Goal: Task Accomplishment & Management: Manage account settings

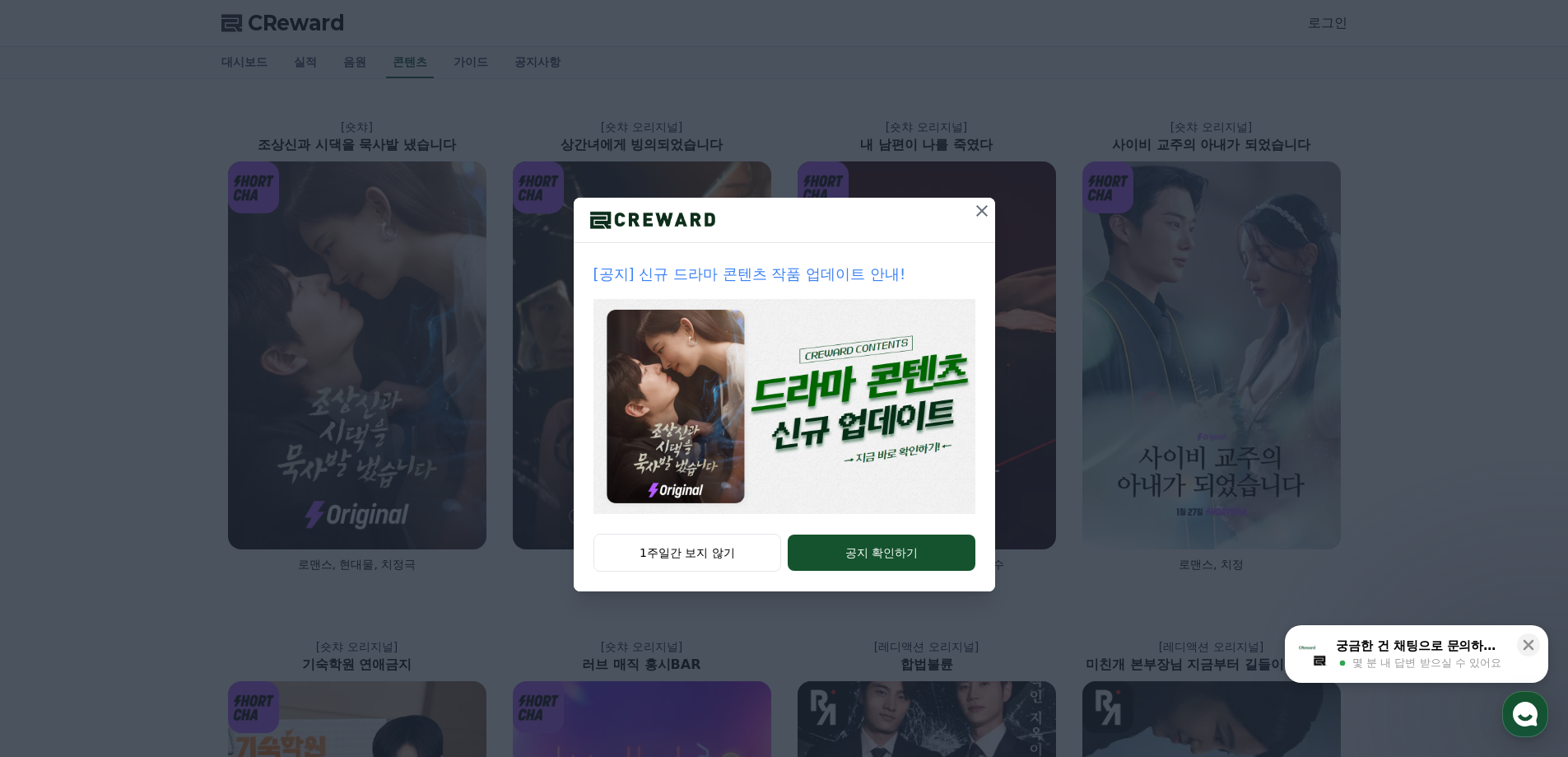
click at [984, 218] on icon at bounding box center [981, 210] width 19 height 20
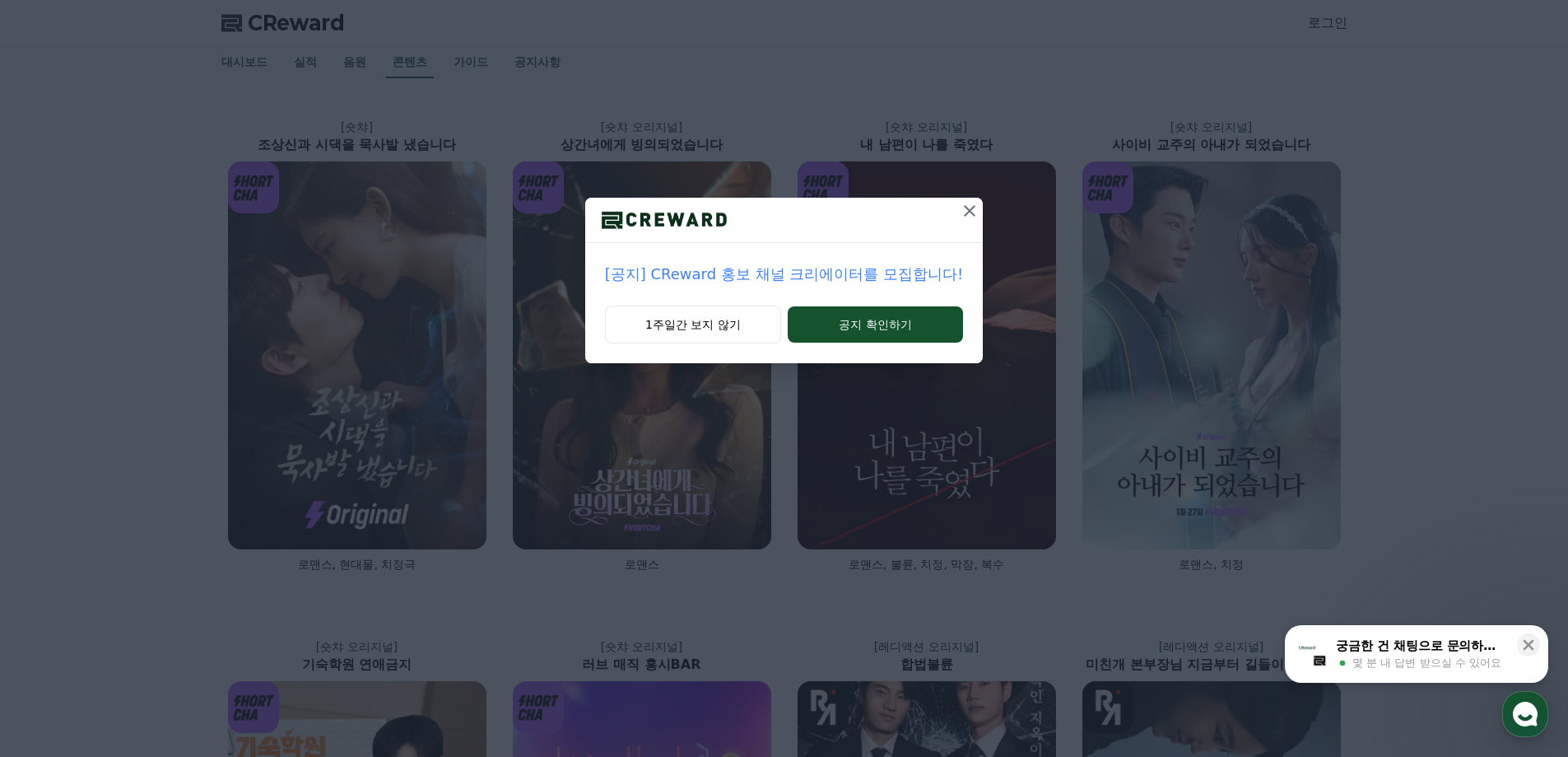
click at [964, 214] on icon at bounding box center [969, 211] width 11 height 11
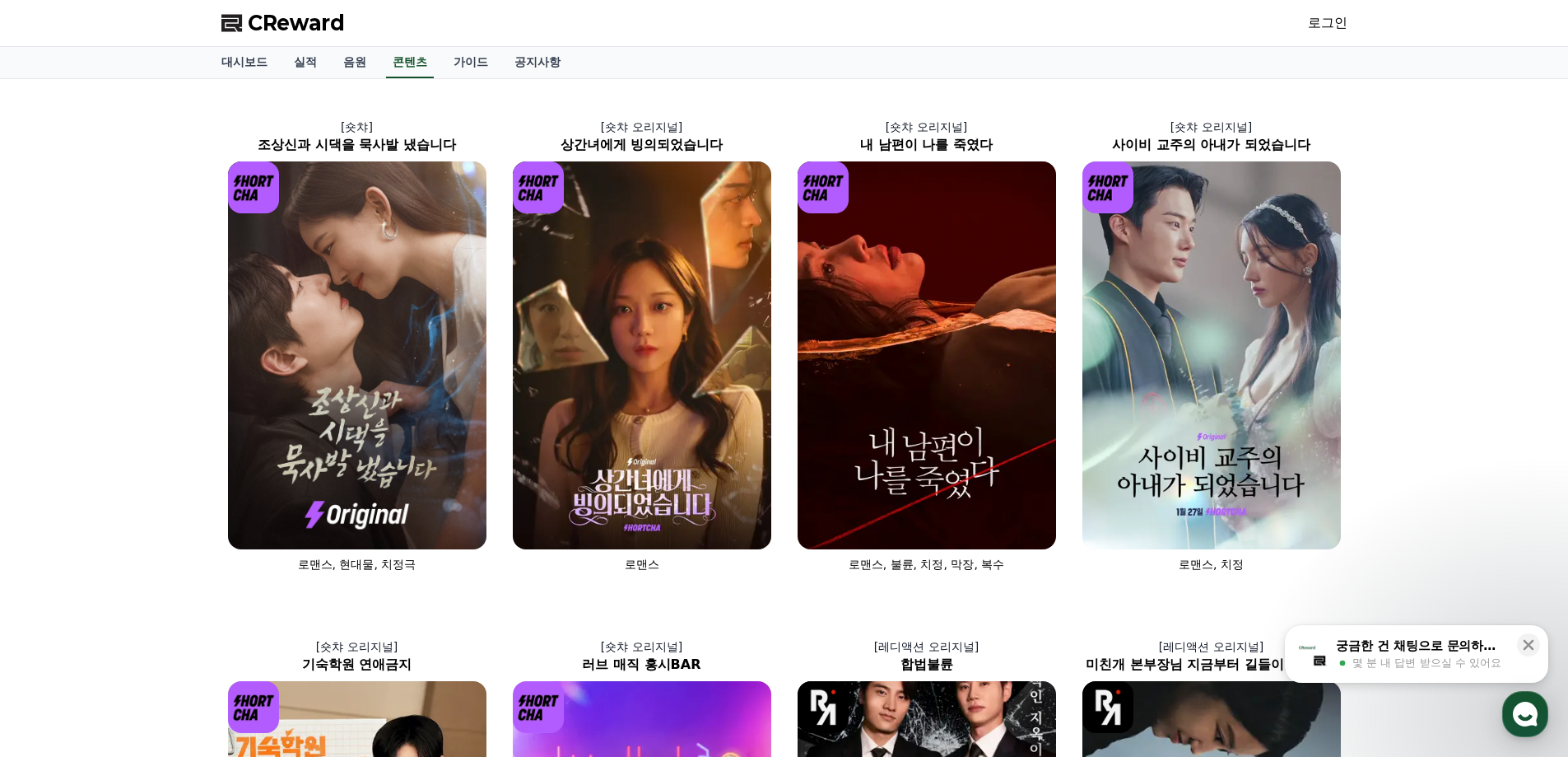
click at [1333, 18] on link "로그인" at bounding box center [1328, 22] width 40 height 20
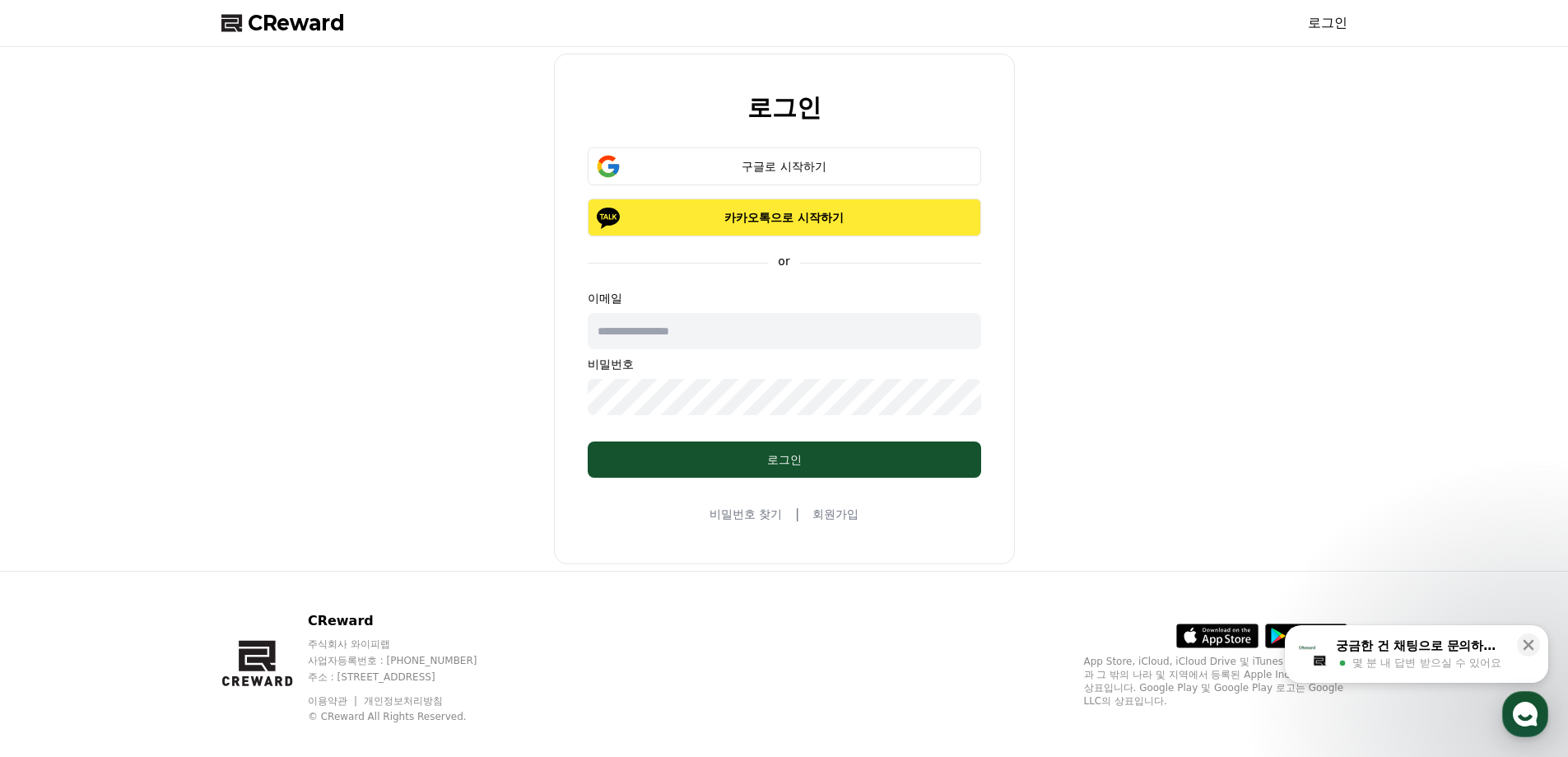
click at [695, 229] on button "카카오톡으로 시작하기" at bounding box center [784, 217] width 394 height 38
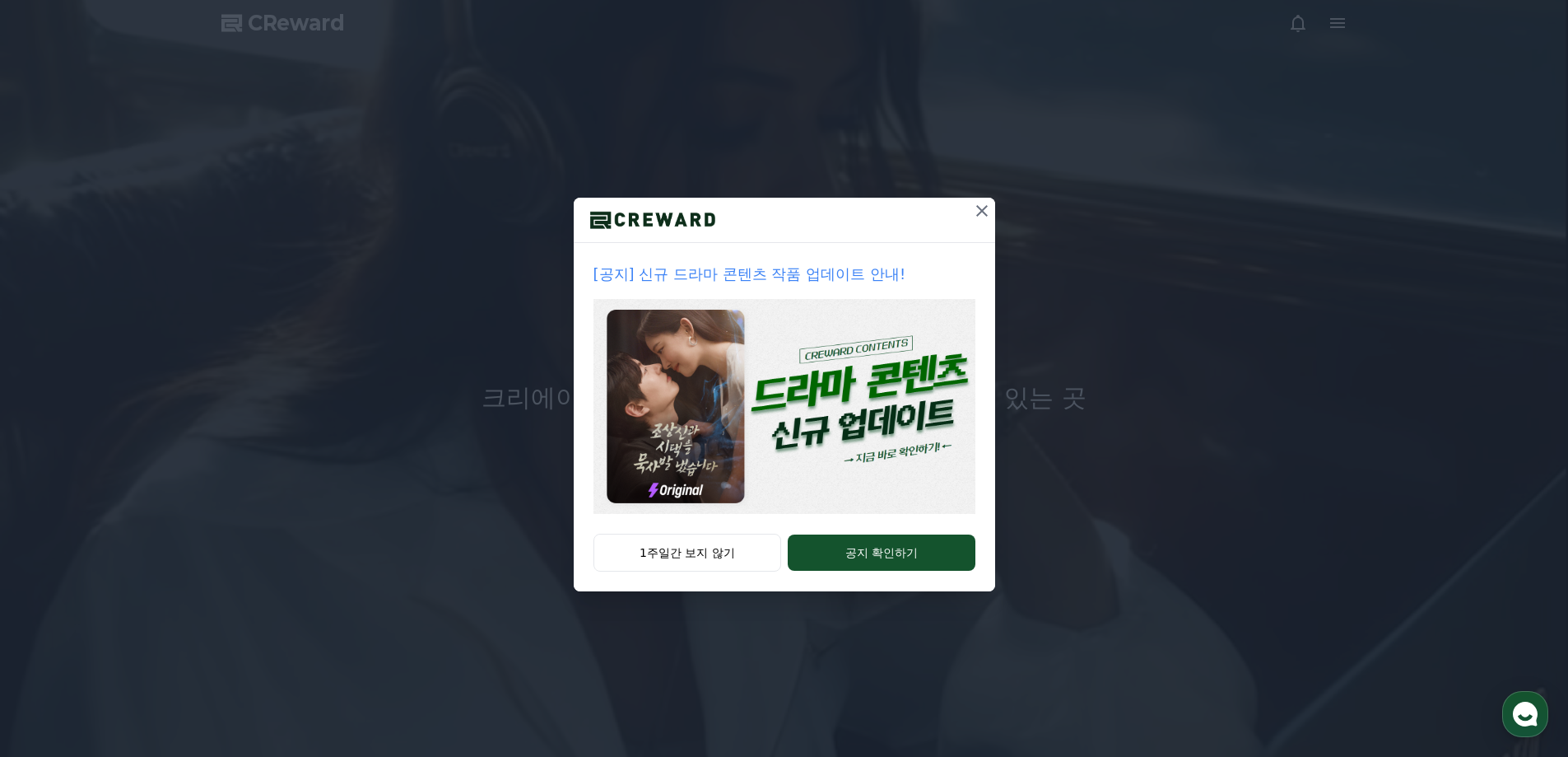
click at [983, 214] on icon at bounding box center [981, 210] width 19 height 20
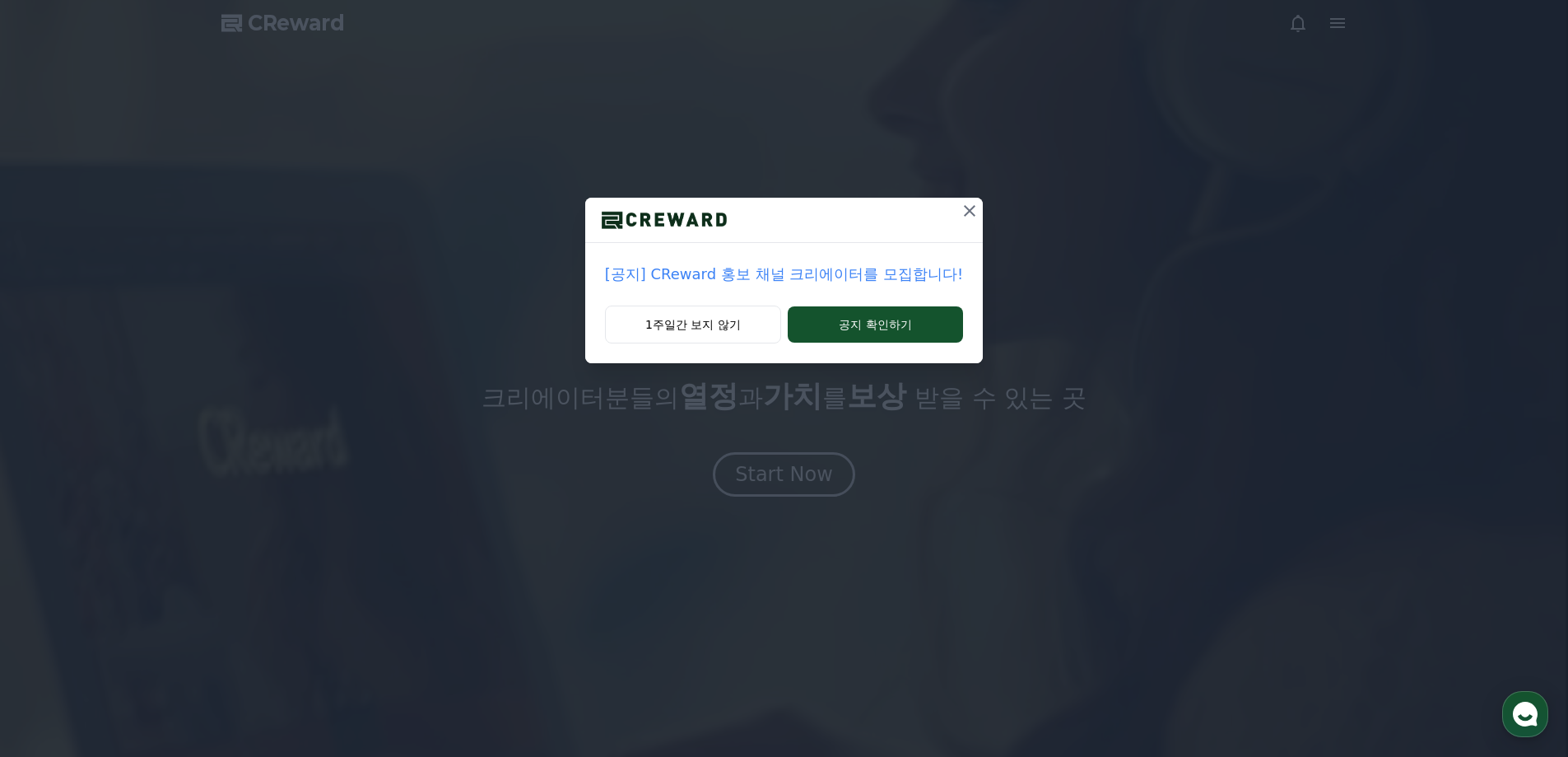
click at [964, 209] on icon at bounding box center [969, 211] width 11 height 11
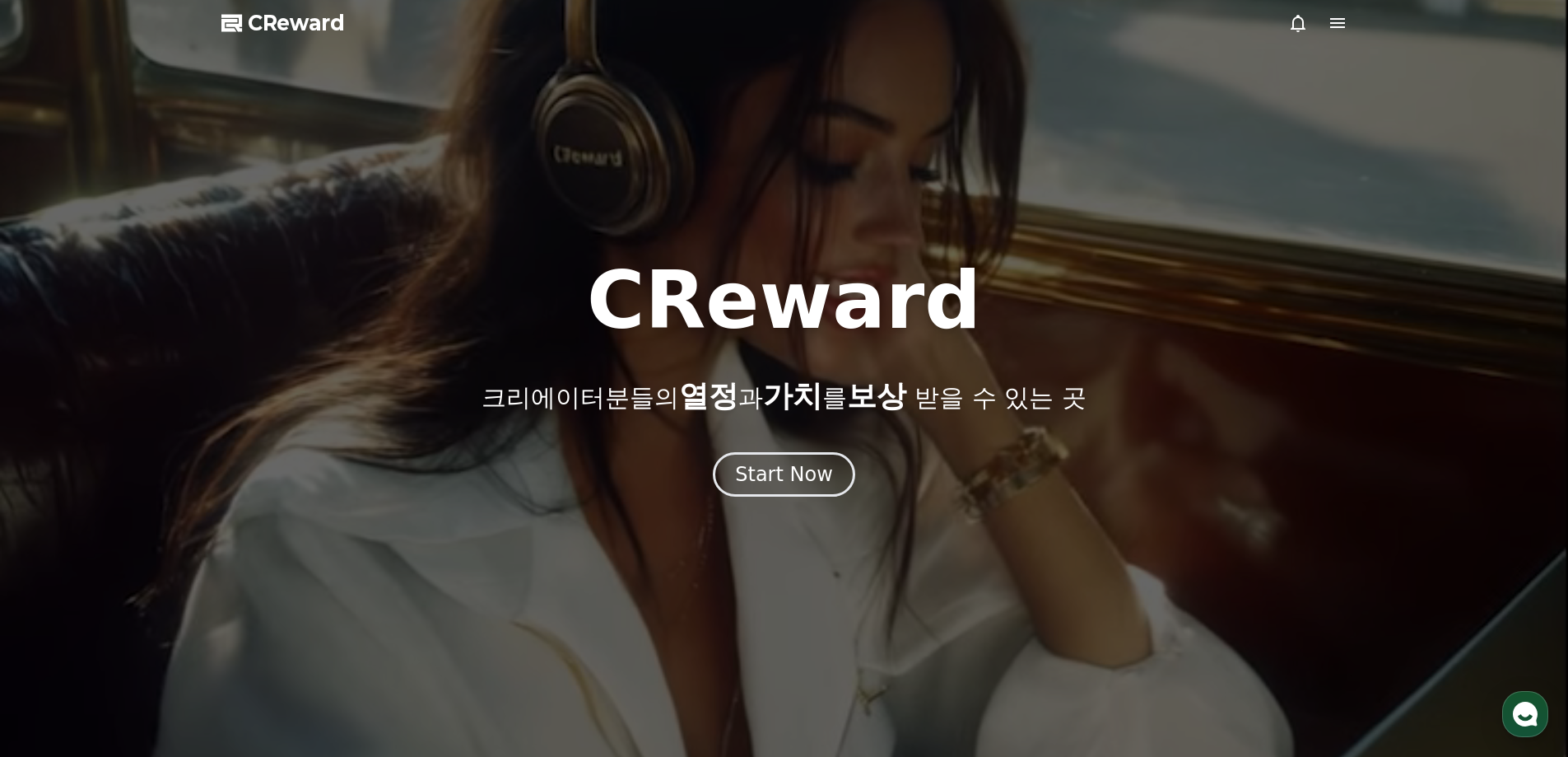
click at [317, 34] on span "CReward" at bounding box center [296, 23] width 97 height 26
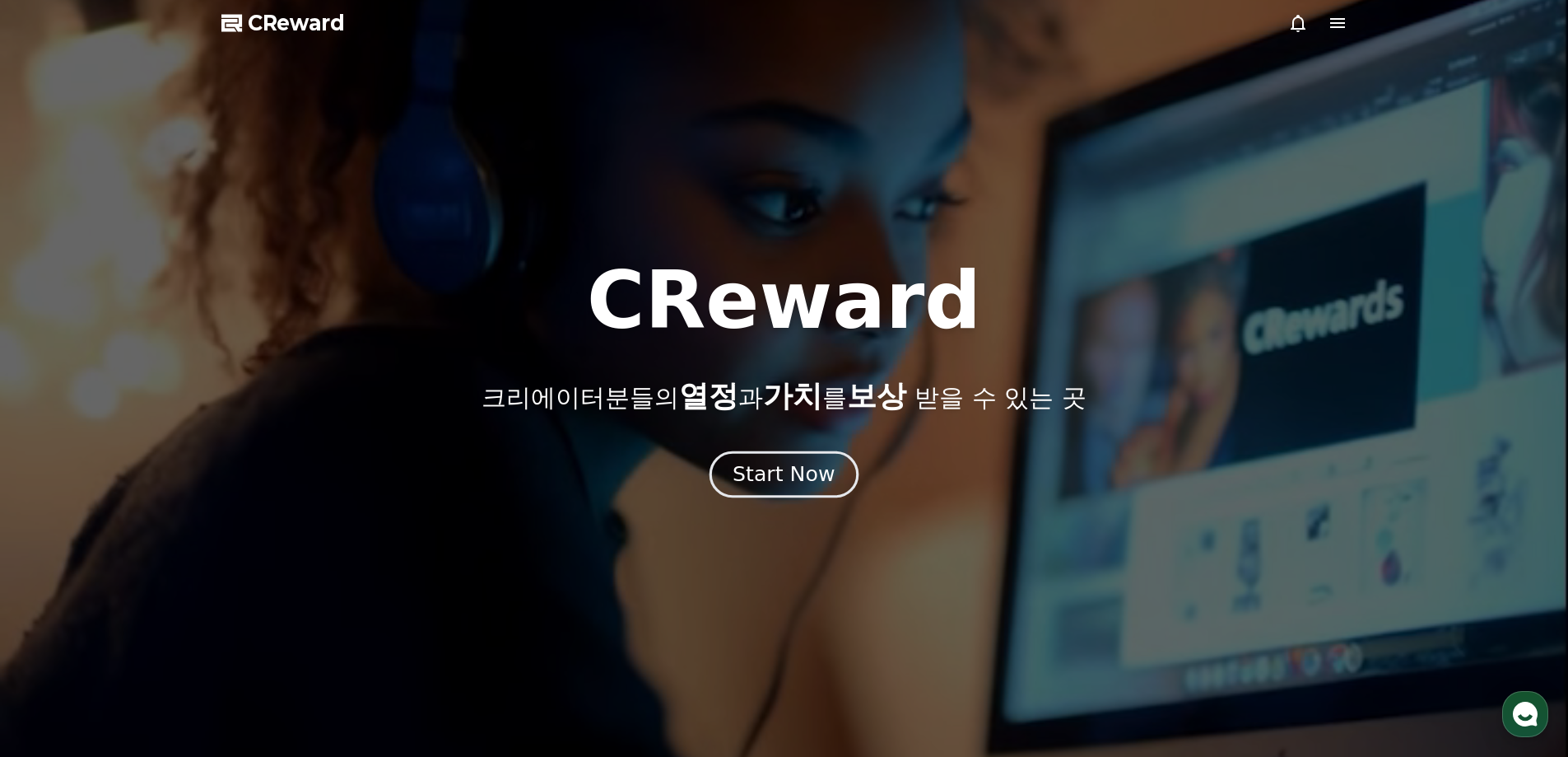
click at [760, 490] on button "Start Now" at bounding box center [784, 474] width 149 height 47
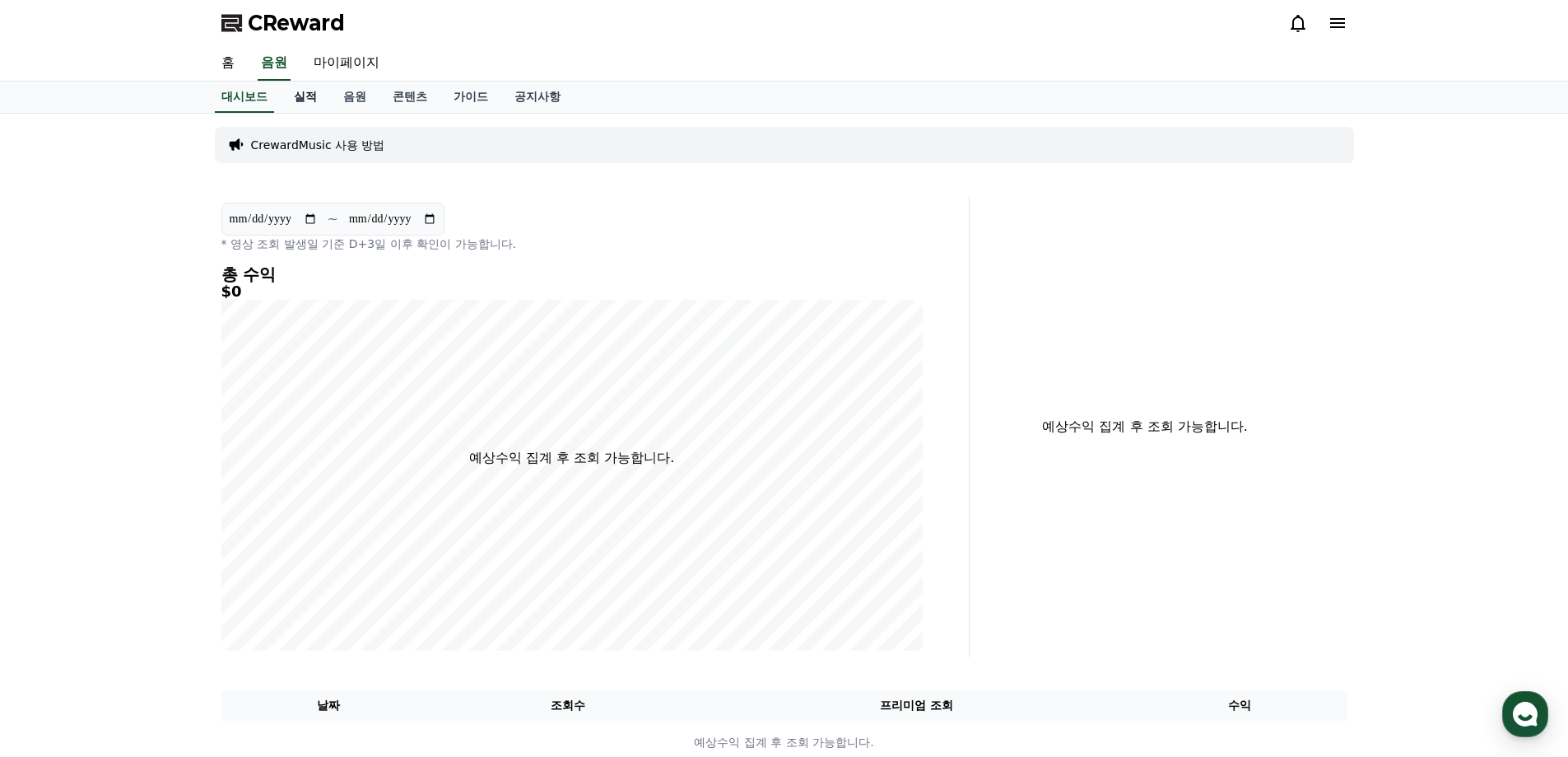
click at [305, 101] on link "실적" at bounding box center [305, 98] width 49 height 32
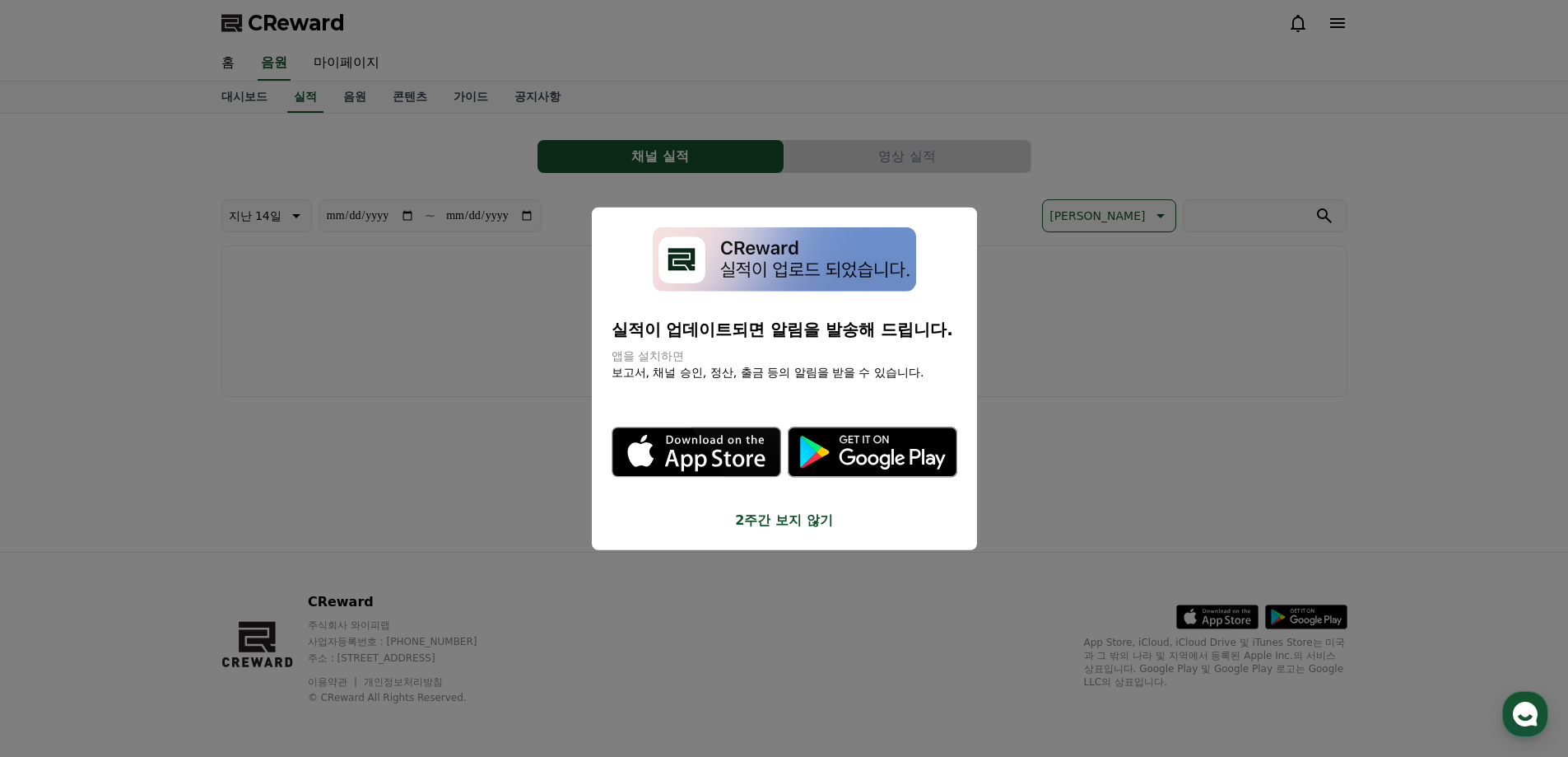
click at [681, 462] on icon "modal" at bounding box center [715, 461] width 100 height 22
click at [1109, 344] on button "close modal" at bounding box center [784, 378] width 1568 height 757
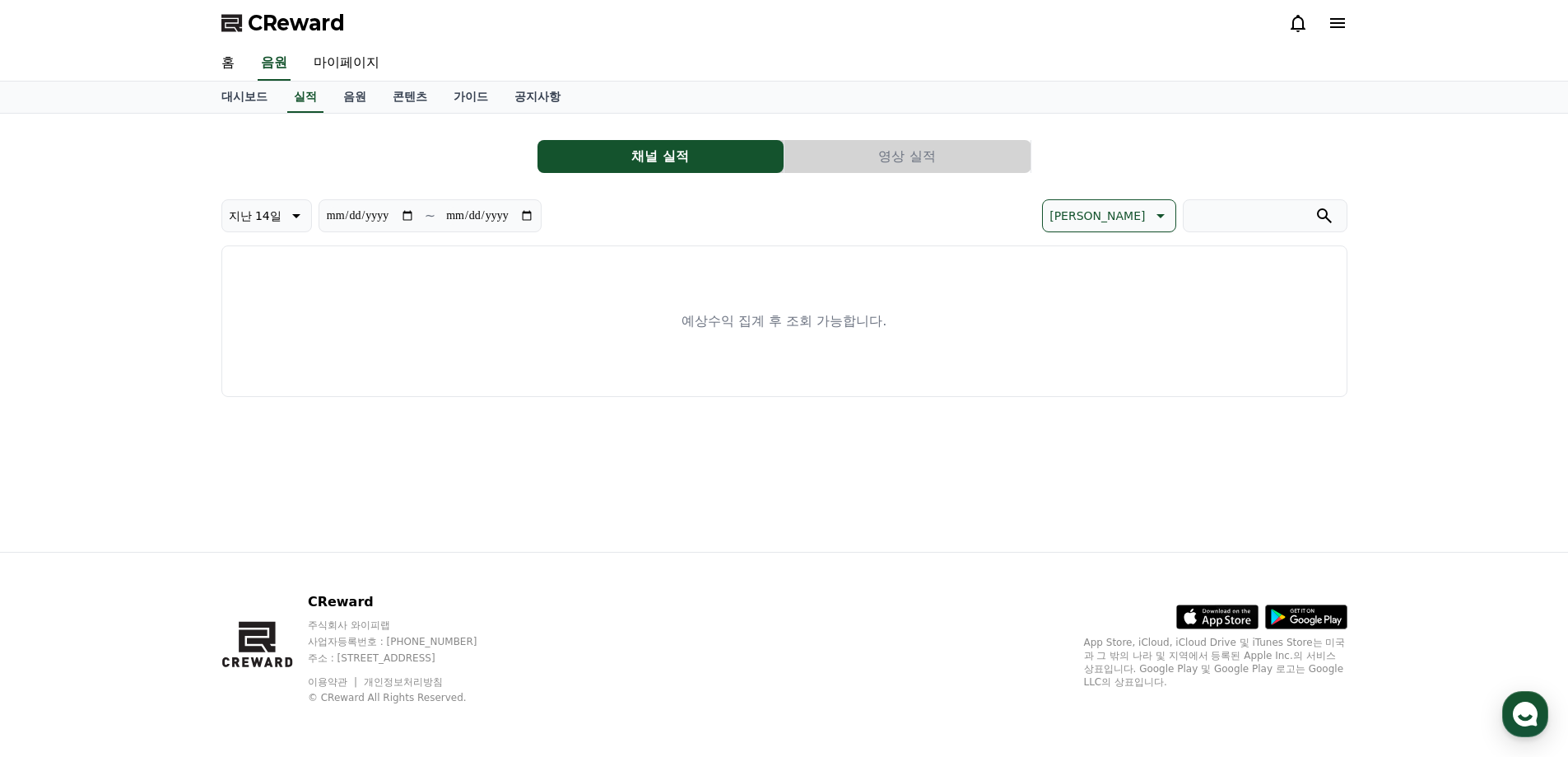
click at [1110, 345] on div "예상수익 집계 후 조회 가능합니다." at bounding box center [784, 320] width 1126 height 151
click at [360, 102] on link "음원" at bounding box center [355, 98] width 49 height 32
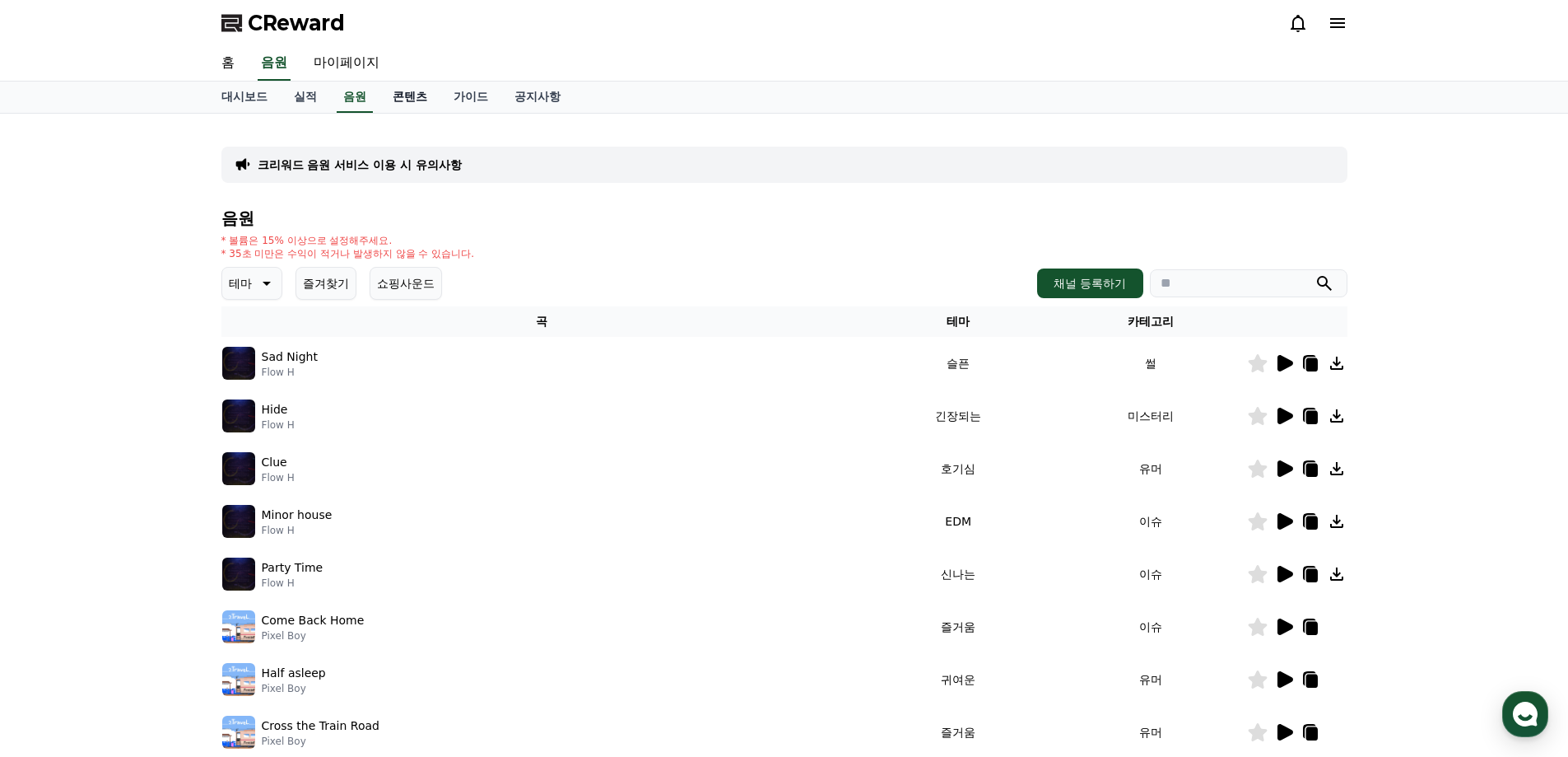
click at [401, 98] on link "콘텐츠" at bounding box center [410, 98] width 61 height 32
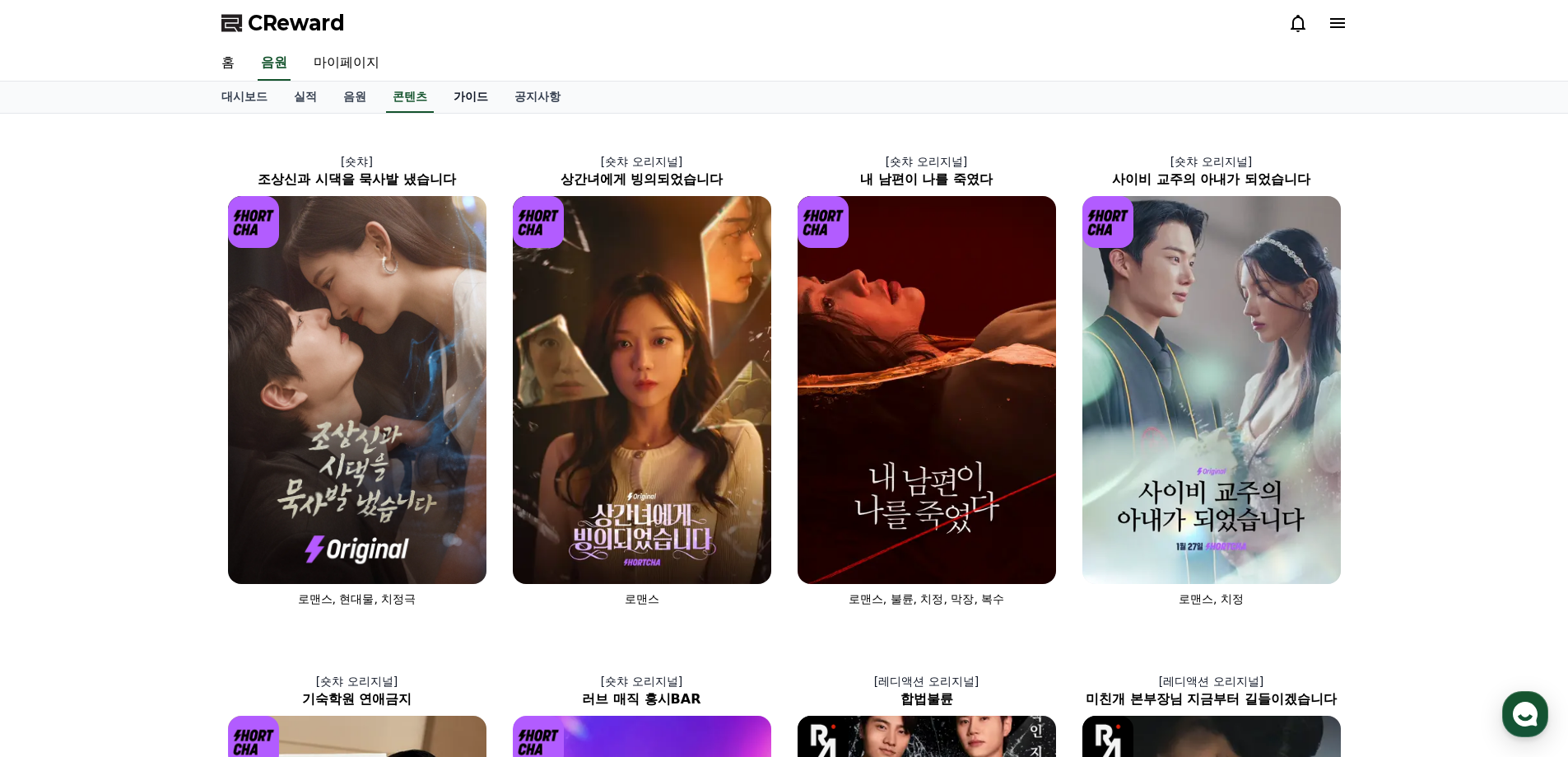
click at [466, 97] on link "가이드" at bounding box center [471, 98] width 61 height 32
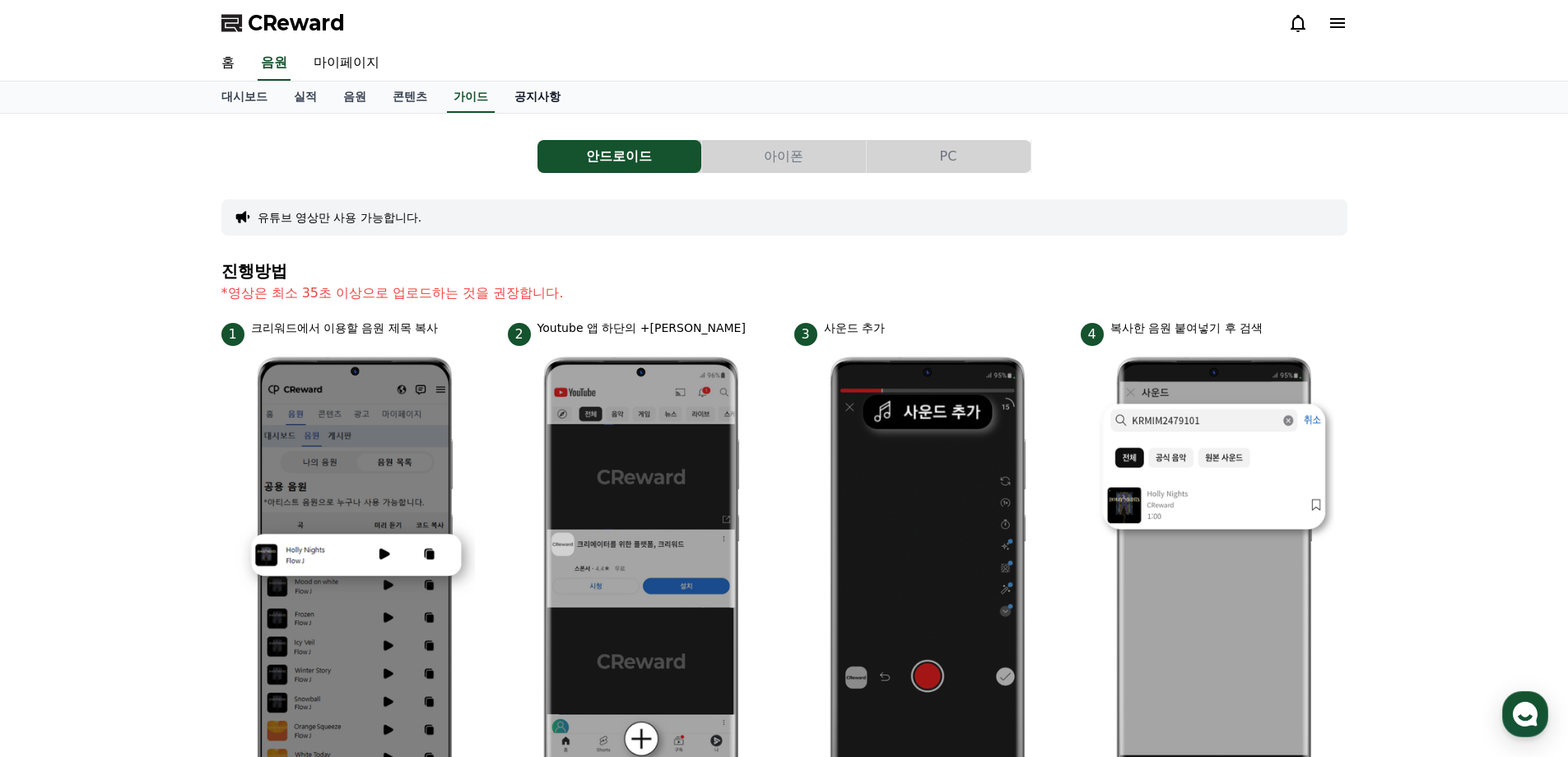
click at [547, 102] on link "공지사항" at bounding box center [538, 98] width 72 height 32
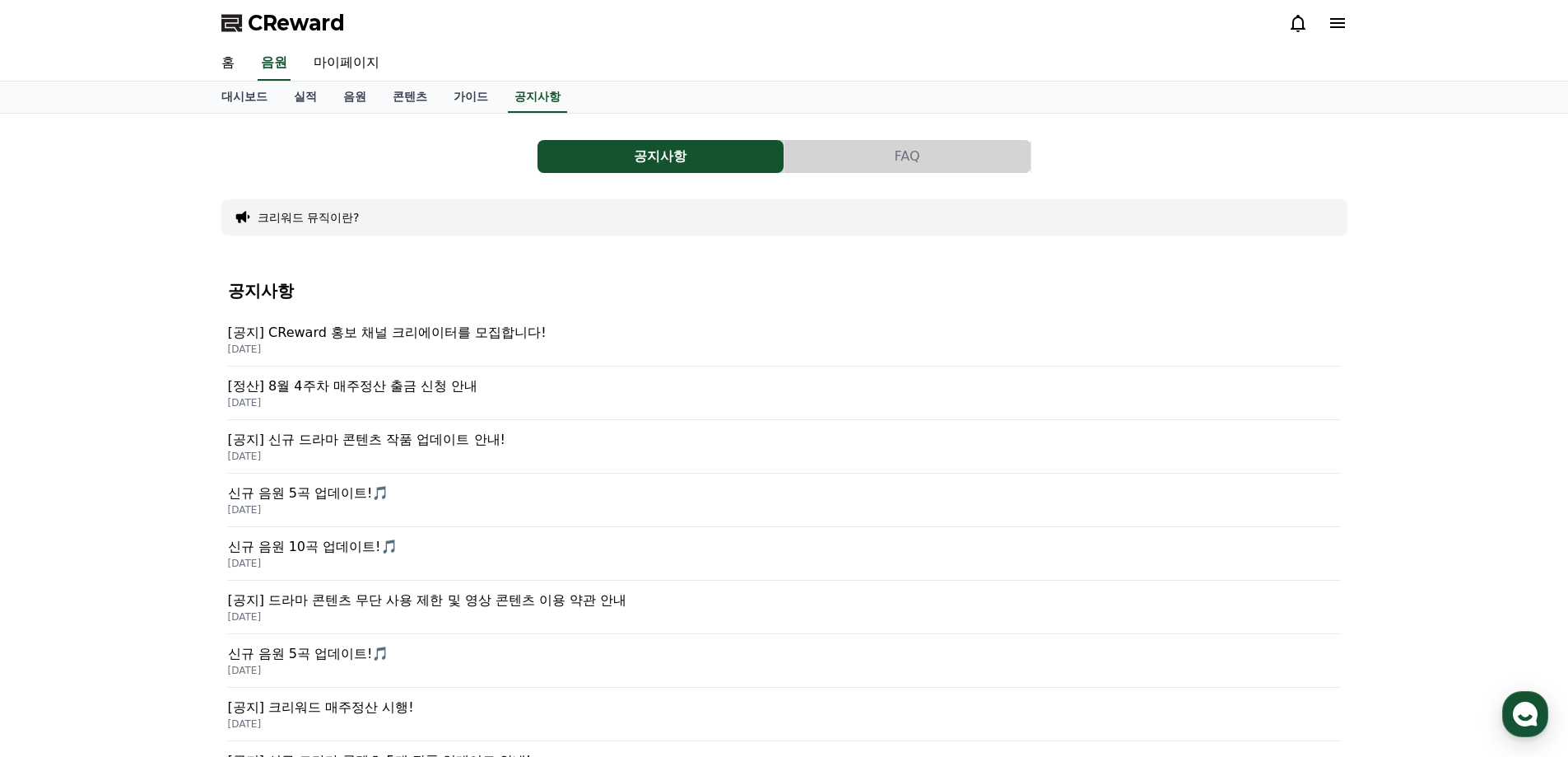
click at [425, 600] on p "[공지] 드라마 콘텐츠 무단 사용 제한 및 영상 콘텐츠 이용 약관 안내" at bounding box center [784, 600] width 1113 height 20
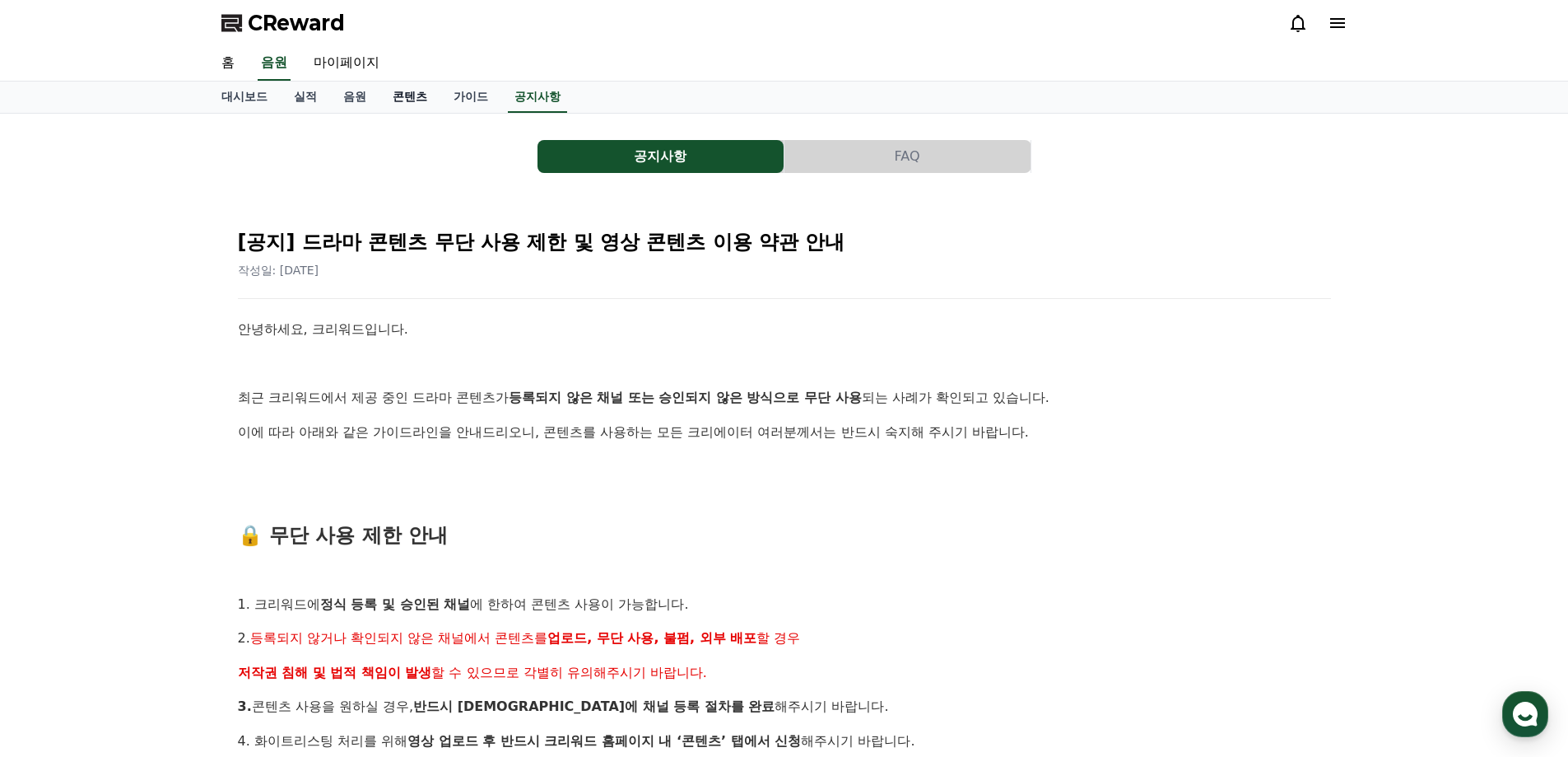
click at [413, 98] on link "콘텐츠" at bounding box center [410, 98] width 61 height 32
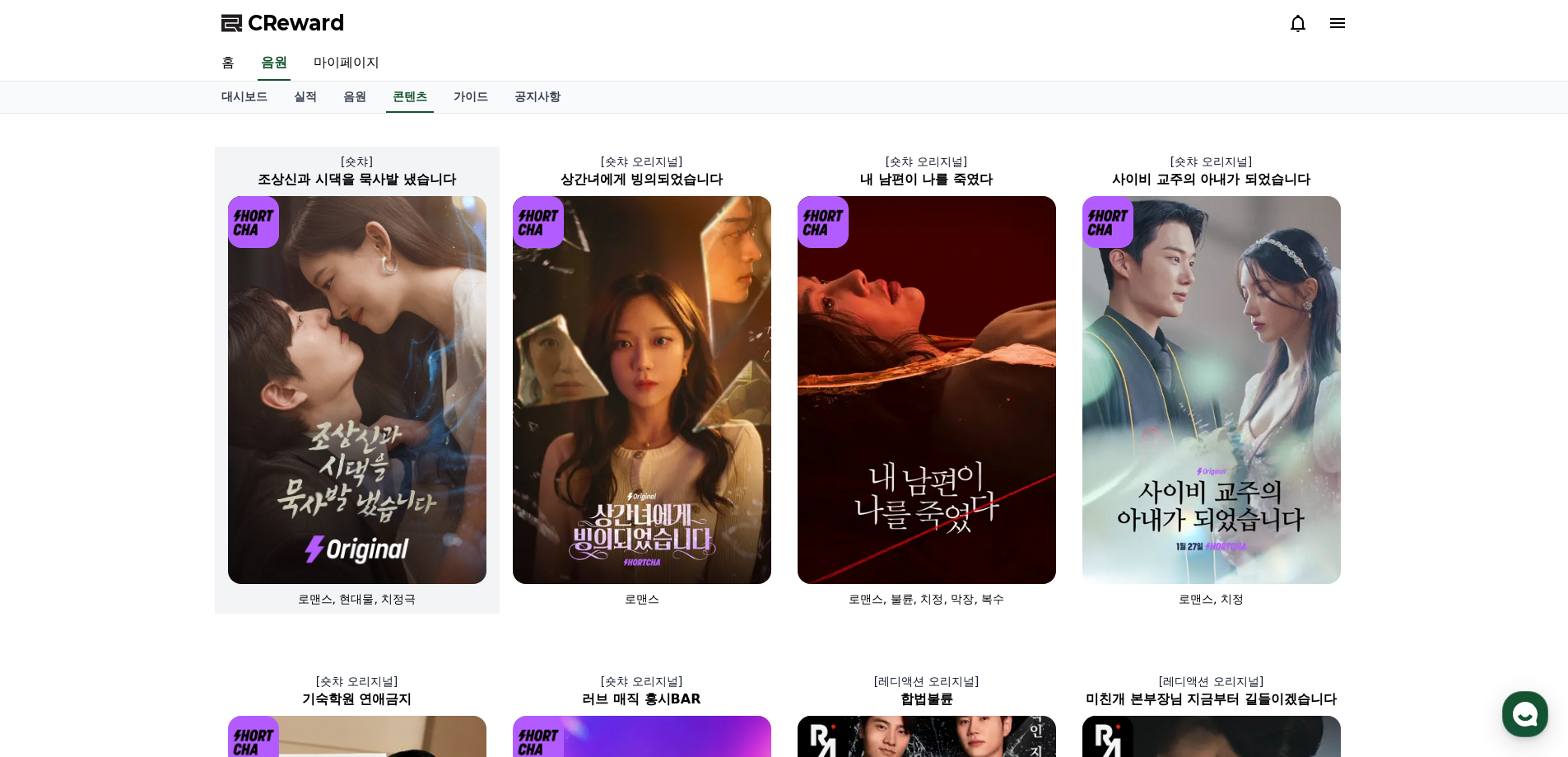
click at [367, 378] on img at bounding box center [357, 390] width 258 height 388
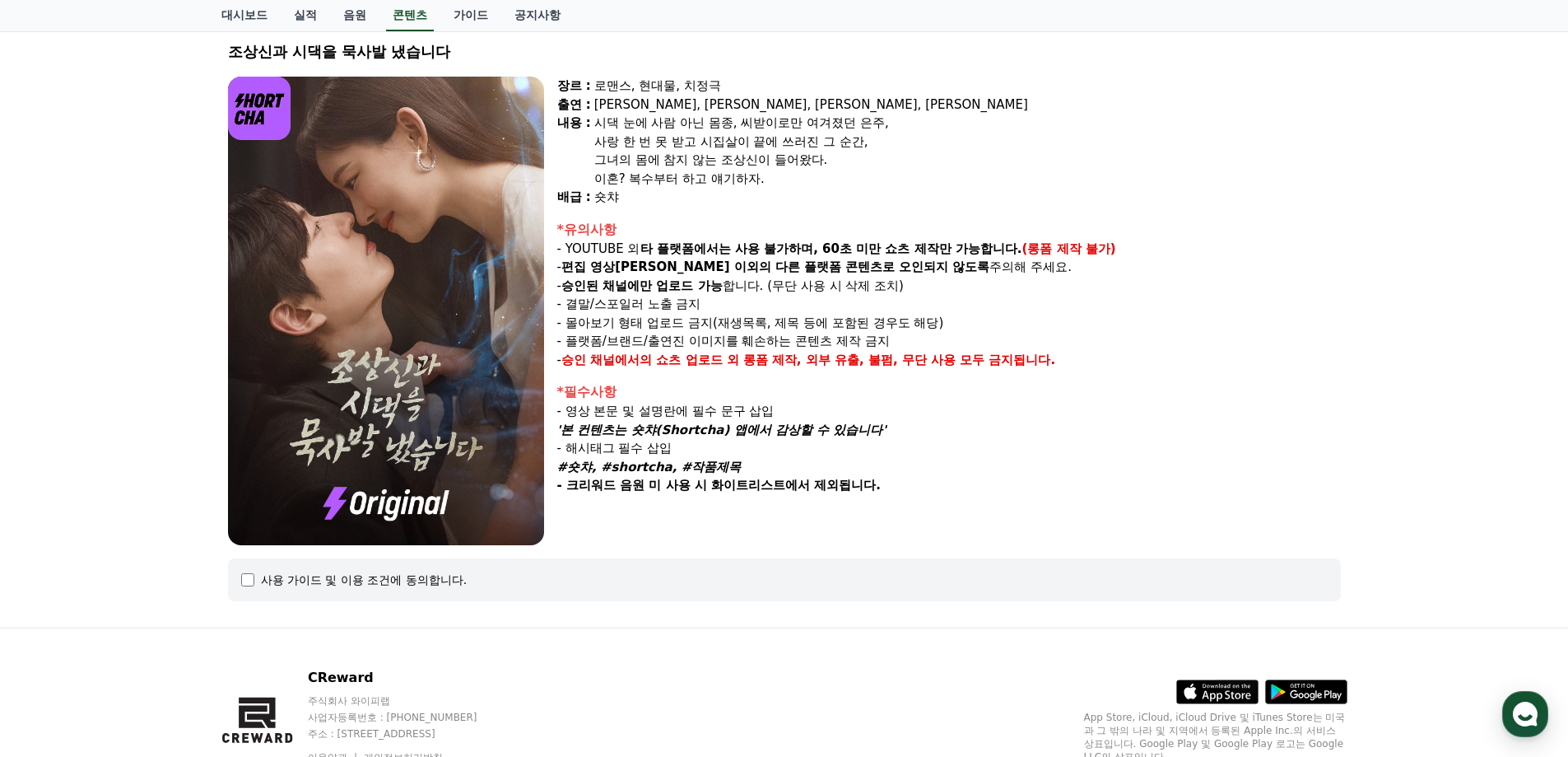
scroll to position [176, 0]
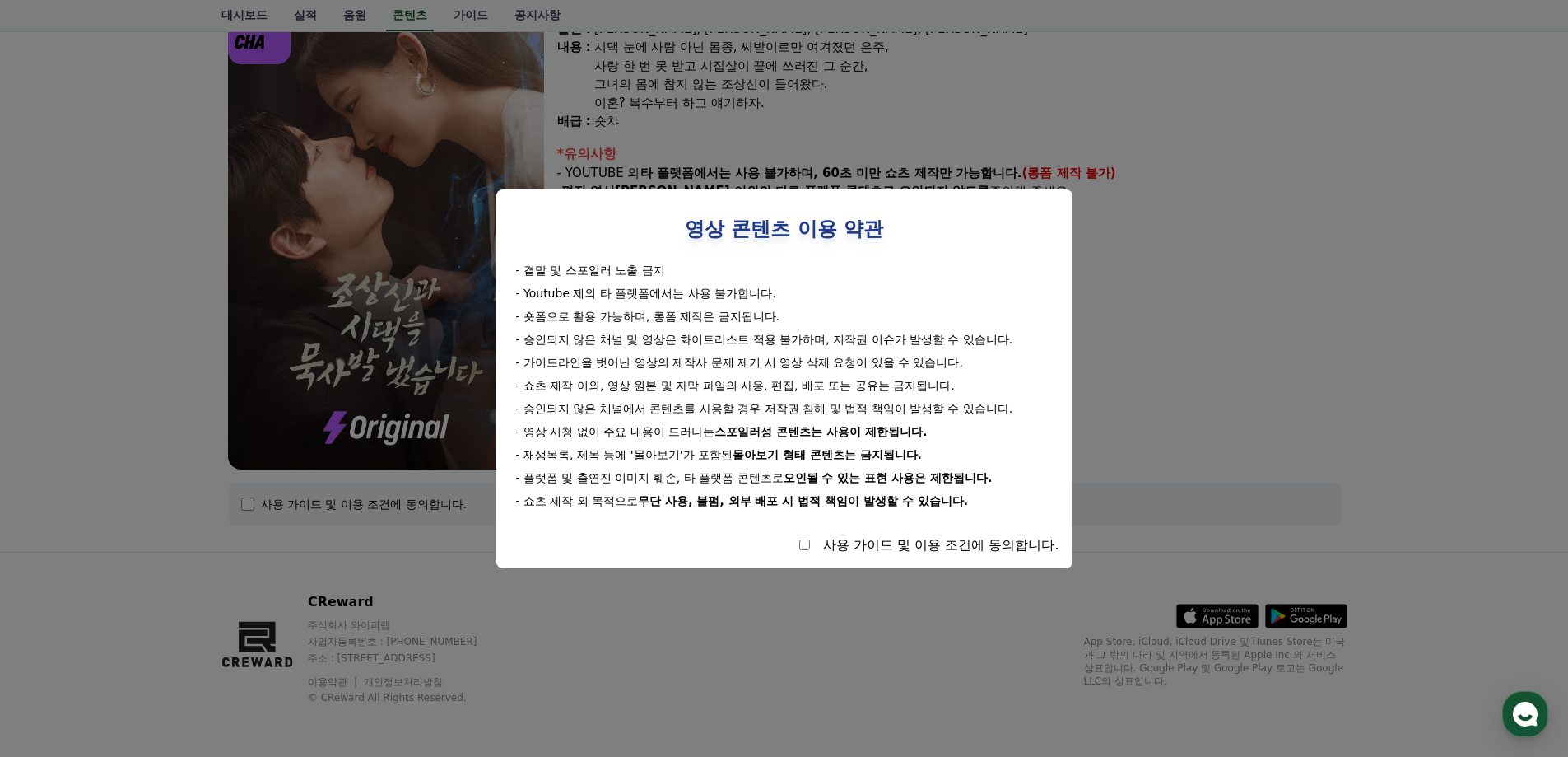
select select
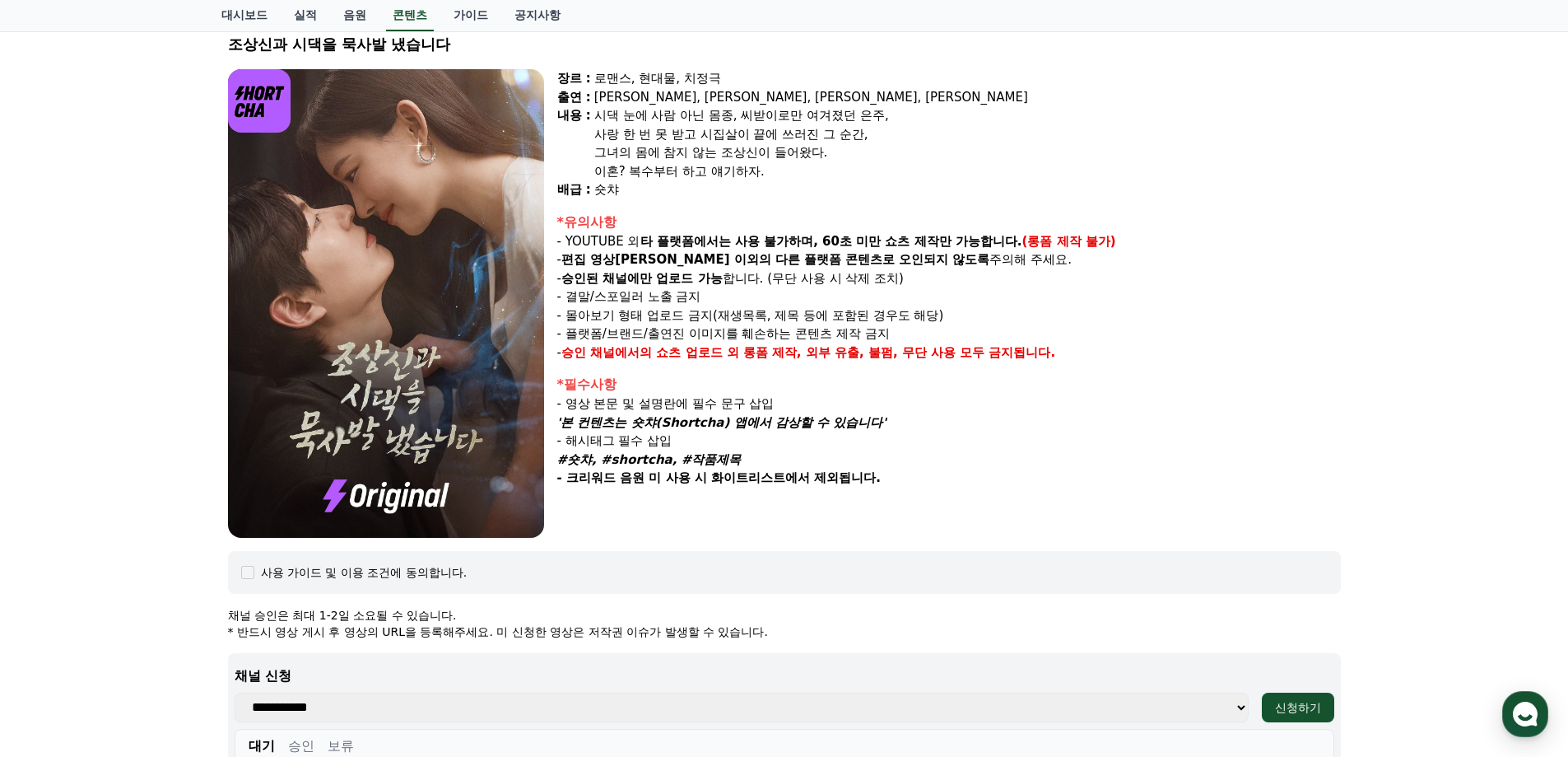
scroll to position [87, 0]
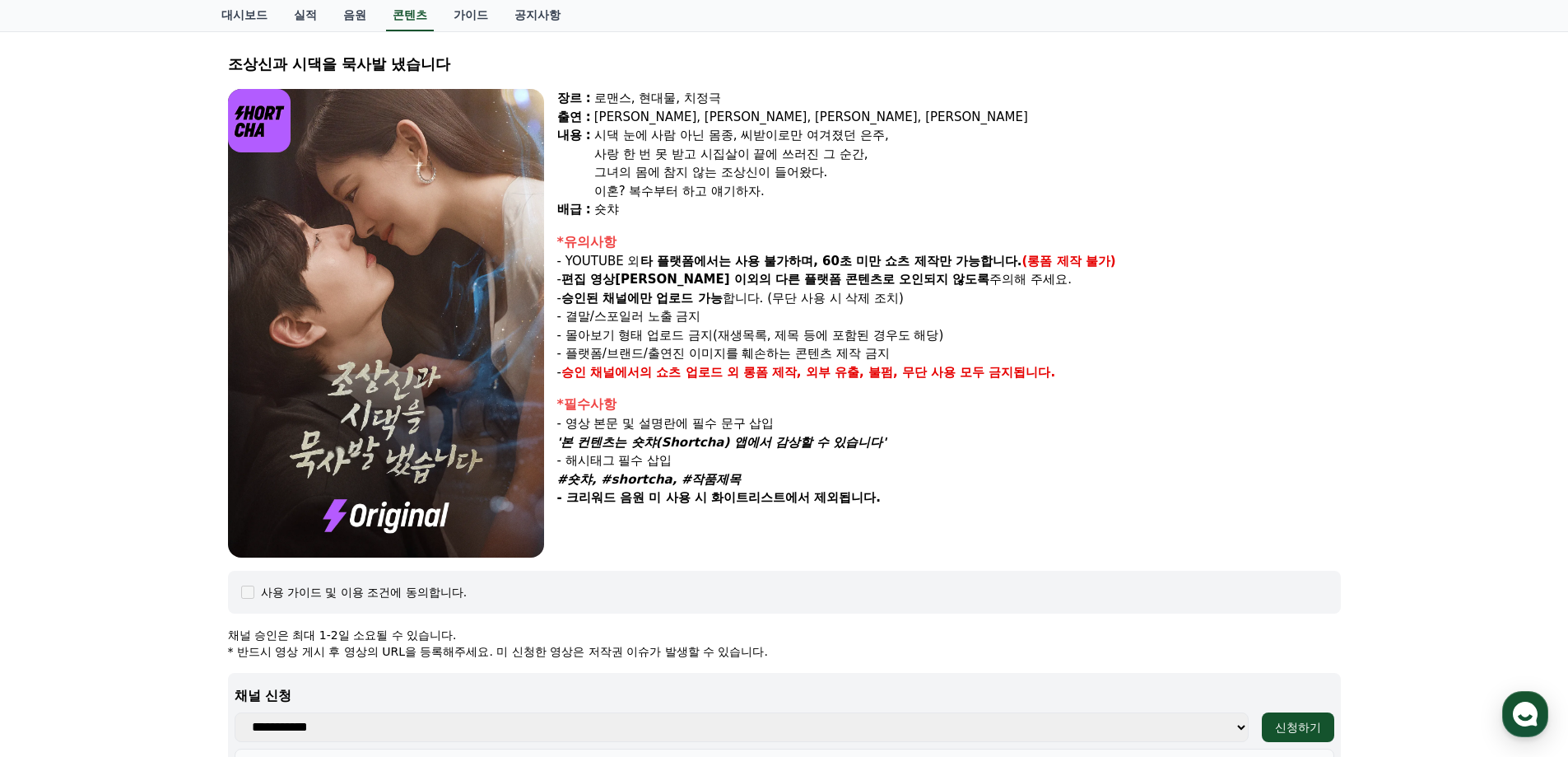
drag, startPoint x: 1566, startPoint y: 282, endPoint x: 1575, endPoint y: 377, distance: 95.4
click at [1567, 377] on html "CReward 홈 음원 마이페이지 대시보드 실적 음원 콘텐츠 가이드 공지사항 조상신과 시댁을 묵사발 냈습니다 장르 : 로맨스, 현대물, 치정극…" at bounding box center [784, 619] width 1568 height 1413
click at [1371, 338] on div "조상신과 시댁을 묵사발 냈습니다 장르 : 로맨스, 현대물, 치정극 출연 : 최윤정, 정시현, 신영찬, 송경아 내용 : 시댁 눈에 사람 아닌 몸…" at bounding box center [784, 573] width 1568 height 1094
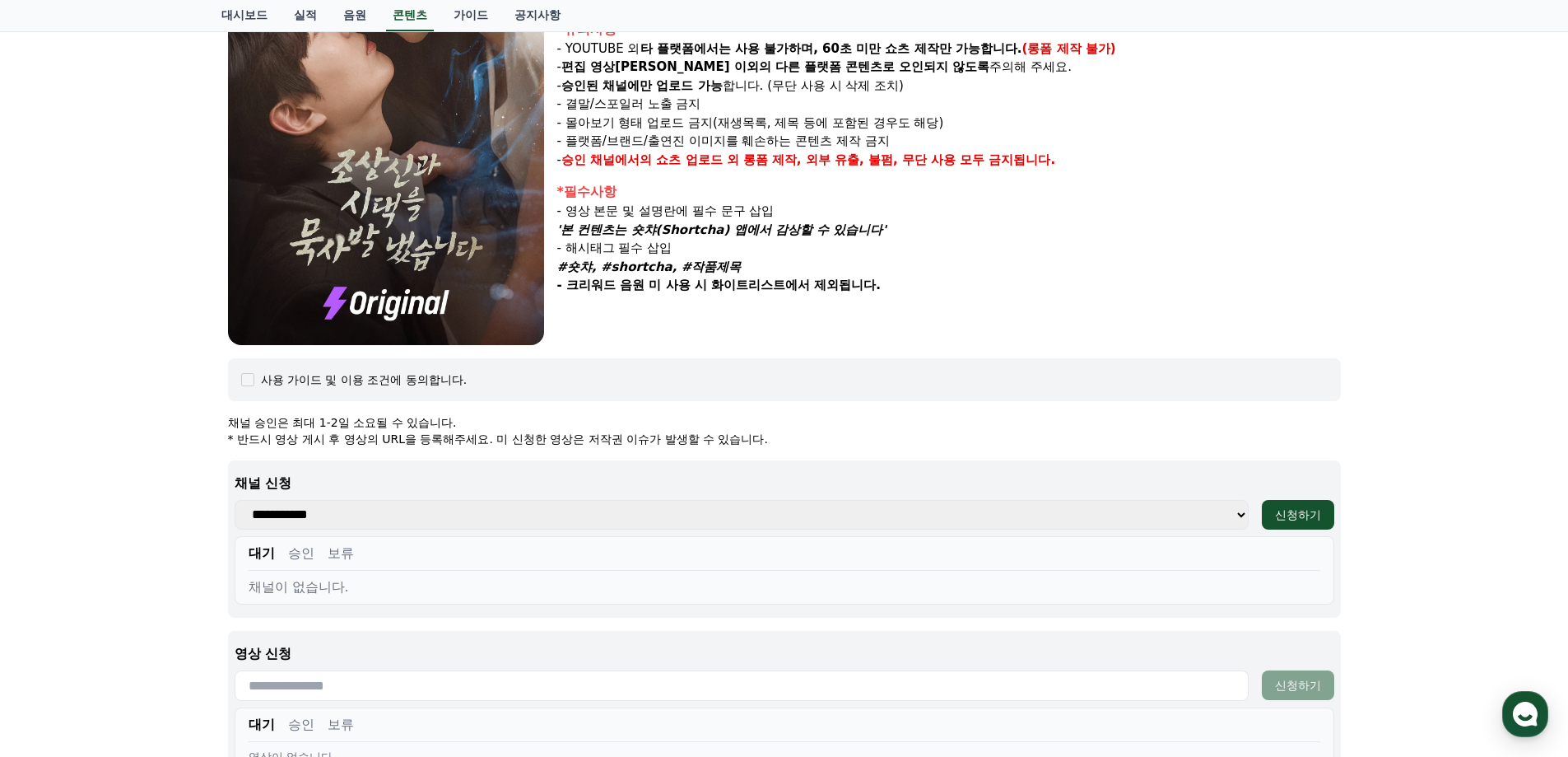
scroll to position [369, 0]
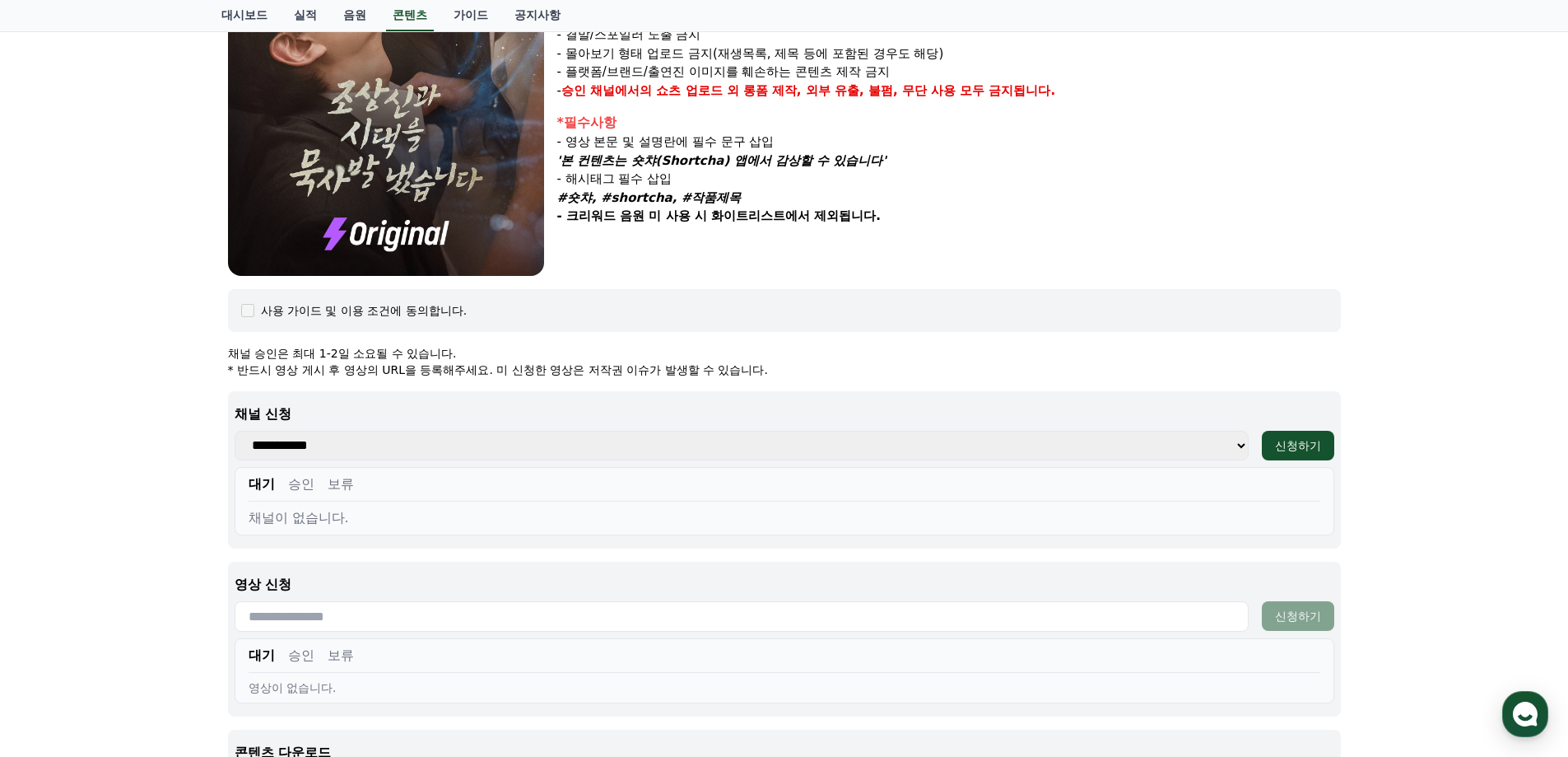
drag, startPoint x: 1226, startPoint y: 449, endPoint x: 1125, endPoint y: 443, distance: 101.2
click at [1225, 449] on select "**********" at bounding box center [742, 446] width 1014 height 30
click at [1321, 449] on button "신청하기" at bounding box center [1298, 446] width 72 height 30
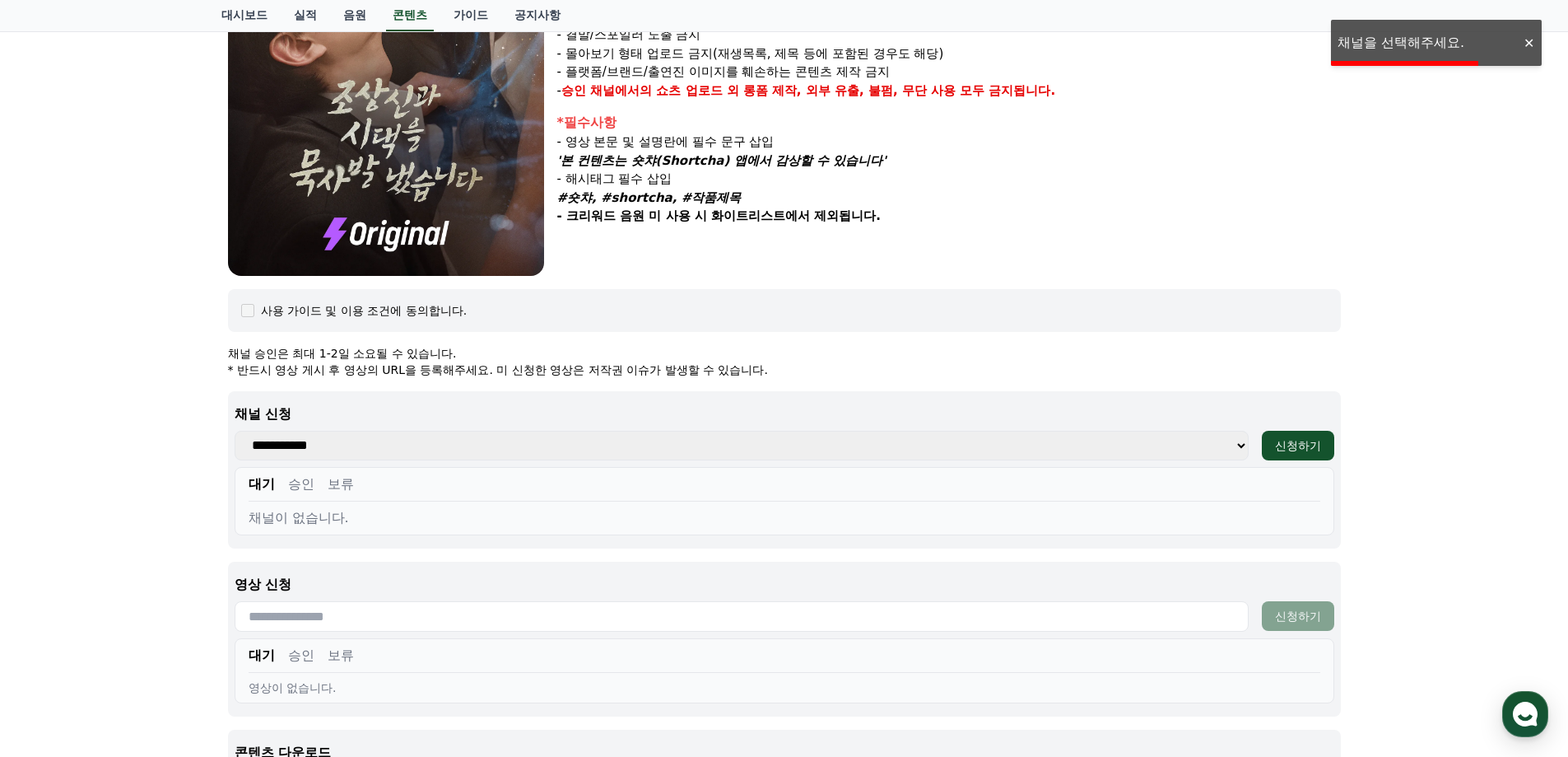
click at [1405, 59] on div "조상신과 시댁을 묵사발 냈습니다 장르 : 로맨스, 현대물, 치정극 출연 : 최윤정, 정시현, 신영찬, 송경아 내용 : 시댁 눈에 사람 아닌 몸…" at bounding box center [784, 292] width 1568 height 1094
click at [639, 450] on select "**********" at bounding box center [742, 446] width 1014 height 30
click at [641, 445] on select "**********" at bounding box center [742, 446] width 1014 height 30
drag, startPoint x: 641, startPoint y: 445, endPoint x: 538, endPoint y: 451, distance: 103.2
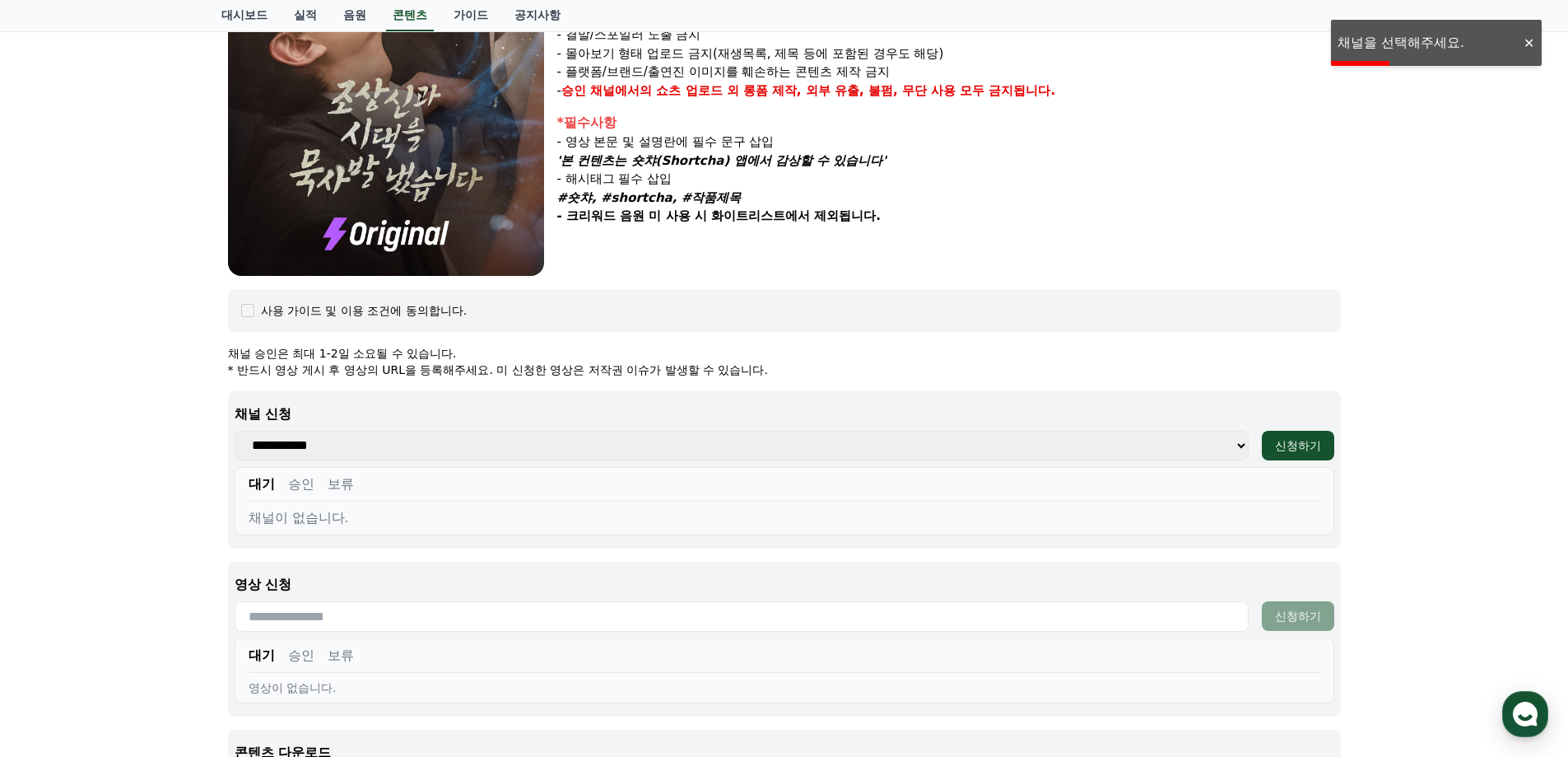
click at [630, 445] on select "**********" at bounding box center [742, 446] width 1014 height 30
click at [362, 519] on div "채널이 없습니다." at bounding box center [784, 517] width 1072 height 20
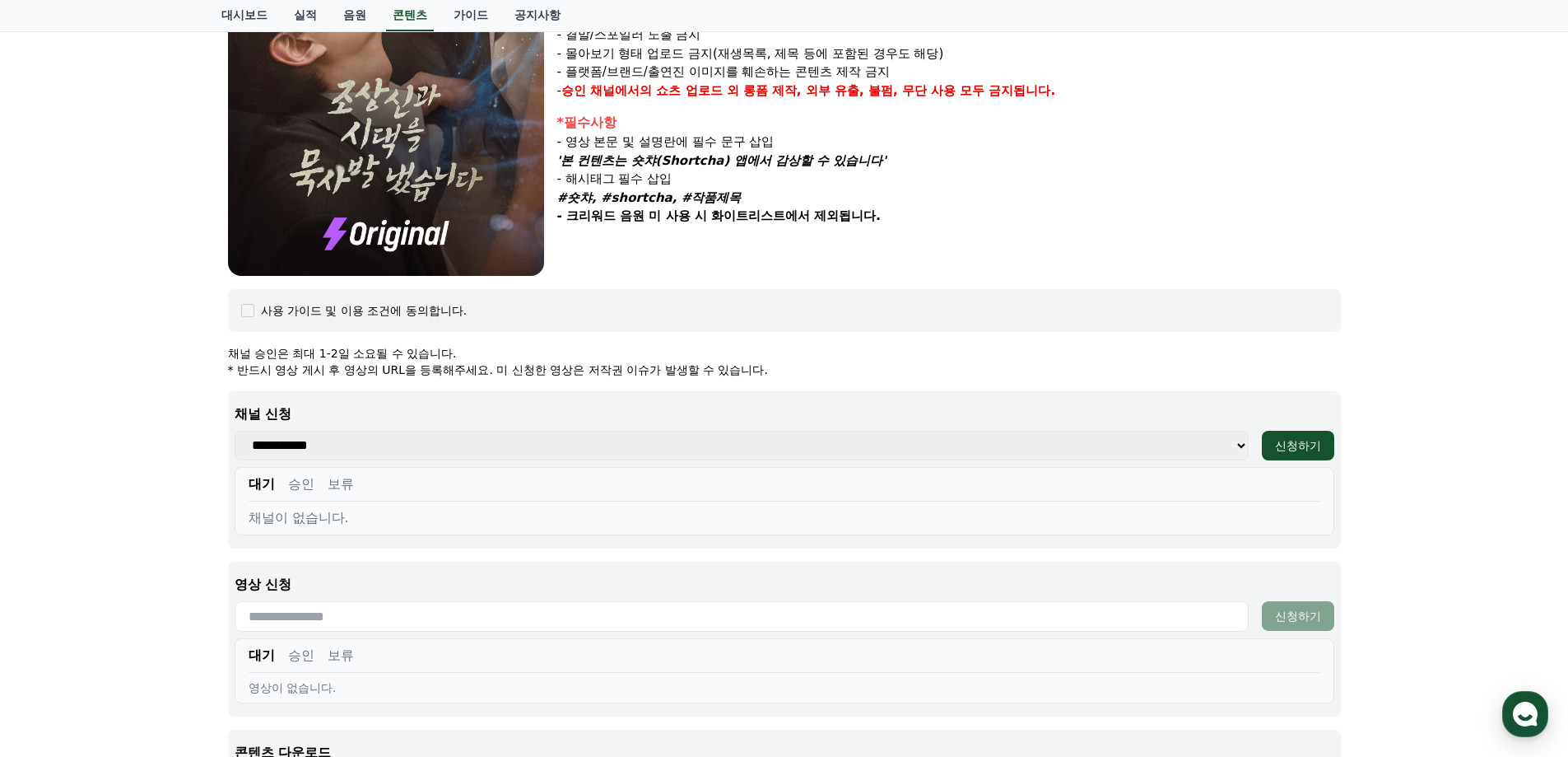
click at [1235, 446] on select "**********" at bounding box center [742, 446] width 1014 height 30
click at [250, 486] on button "대기" at bounding box center [262, 484] width 26 height 20
click at [305, 489] on button "승인" at bounding box center [301, 484] width 26 height 20
click at [337, 489] on button "보류" at bounding box center [341, 484] width 26 height 20
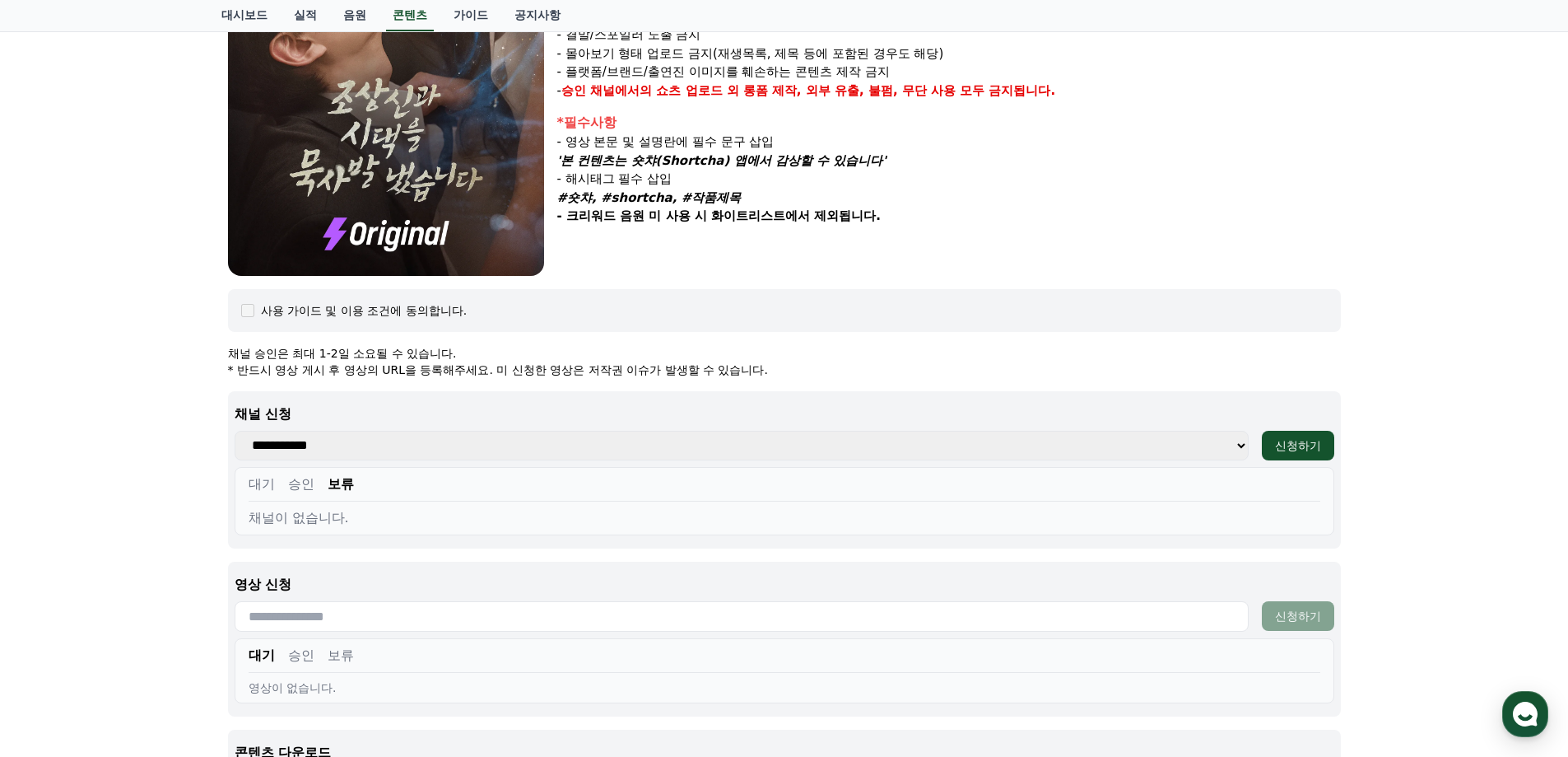
click at [264, 487] on button "대기" at bounding box center [262, 484] width 26 height 20
click at [1292, 452] on div "신청하기" at bounding box center [1299, 446] width 46 height 17
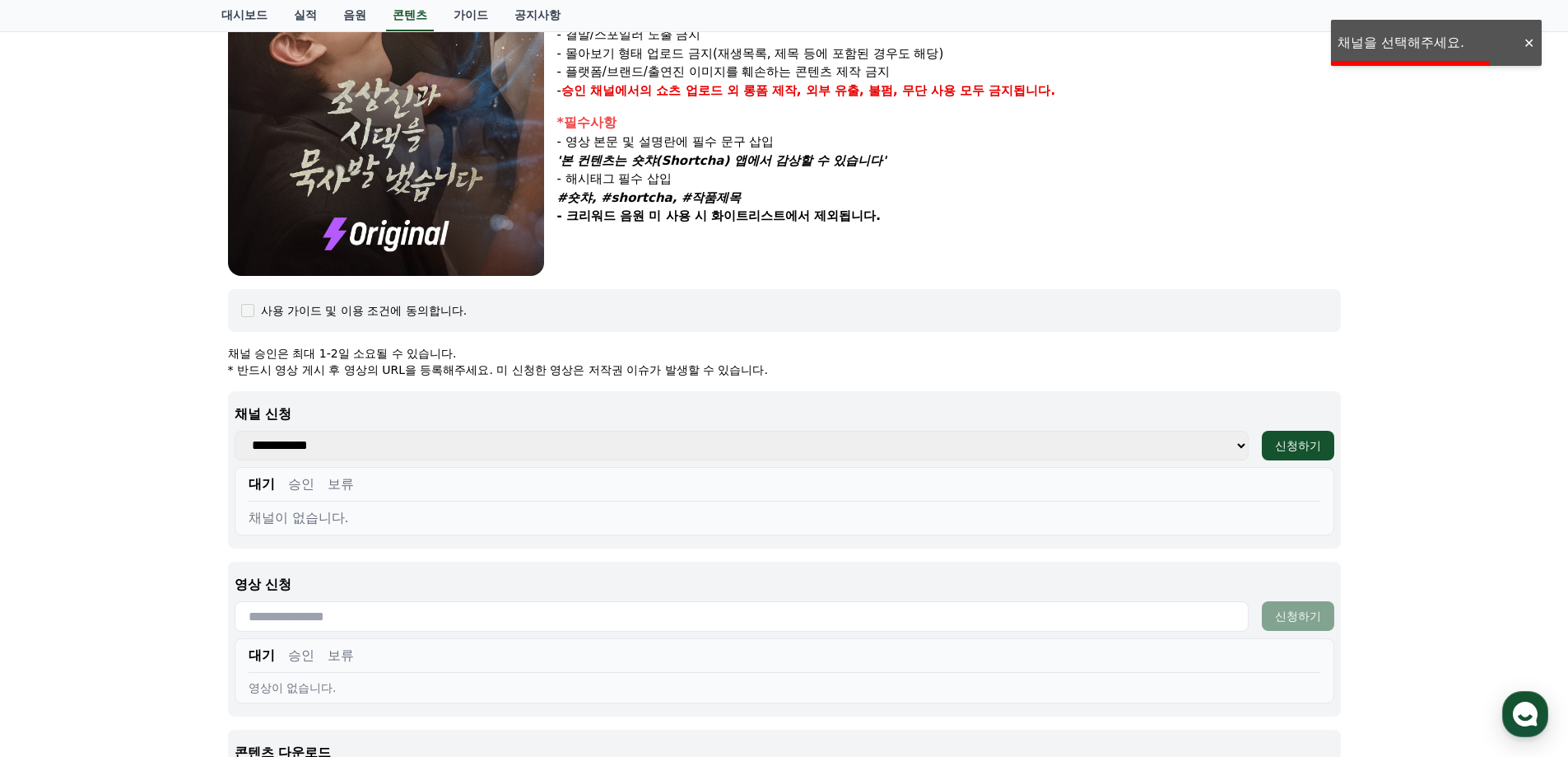
click at [1358, 51] on div "조상신과 시댁을 묵사발 냈습니다 장르 : 로맨스, 현대물, 치정극 출연 : 최윤정, 정시현, 신영찬, 송경아 내용 : 시댁 눈에 사람 아닌 몸…" at bounding box center [784, 292] width 1152 height 1094
click at [1420, 64] on div "조상신과 시댁을 묵사발 냈습니다 장르 : 로맨스, 현대물, 치정극 출연 : 최윤정, 정시현, 신영찬, 송경아 내용 : 시댁 눈에 사람 아닌 몸…" at bounding box center [784, 292] width 1568 height 1094
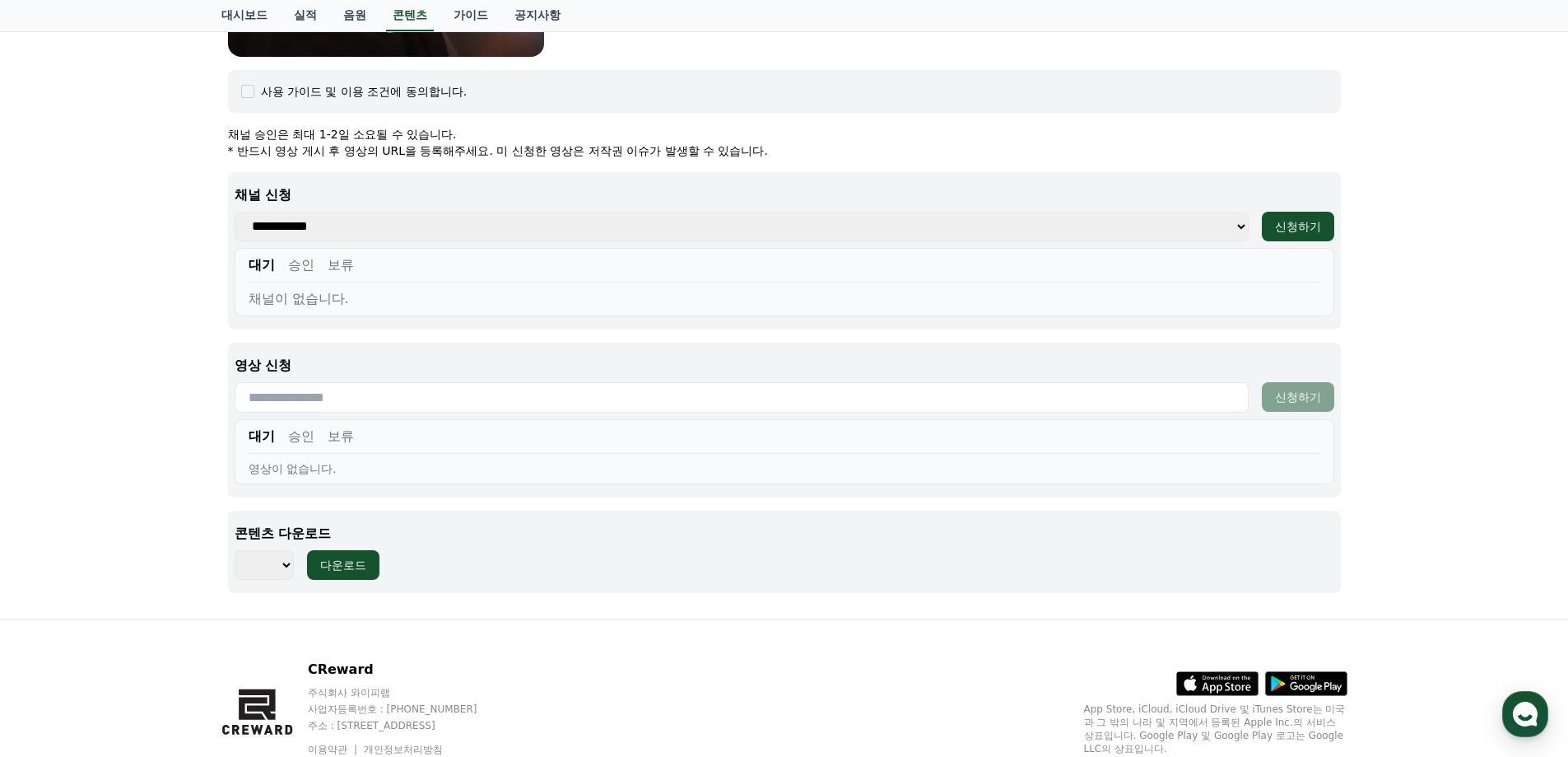
scroll to position [614, 0]
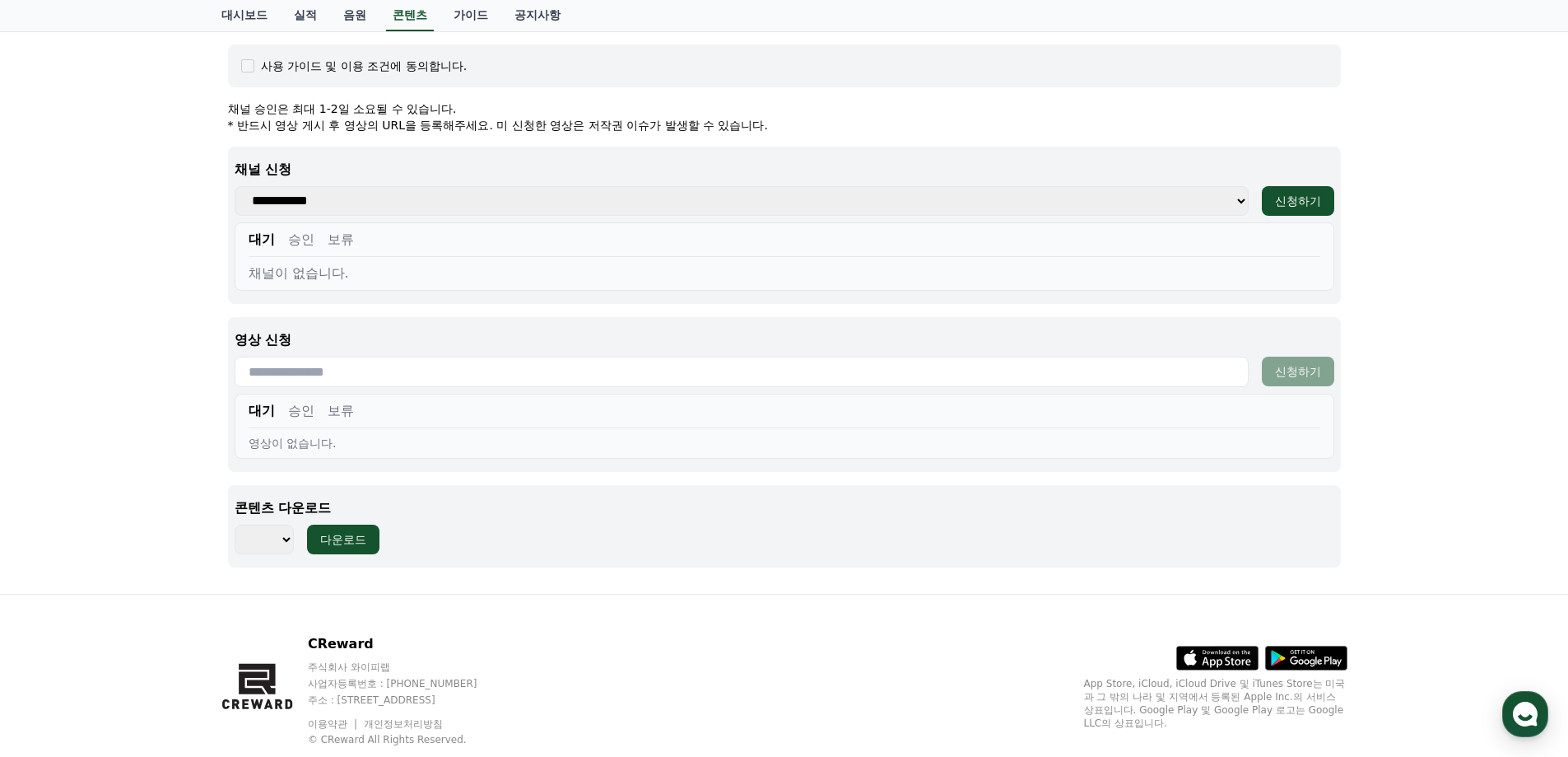
click at [266, 542] on select "*** *** *** *** *** *** *** *** *** *** *** *** *** *** *** *** *** *** *** ***…" at bounding box center [265, 540] width 59 height 30
click at [108, 483] on div "조상신과 시댁을 묵사발 냈습니다 장르 : 로맨스, 현대물, 치정극 출연 : 최윤정, 정시현, 신영찬, 송경아 내용 : 시댁 눈에 사람 아닌 몸…" at bounding box center [784, 47] width 1568 height 1094
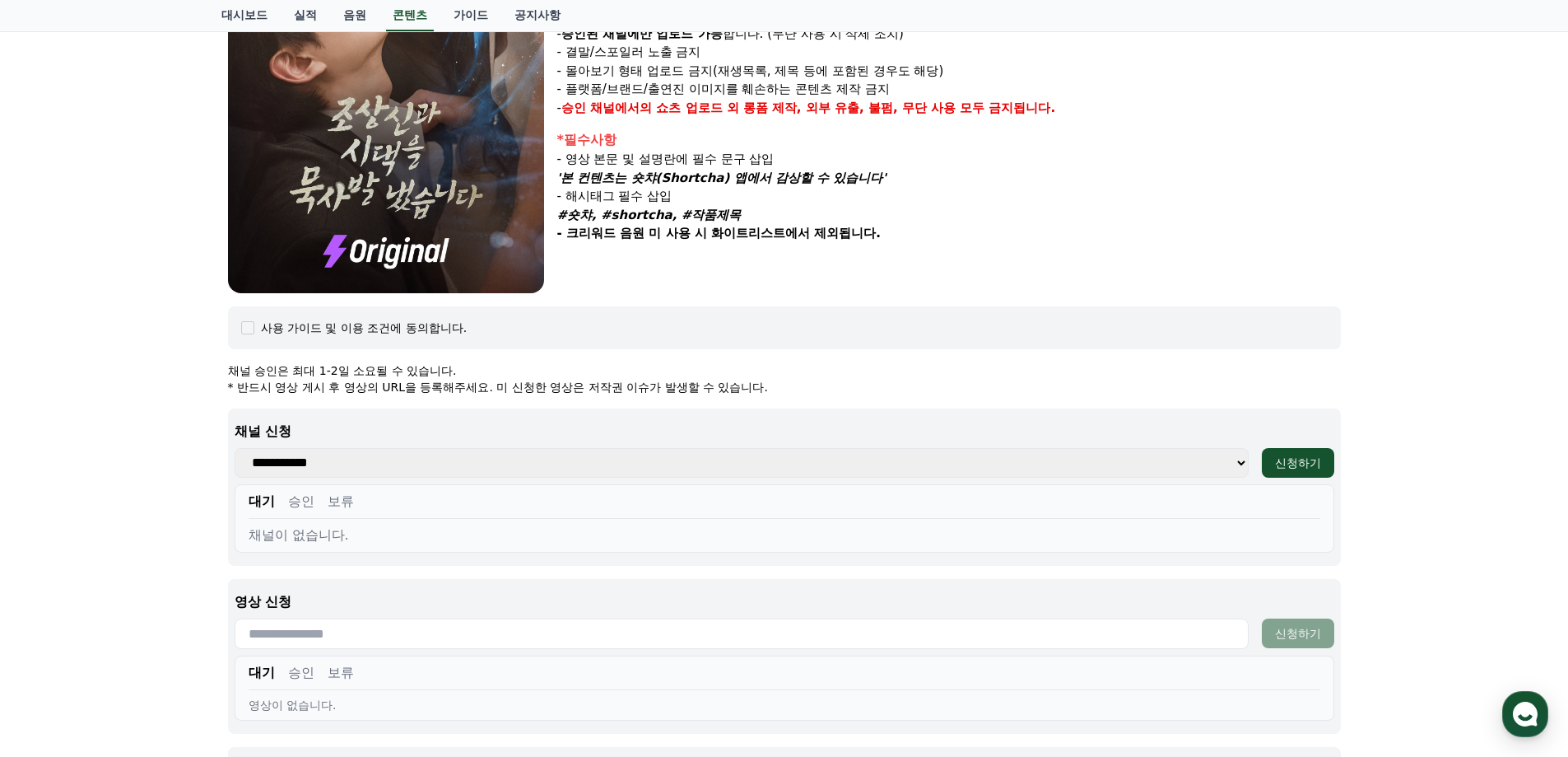
scroll to position [466, 0]
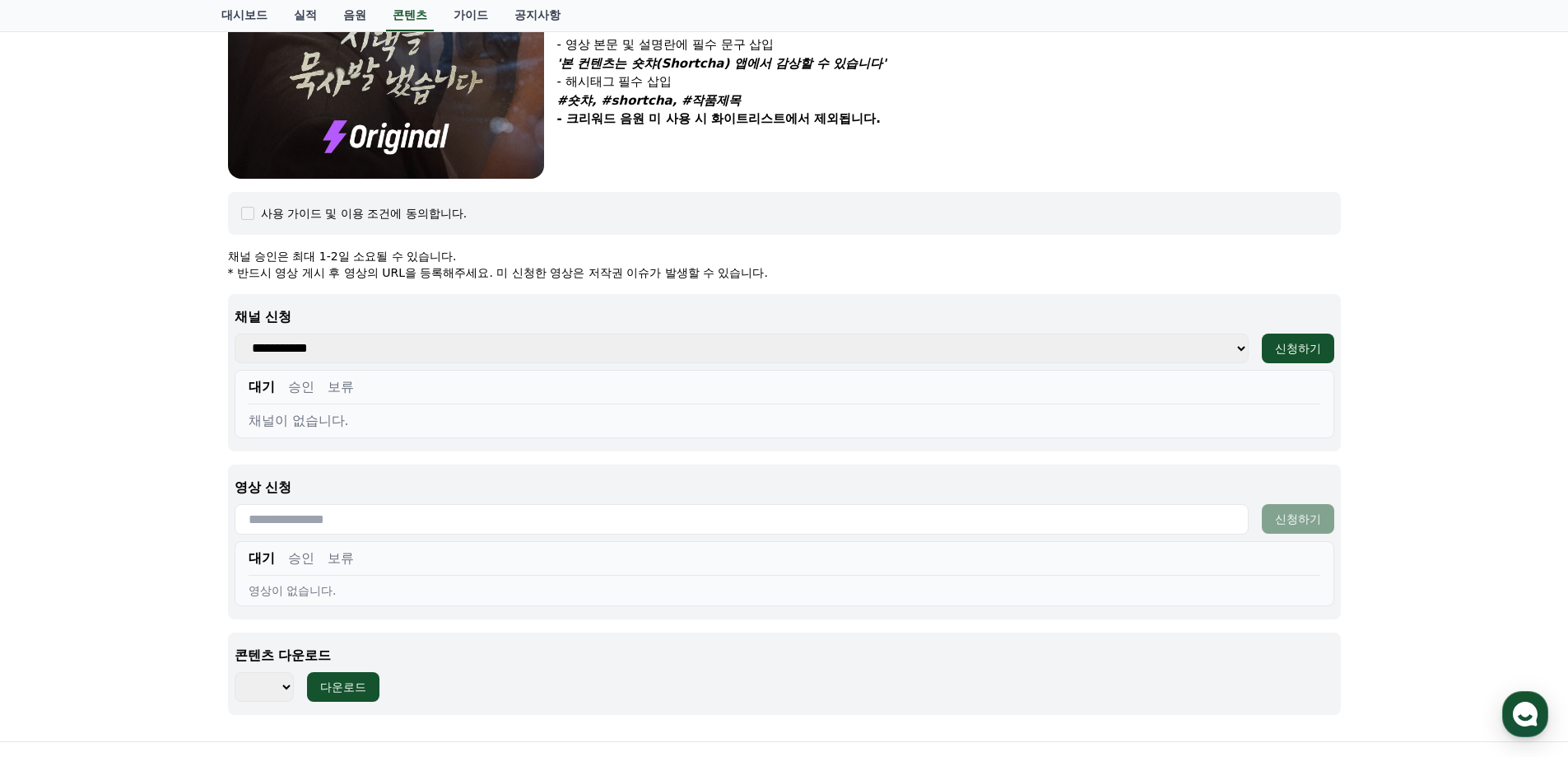
click at [521, 355] on select "**********" at bounding box center [742, 348] width 1014 height 30
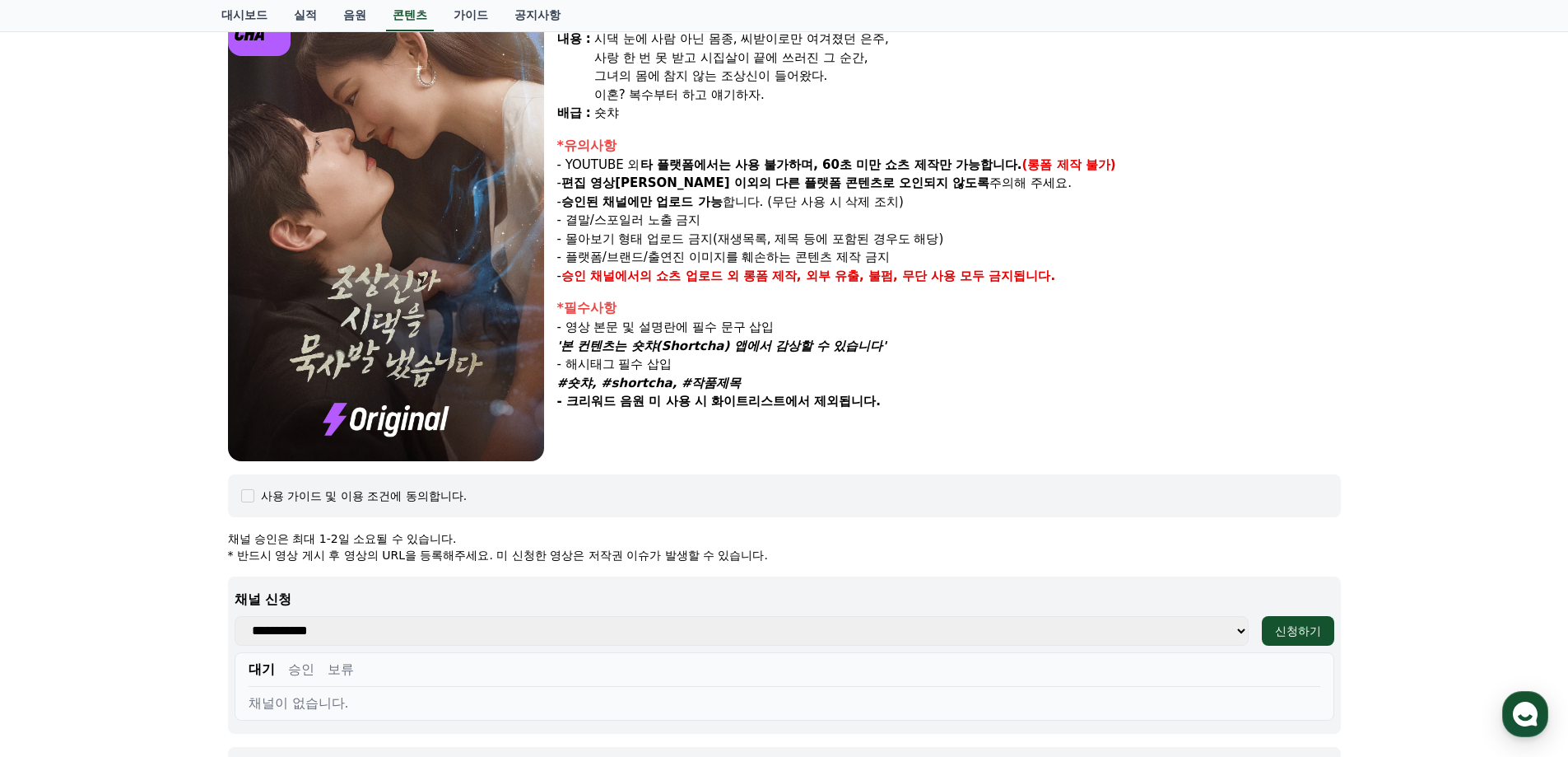
scroll to position [126, 0]
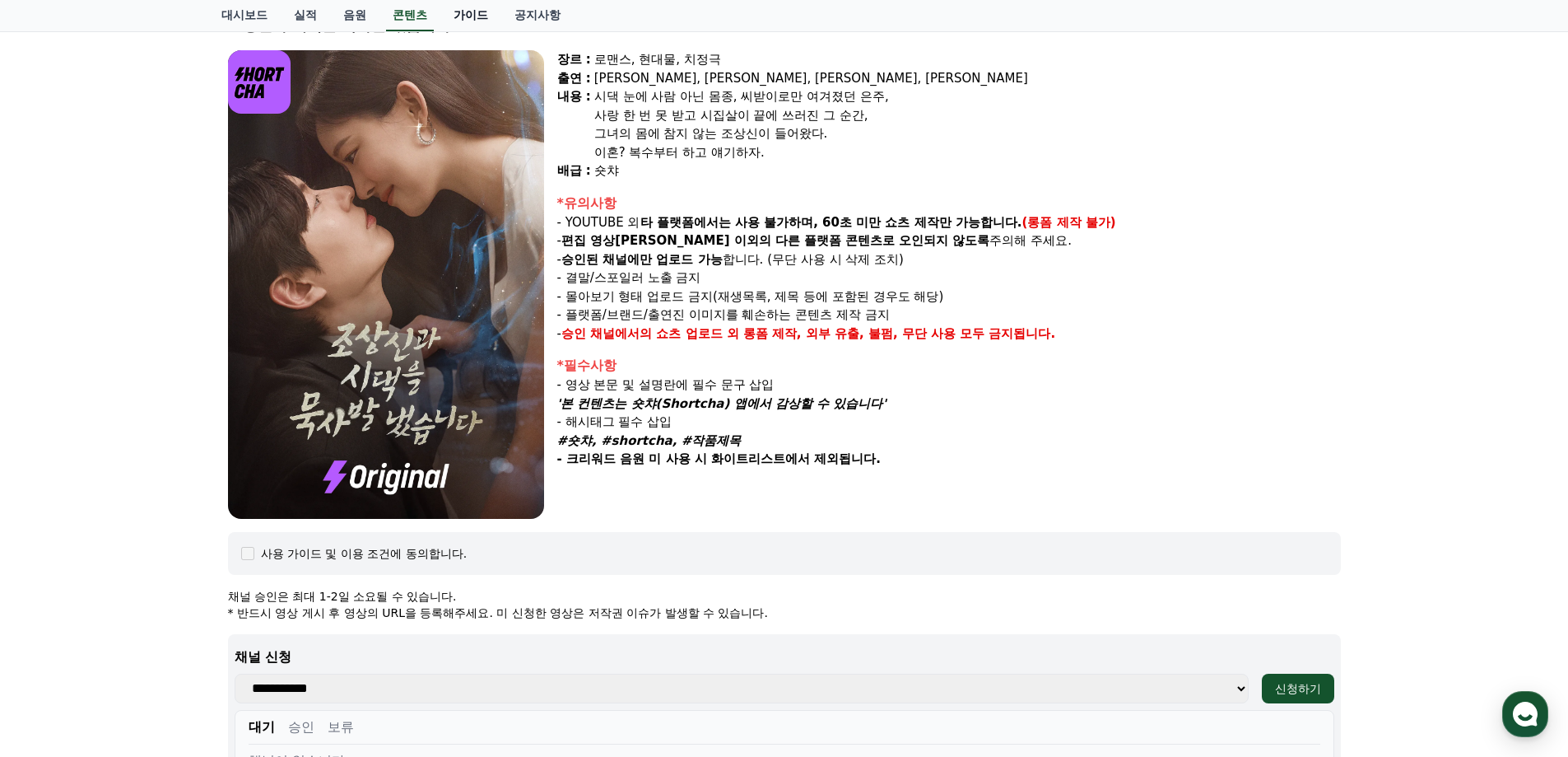
click at [469, 26] on link "가이드" at bounding box center [471, 16] width 61 height 32
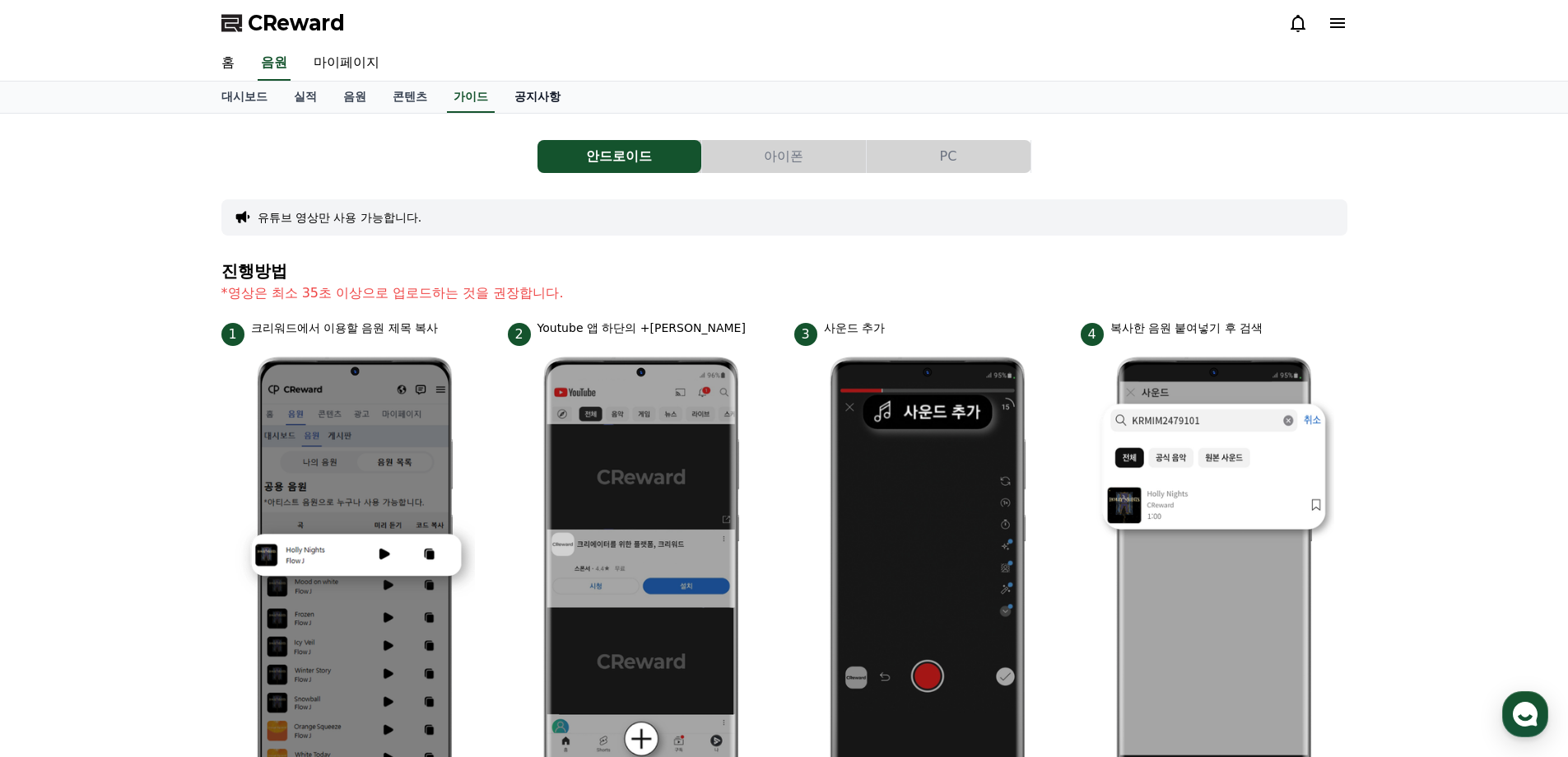
click at [532, 98] on link "공지사항" at bounding box center [538, 98] width 72 height 32
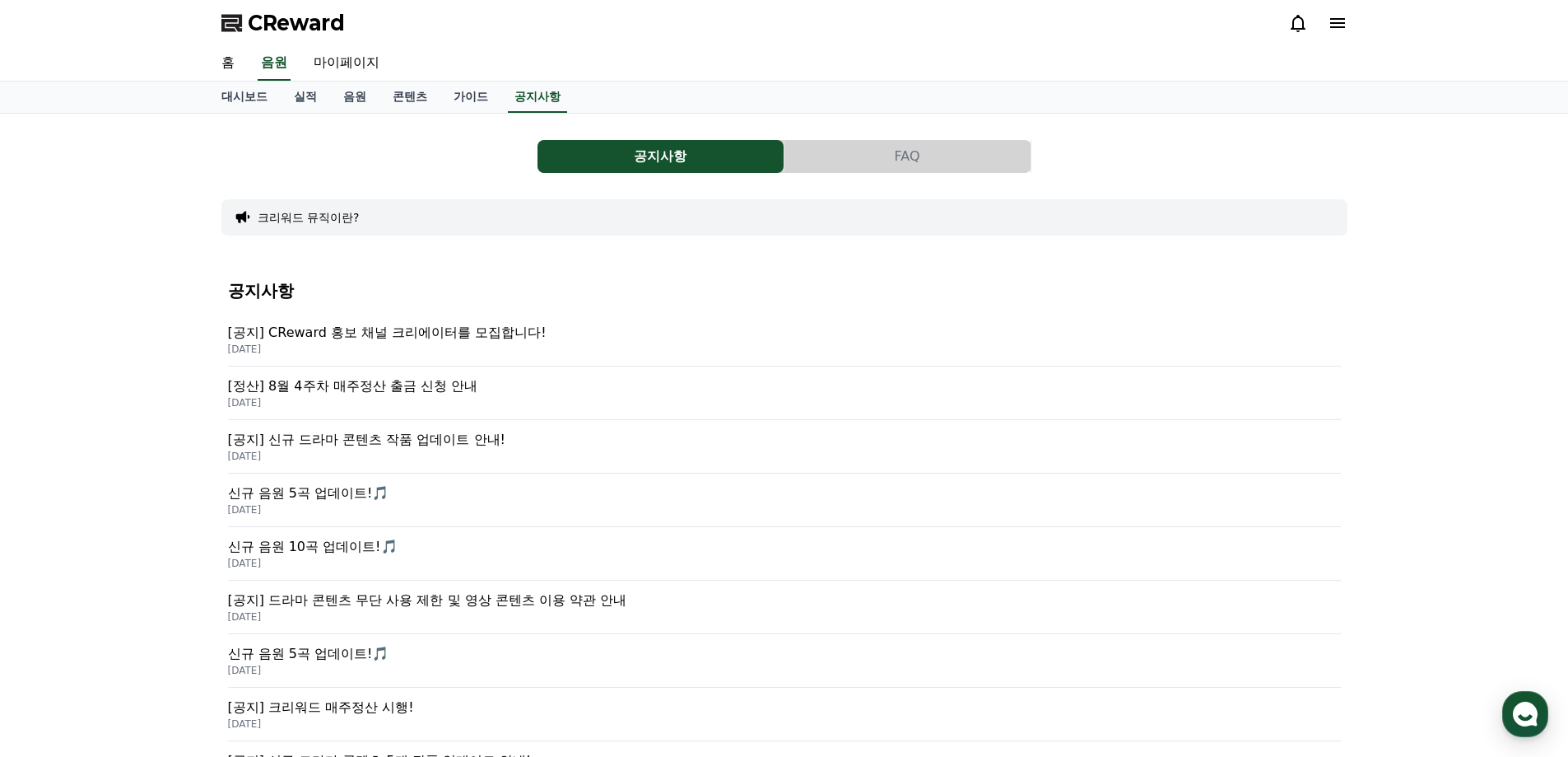
click at [399, 330] on p "[공지] CReward 홍보 채널 크리에이터를 모집합니다!" at bounding box center [784, 333] width 1113 height 20
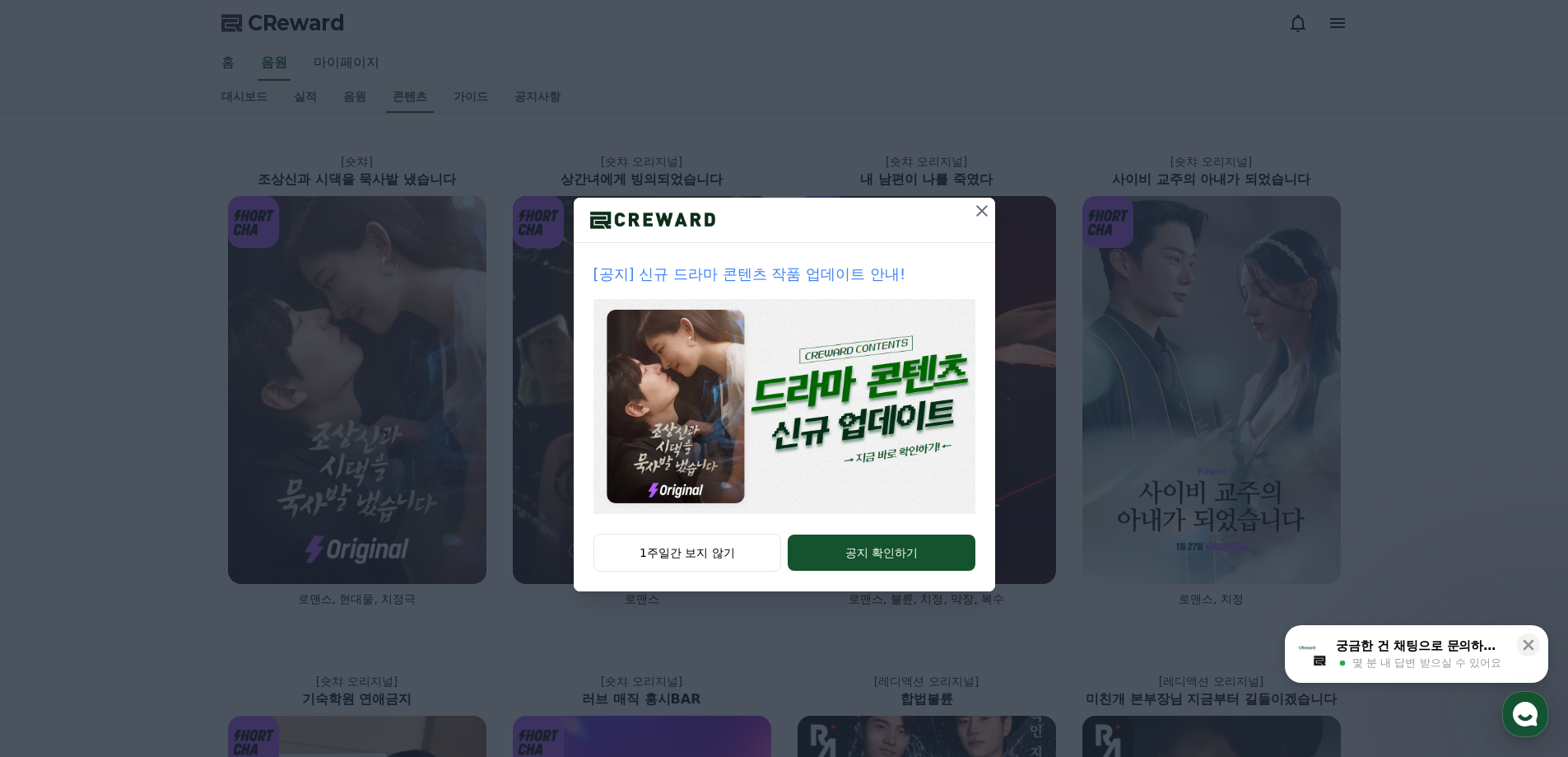
click at [985, 215] on icon at bounding box center [982, 211] width 11 height 11
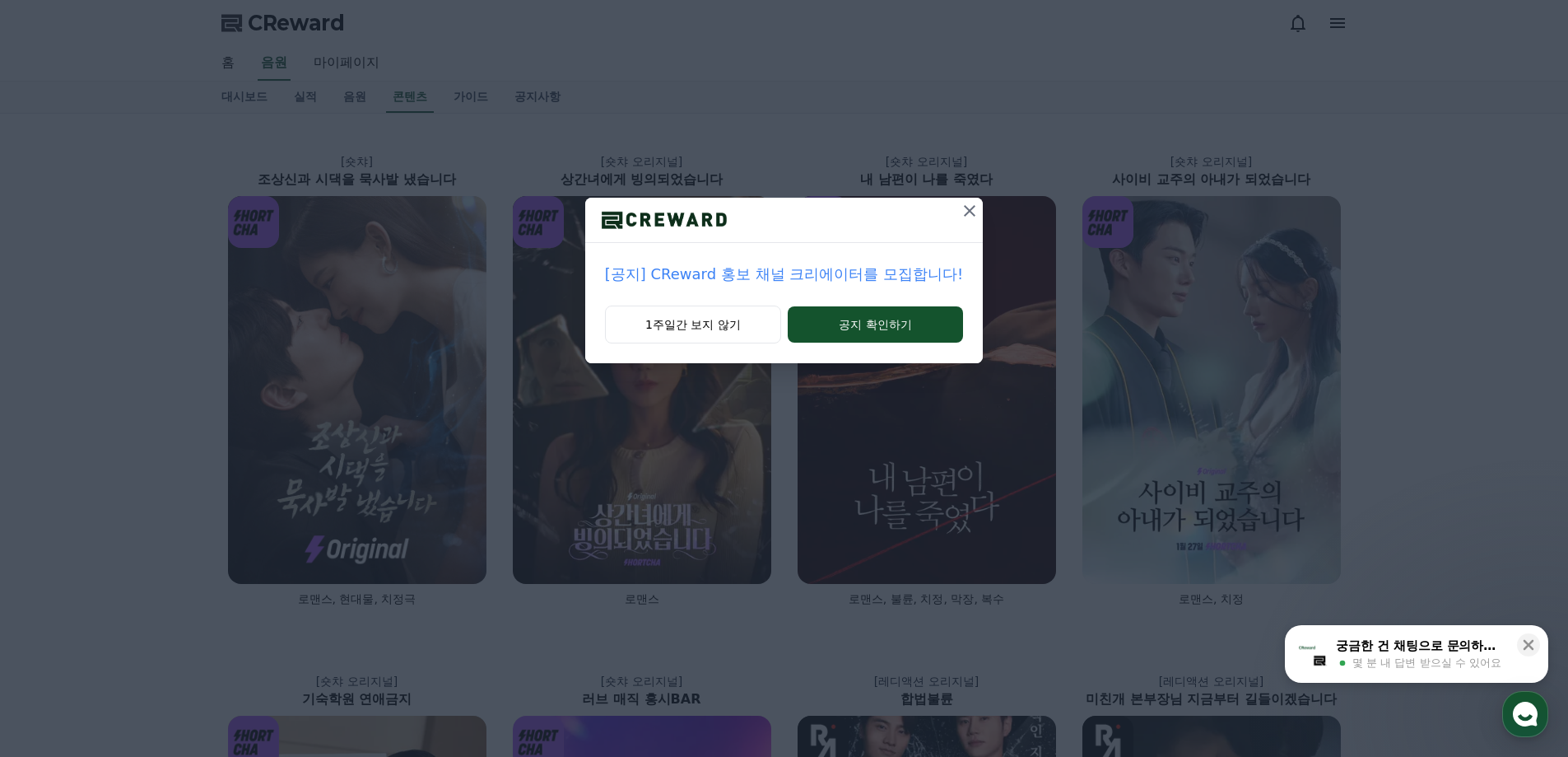
click at [966, 214] on icon at bounding box center [969, 210] width 19 height 20
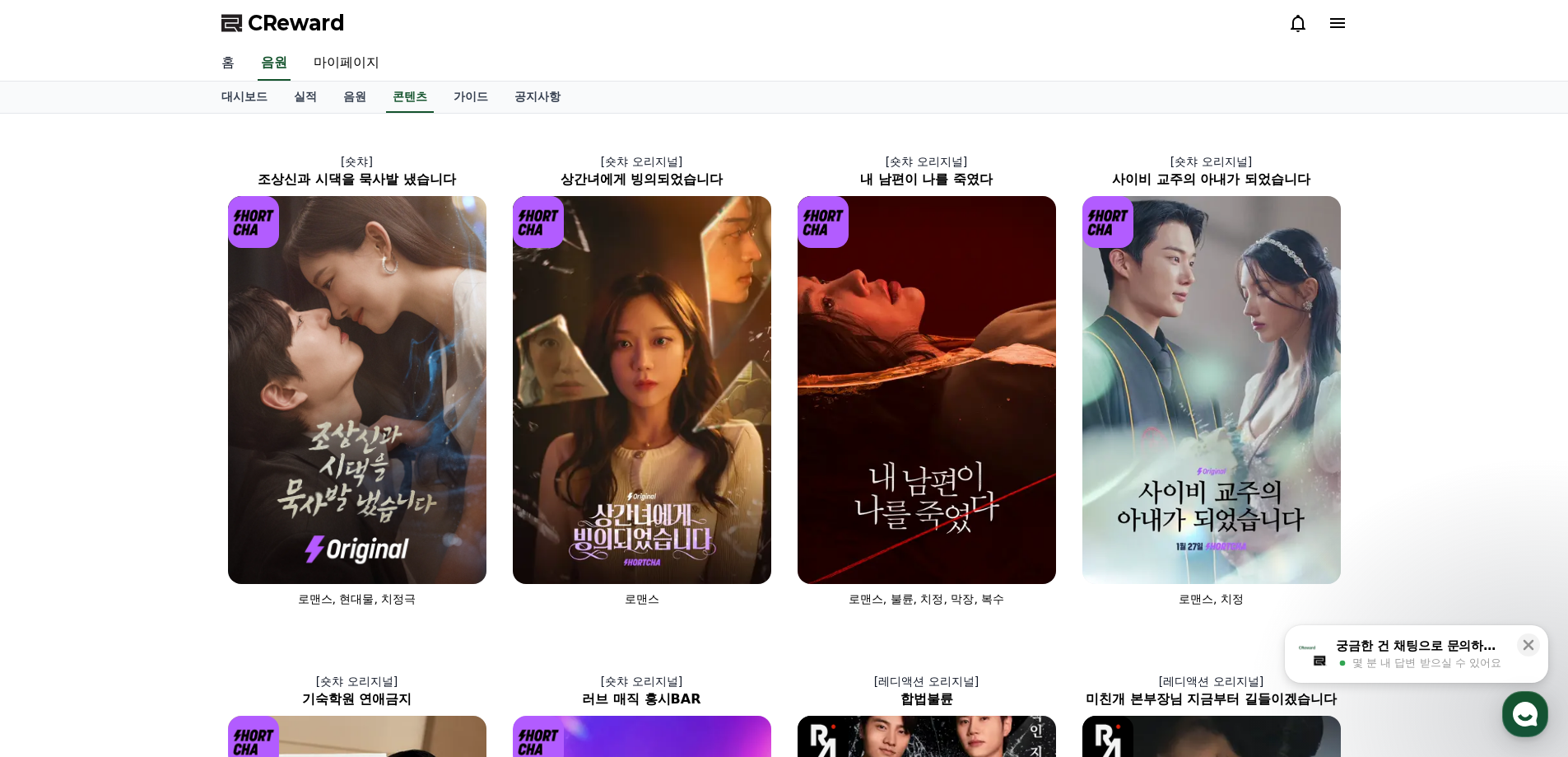
click at [229, 66] on link "홈" at bounding box center [227, 63] width 40 height 34
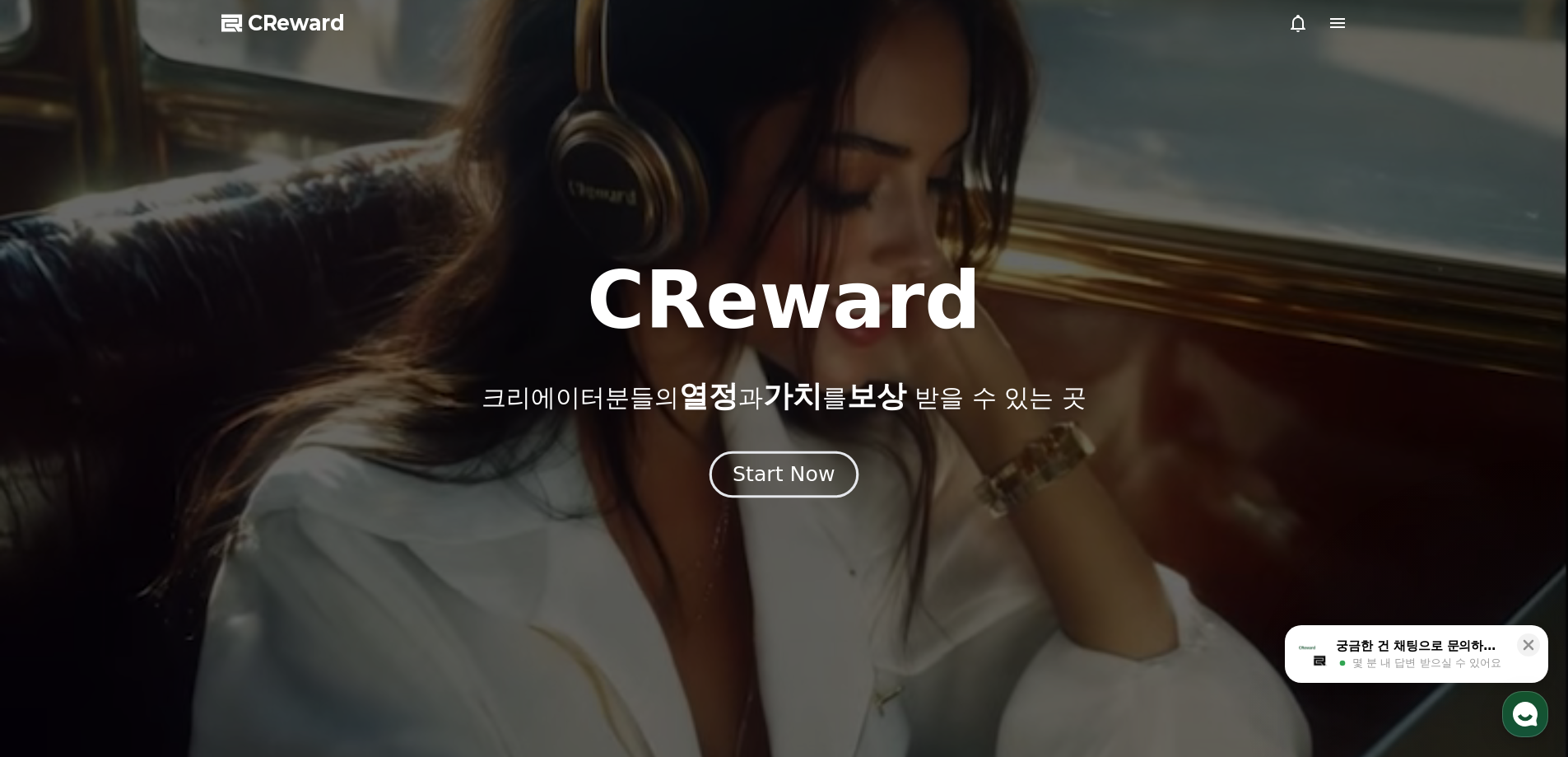
click at [773, 483] on div "Start Now" at bounding box center [784, 475] width 102 height 28
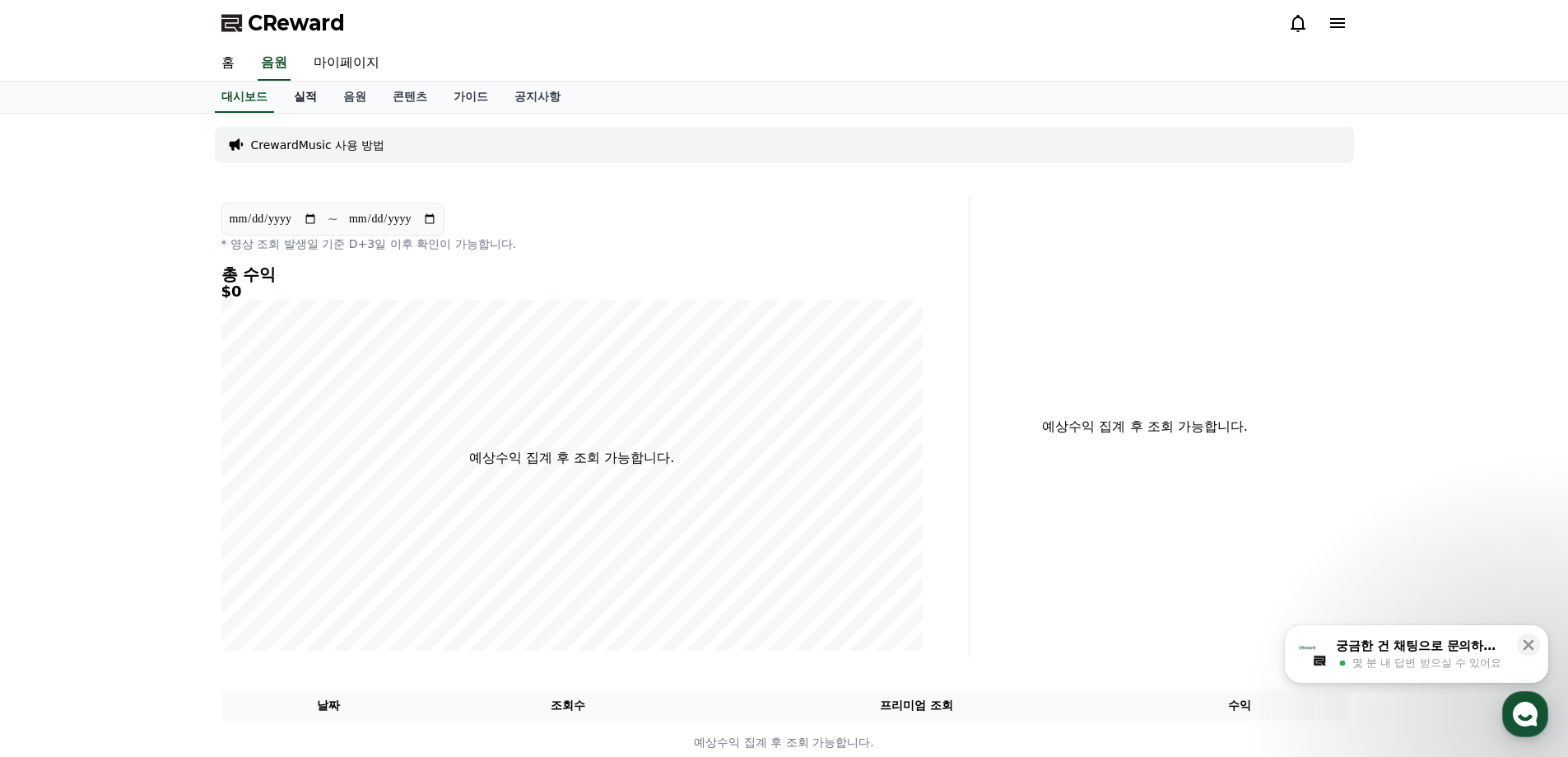
click at [314, 106] on link "실적" at bounding box center [305, 98] width 49 height 32
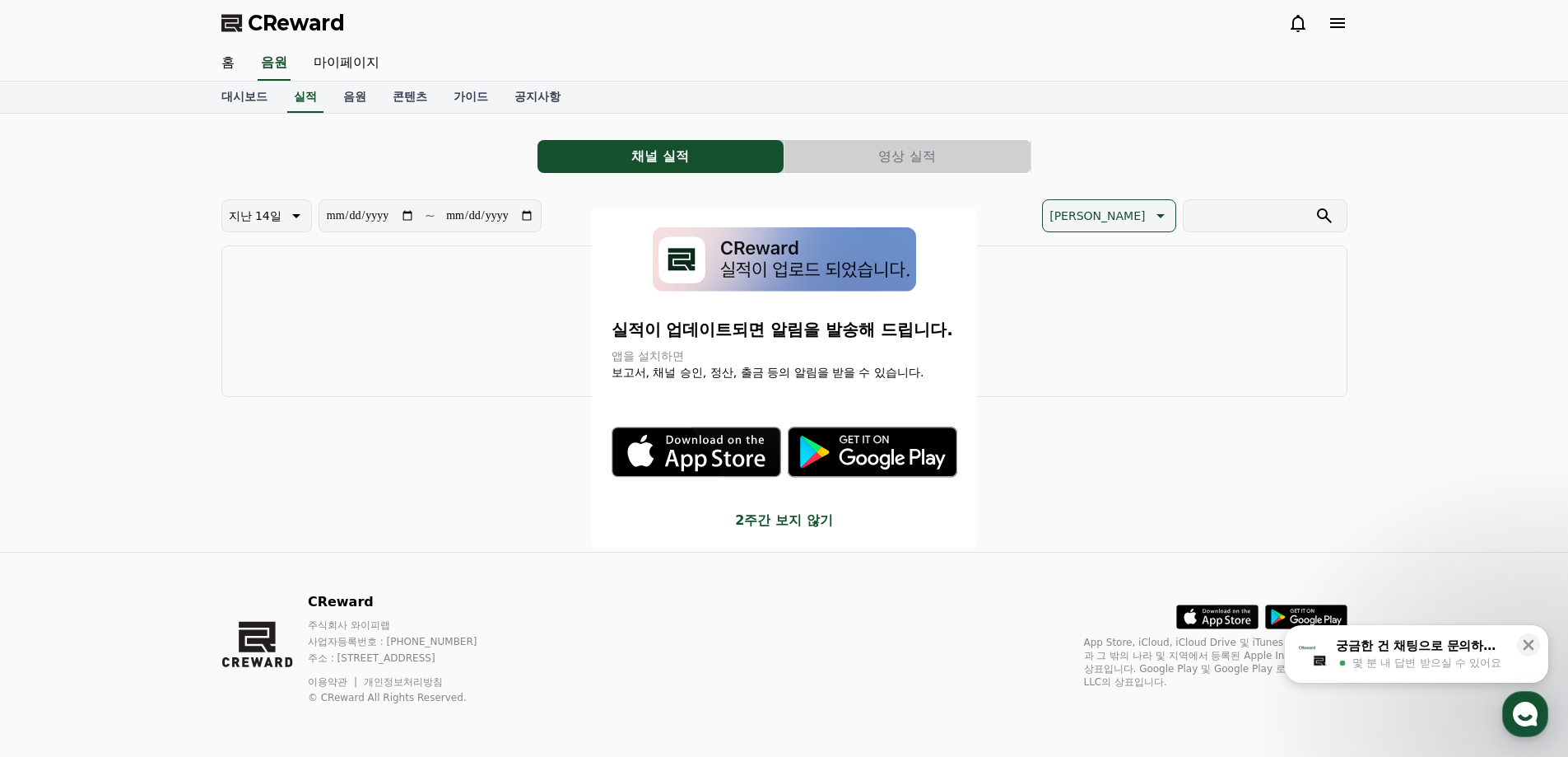
click at [360, 104] on button "close modal" at bounding box center [784, 378] width 1568 height 757
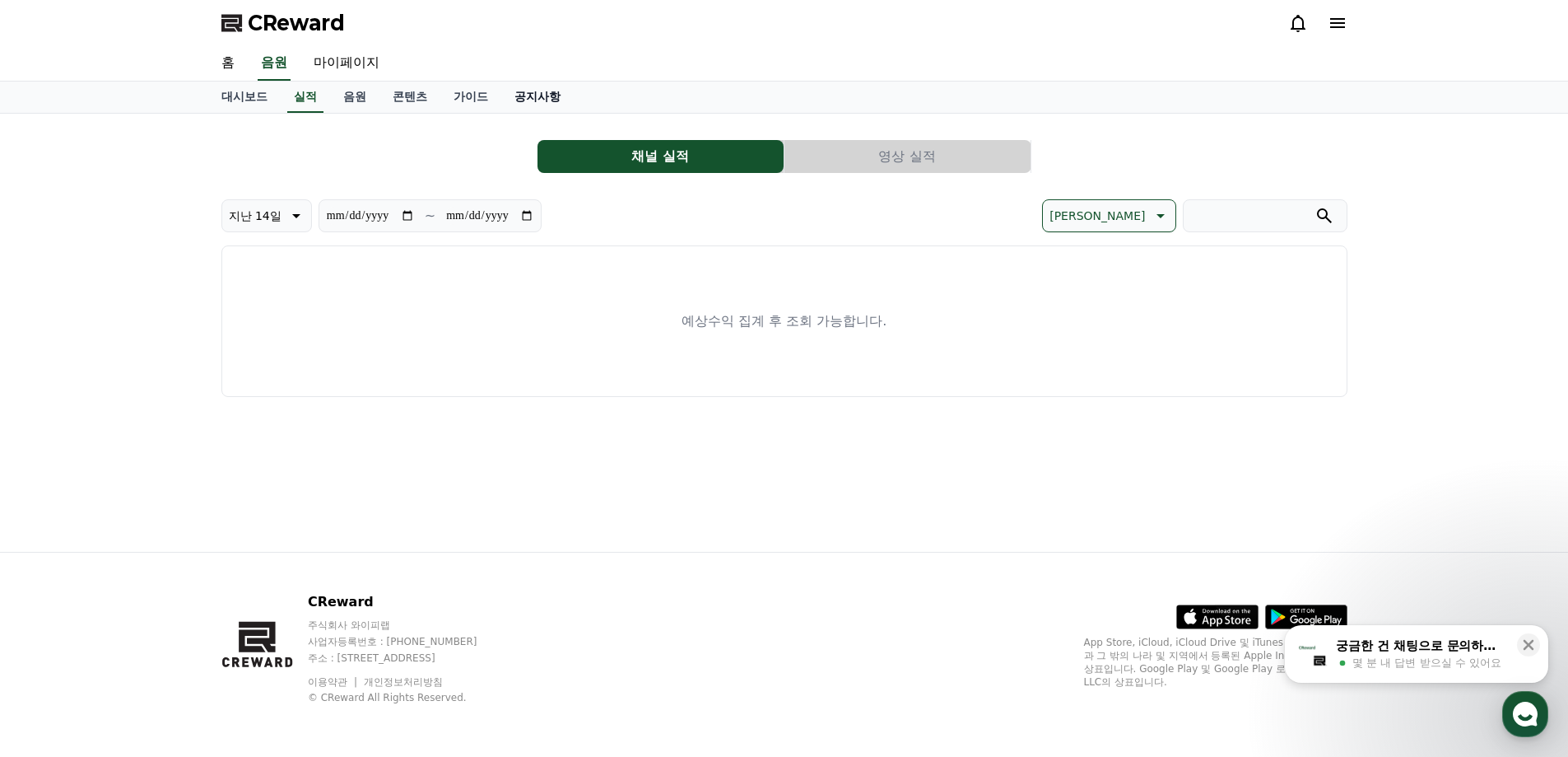
click at [512, 91] on link "공지사항" at bounding box center [538, 98] width 72 height 32
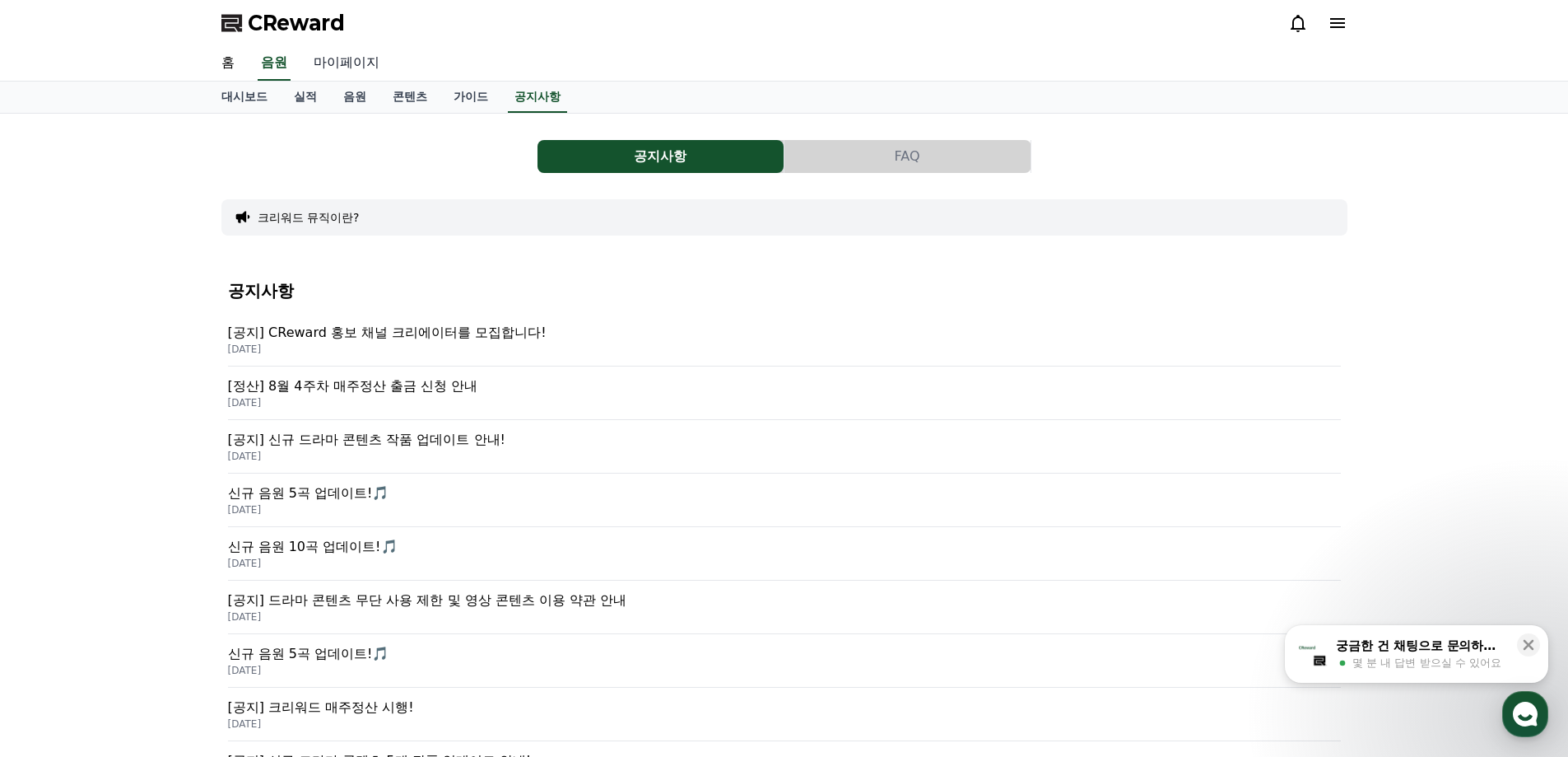
click at [363, 62] on link "마이페이지" at bounding box center [346, 63] width 92 height 34
select select "**********"
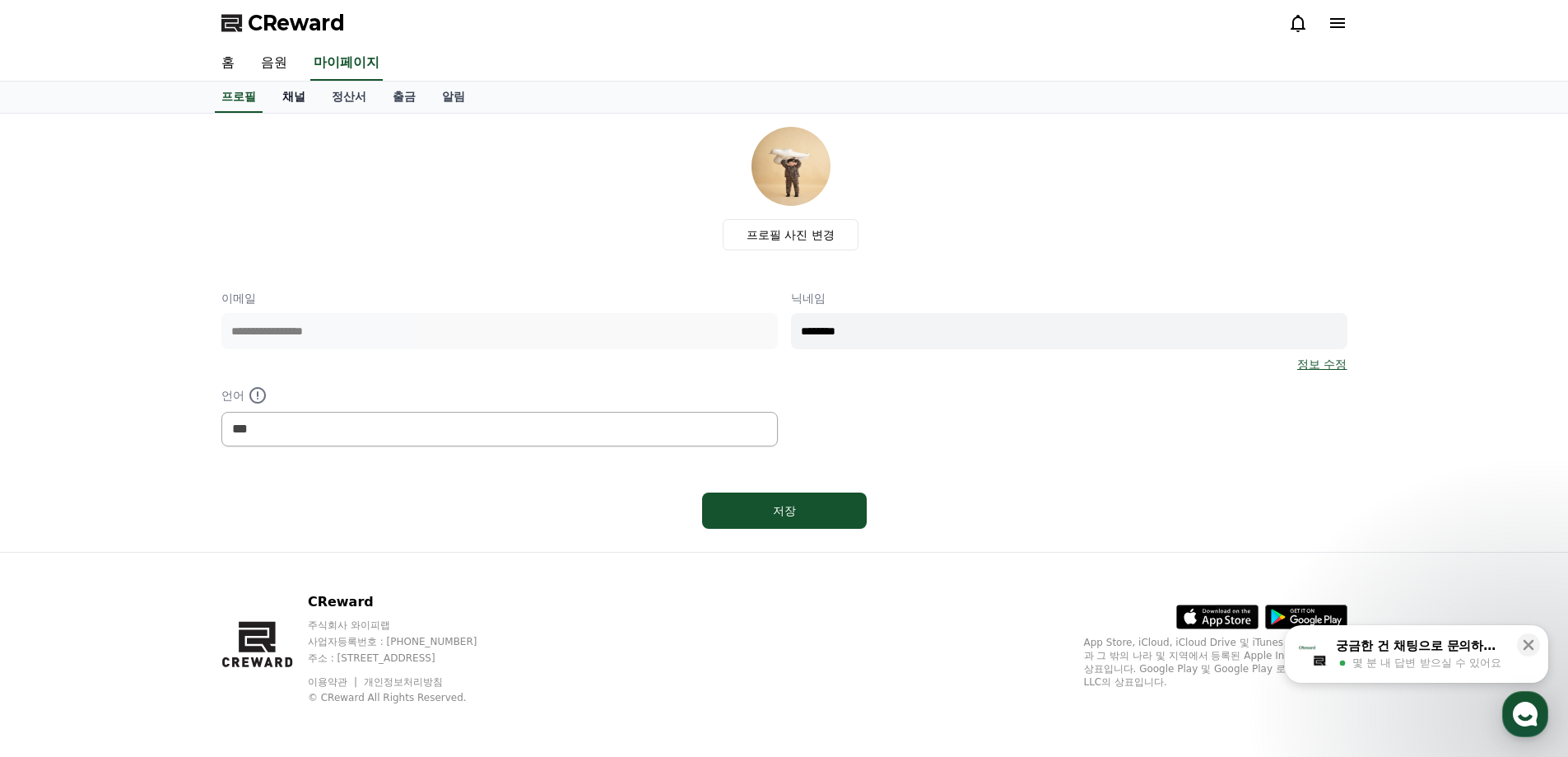
click at [285, 103] on link "채널" at bounding box center [293, 98] width 49 height 32
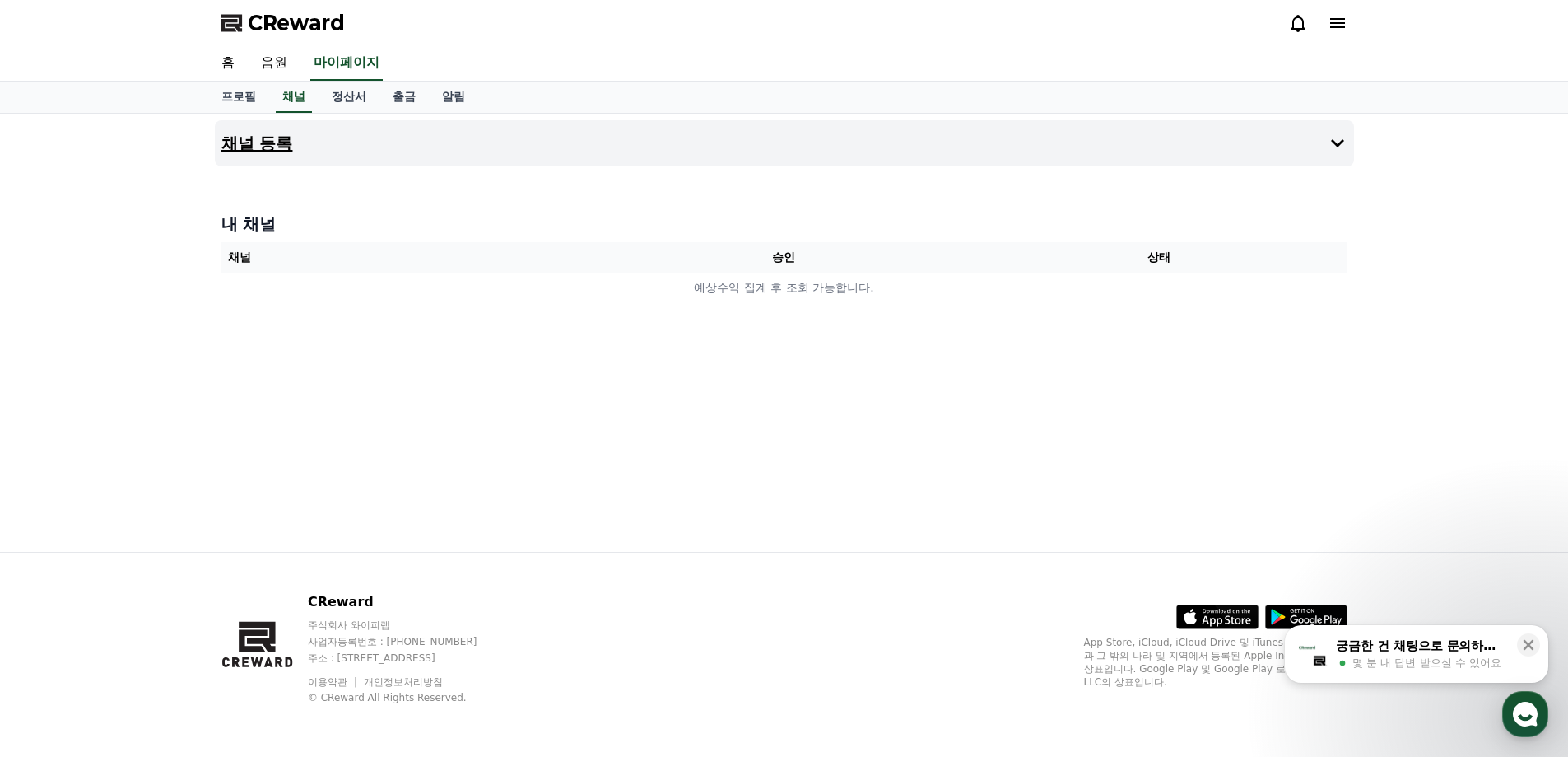
click at [1049, 137] on button "채널 등록" at bounding box center [784, 143] width 1139 height 46
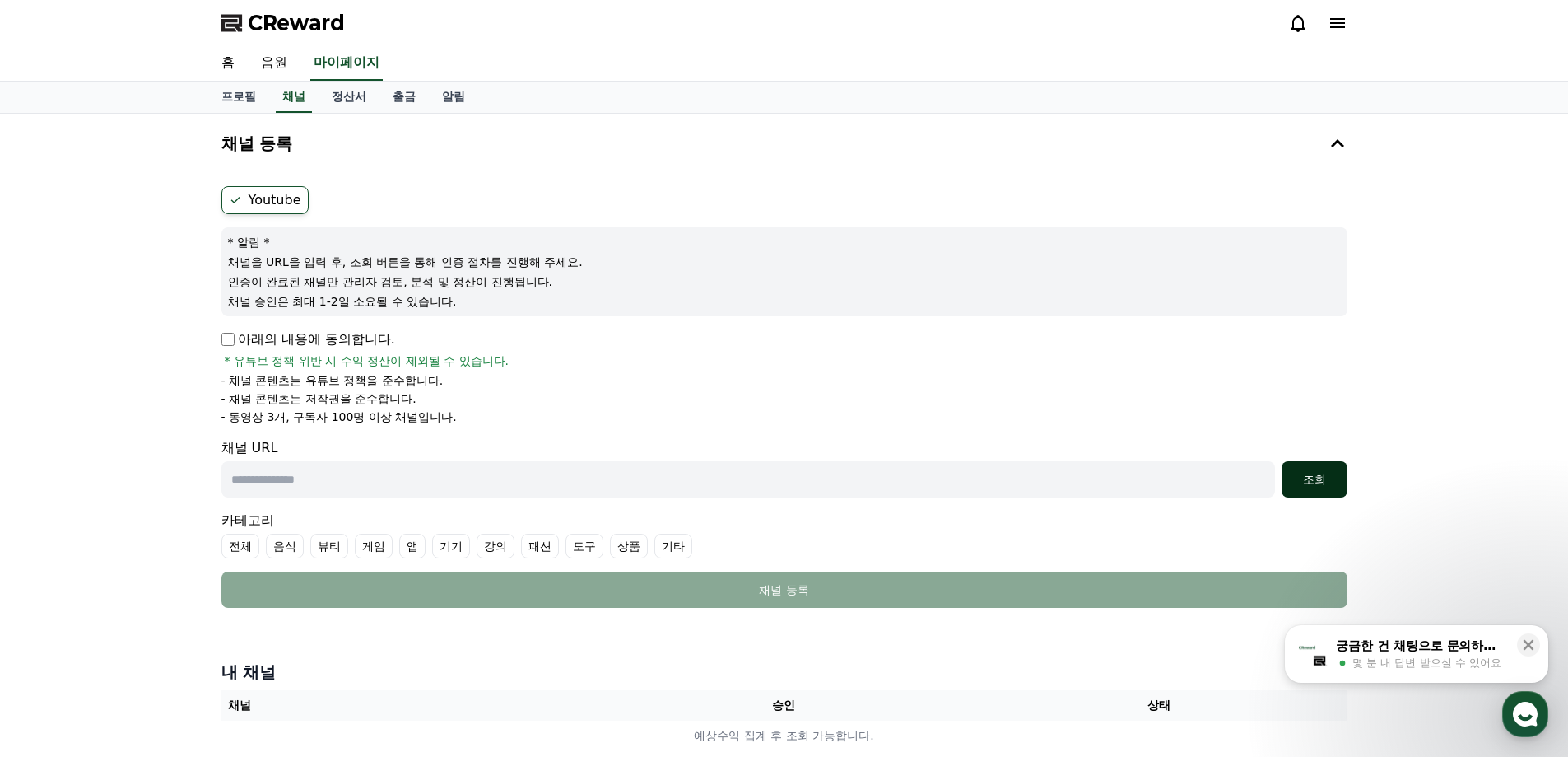
click at [1315, 482] on div "조회" at bounding box center [1315, 479] width 53 height 17
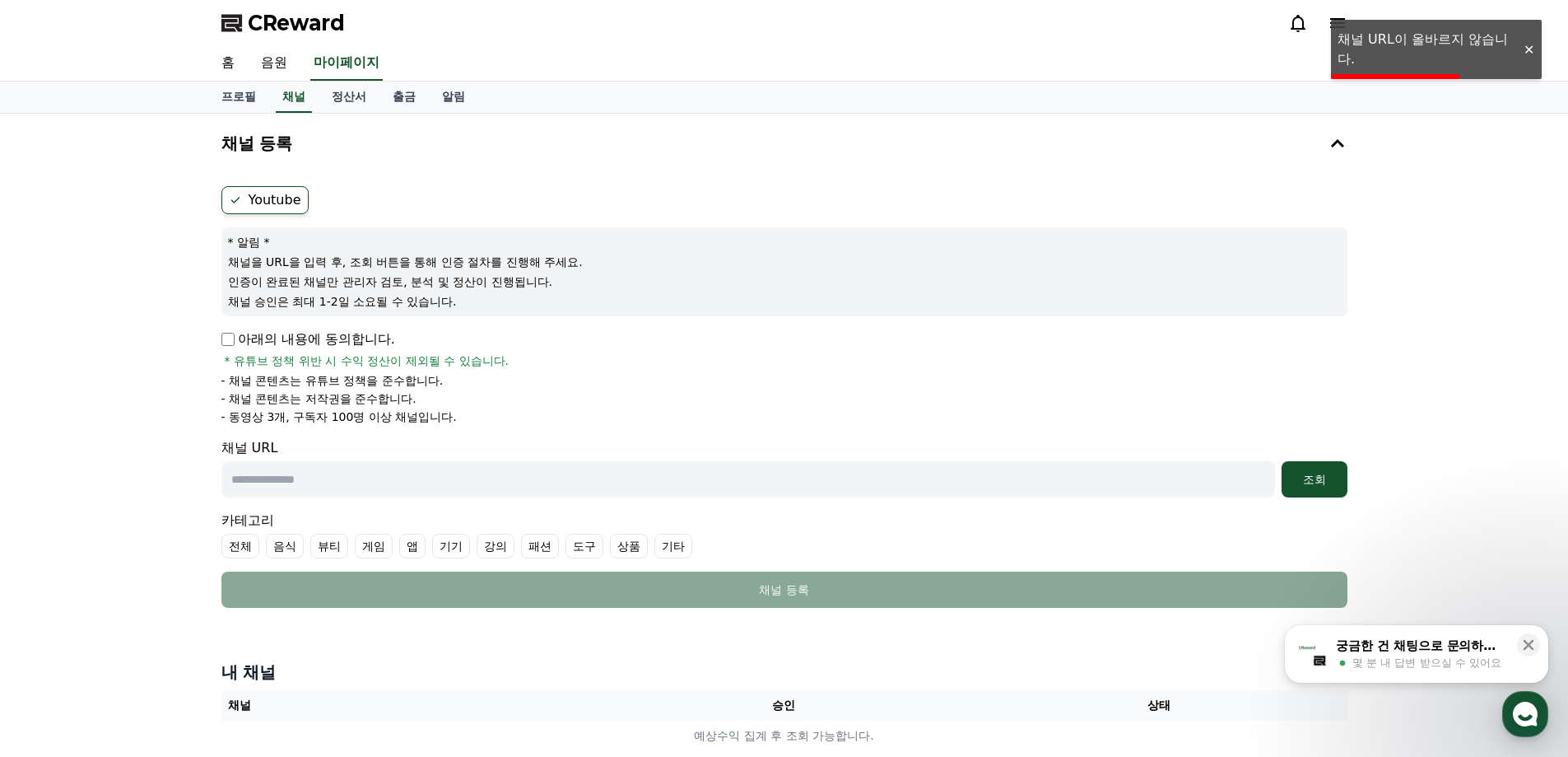
click at [358, 481] on input "text" at bounding box center [748, 479] width 1054 height 36
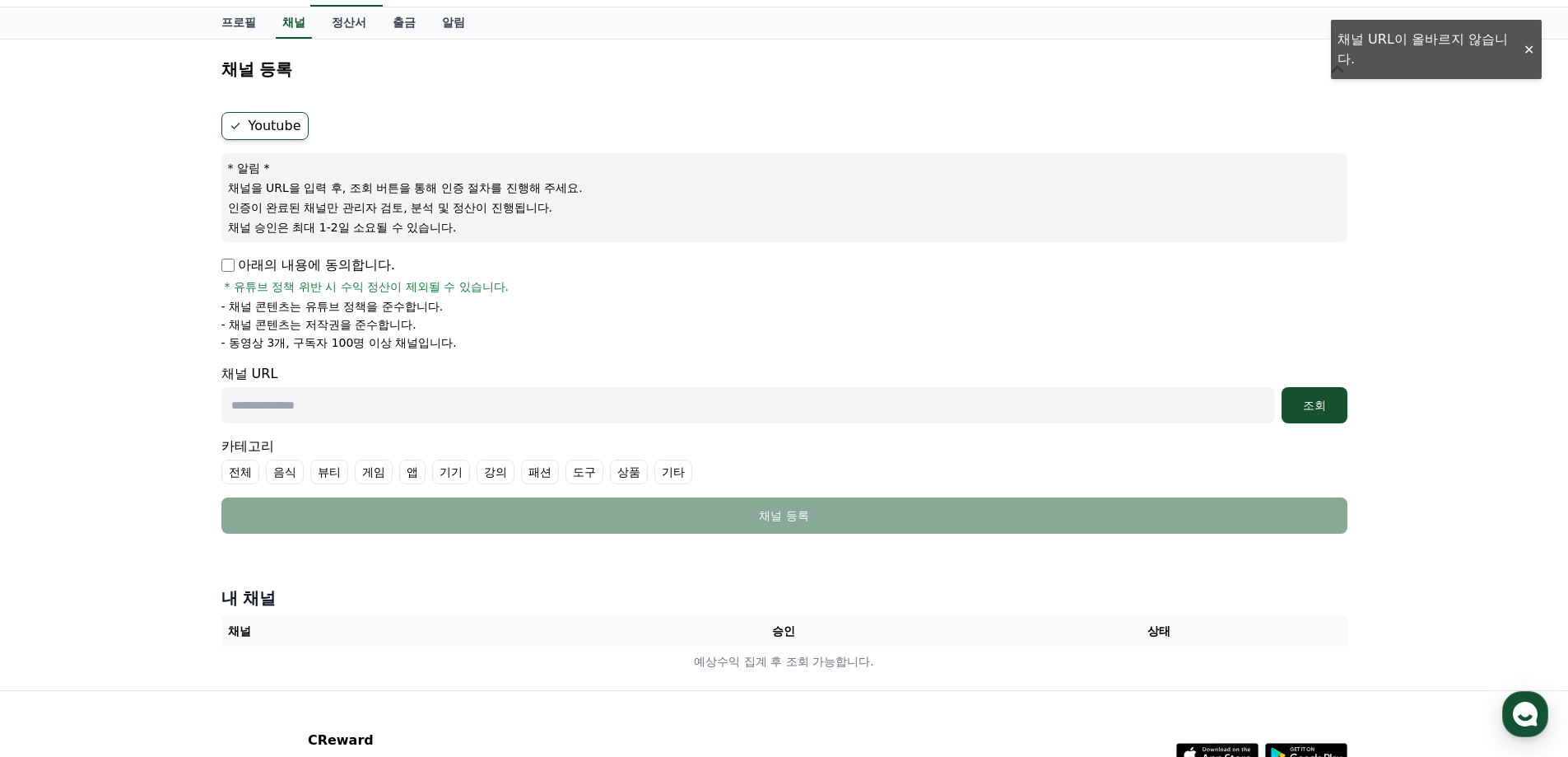
scroll to position [76, 0]
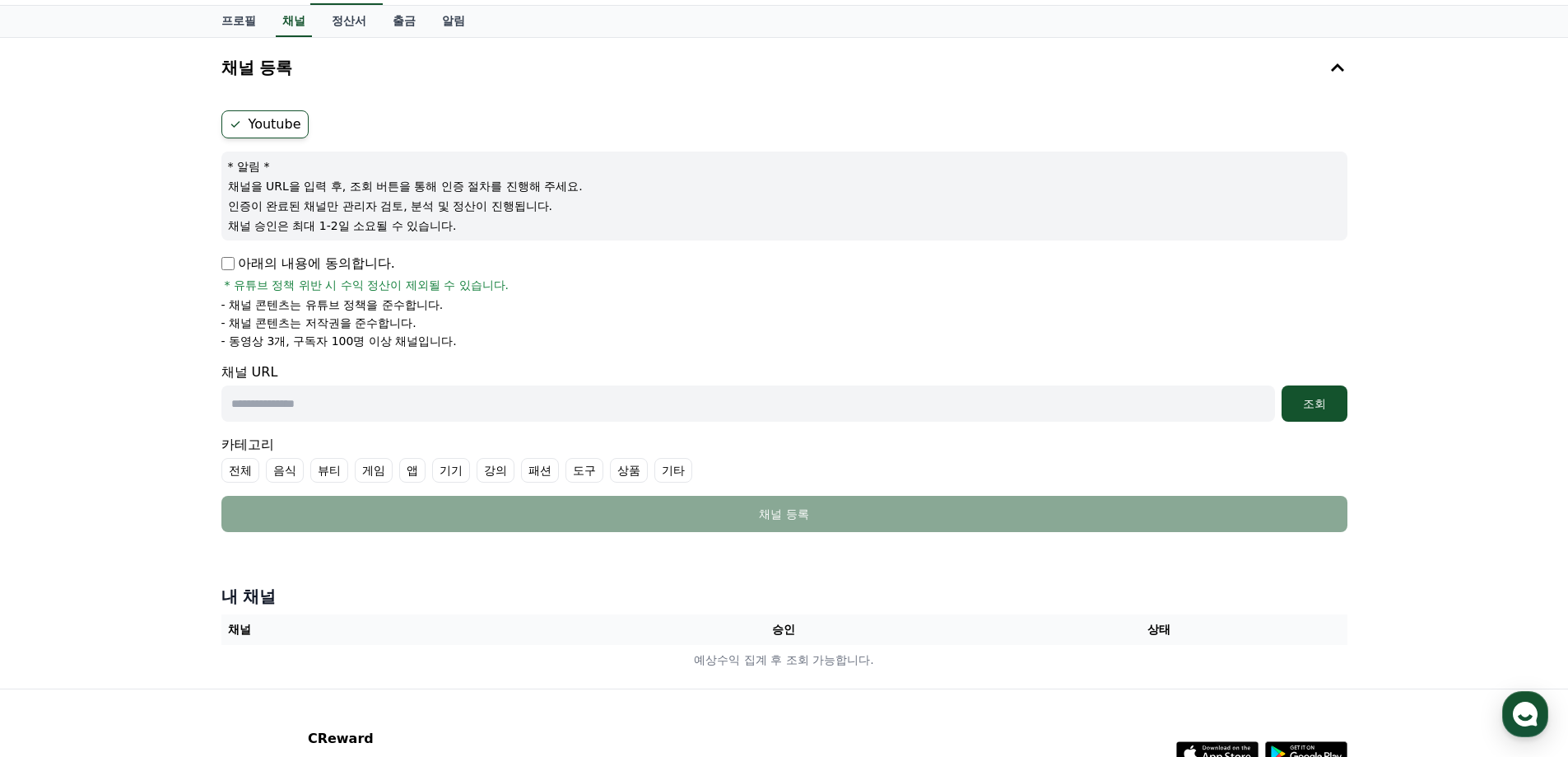
click at [546, 411] on input "text" at bounding box center [748, 403] width 1054 height 36
paste input "**********"
type input "**********"
click at [1302, 403] on div "조회" at bounding box center [1315, 404] width 53 height 17
click at [1308, 404] on div "조회" at bounding box center [1315, 404] width 53 height 17
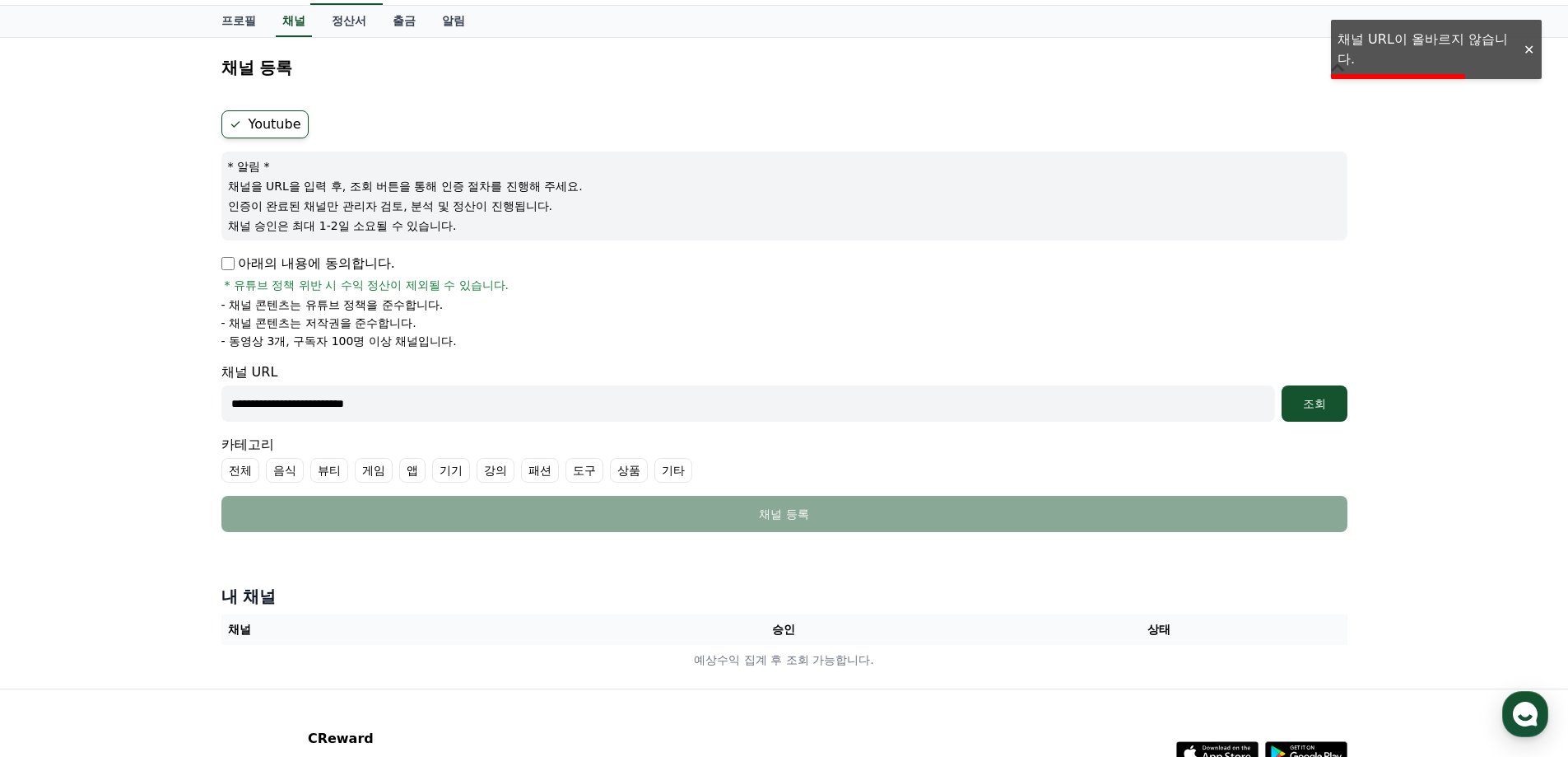
click at [1523, 50] on div at bounding box center [1528, 49] width 26 height 16
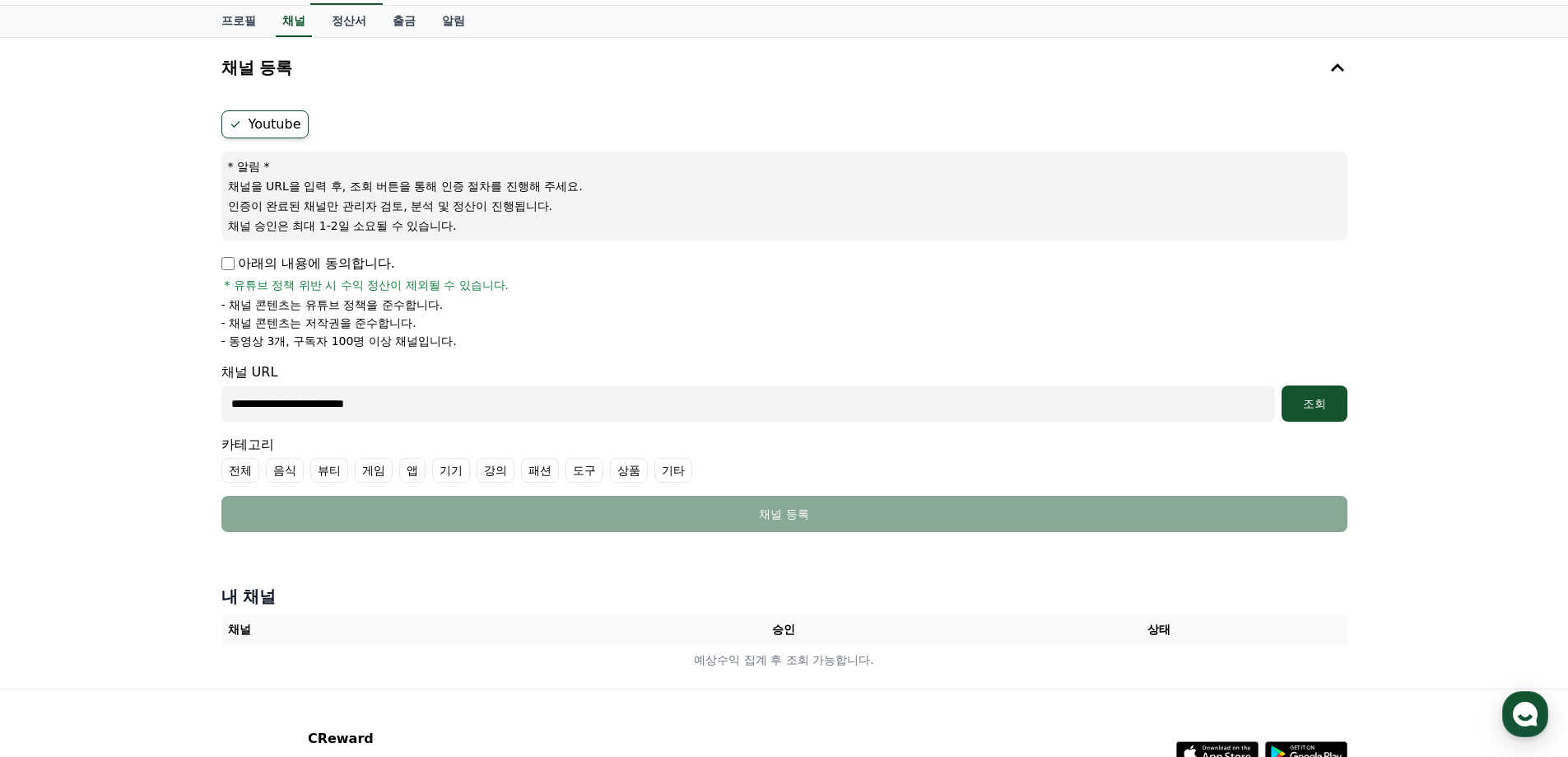
click at [233, 403] on input "**********" at bounding box center [748, 403] width 1054 height 36
drag, startPoint x: 492, startPoint y: 401, endPoint x: 484, endPoint y: 403, distance: 8.2
click at [484, 403] on input "**********" at bounding box center [748, 403] width 1054 height 36
type input "*"
paste input "**********"
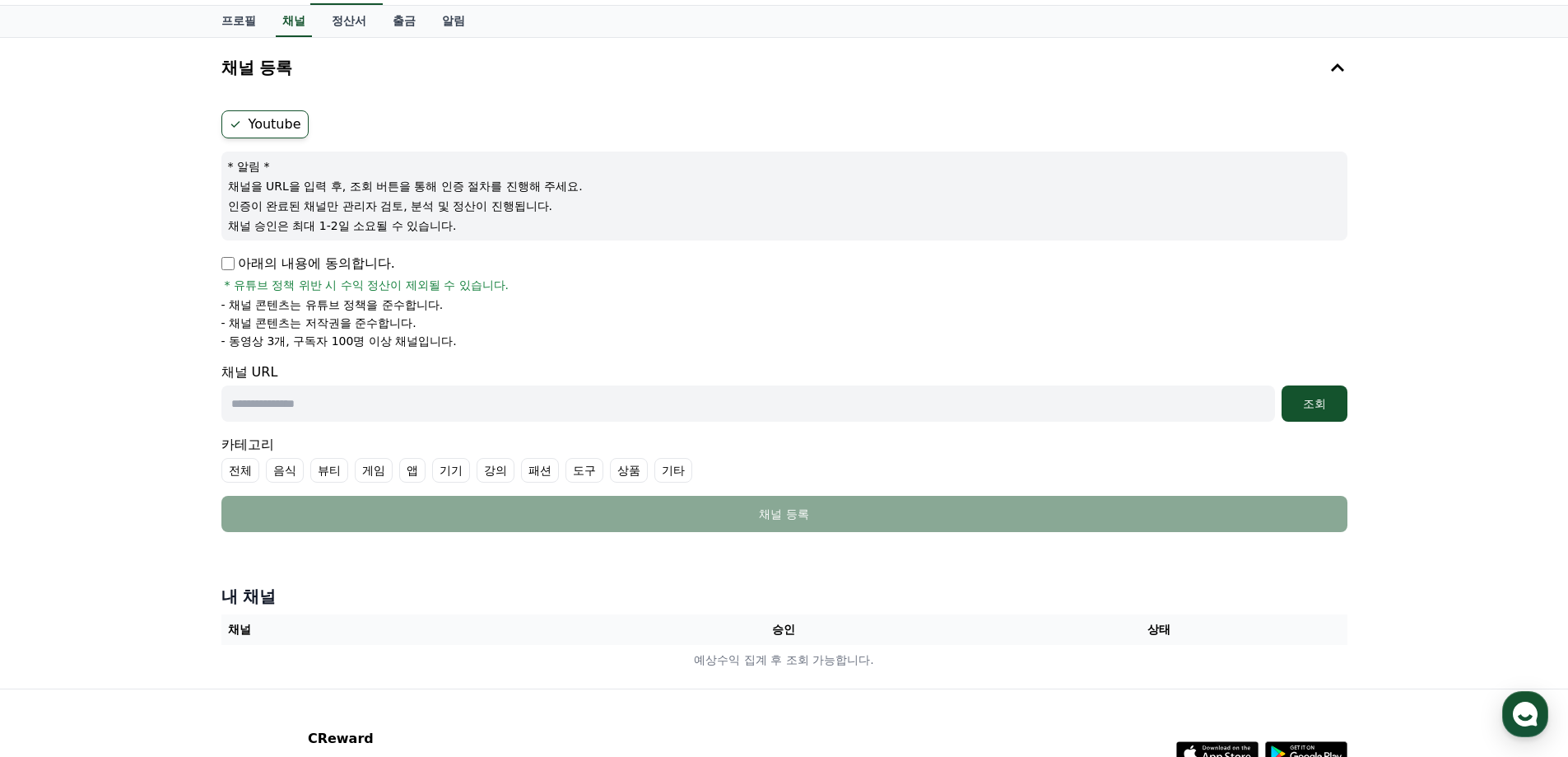
type input "**********"
click at [1318, 403] on div "조회" at bounding box center [1315, 404] width 53 height 17
click at [245, 476] on label "전체" at bounding box center [240, 470] width 38 height 25
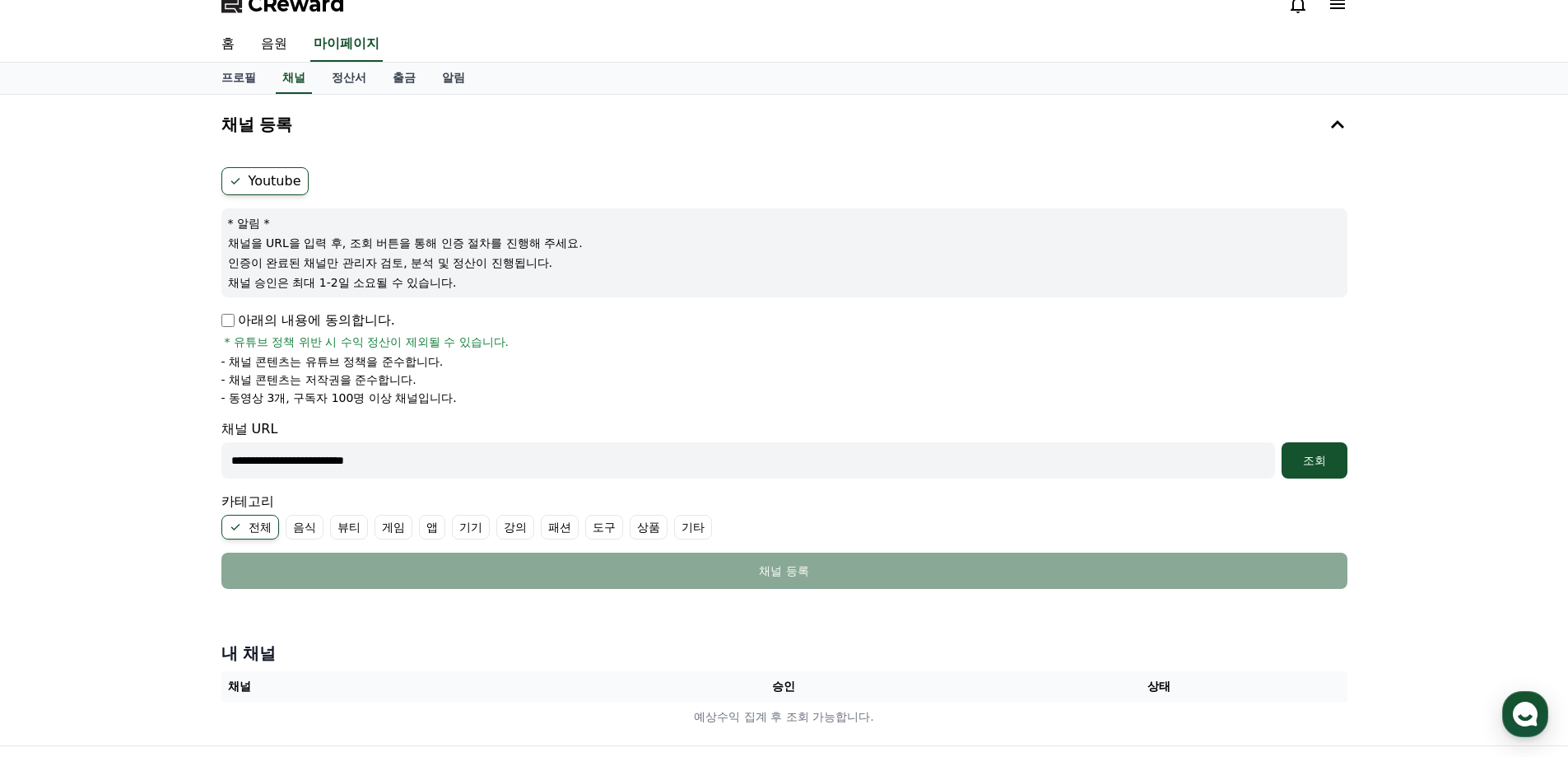
scroll to position [18, 0]
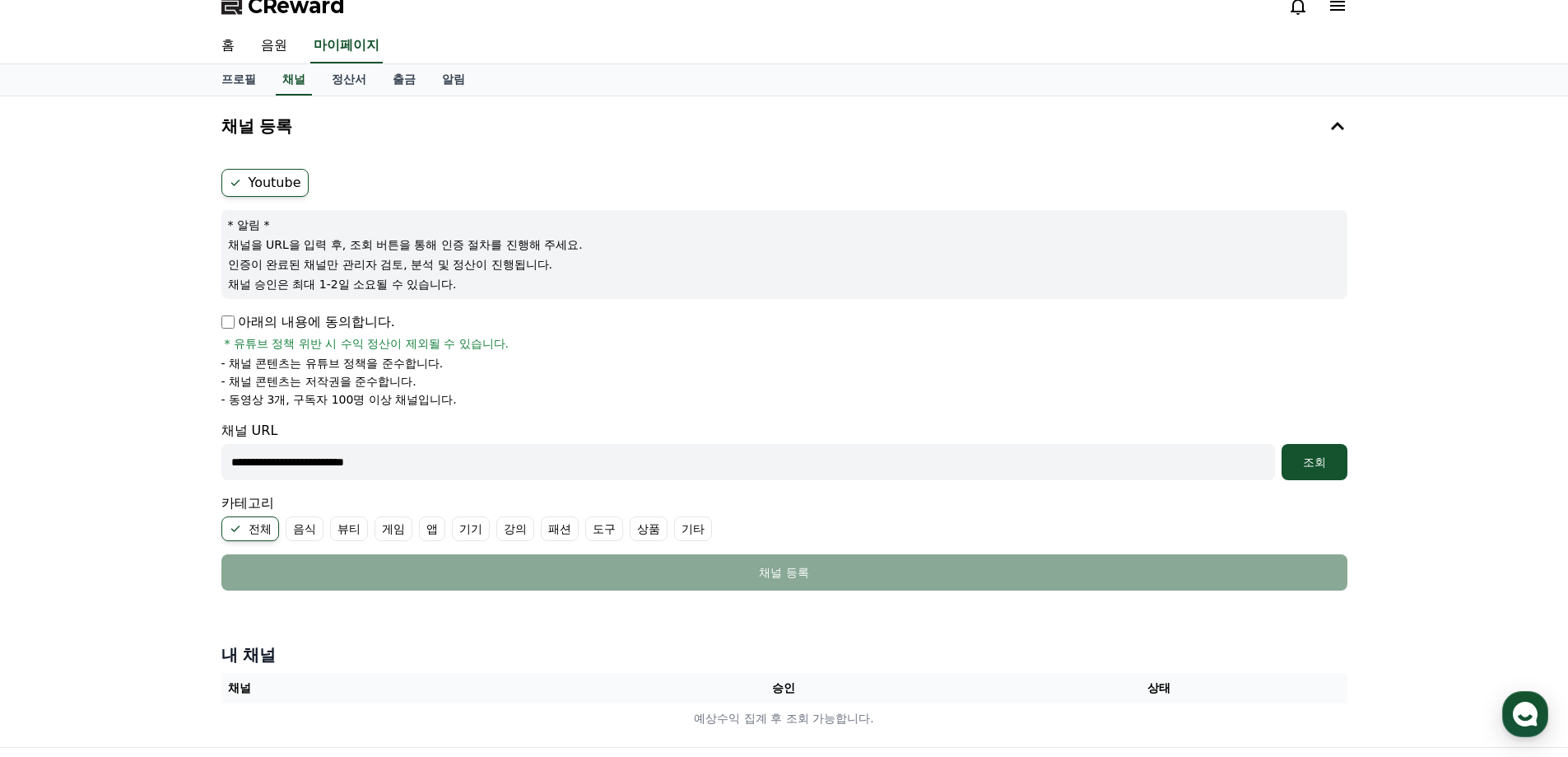
click at [517, 469] on input "**********" at bounding box center [748, 462] width 1054 height 36
click at [682, 528] on label "기타" at bounding box center [693, 529] width 38 height 25
click at [269, 540] on label "전체" at bounding box center [251, 529] width 58 height 25
click at [241, 531] on label "전체" at bounding box center [240, 529] width 38 height 25
click at [693, 533] on icon at bounding box center [688, 529] width 13 height 13
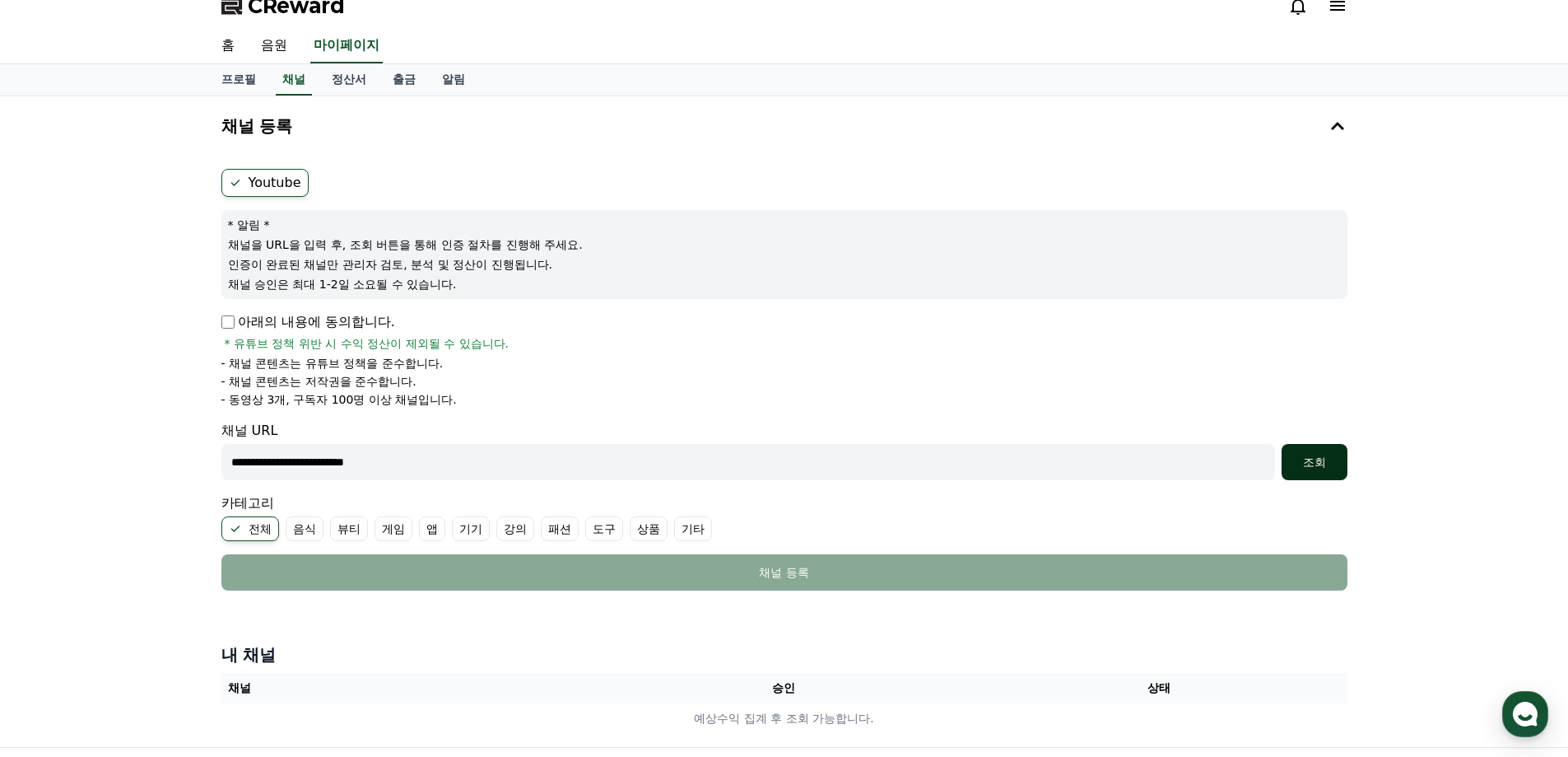
click at [1320, 476] on button "조회" at bounding box center [1315, 462] width 66 height 36
click at [234, 48] on link "홈" at bounding box center [227, 46] width 40 height 34
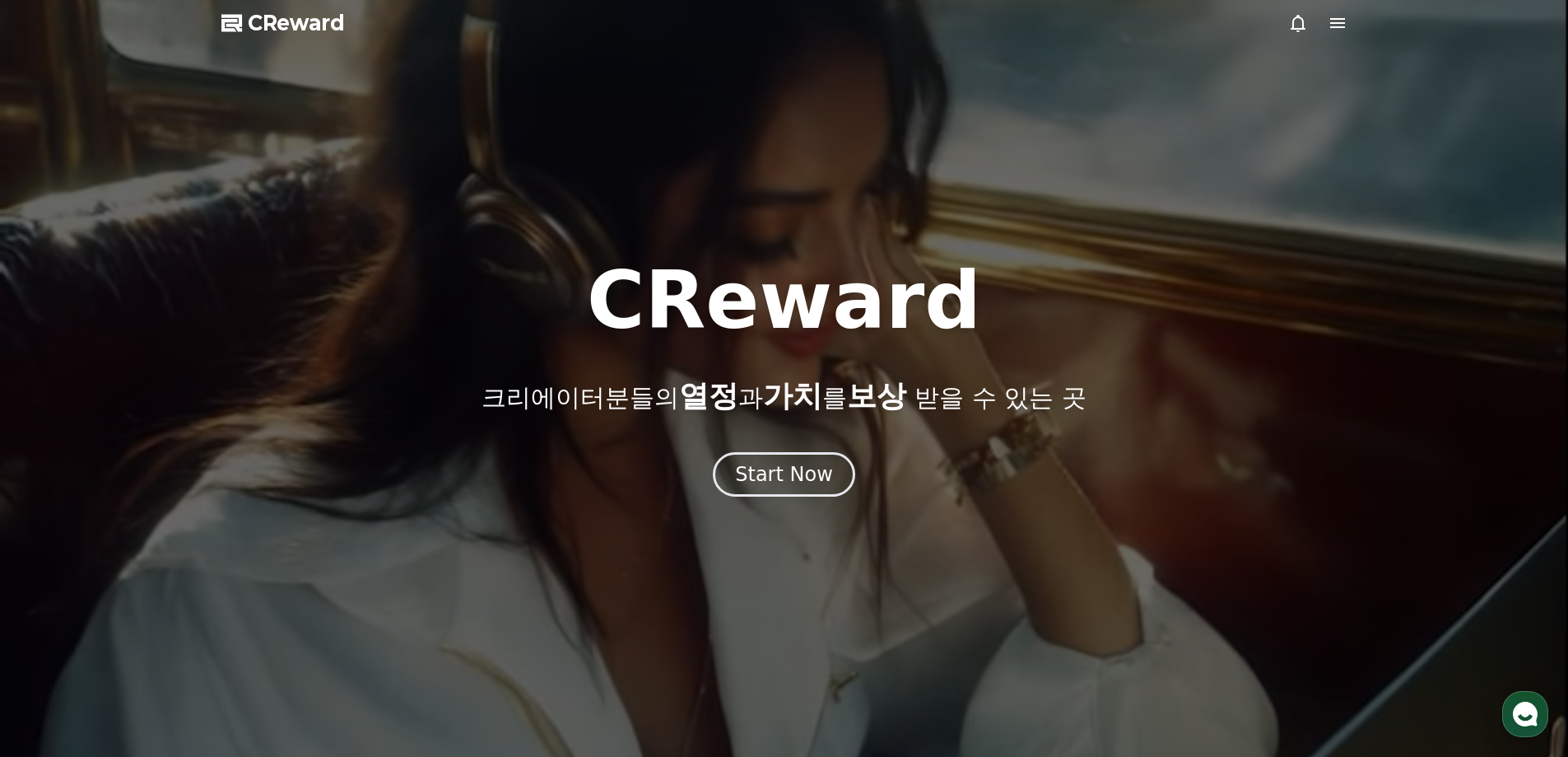
click at [1340, 22] on icon at bounding box center [1338, 23] width 15 height 10
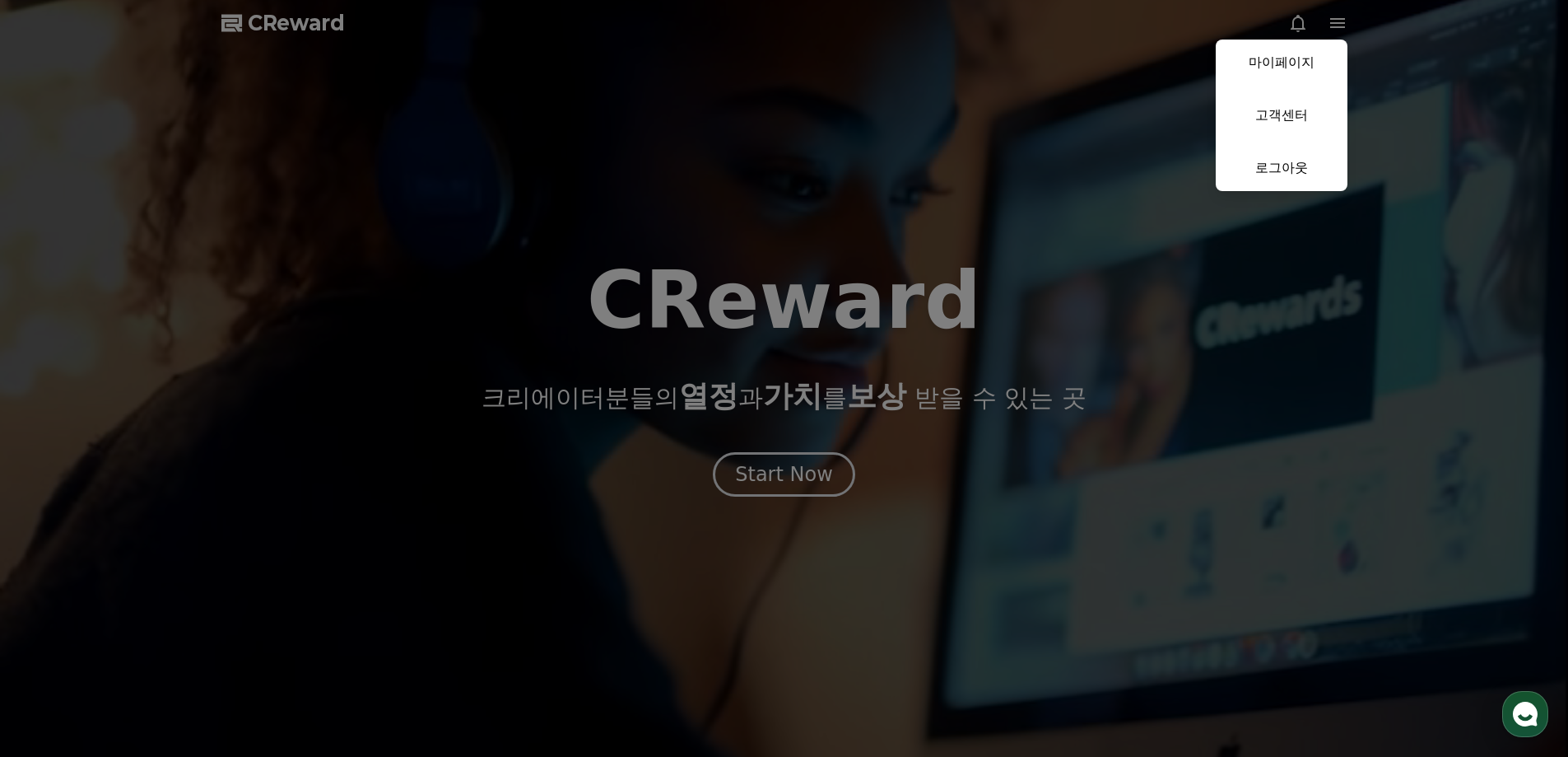
click at [1066, 68] on button "close" at bounding box center [784, 378] width 1568 height 757
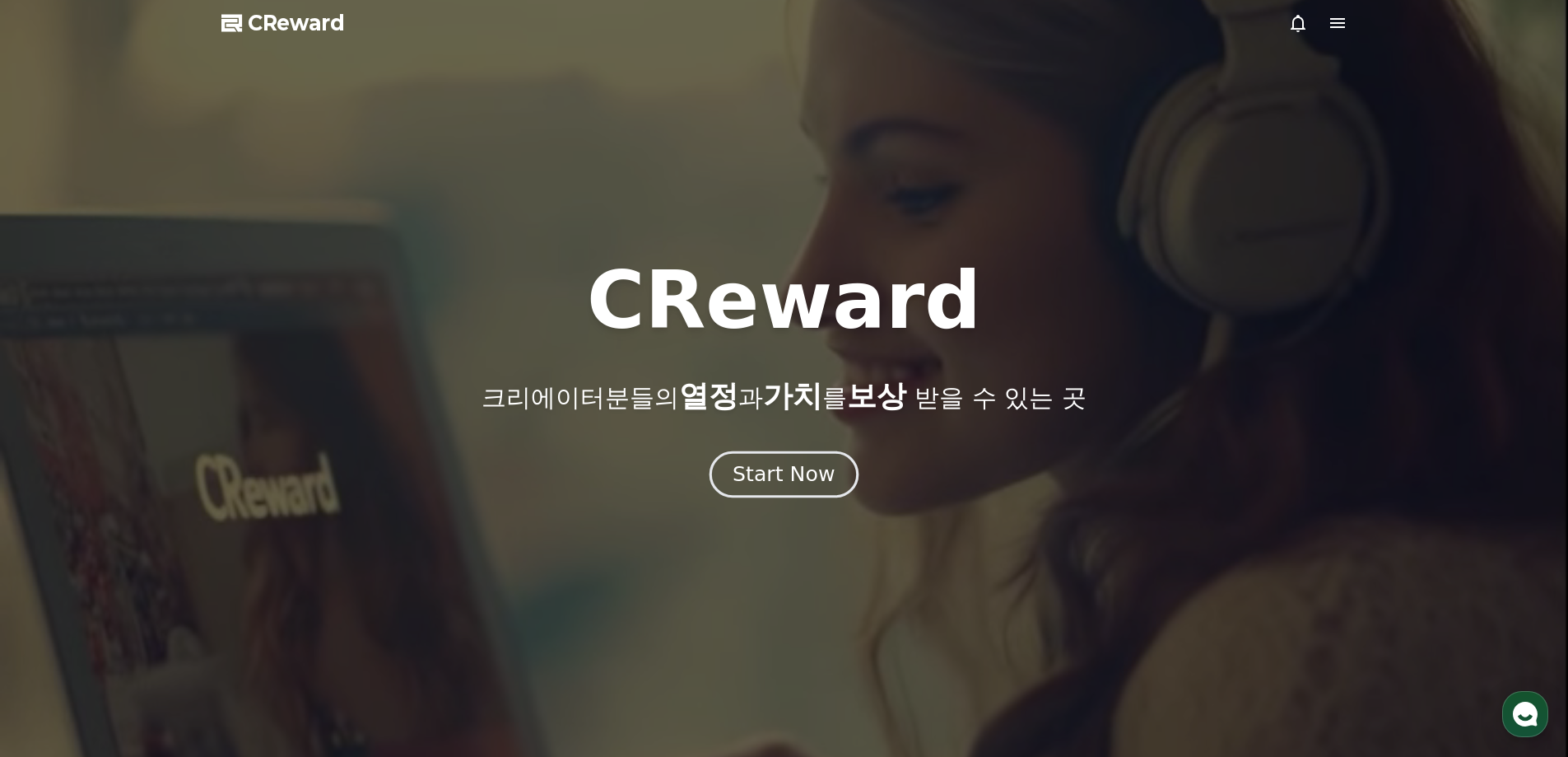
click at [794, 490] on button "Start Now" at bounding box center [784, 474] width 149 height 47
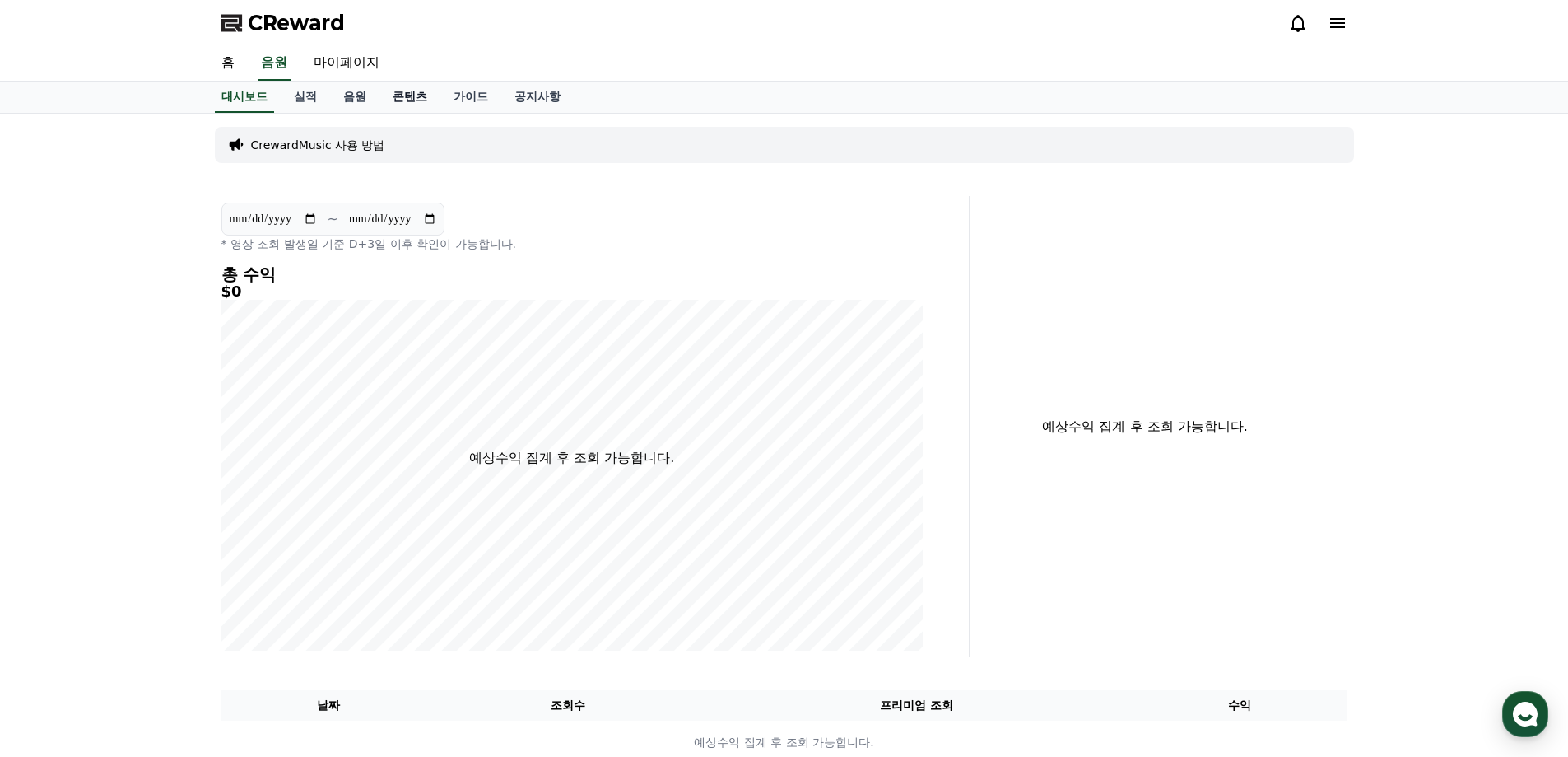
click at [404, 98] on link "콘텐츠" at bounding box center [410, 98] width 61 height 32
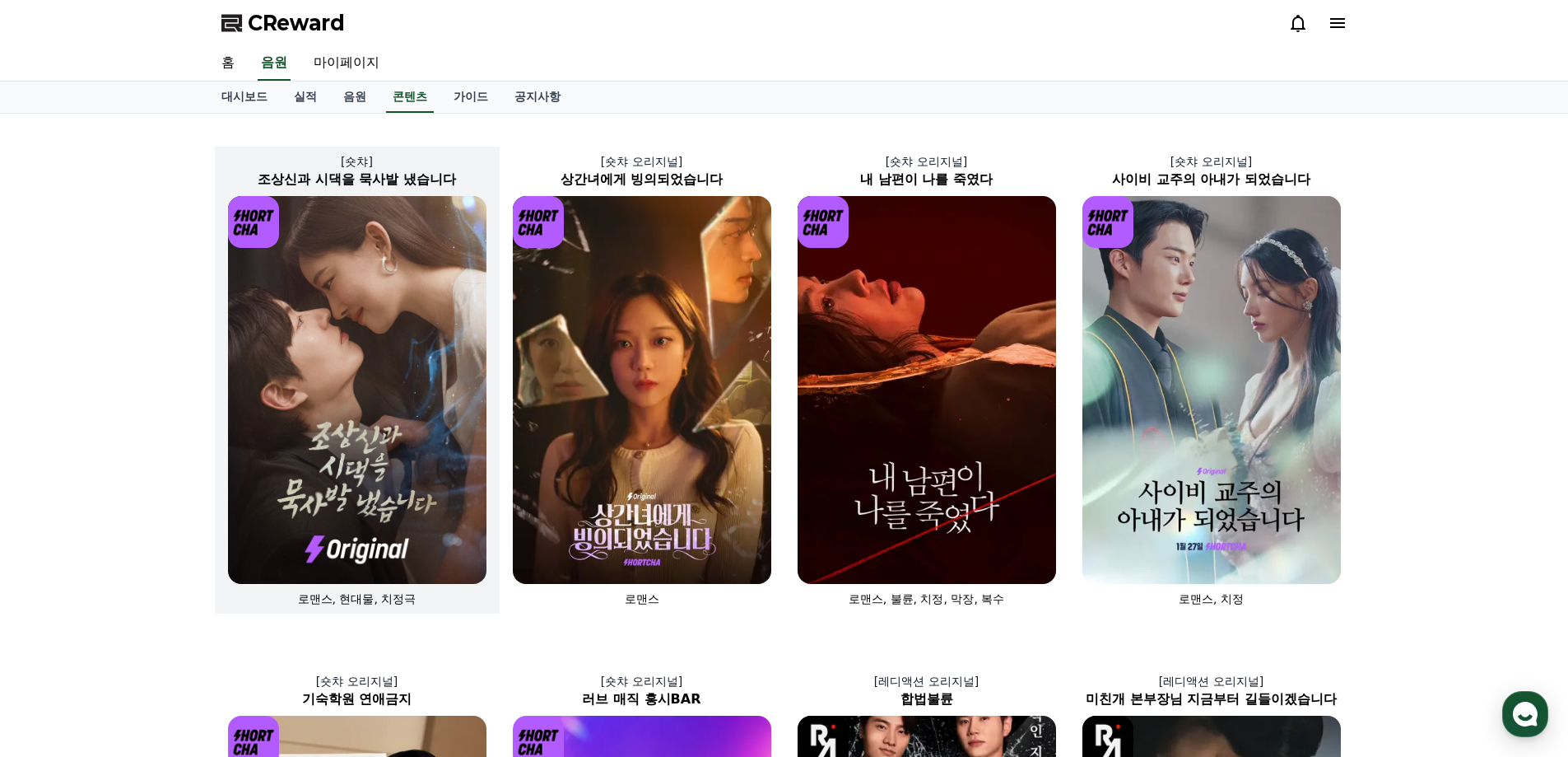
click at [438, 326] on img at bounding box center [357, 390] width 258 height 388
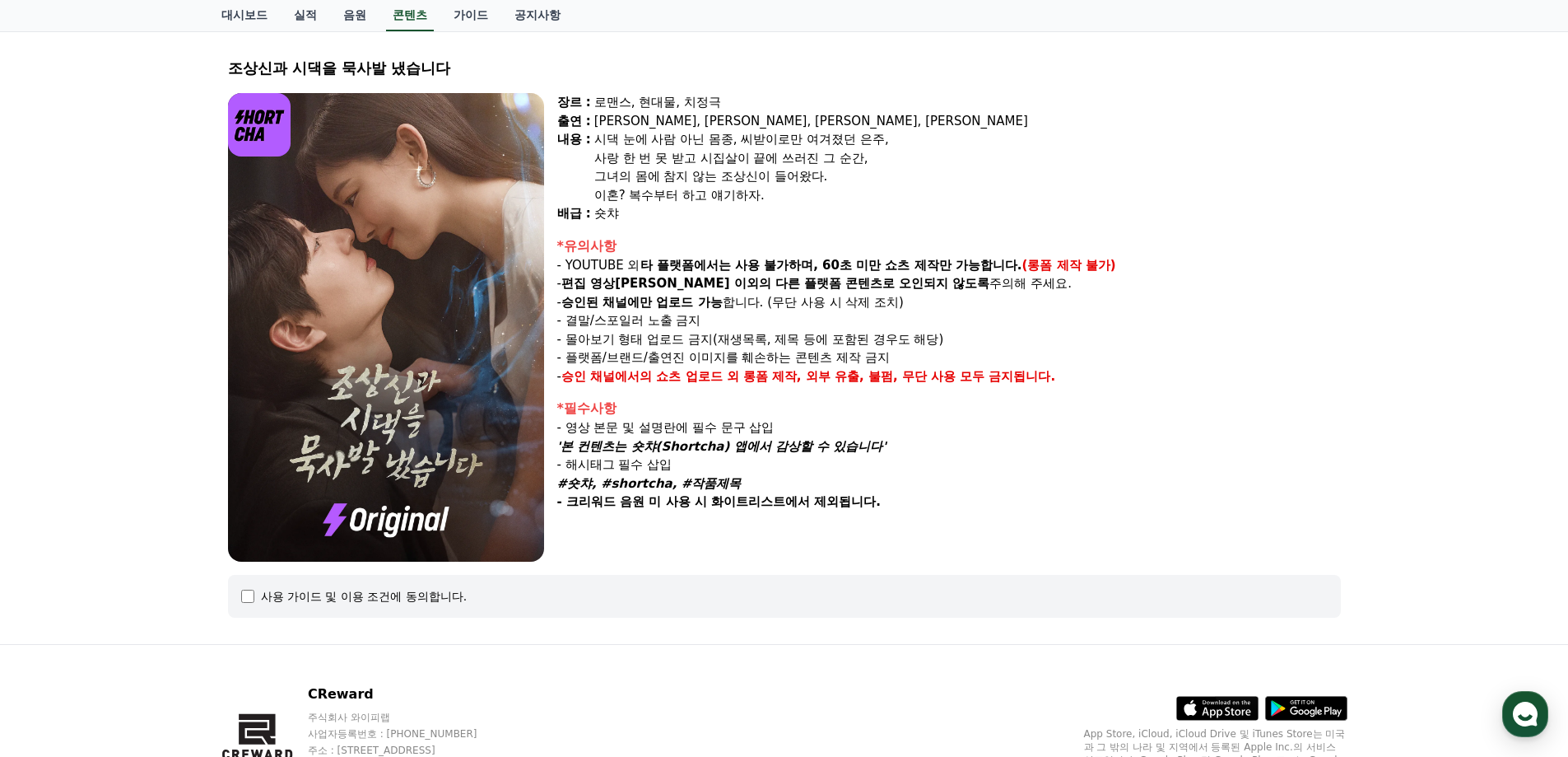
scroll to position [176, 0]
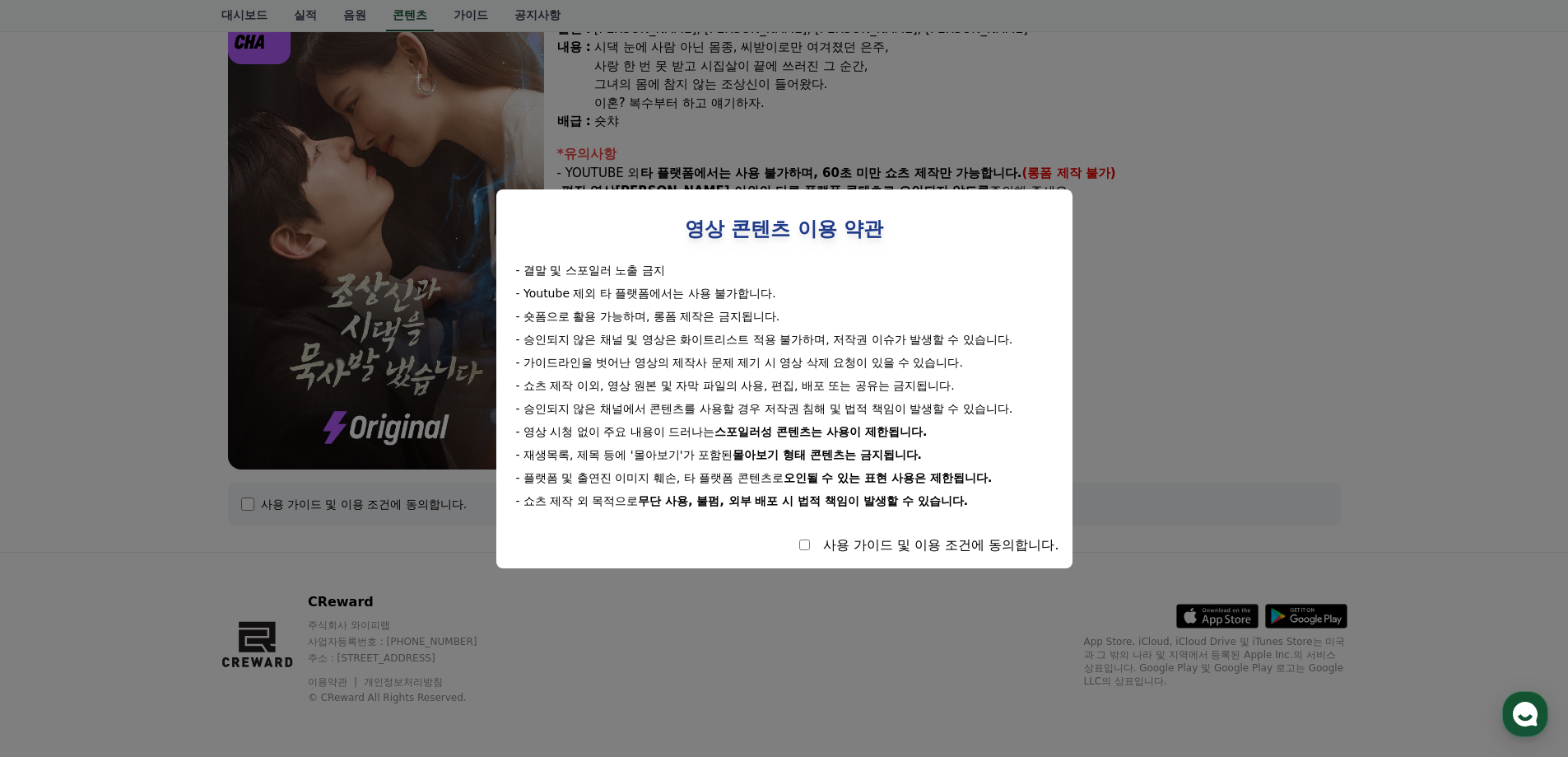
click at [801, 550] on div "사용 가이드 및 이용 조건에 동의합니다." at bounding box center [784, 544] width 550 height 20
select select
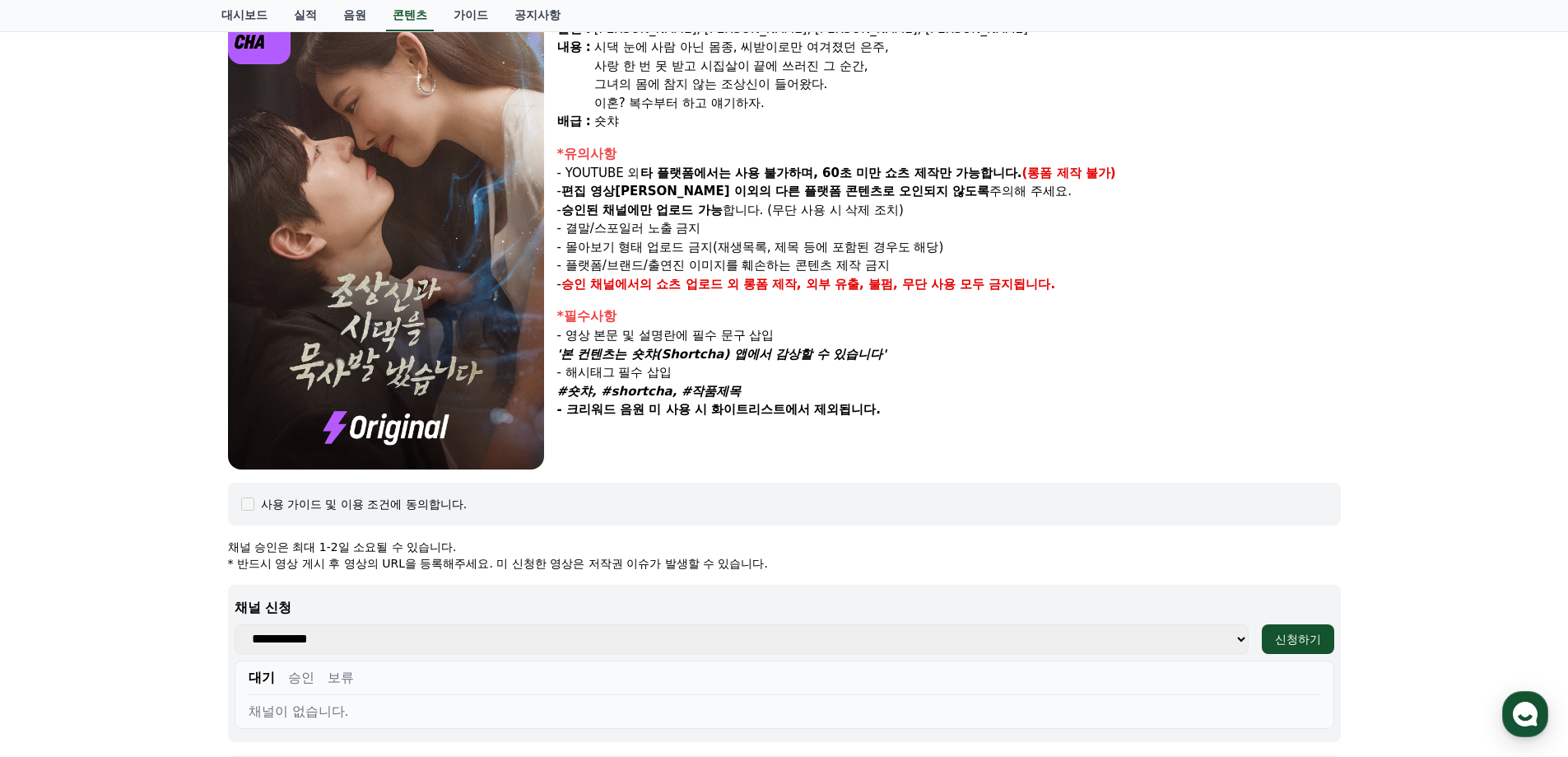
click at [999, 635] on select "**********" at bounding box center [742, 639] width 1014 height 30
select select
click at [235, 624] on select "**********" at bounding box center [742, 639] width 1014 height 30
click at [1313, 644] on div "신청하기" at bounding box center [1299, 639] width 46 height 17
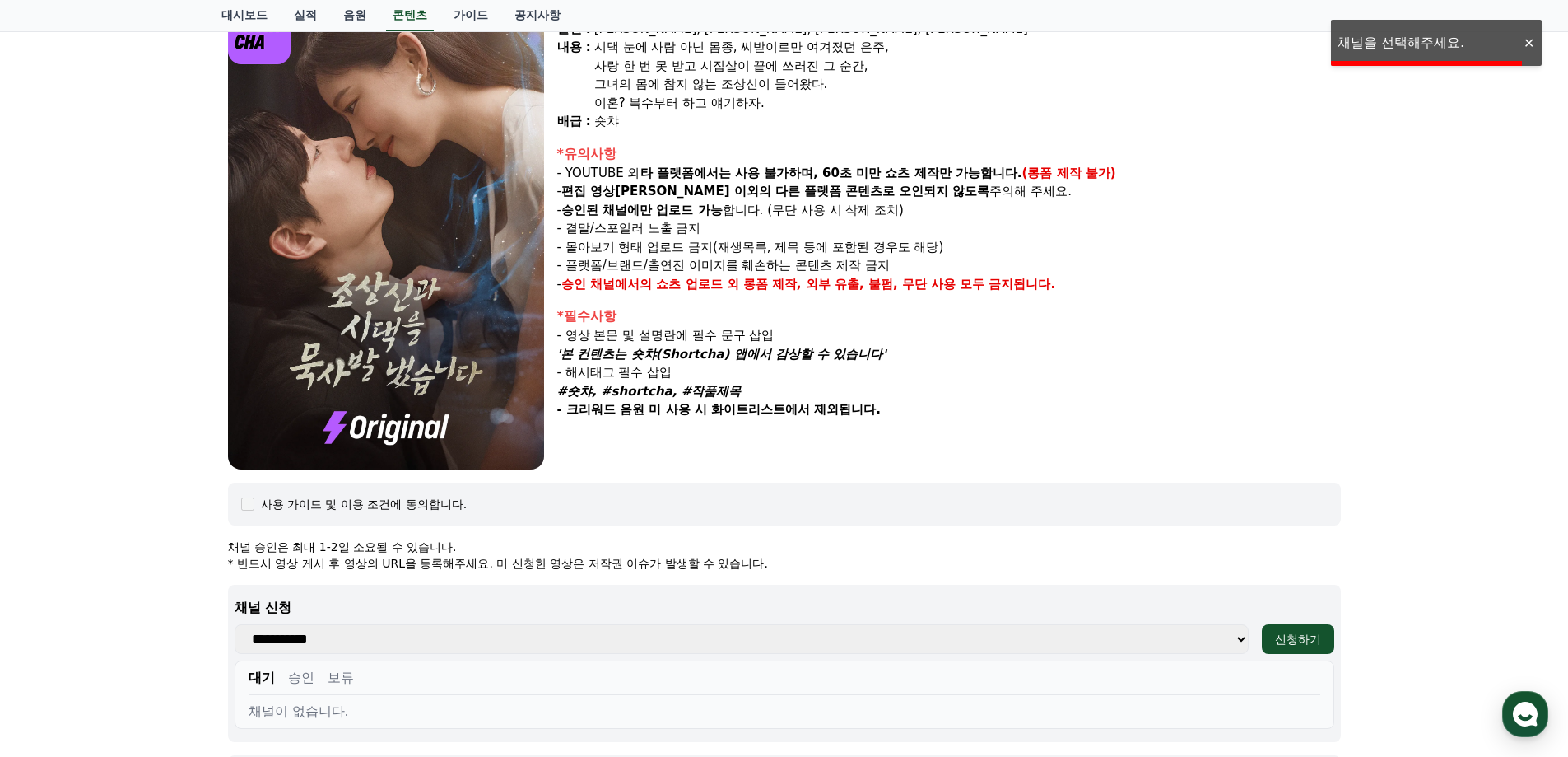
click at [1392, 344] on div "조상신과 시댁을 묵사발 냈습니다 장르 : 로맨스, 현대물, 치정극 출연 : 최윤정, 정시현, 신영찬, 송경아 내용 : 시댁 눈에 사람 아닌 몸…" at bounding box center [784, 485] width 1568 height 1094
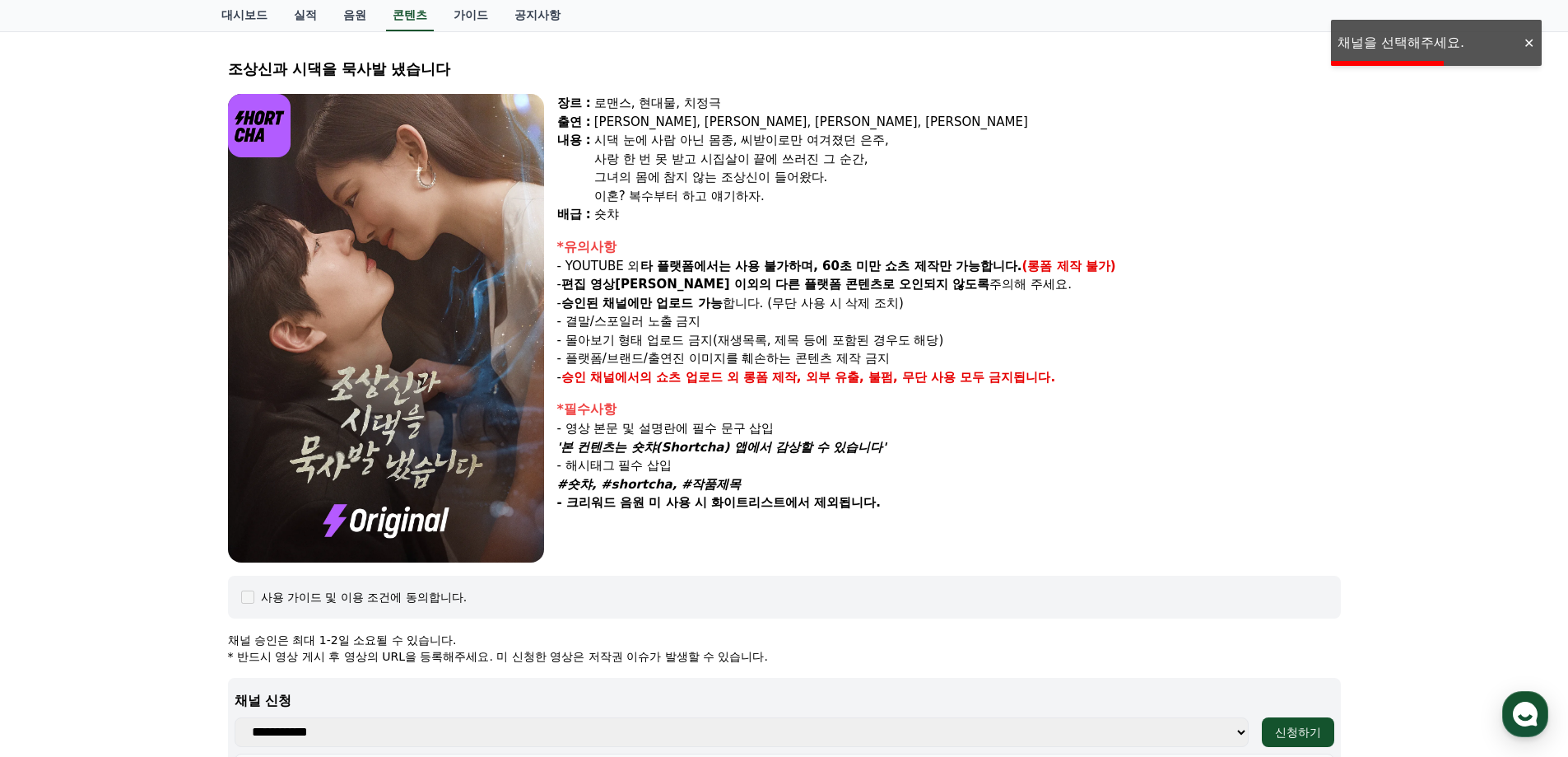
scroll to position [0, 0]
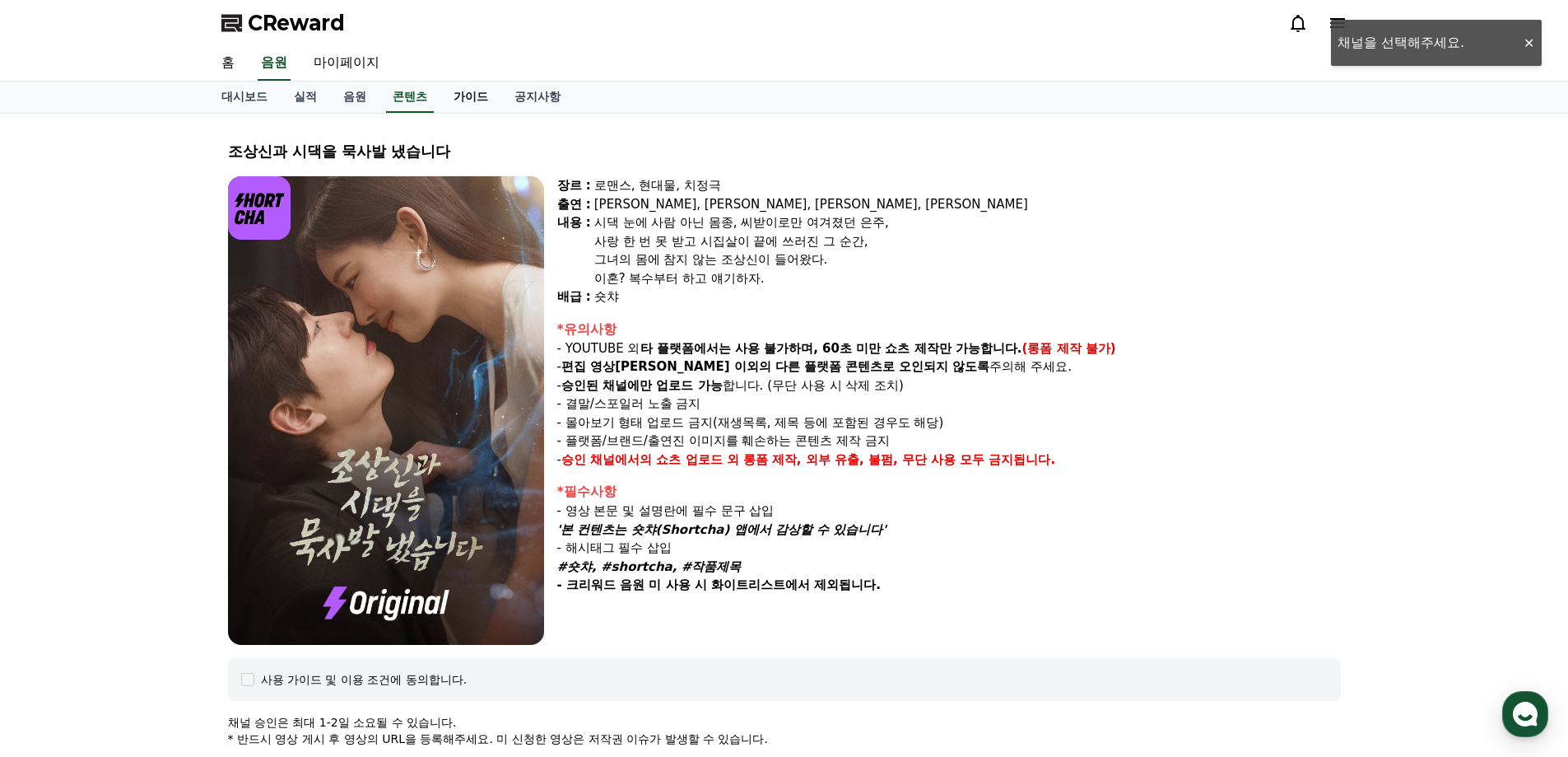
click at [459, 91] on link "가이드" at bounding box center [471, 98] width 61 height 32
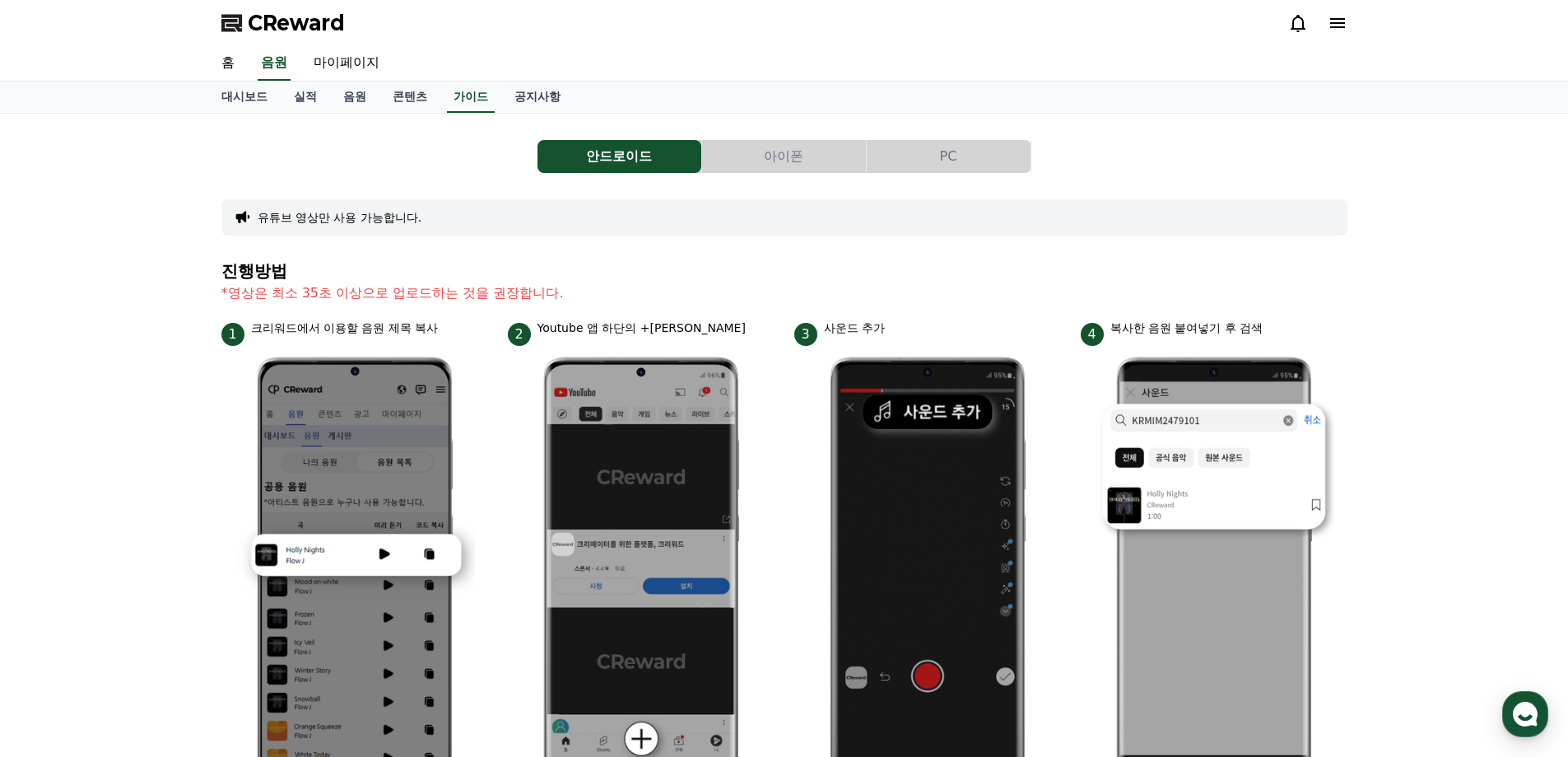
click at [938, 153] on button "PC" at bounding box center [949, 156] width 163 height 33
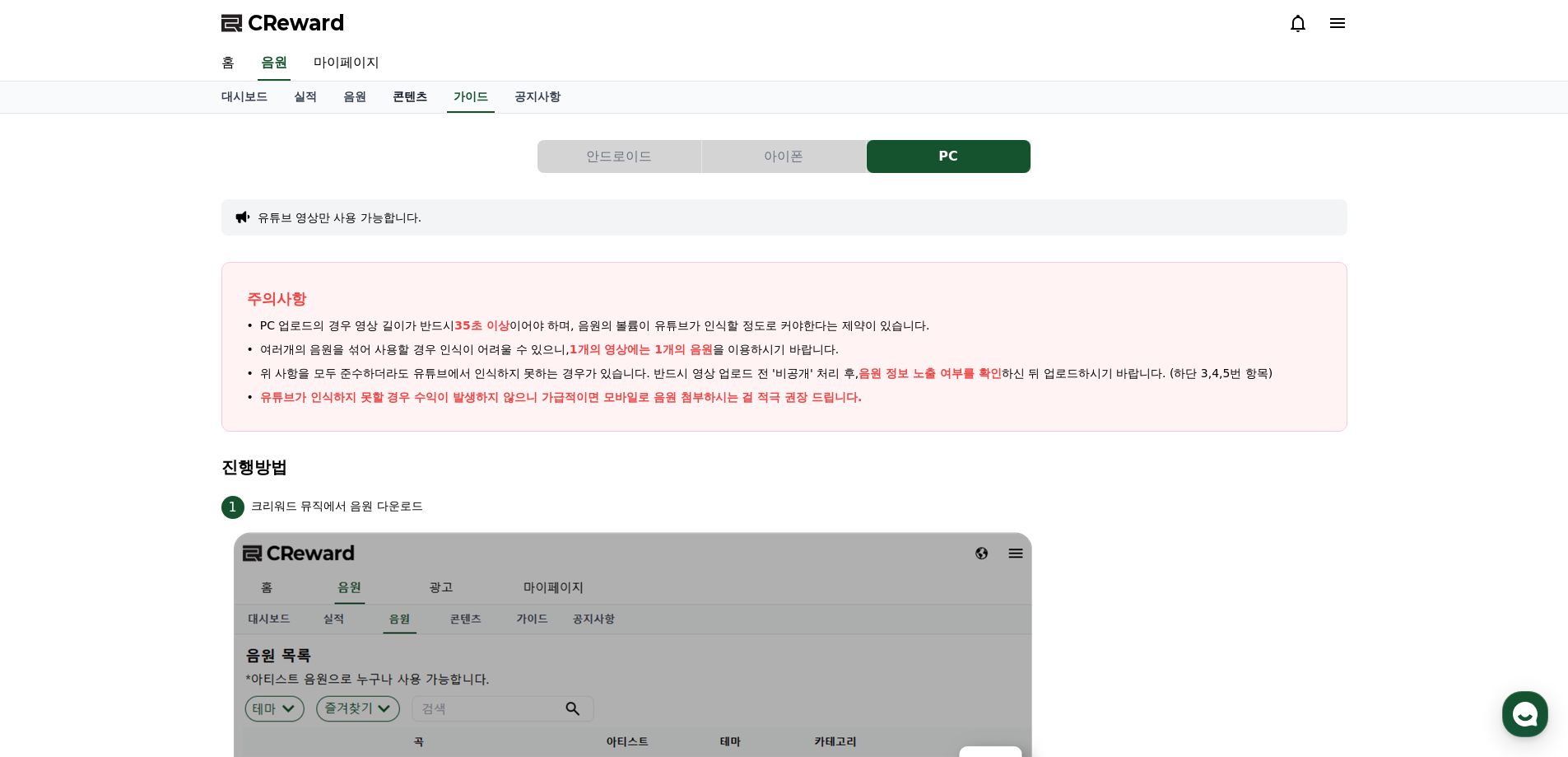
click at [408, 99] on link "콘텐츠" at bounding box center [410, 98] width 61 height 32
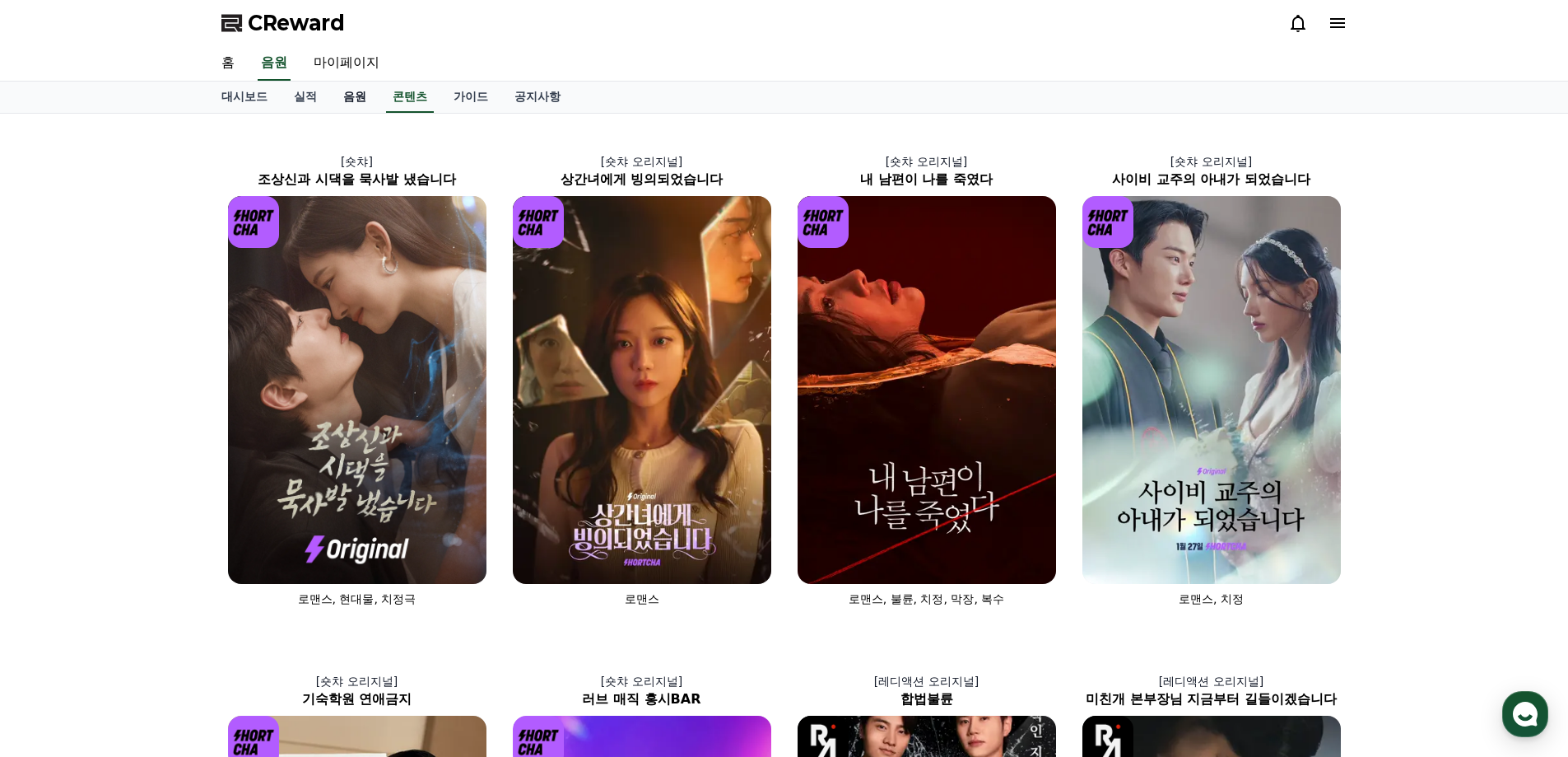
click at [358, 98] on link "음원" at bounding box center [355, 98] width 49 height 32
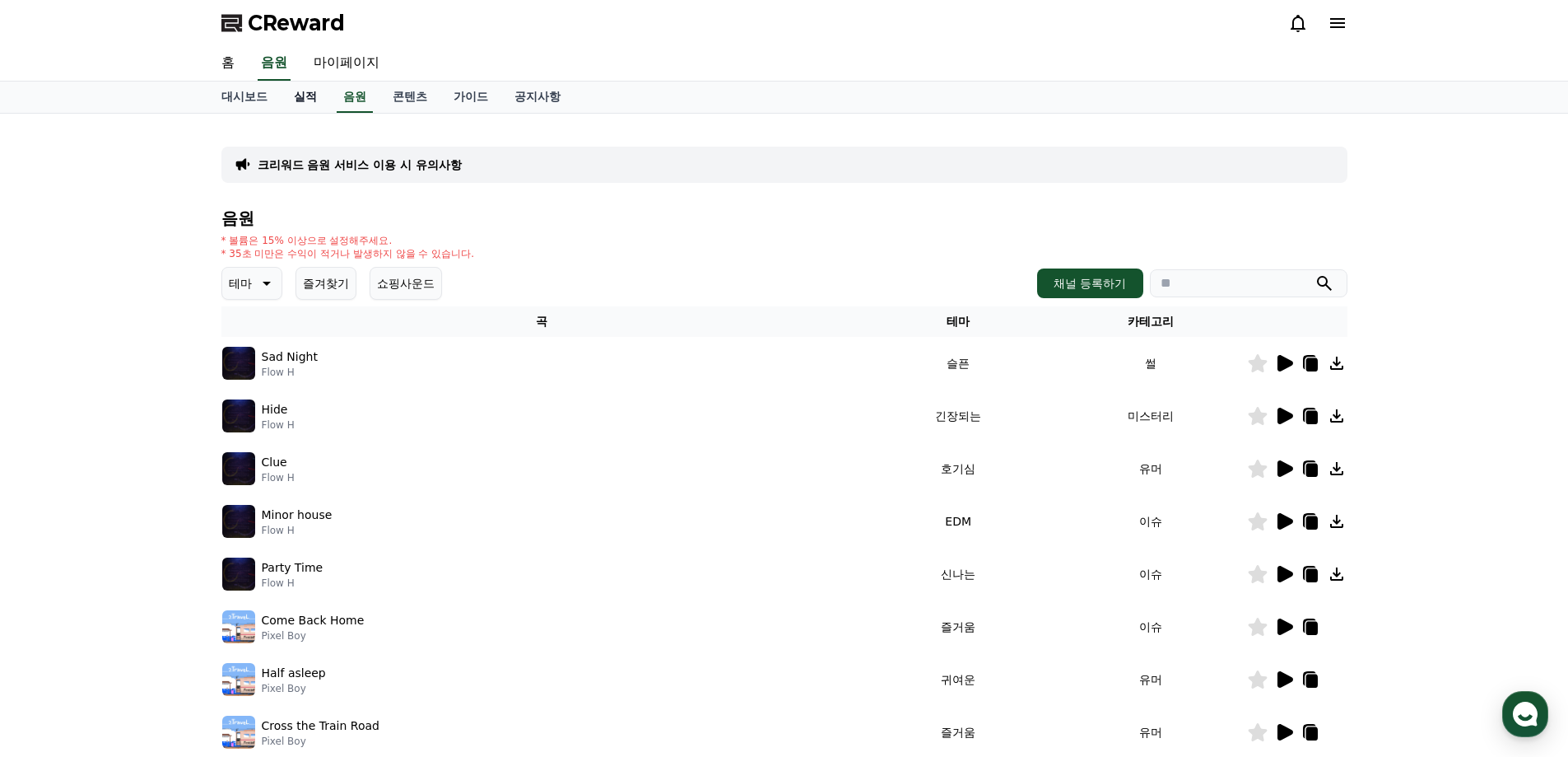
click at [295, 98] on link "실적" at bounding box center [305, 98] width 49 height 32
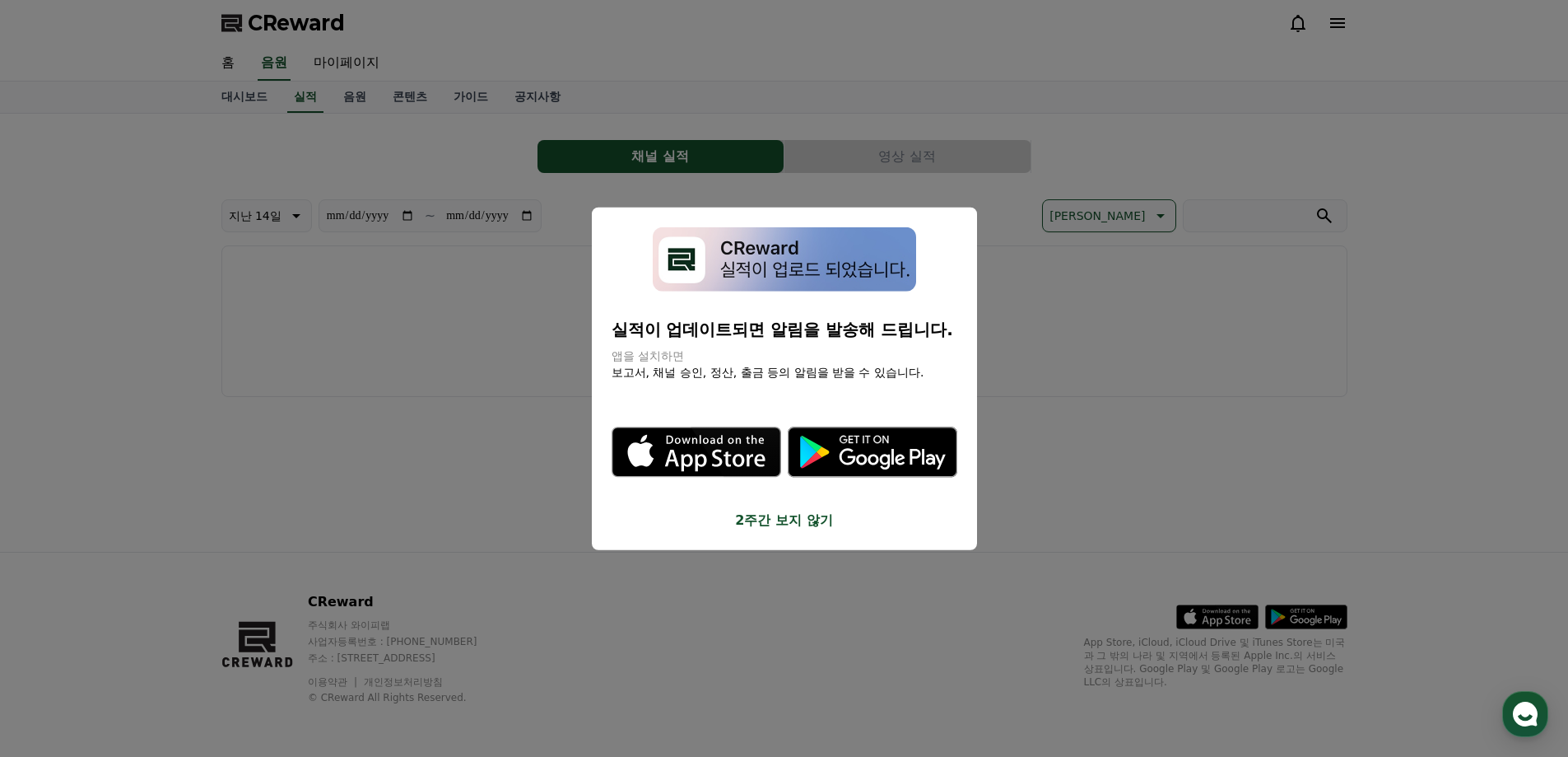
click at [424, 410] on button "close modal" at bounding box center [784, 378] width 1568 height 757
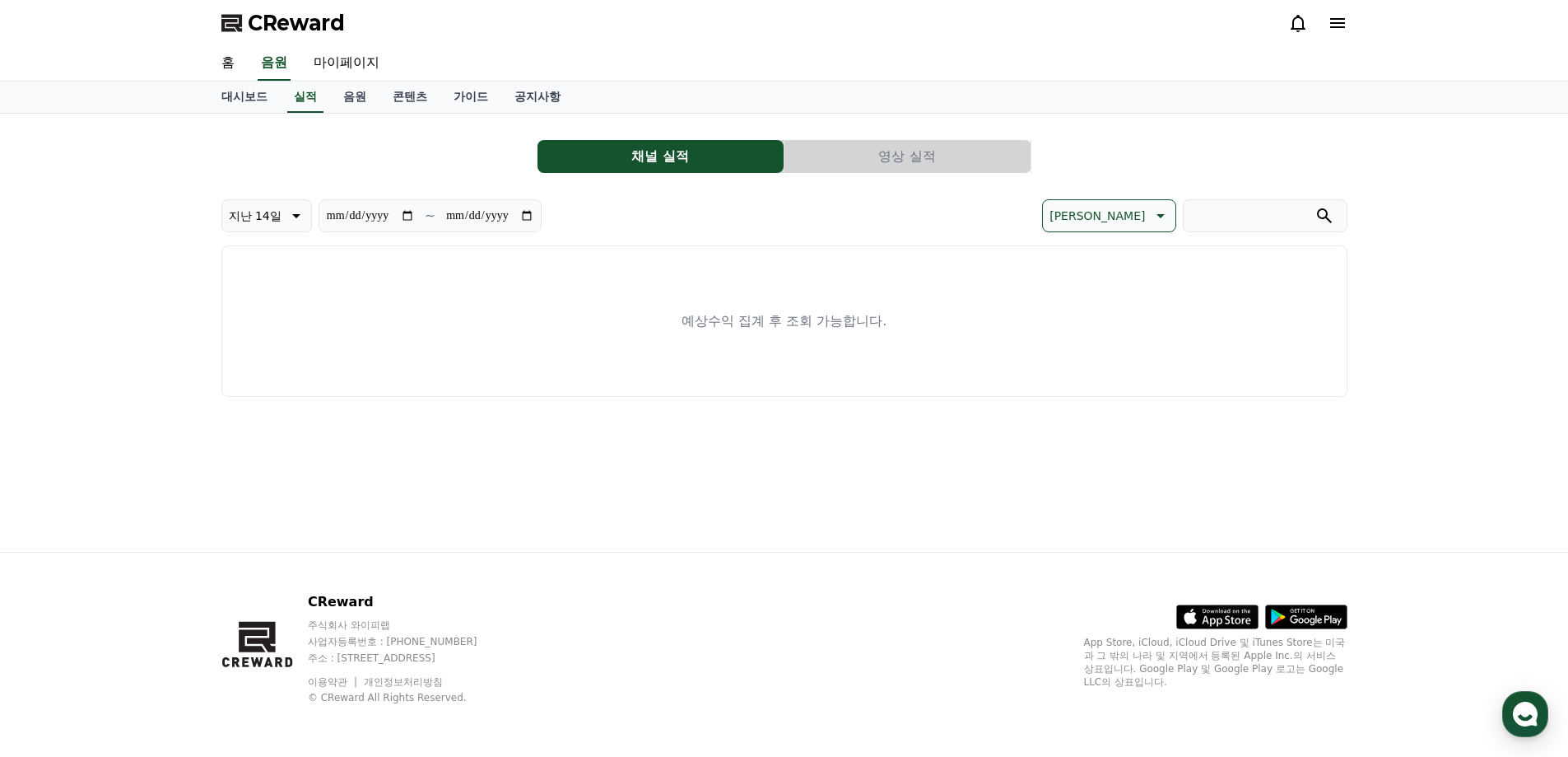
click at [1334, 20] on icon at bounding box center [1338, 23] width 15 height 10
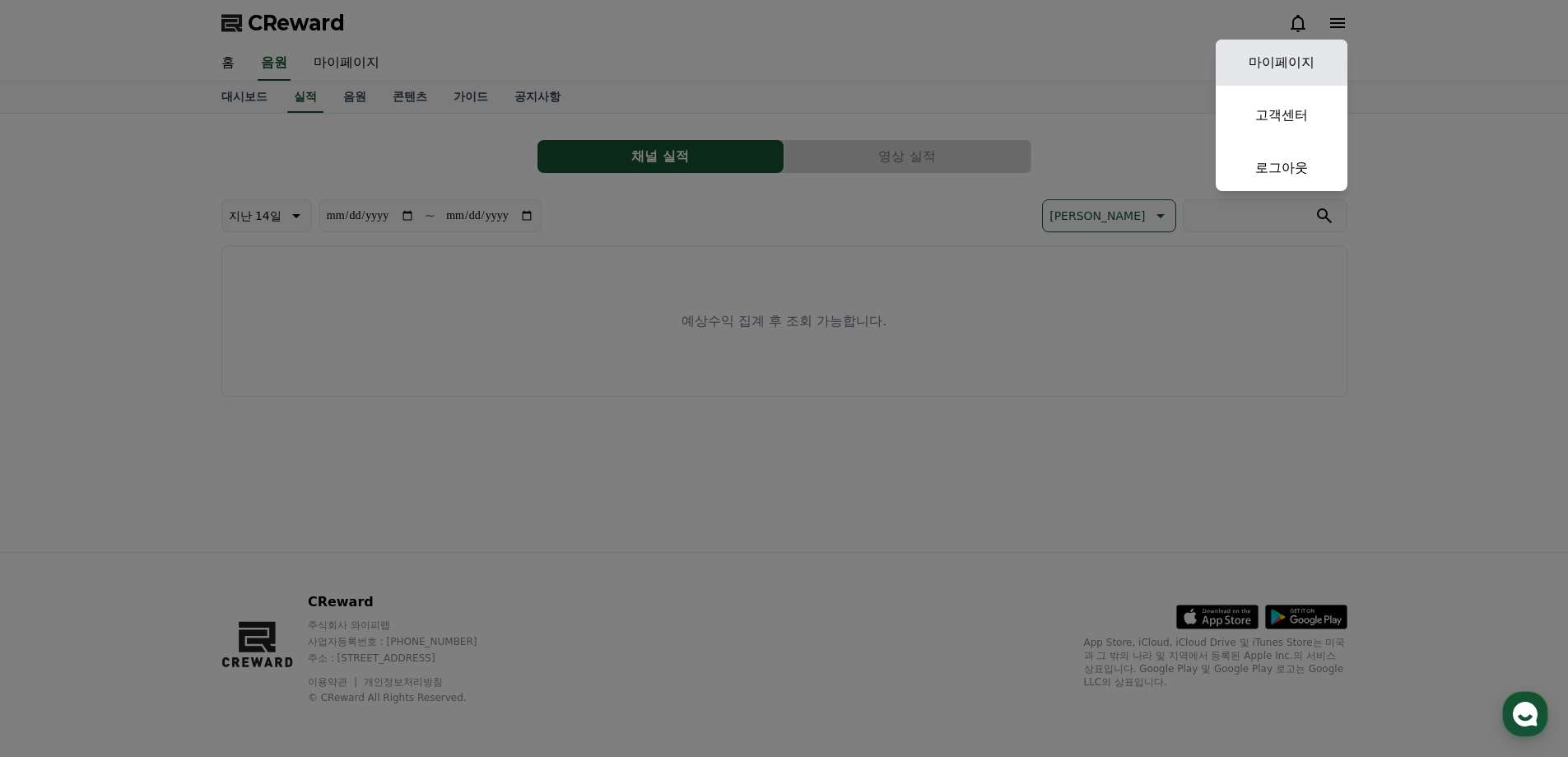
click at [1306, 56] on link "마이페이지" at bounding box center [1282, 63] width 132 height 46
select select "**********"
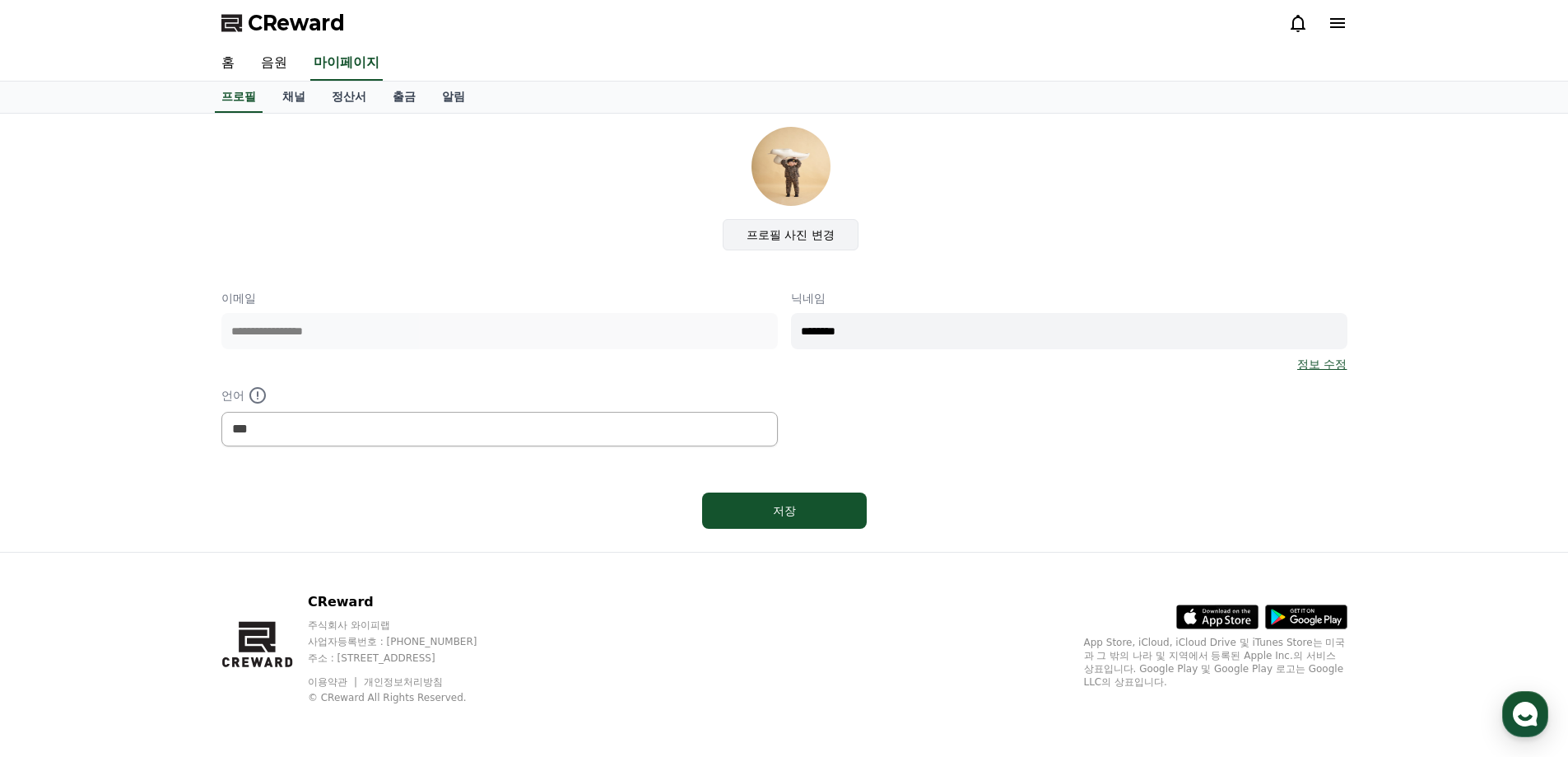
click at [803, 238] on label "프로필 사진 변경" at bounding box center [791, 235] width 136 height 32
click at [0, 0] on input "프로필 사진 변경" at bounding box center [0, 0] width 0 height 0
click at [927, 333] on input "********" at bounding box center [1069, 331] width 556 height 36
click at [762, 245] on label "프로필 사진 변경" at bounding box center [791, 235] width 136 height 32
click at [0, 0] on input "프로필 사진 변경" at bounding box center [0, 0] width 0 height 0
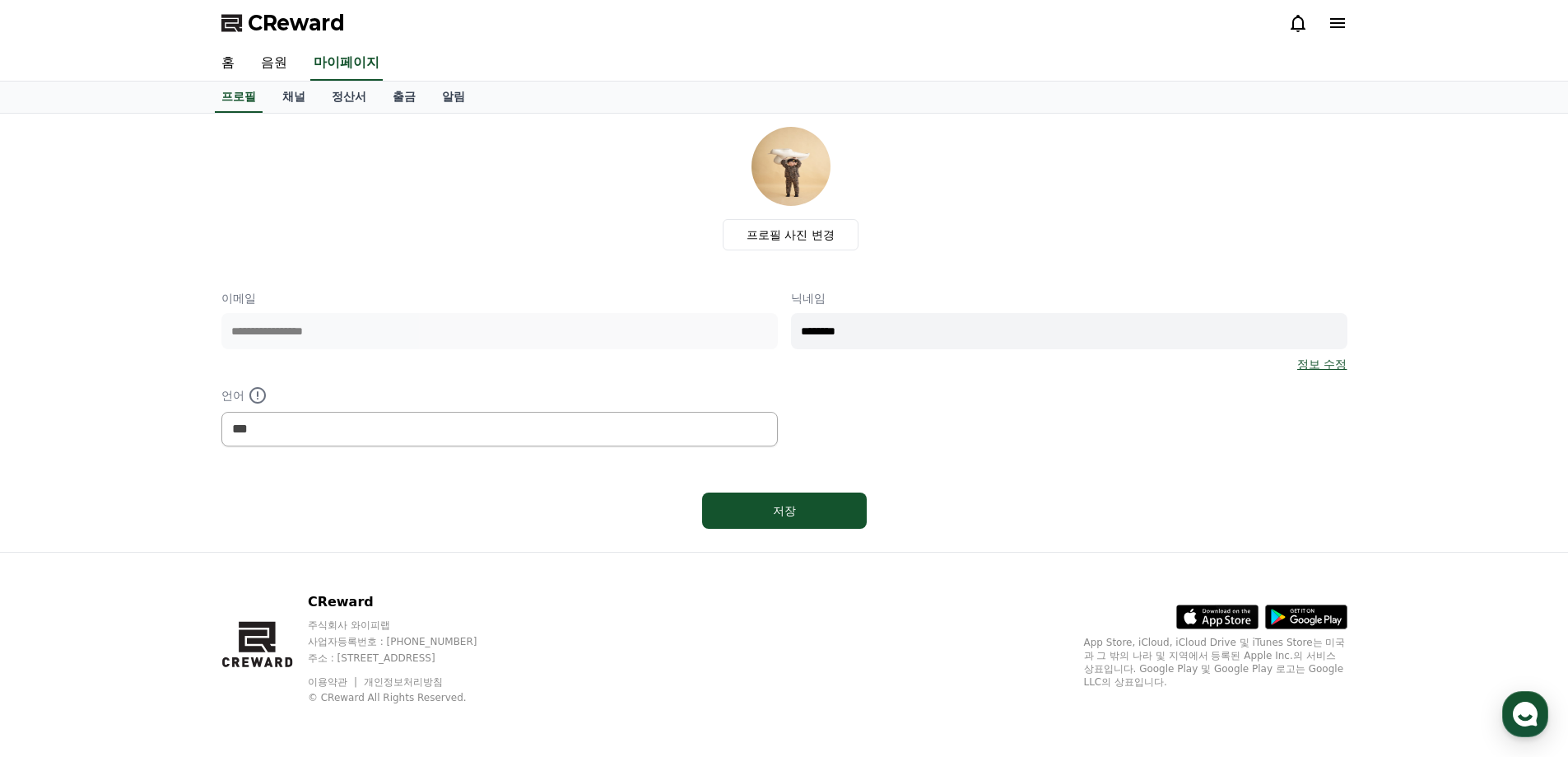
click at [901, 333] on input "********" at bounding box center [1069, 331] width 556 height 36
type input "*"
type input "******"
click at [1315, 370] on link "정보 수정" at bounding box center [1321, 364] width 49 height 17
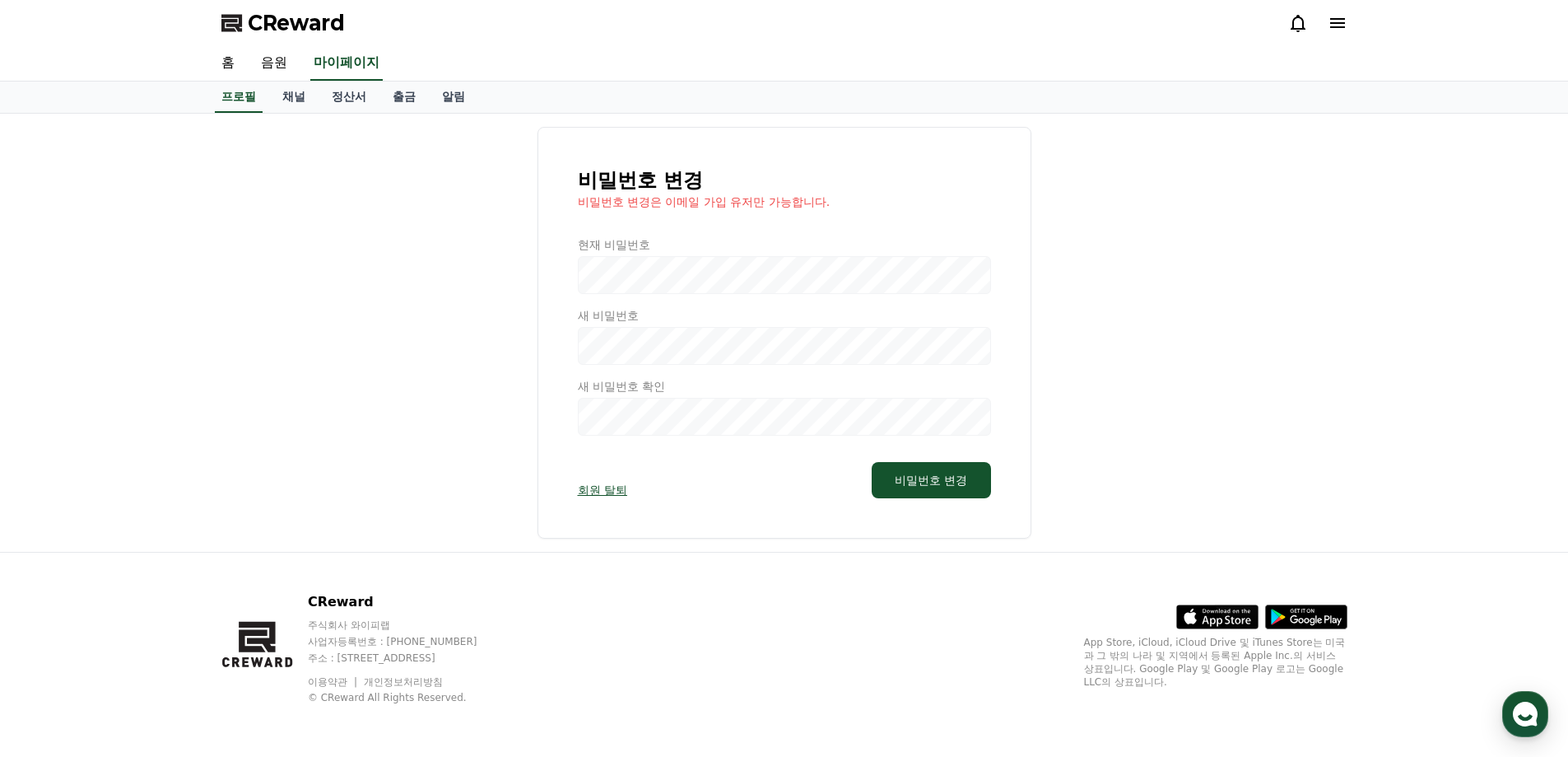
click at [707, 284] on div at bounding box center [784, 335] width 413 height 200
click at [713, 270] on div at bounding box center [784, 335] width 413 height 200
click at [676, 372] on div at bounding box center [784, 335] width 413 height 200
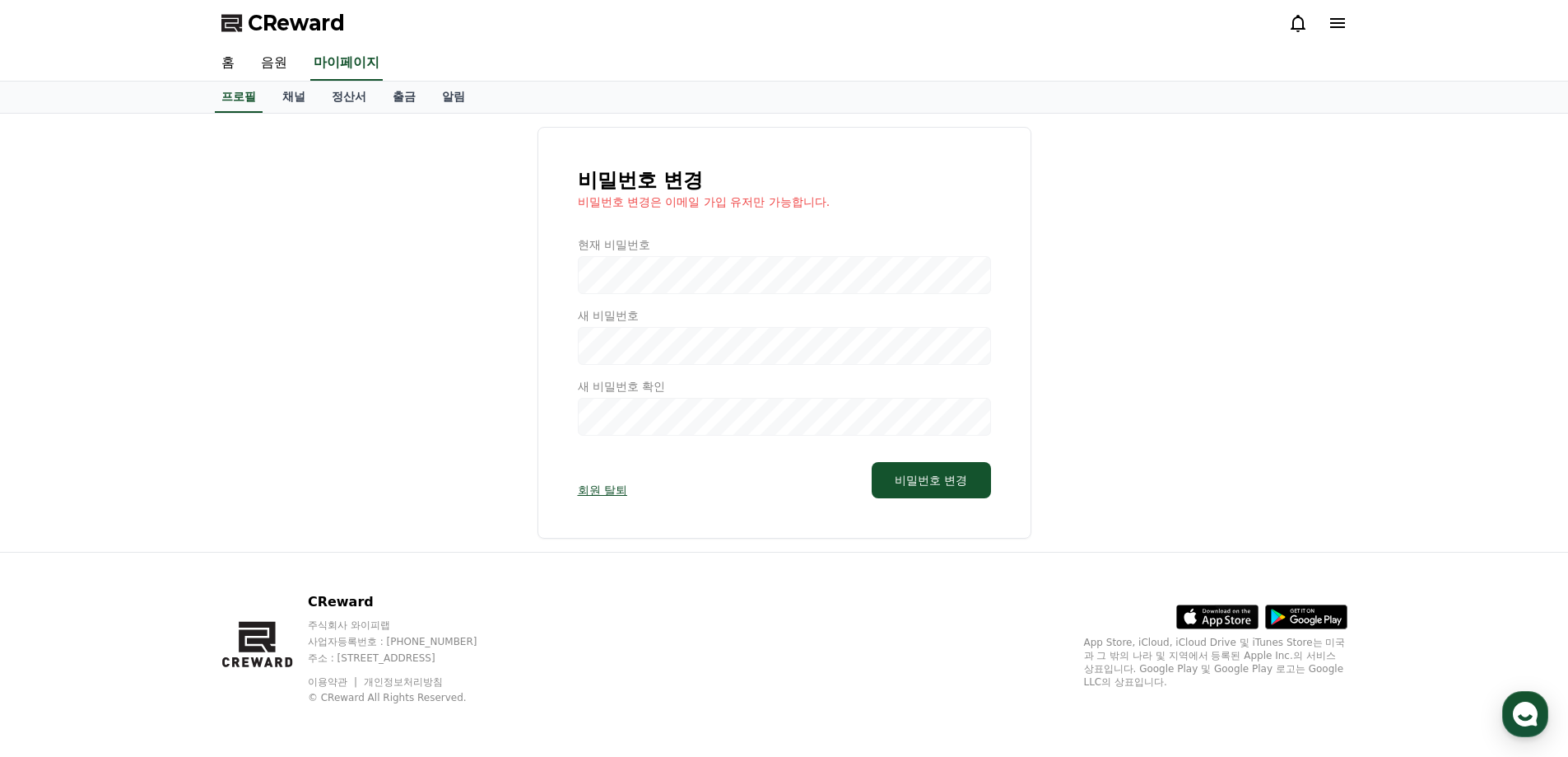
click at [661, 427] on div at bounding box center [784, 335] width 413 height 200
drag, startPoint x: 682, startPoint y: 425, endPoint x: 787, endPoint y: 430, distance: 105.1
click at [697, 429] on div at bounding box center [784, 335] width 413 height 200
click at [900, 469] on button "비밀번호 변경" at bounding box center [931, 479] width 119 height 36
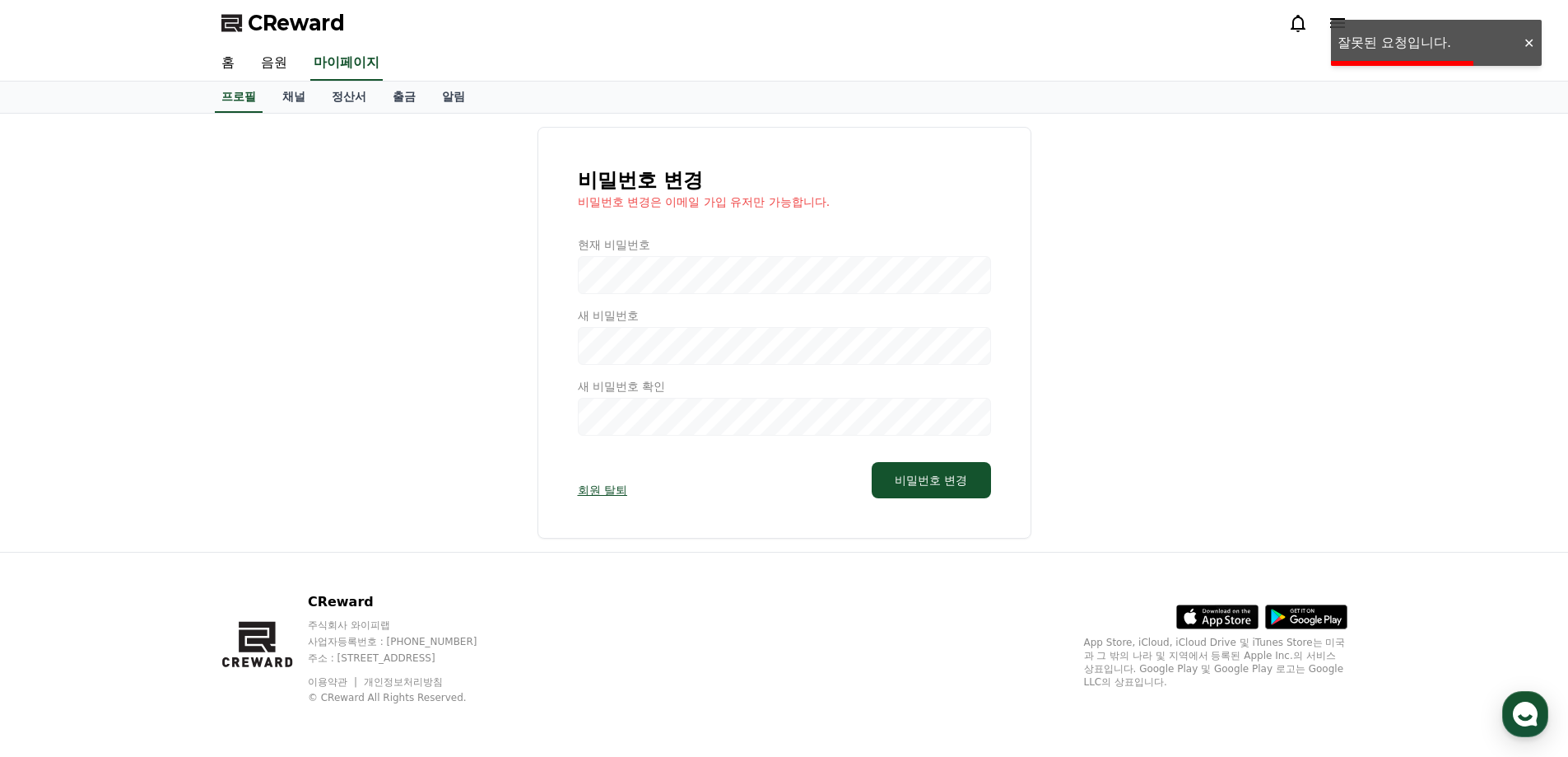
click at [1537, 43] on div at bounding box center [1528, 43] width 26 height 16
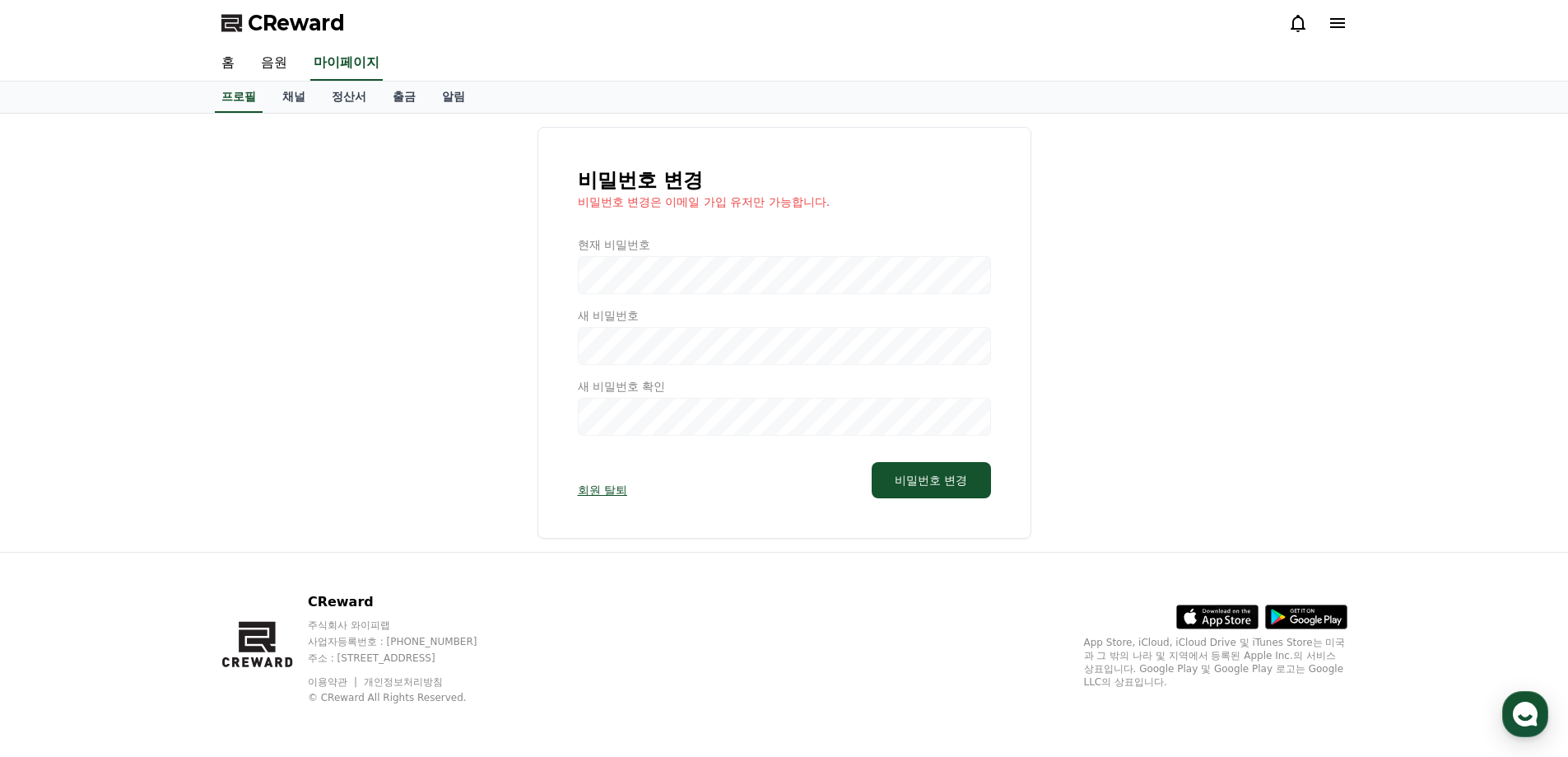
select select "**********"
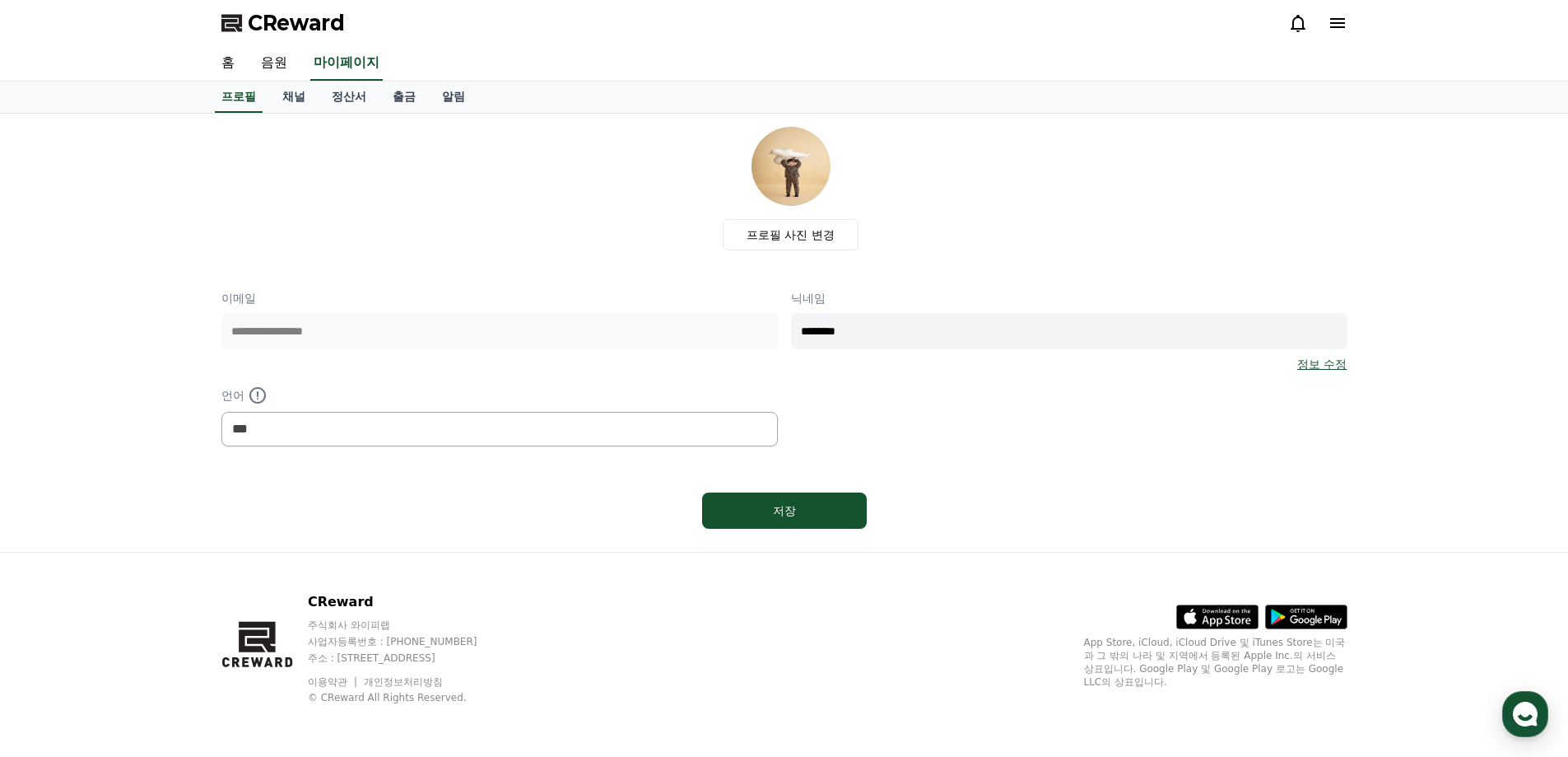
drag, startPoint x: 782, startPoint y: 509, endPoint x: 830, endPoint y: 424, distance: 97.6
click at [810, 454] on div "**********" at bounding box center [784, 332] width 1126 height 409
click at [919, 329] on input "********" at bounding box center [1069, 331] width 556 height 36
click at [832, 404] on div "**********" at bounding box center [784, 368] width 1126 height 156
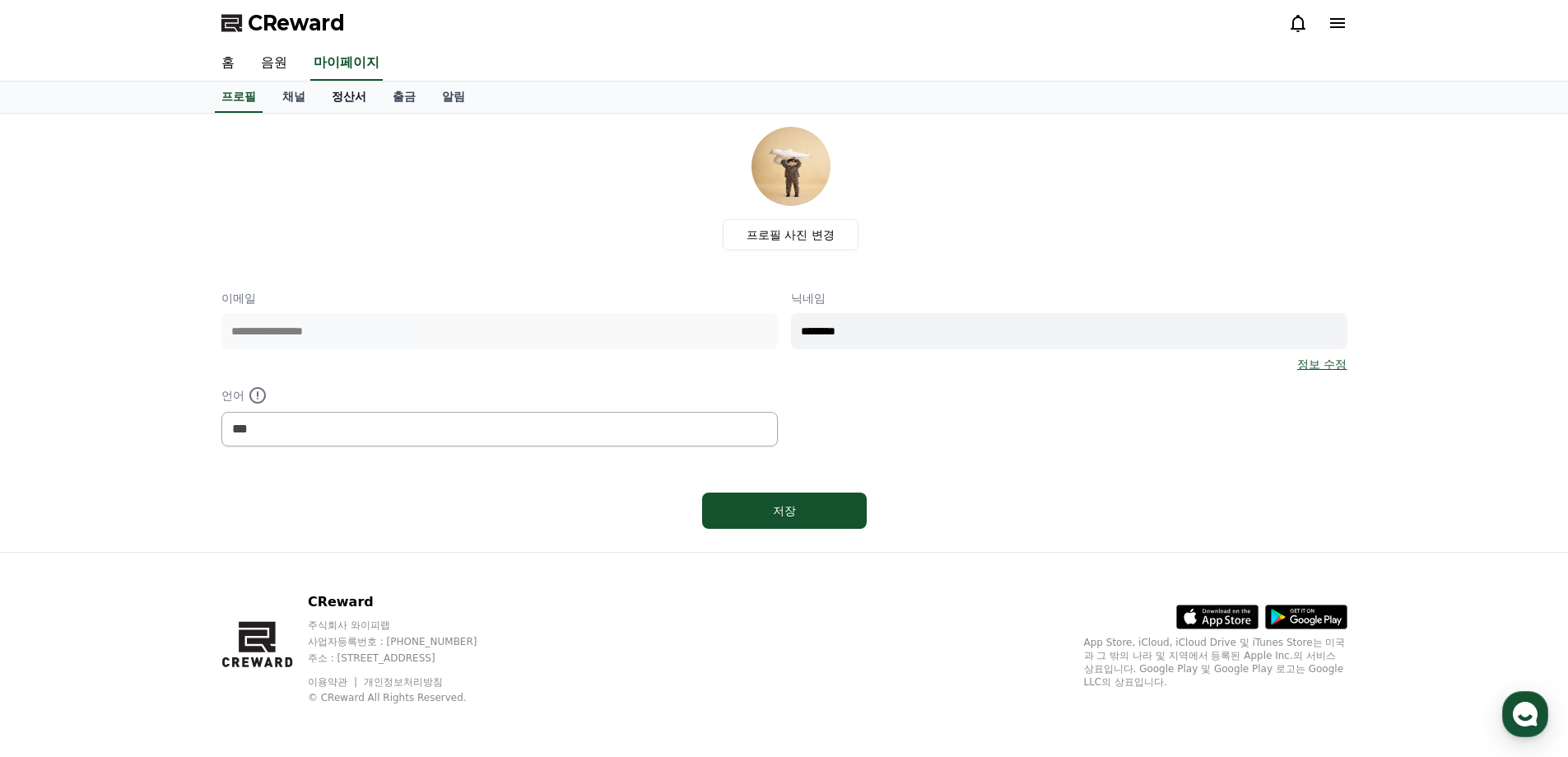
click at [349, 98] on link "정산서" at bounding box center [349, 98] width 61 height 32
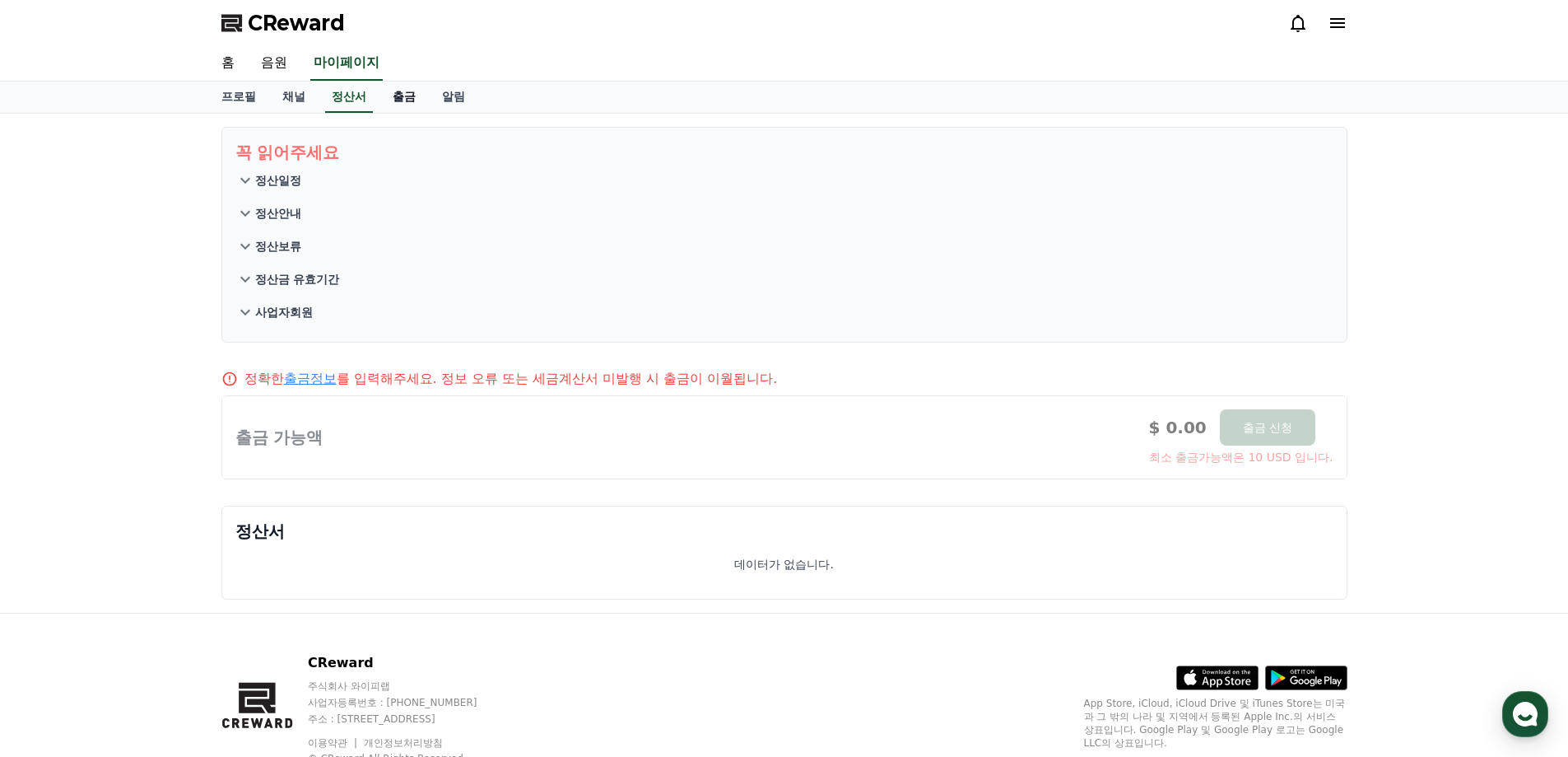
click at [406, 103] on link "출금" at bounding box center [404, 98] width 49 height 32
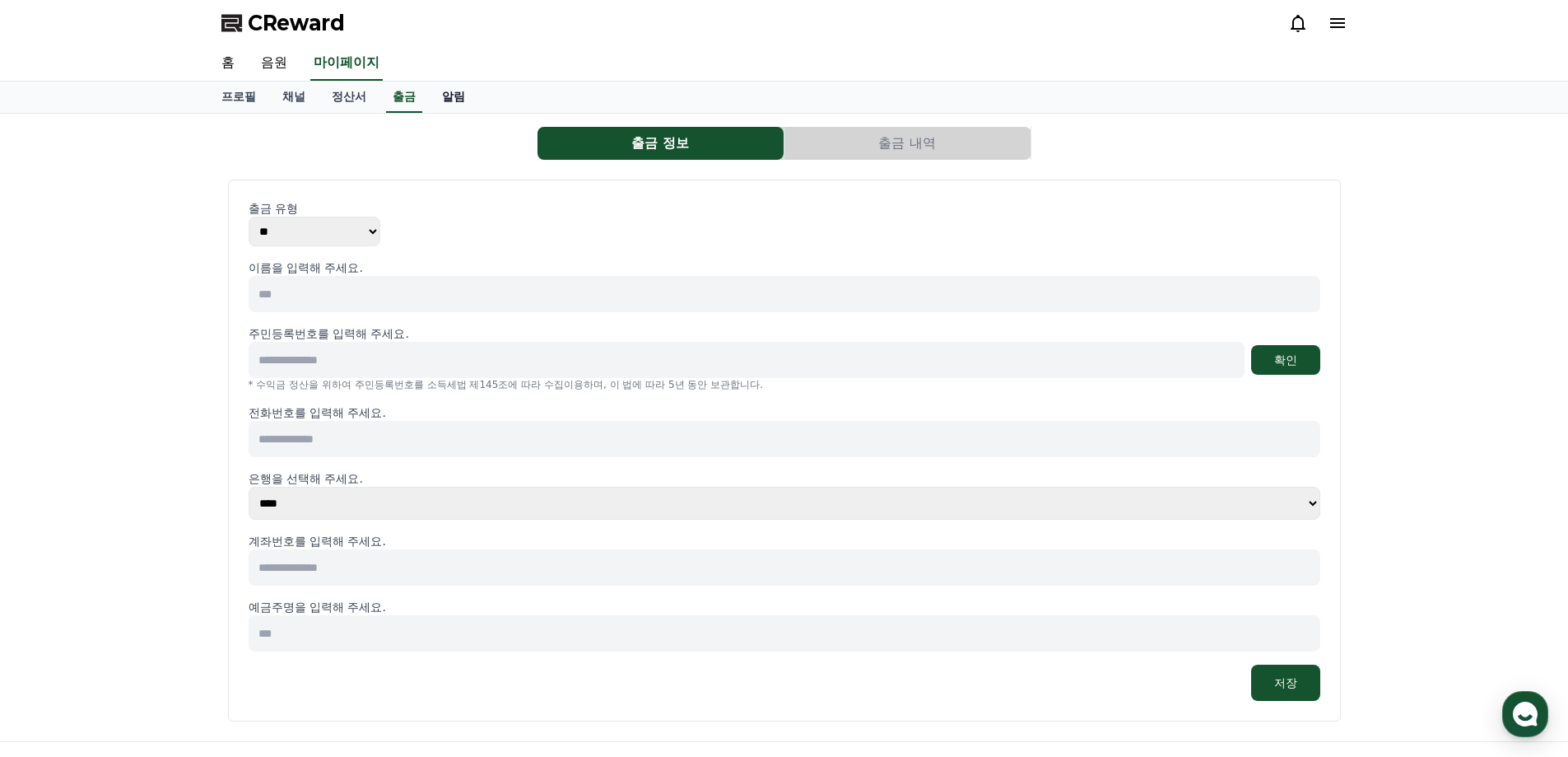
click at [447, 99] on link "알림" at bounding box center [453, 98] width 49 height 32
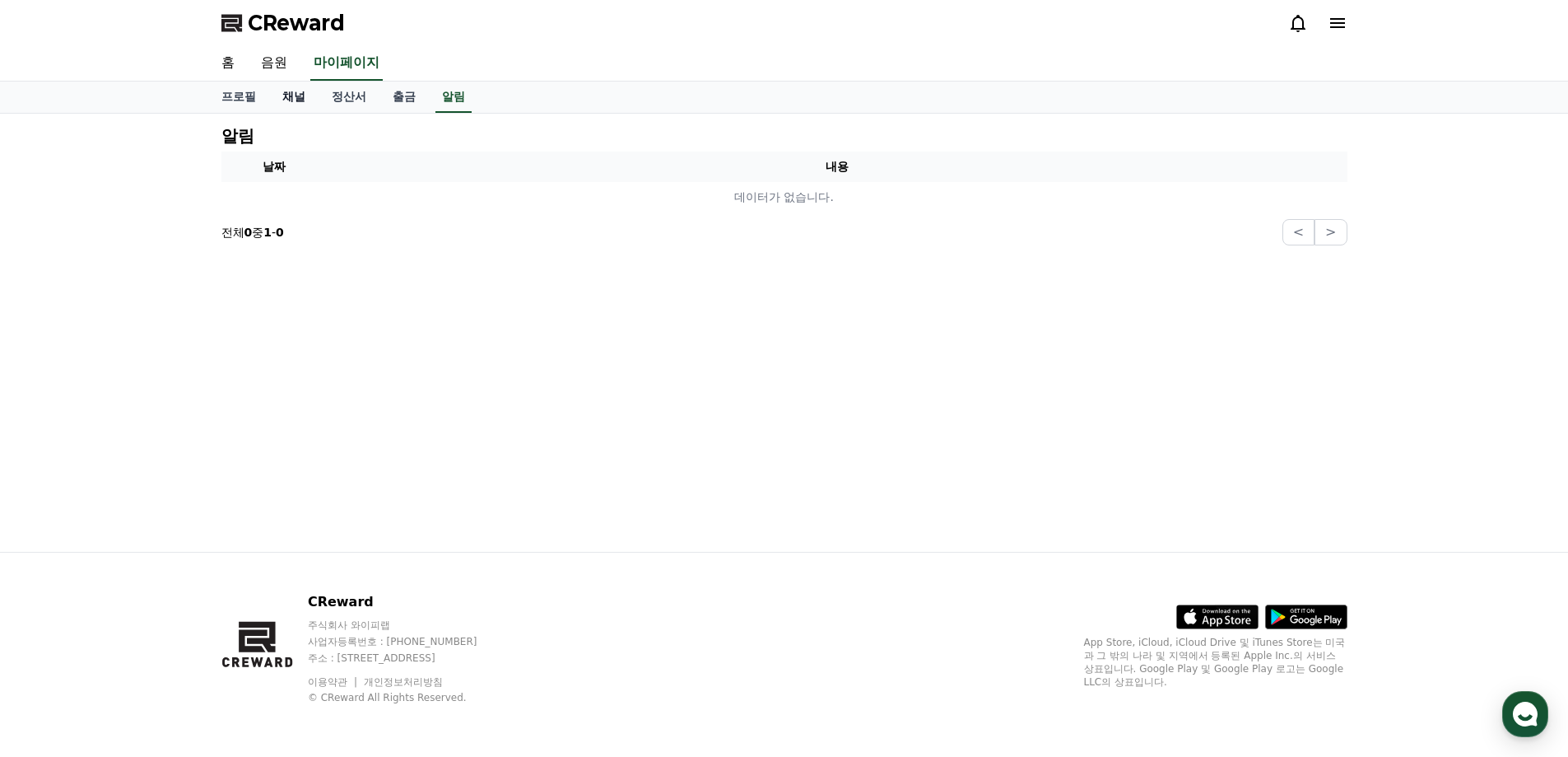
click at [291, 94] on link "채널" at bounding box center [293, 98] width 49 height 32
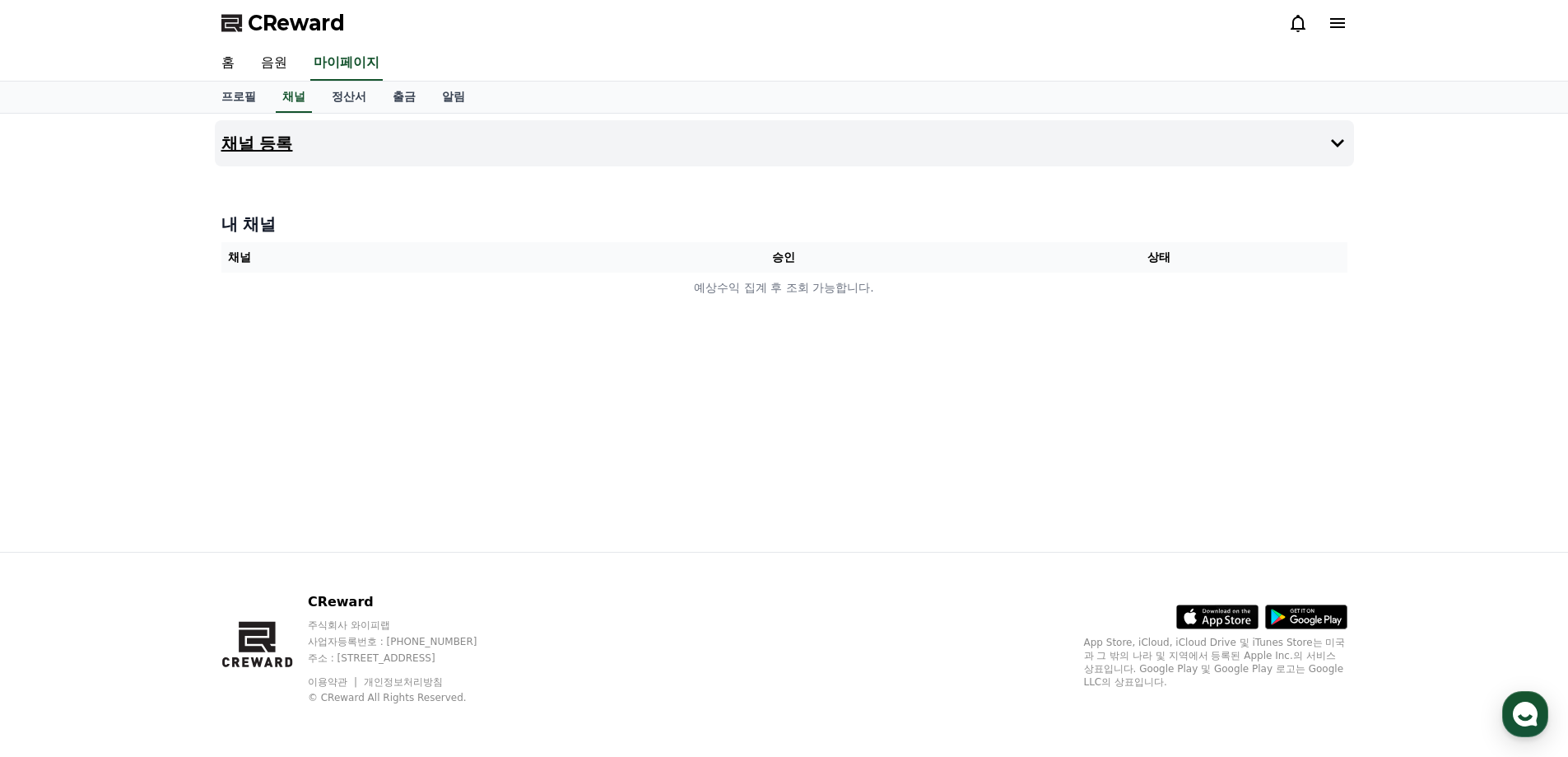
click at [321, 147] on button "채널 등록" at bounding box center [784, 143] width 1139 height 46
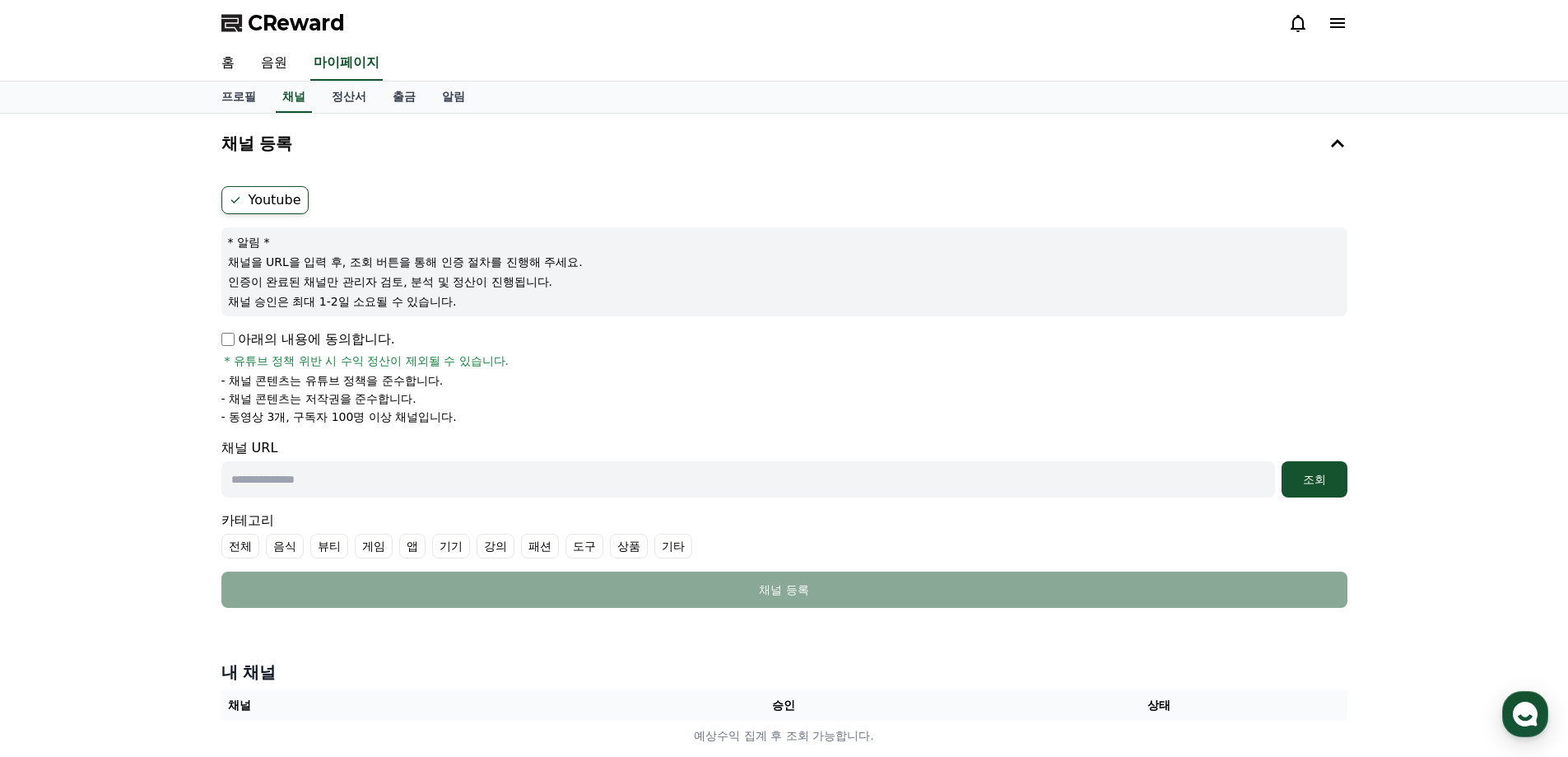
click at [460, 488] on input "text" at bounding box center [748, 479] width 1054 height 36
paste input "**********"
click at [1300, 489] on button "조회" at bounding box center [1315, 479] width 66 height 36
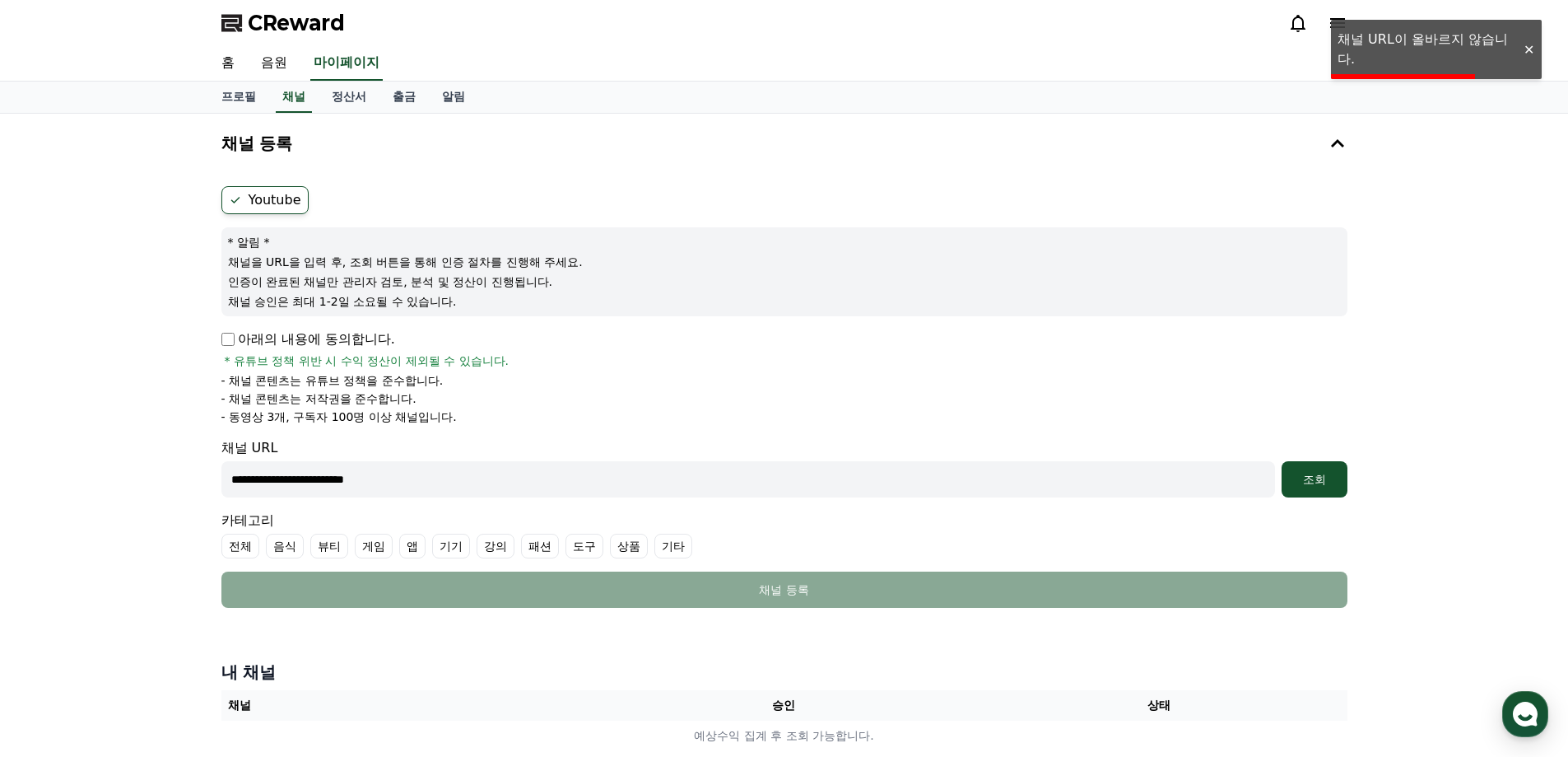
click at [117, 475] on div "**********" at bounding box center [784, 438] width 1568 height 651
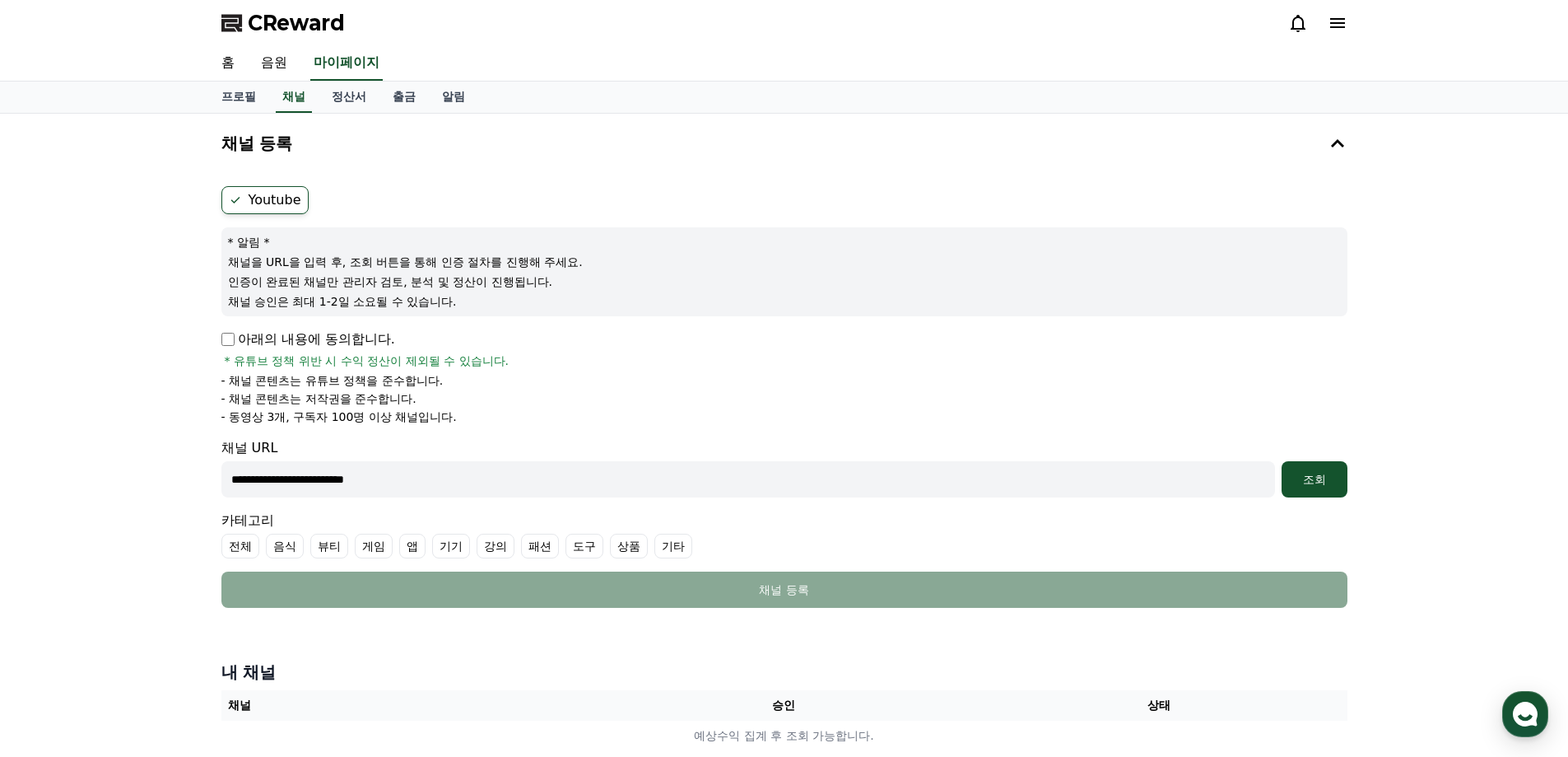
click at [522, 483] on input "**********" at bounding box center [748, 479] width 1054 height 36
click at [1312, 477] on div "조회" at bounding box center [1315, 479] width 53 height 17
click at [1529, 713] on use "button" at bounding box center [1525, 713] width 25 height 25
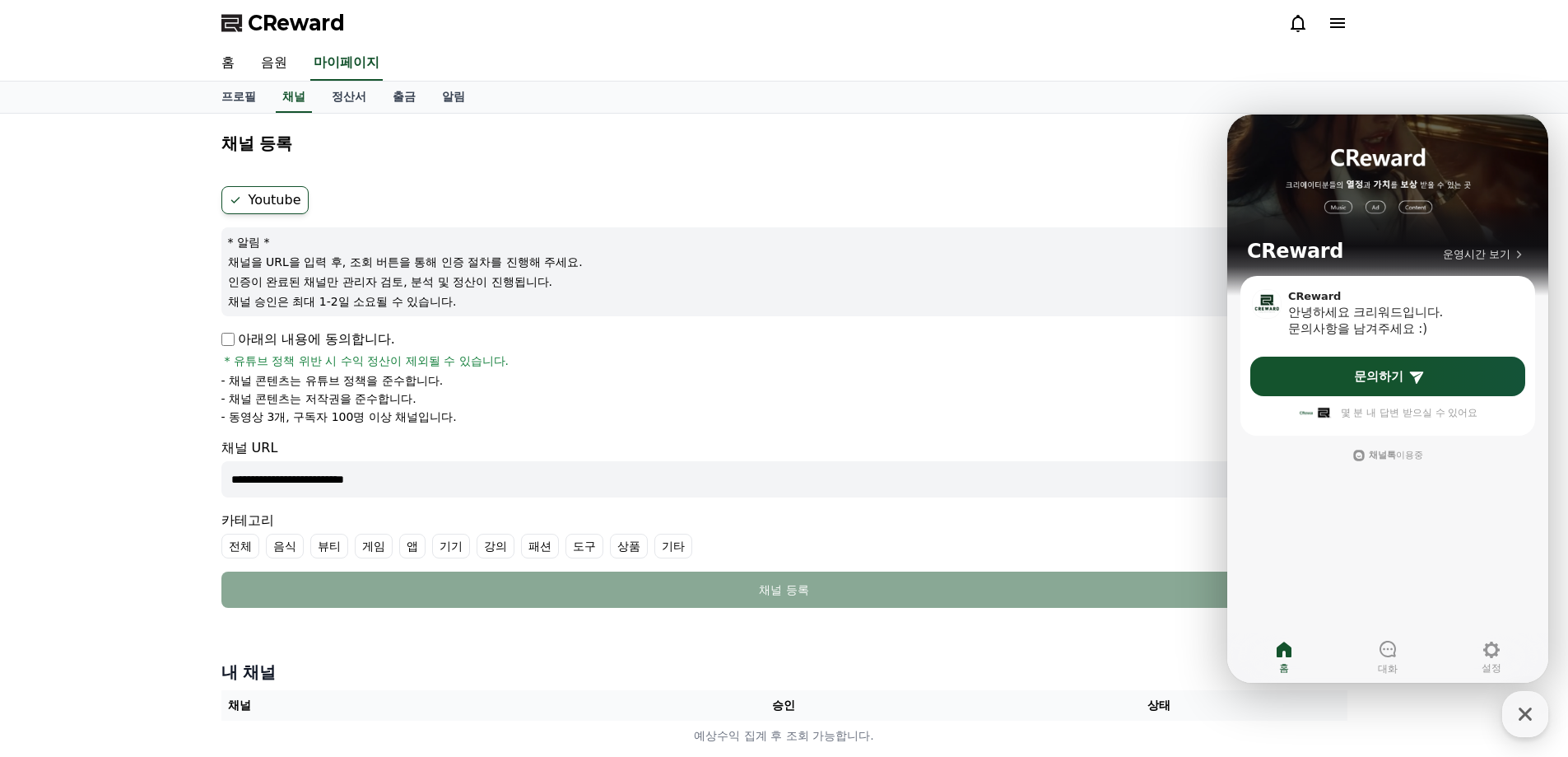
click at [911, 636] on div "**********" at bounding box center [784, 438] width 1152 height 651
click at [232, 480] on input "**********" at bounding box center [748, 479] width 1054 height 36
paste input "**********"
click at [640, 489] on input "**********" at bounding box center [748, 479] width 1054 height 36
type input "**********"
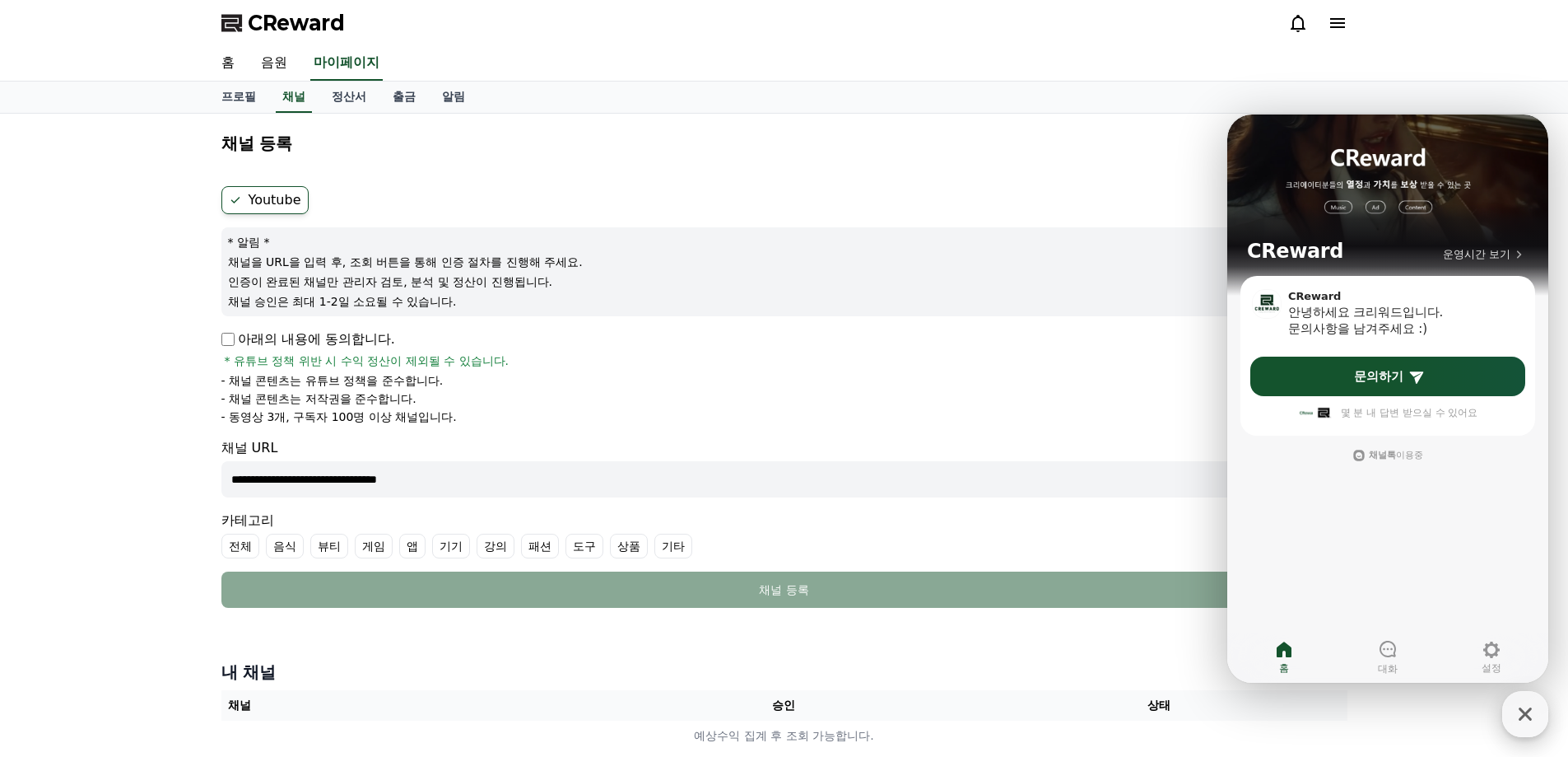
click at [1530, 715] on icon "button" at bounding box center [1525, 714] width 30 height 30
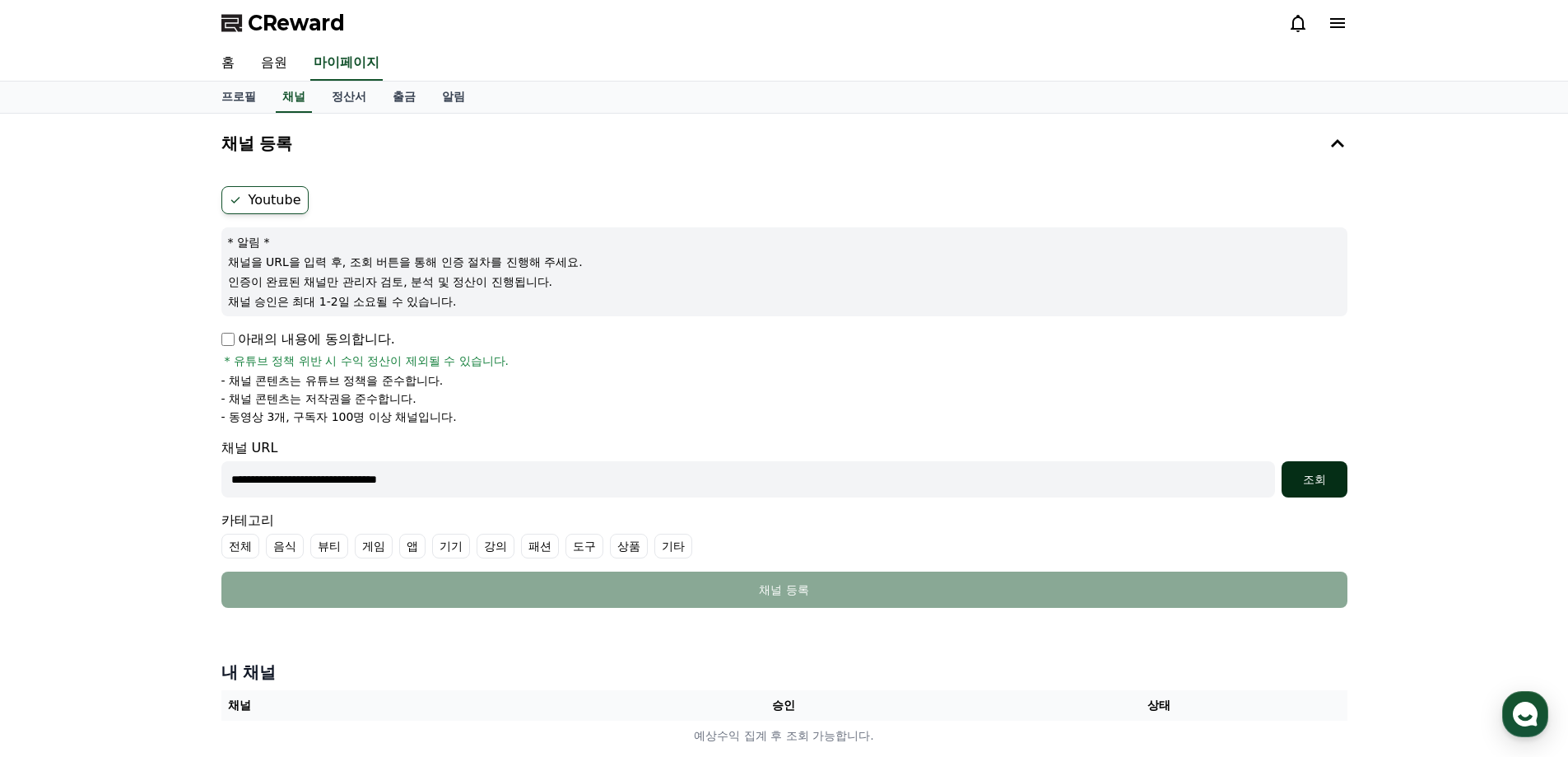
click at [1317, 476] on div "조회" at bounding box center [1315, 479] width 53 height 17
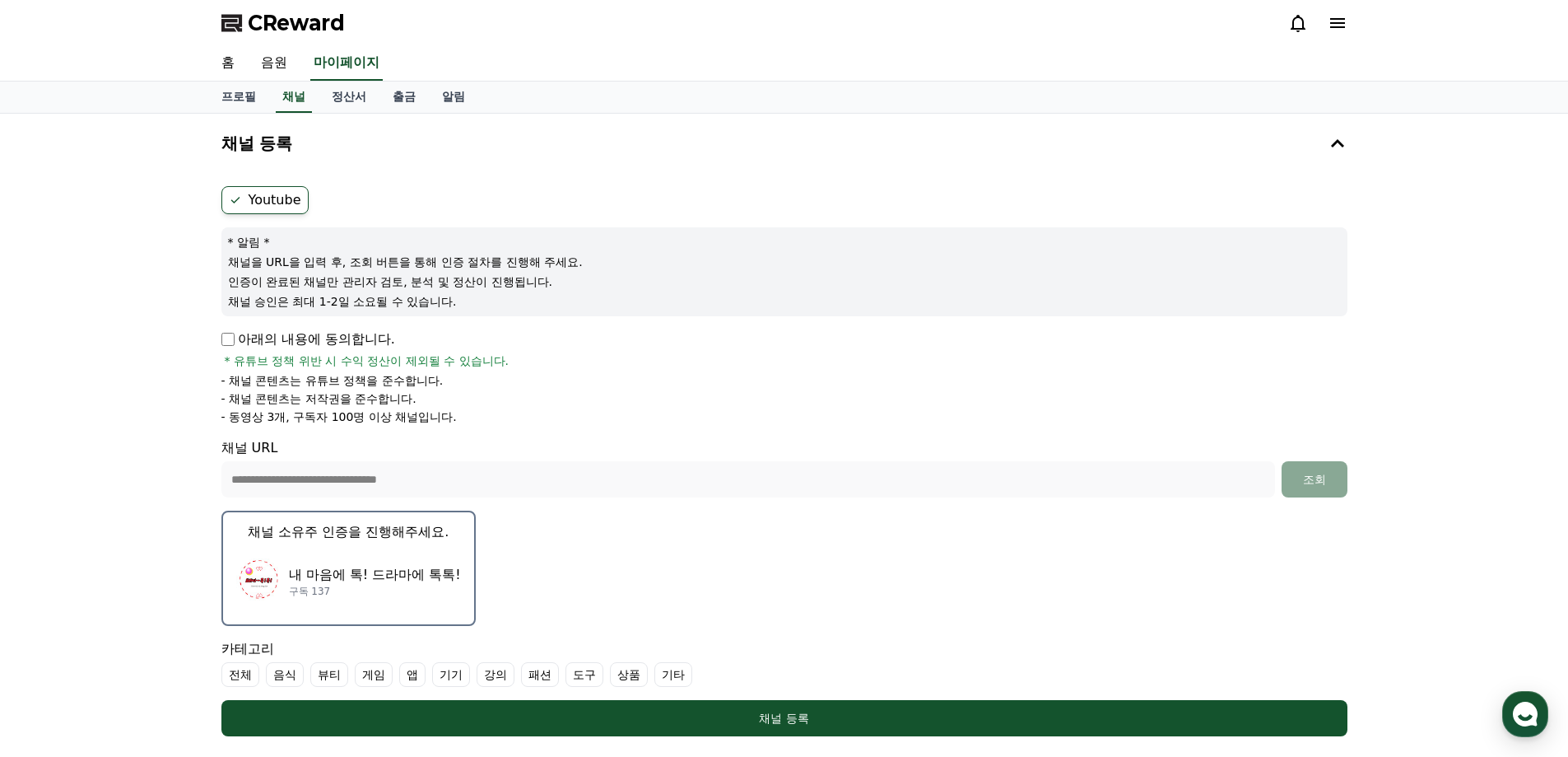
click at [312, 576] on p "내 마음에 톡! 드라마에 톡톡!" at bounding box center [374, 574] width 172 height 20
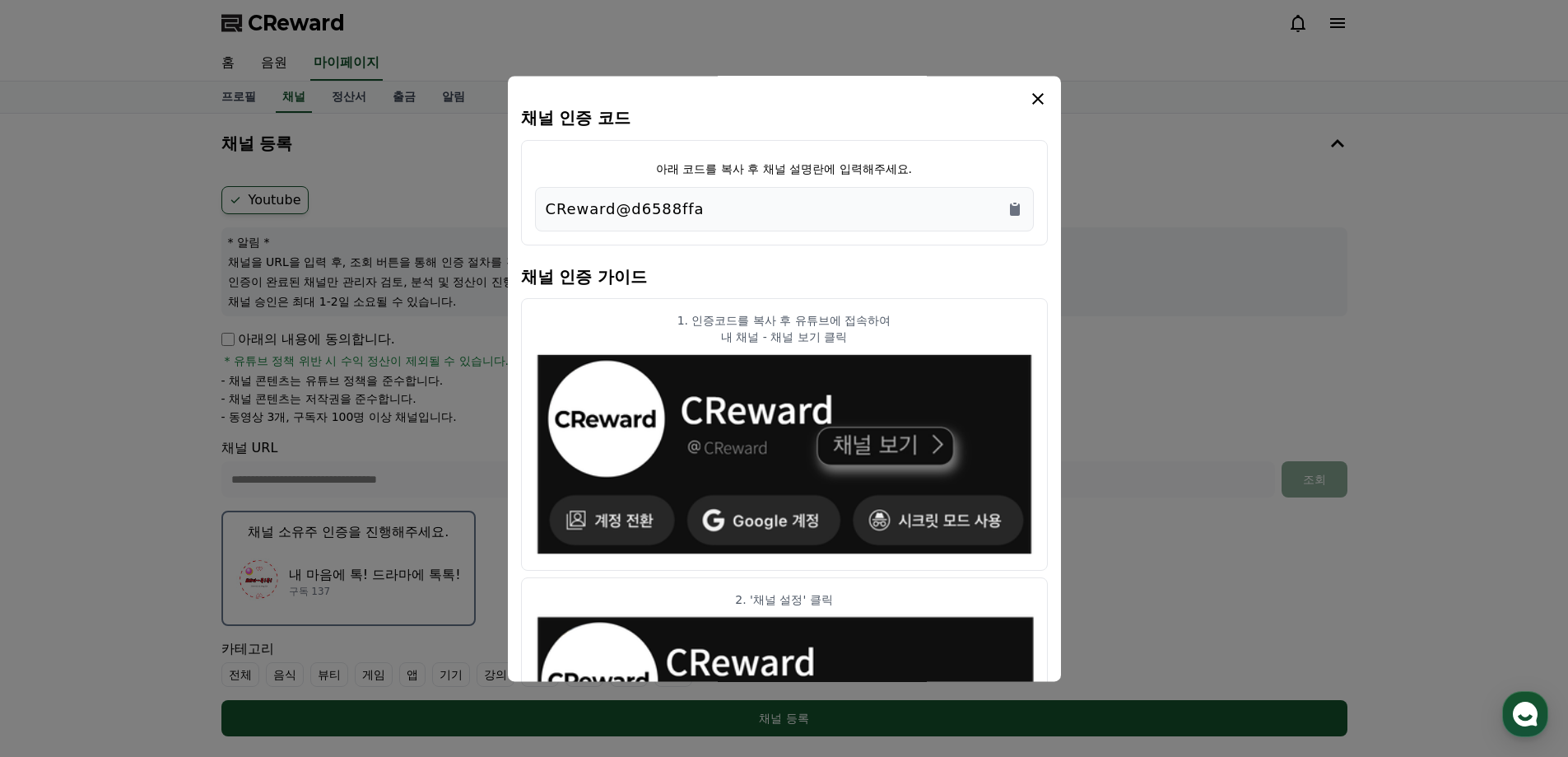
drag, startPoint x: 753, startPoint y: 216, endPoint x: 519, endPoint y: 215, distance: 234.0
click at [520, 215] on div "채널 인증 코드 아래 코드를 복사 후 채널 설명란에 입력해주세요. CReward@d6588ffa 채널 인증 가이드 1. 인증코드를 복사 후 유…" at bounding box center [784, 379] width 553 height 606
copy p "CReward@d6588ffa"
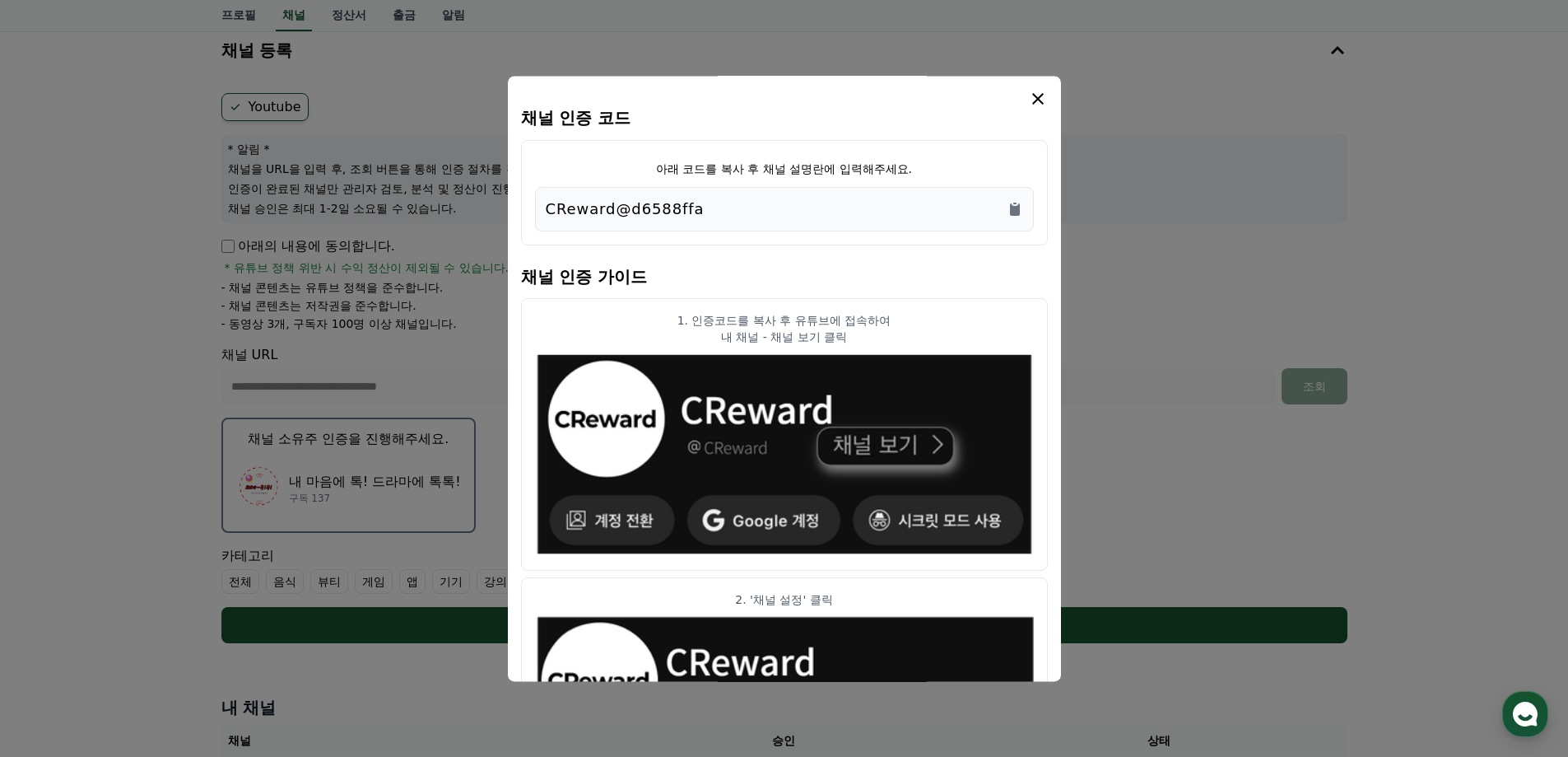
scroll to position [126, 0]
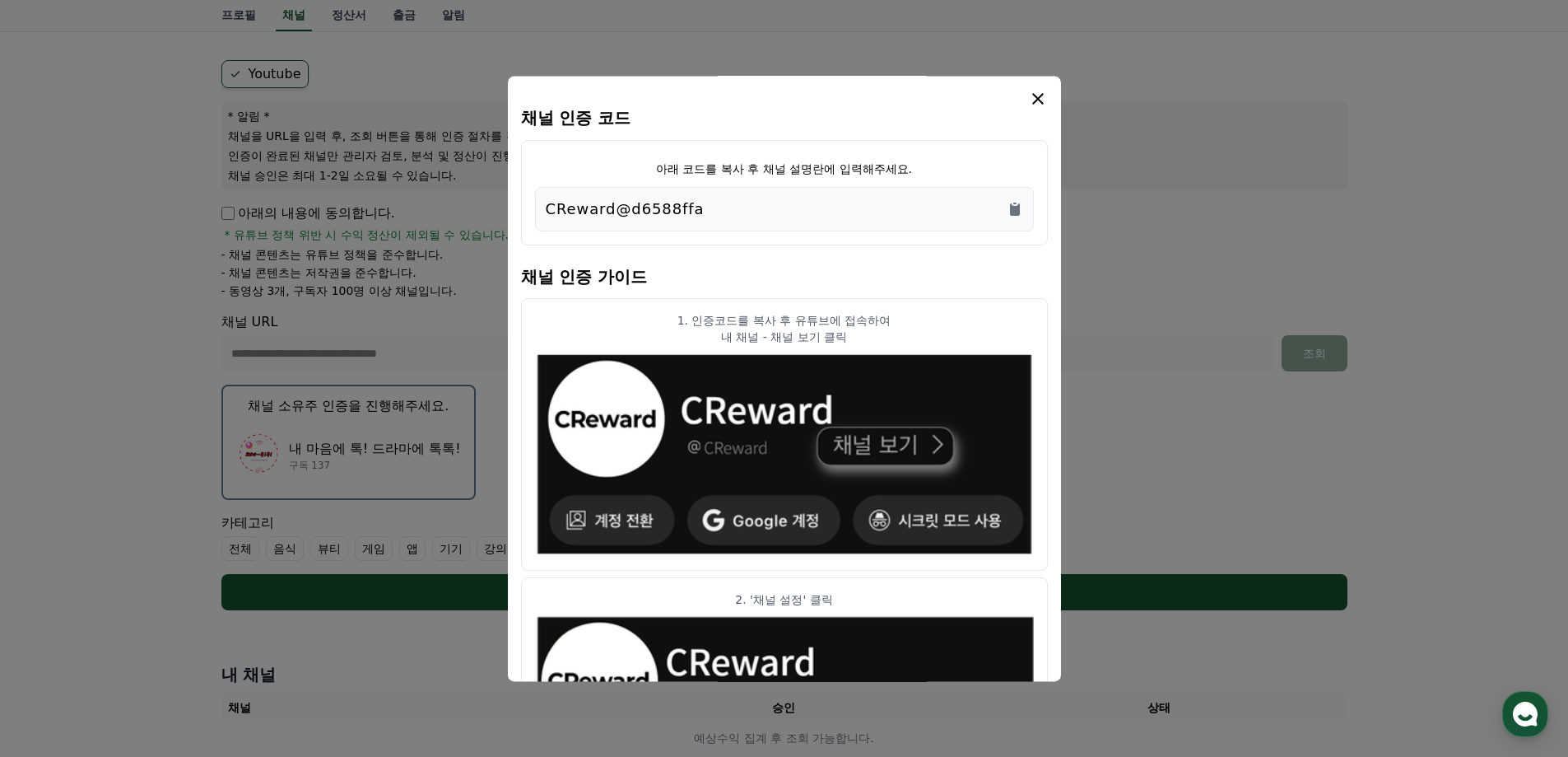
click at [914, 119] on h4 "채널 인증 코드" at bounding box center [784, 118] width 527 height 19
click at [1000, 329] on p "내 채널 - 채널 보기 클릭" at bounding box center [784, 337] width 499 height 17
drag, startPoint x: 1010, startPoint y: 560, endPoint x: 976, endPoint y: 411, distance: 152.8
click at [989, 331] on p "내 채널 - 채널 보기 클릭" at bounding box center [784, 337] width 499 height 17
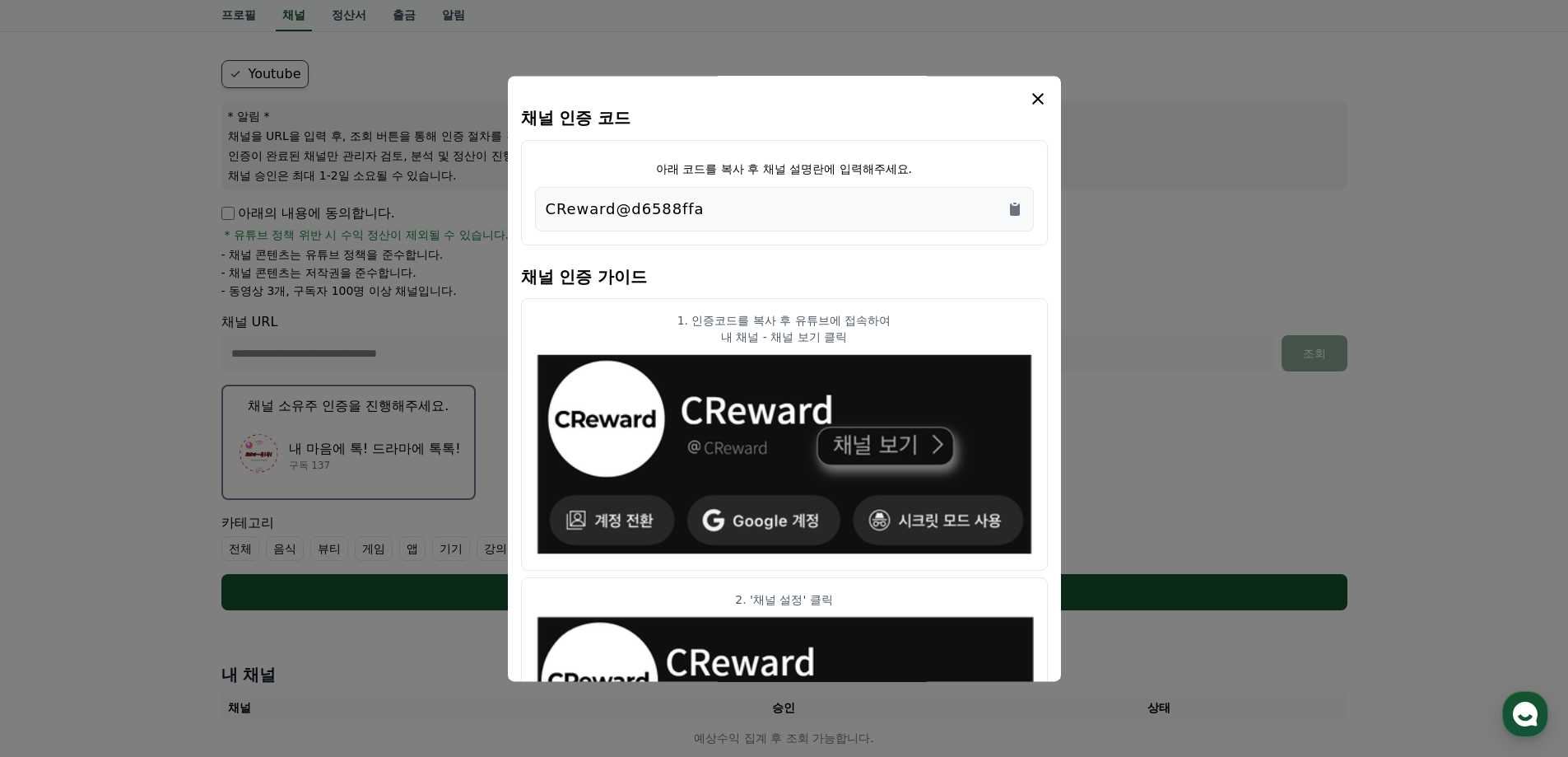
drag, startPoint x: 1051, startPoint y: 344, endPoint x: 1043, endPoint y: 465, distance: 121.3
click at [1043, 465] on div "채널 인증 코드 아래 코드를 복사 후 채널 설명란에 입력해주세요. CReward@d6588ffa 채널 인증 가이드 1. 인증코드를 복사 후 유…" at bounding box center [784, 379] width 553 height 606
click at [1010, 300] on article "1. 인증코드를 복사 후 유튜브에 접속하여 내 채널 - 채널 보기 클릭" at bounding box center [784, 435] width 527 height 273
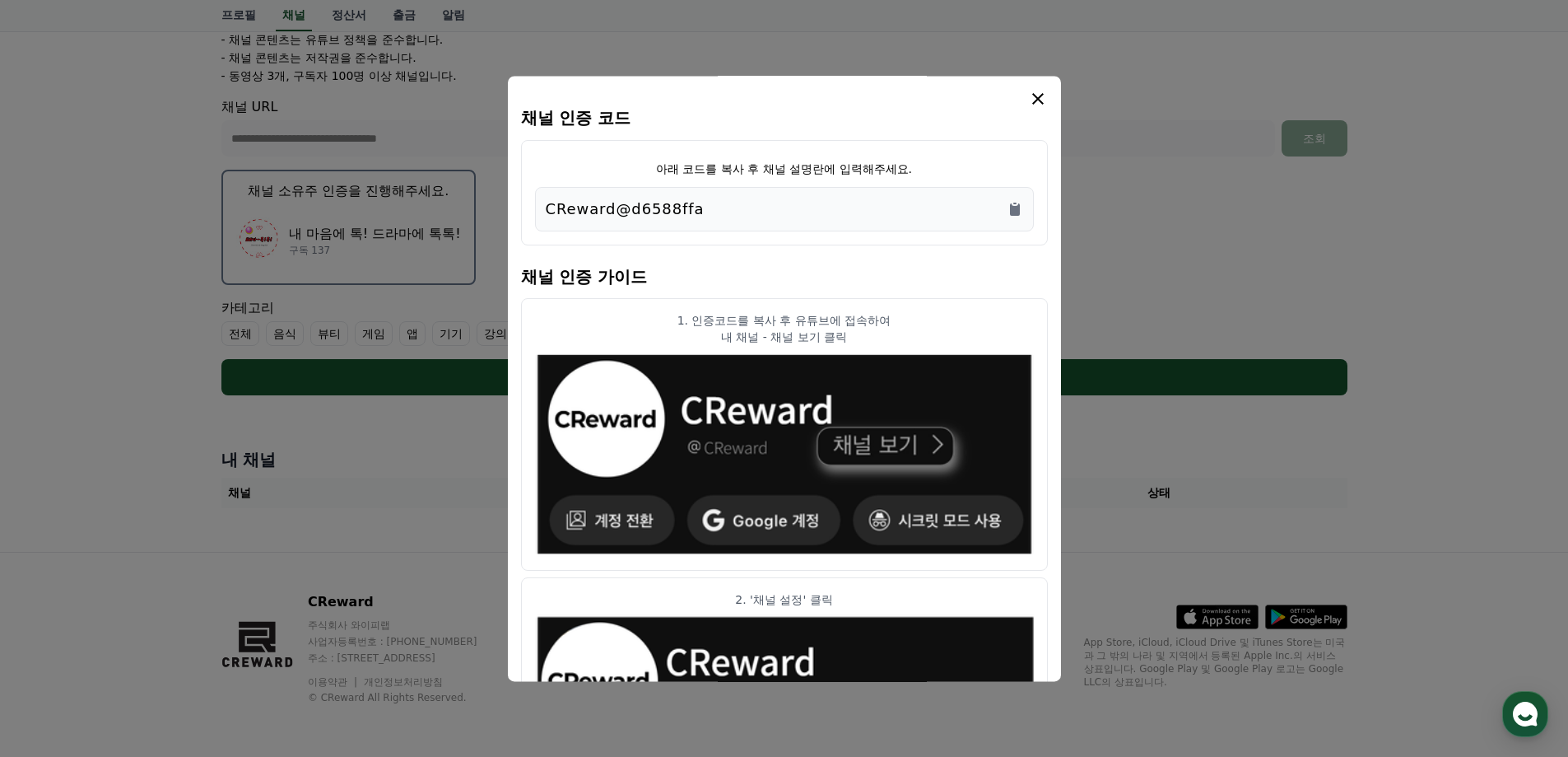
scroll to position [0, 0]
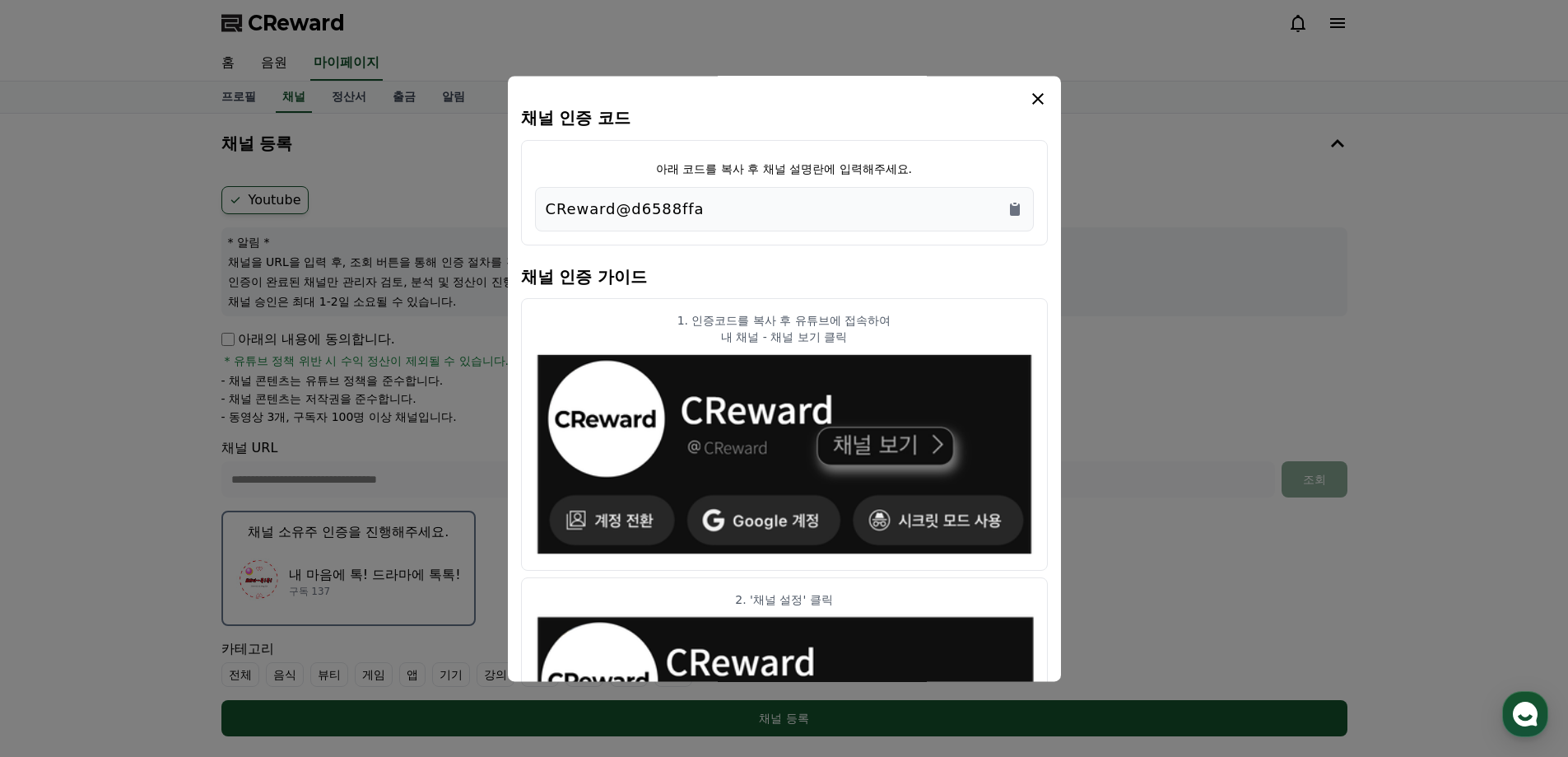
click at [849, 122] on h4 "채널 인증 코드" at bounding box center [784, 118] width 527 height 19
click at [853, 241] on div "아래 코드를 복사 후 채널 설명란에 입력해주세요. CReward@d6588ffa" at bounding box center [784, 193] width 527 height 106
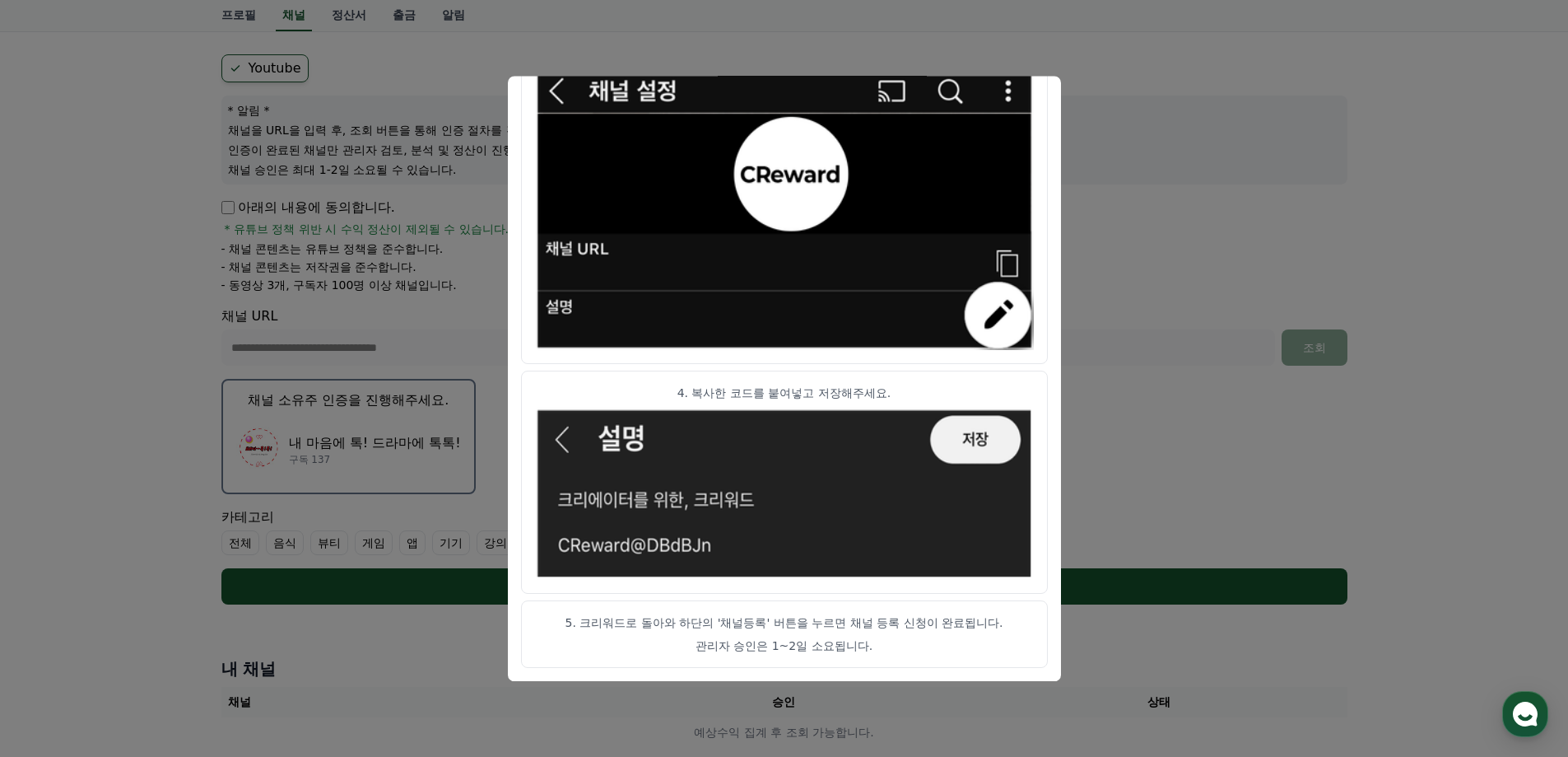
scroll to position [198, 0]
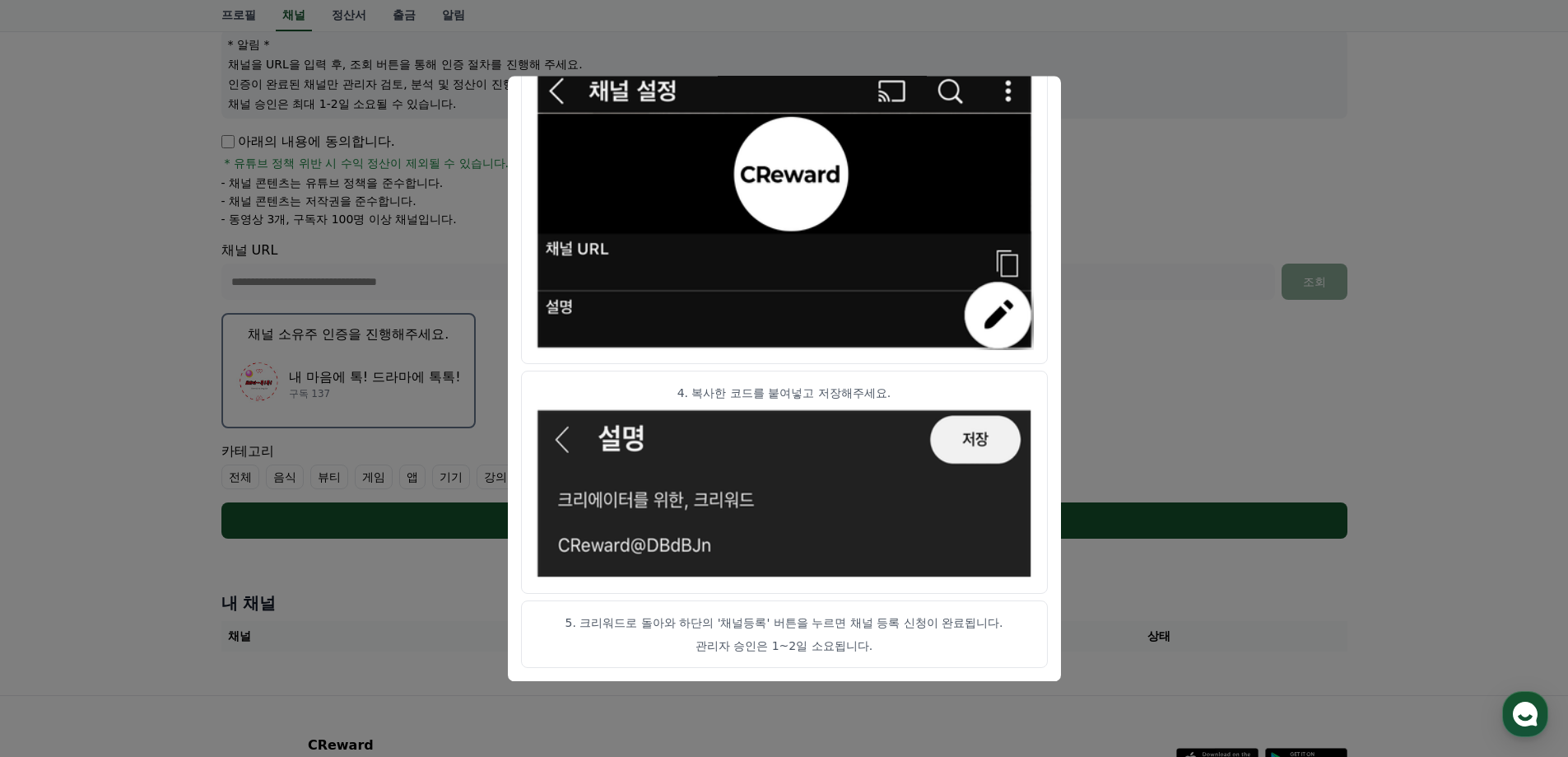
click at [50, 419] on button "close modal" at bounding box center [784, 378] width 1568 height 757
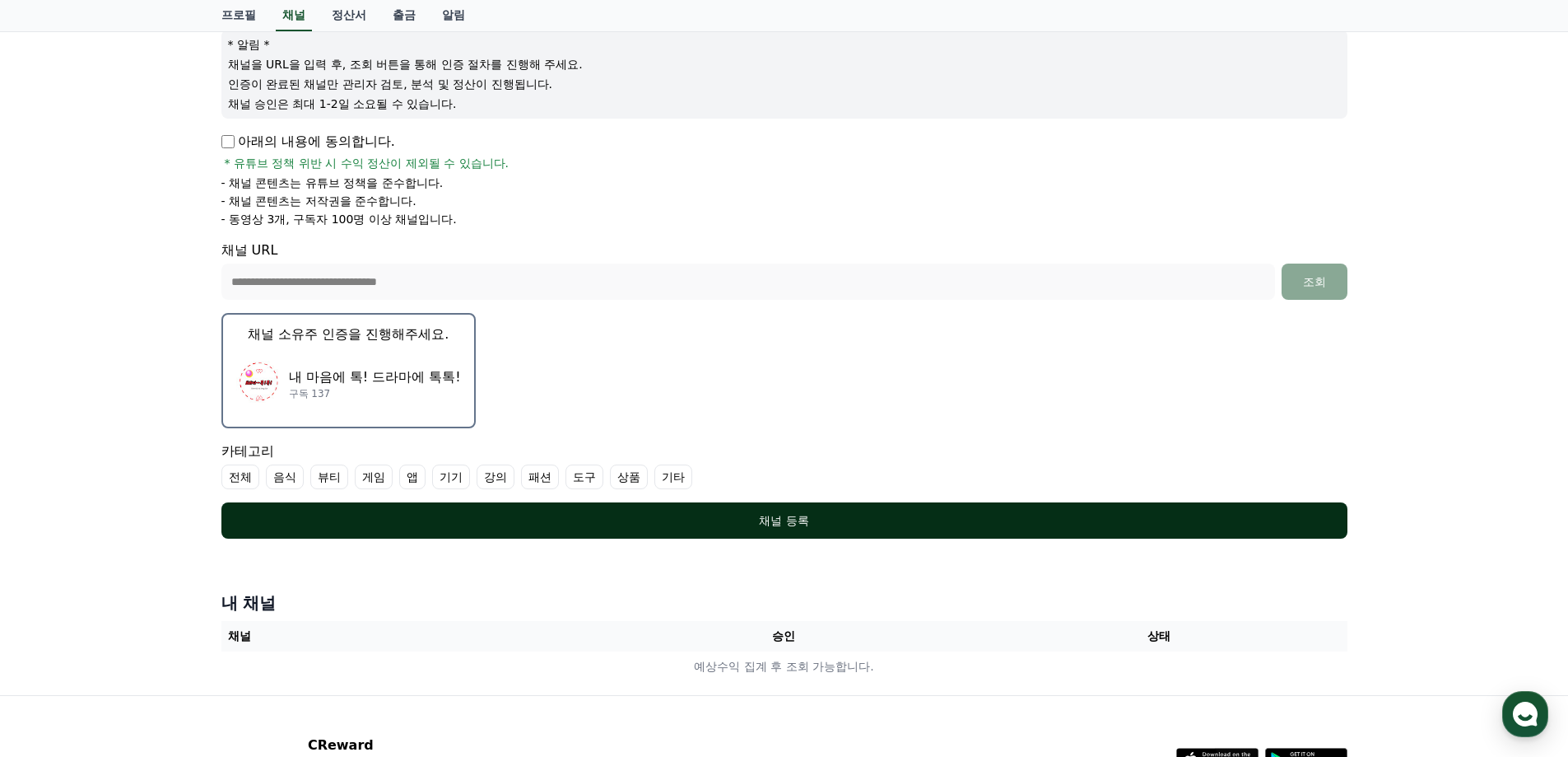
click at [840, 525] on div "채널 등록" at bounding box center [784, 521] width 1060 height 17
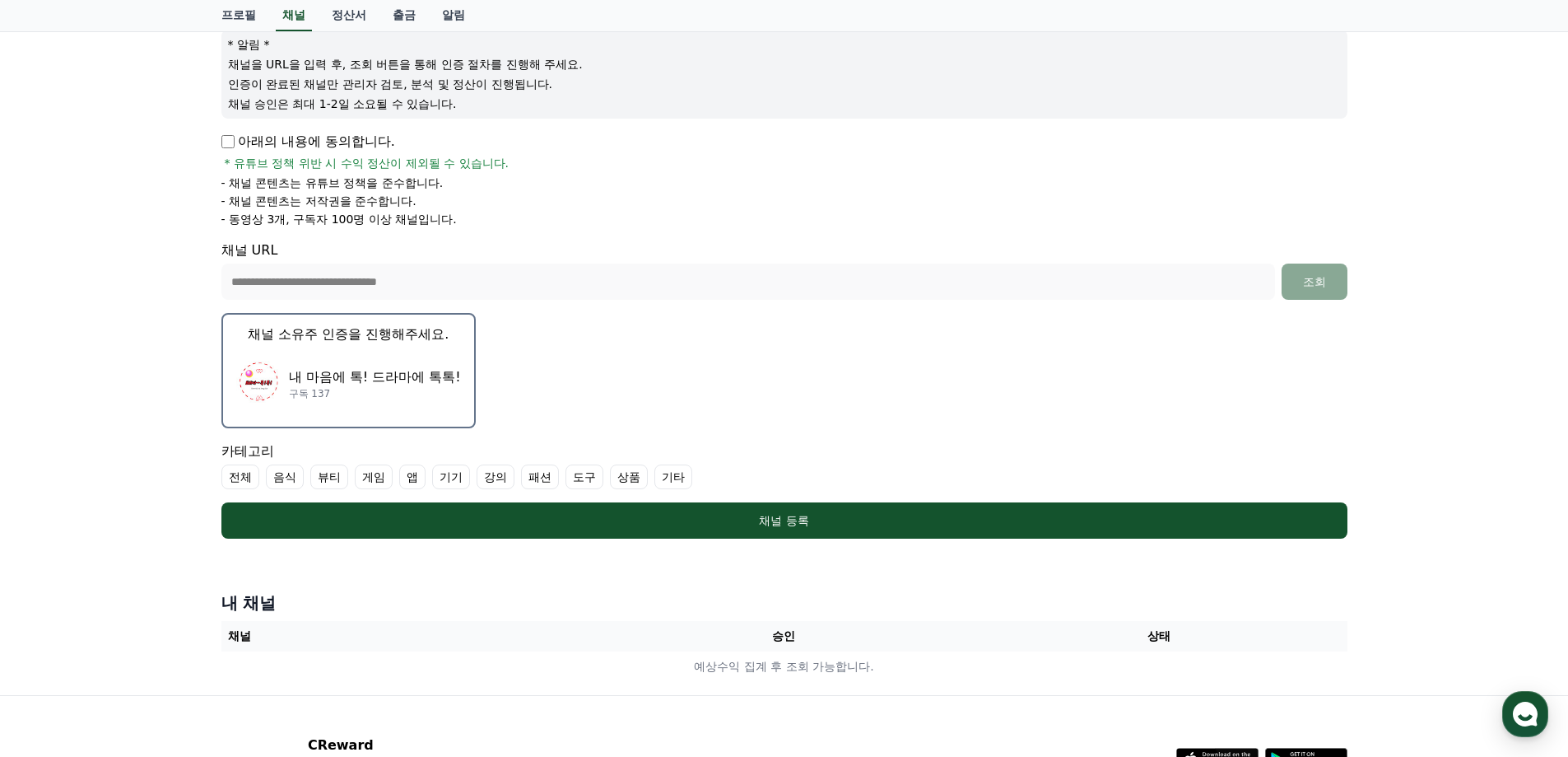
click at [673, 476] on label "기타" at bounding box center [673, 476] width 38 height 25
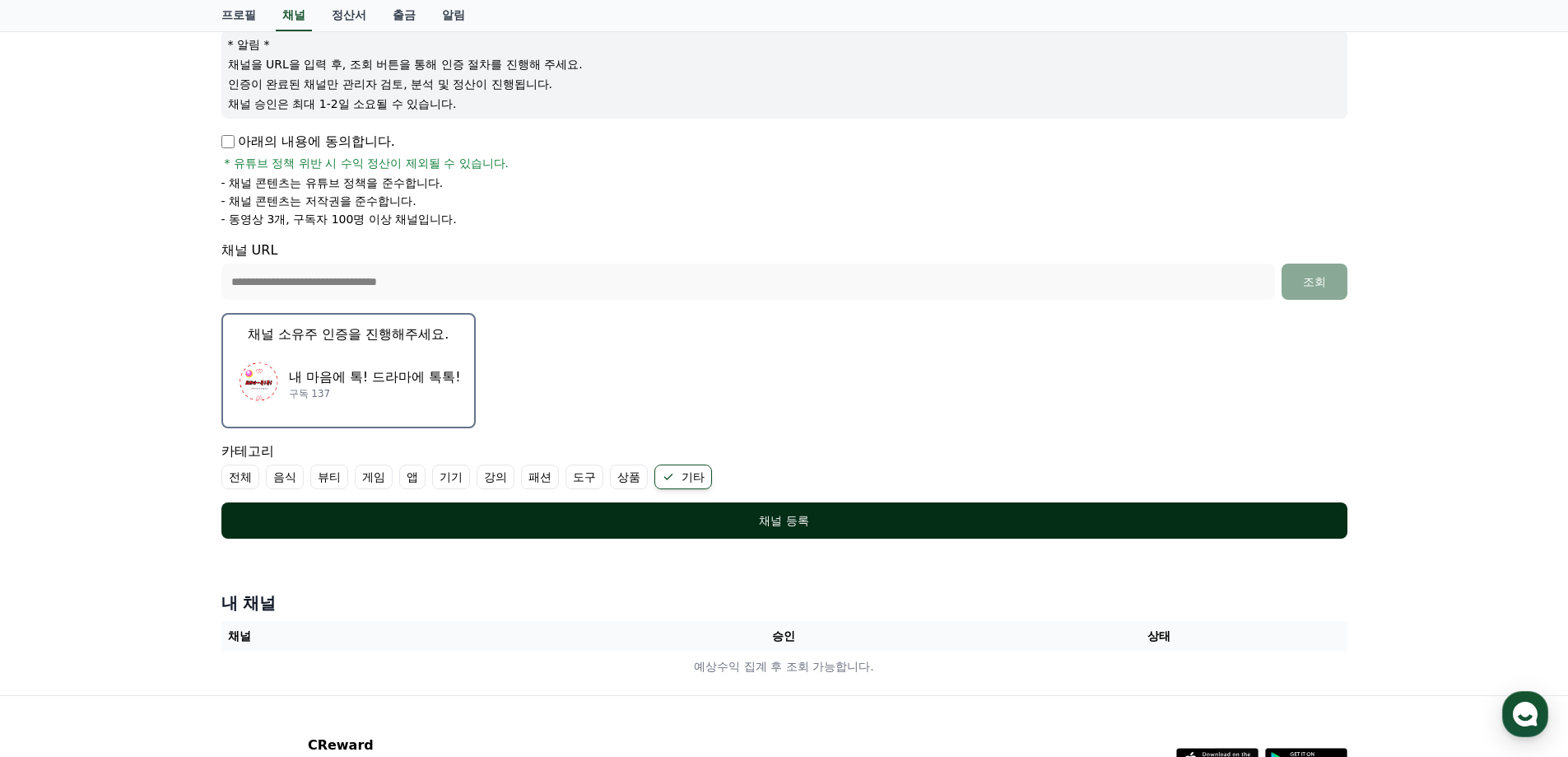
click at [744, 531] on button "채널 등록" at bounding box center [784, 520] width 1126 height 36
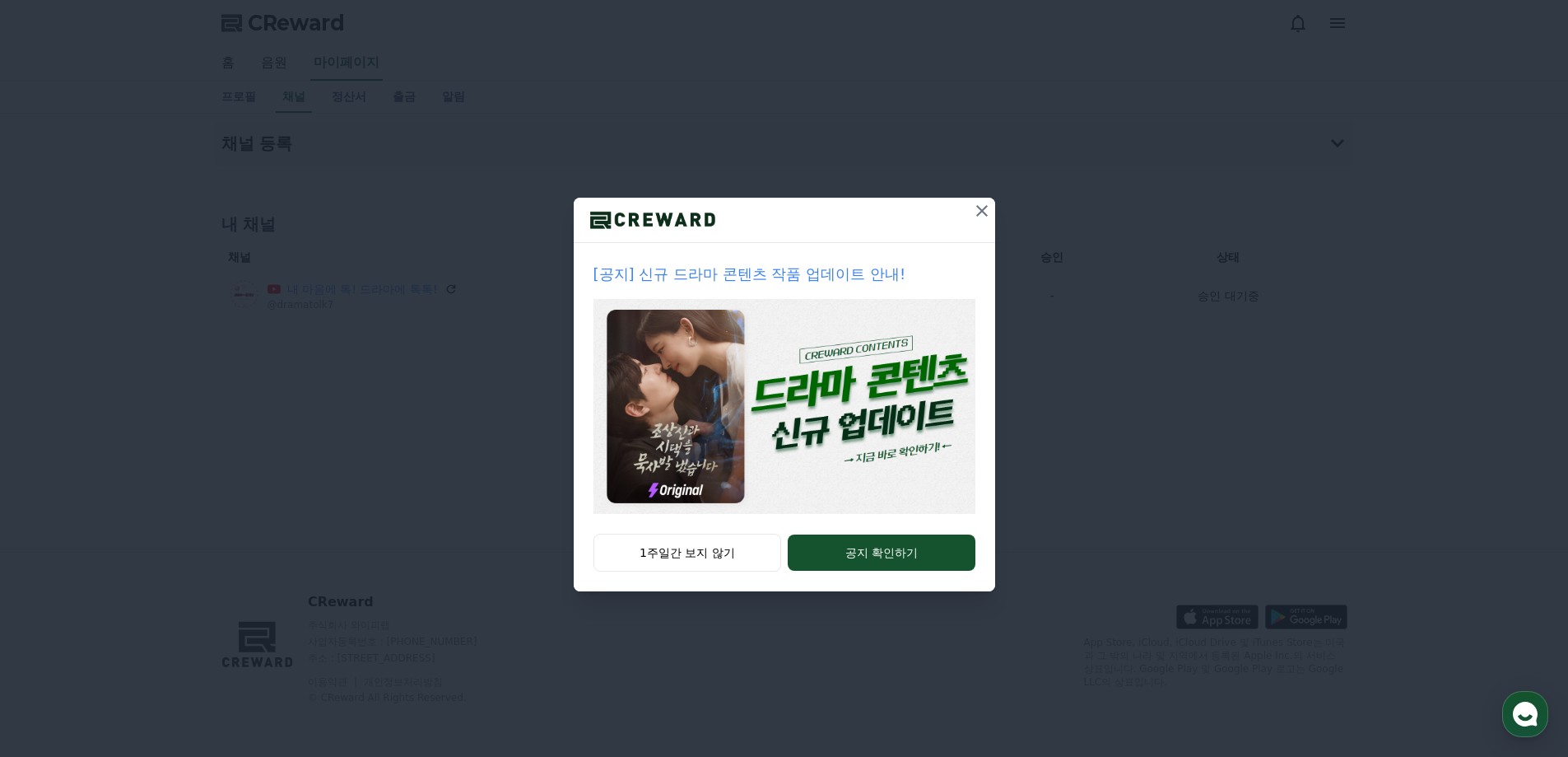
click at [979, 212] on icon at bounding box center [981, 210] width 19 height 20
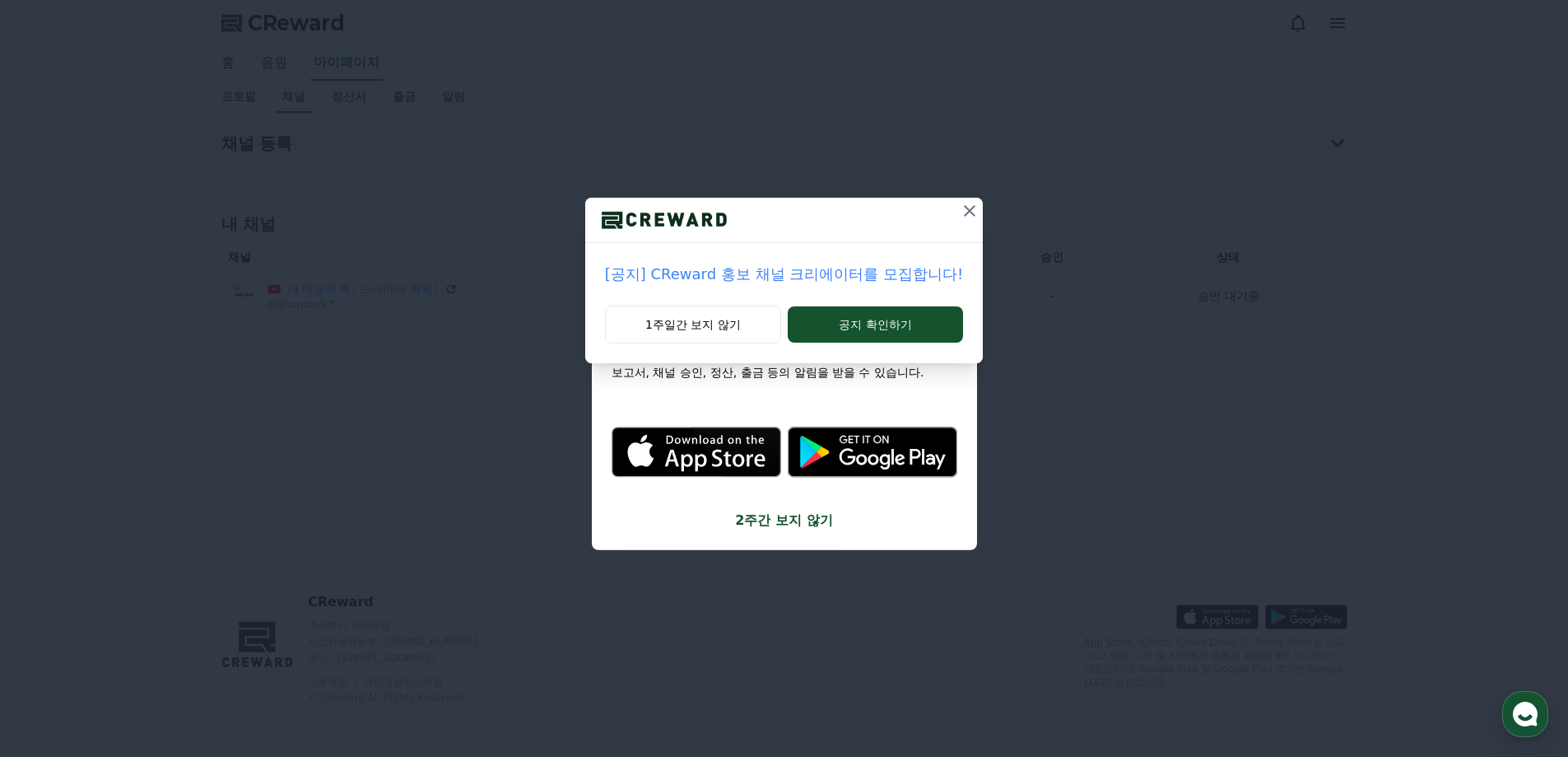
click at [979, 212] on div "[공지] CReward 홍보 채널 크리에이터를 모집합니다! 1주일간 보지 않기 공지 확인하기" at bounding box center [784, 194] width 1568 height 389
click at [965, 210] on icon at bounding box center [969, 211] width 11 height 11
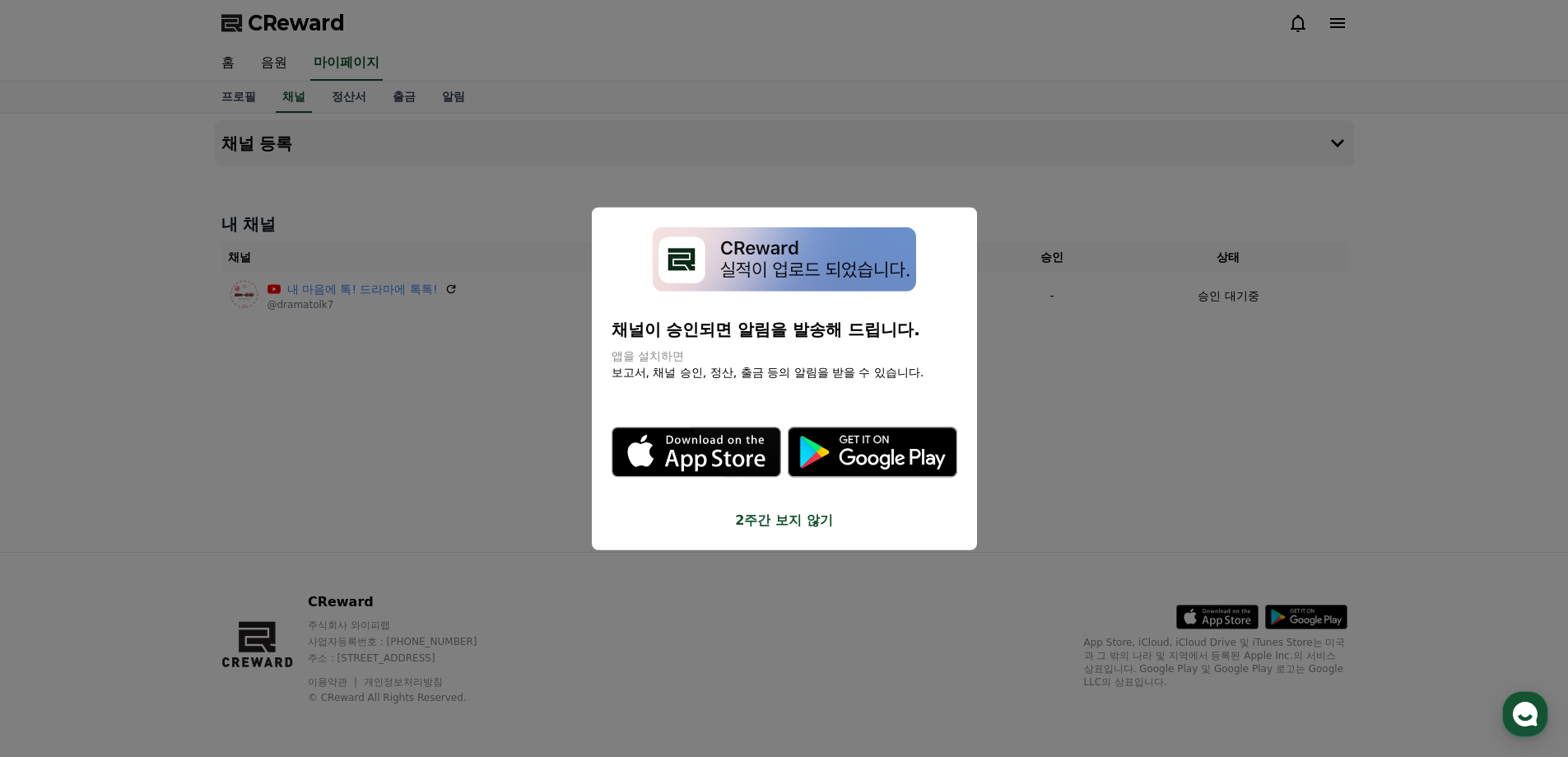
click at [1150, 386] on button "close modal" at bounding box center [784, 378] width 1568 height 757
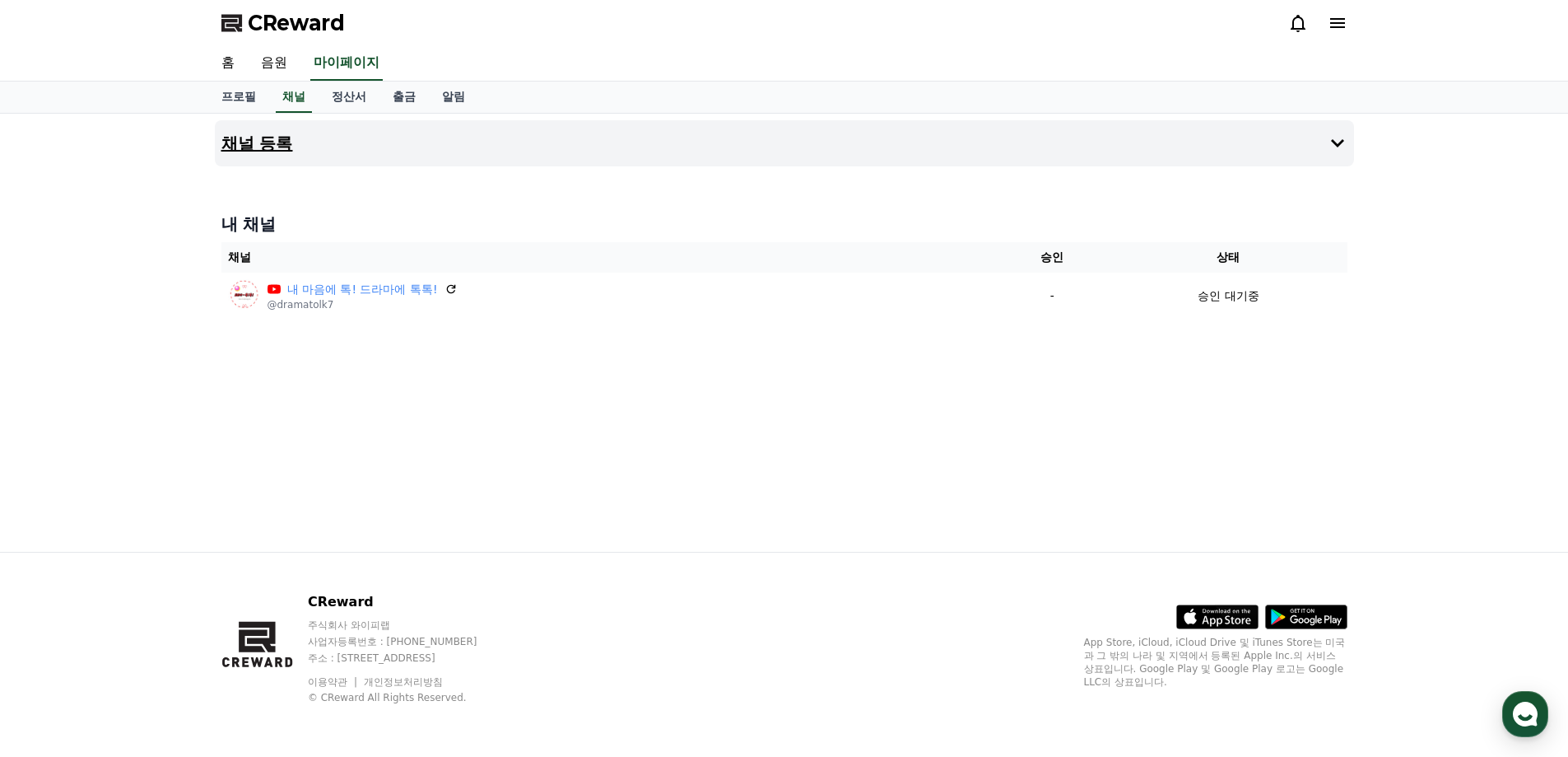
click at [1200, 137] on button "채널 등록" at bounding box center [784, 143] width 1139 height 46
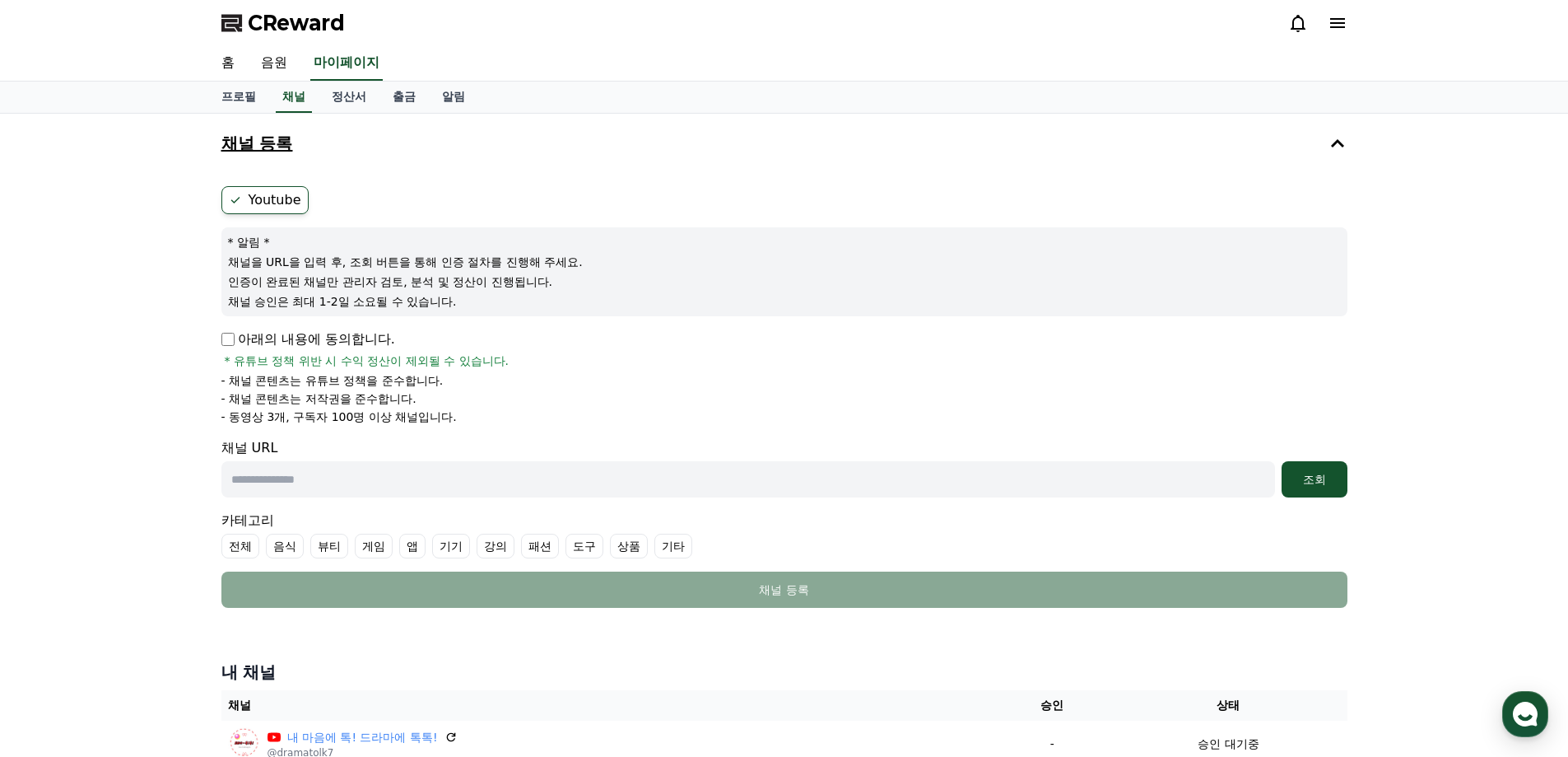
click at [1200, 137] on button "채널 등록" at bounding box center [784, 143] width 1139 height 46
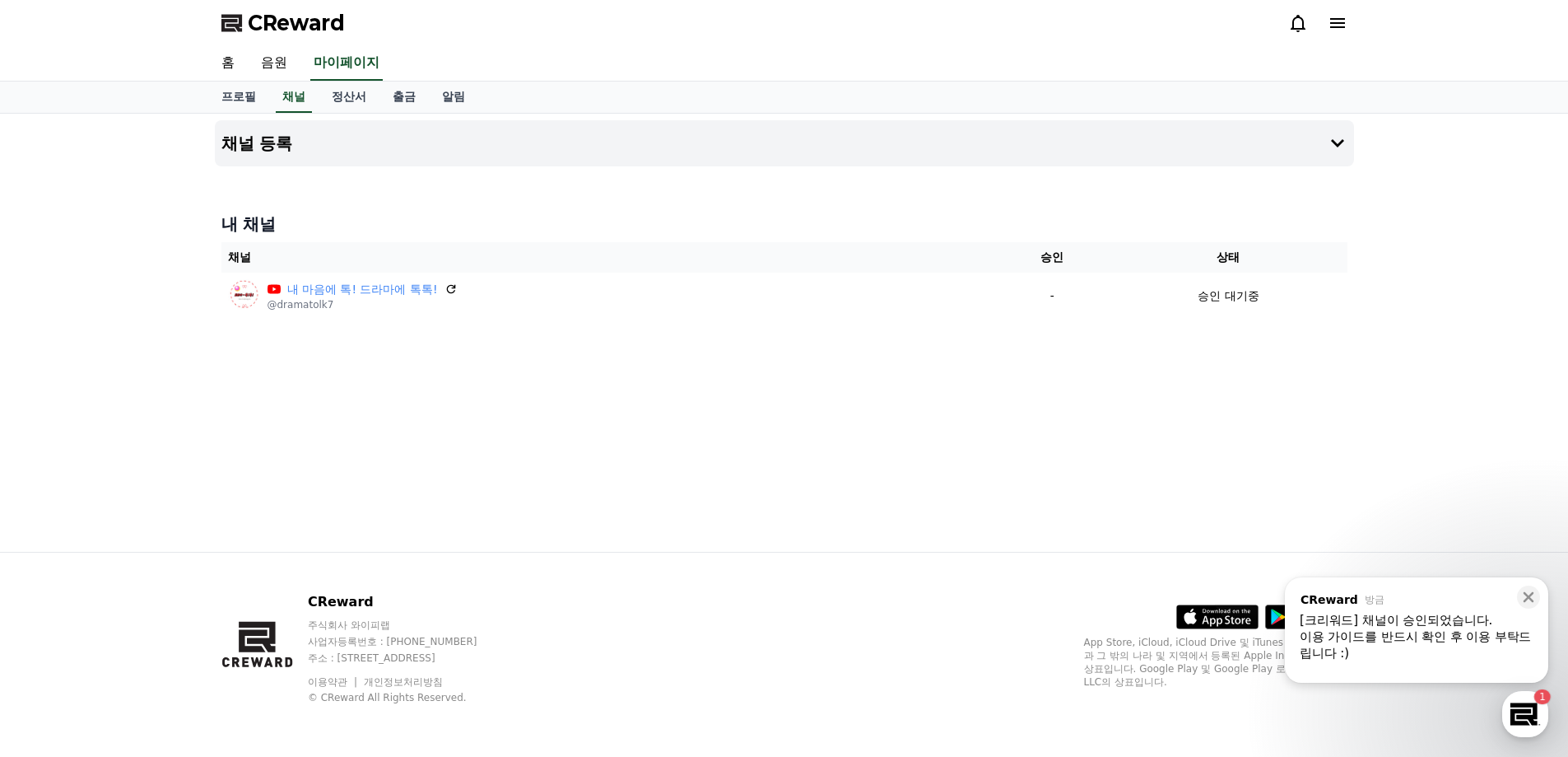
click at [1379, 620] on div "[크리워드] 채널이 승인되었습니다." at bounding box center [1417, 620] width 234 height 17
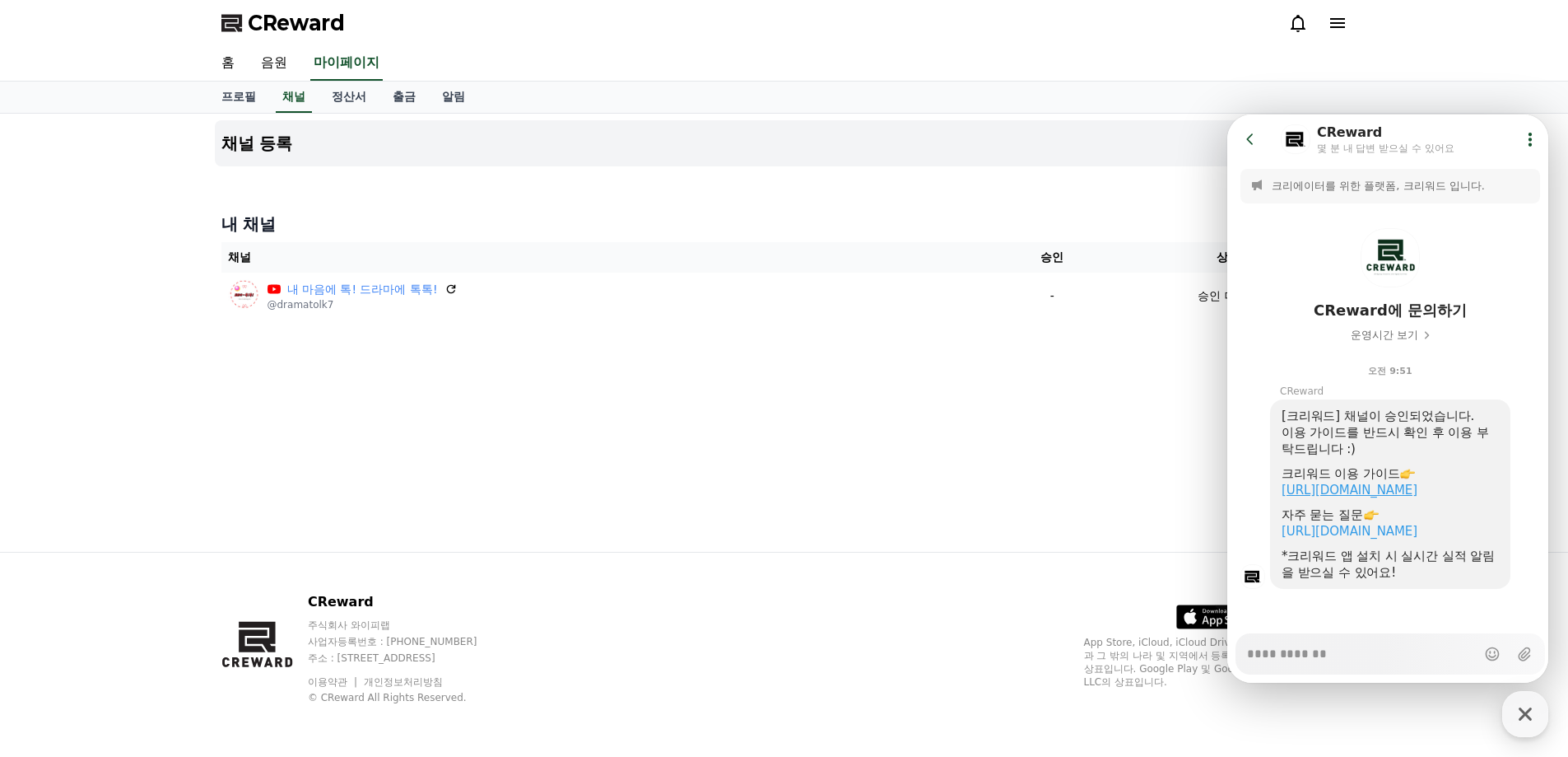
click at [1342, 490] on link "https://creward.net/music/guide/android" at bounding box center [1350, 490] width 136 height 15
click at [1517, 712] on icon "button" at bounding box center [1525, 714] width 30 height 30
type textarea "*"
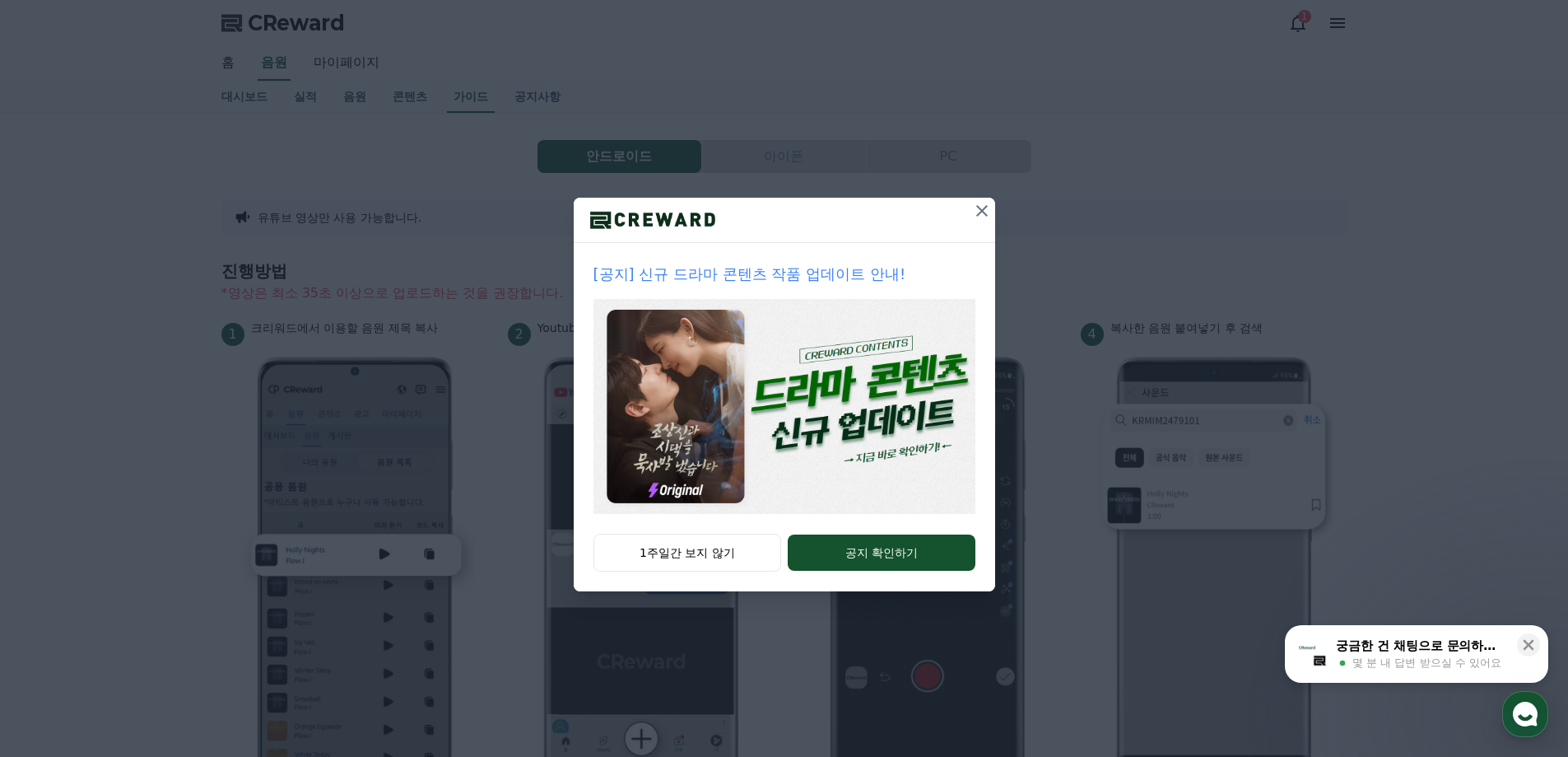
click at [977, 215] on icon at bounding box center [981, 210] width 19 height 20
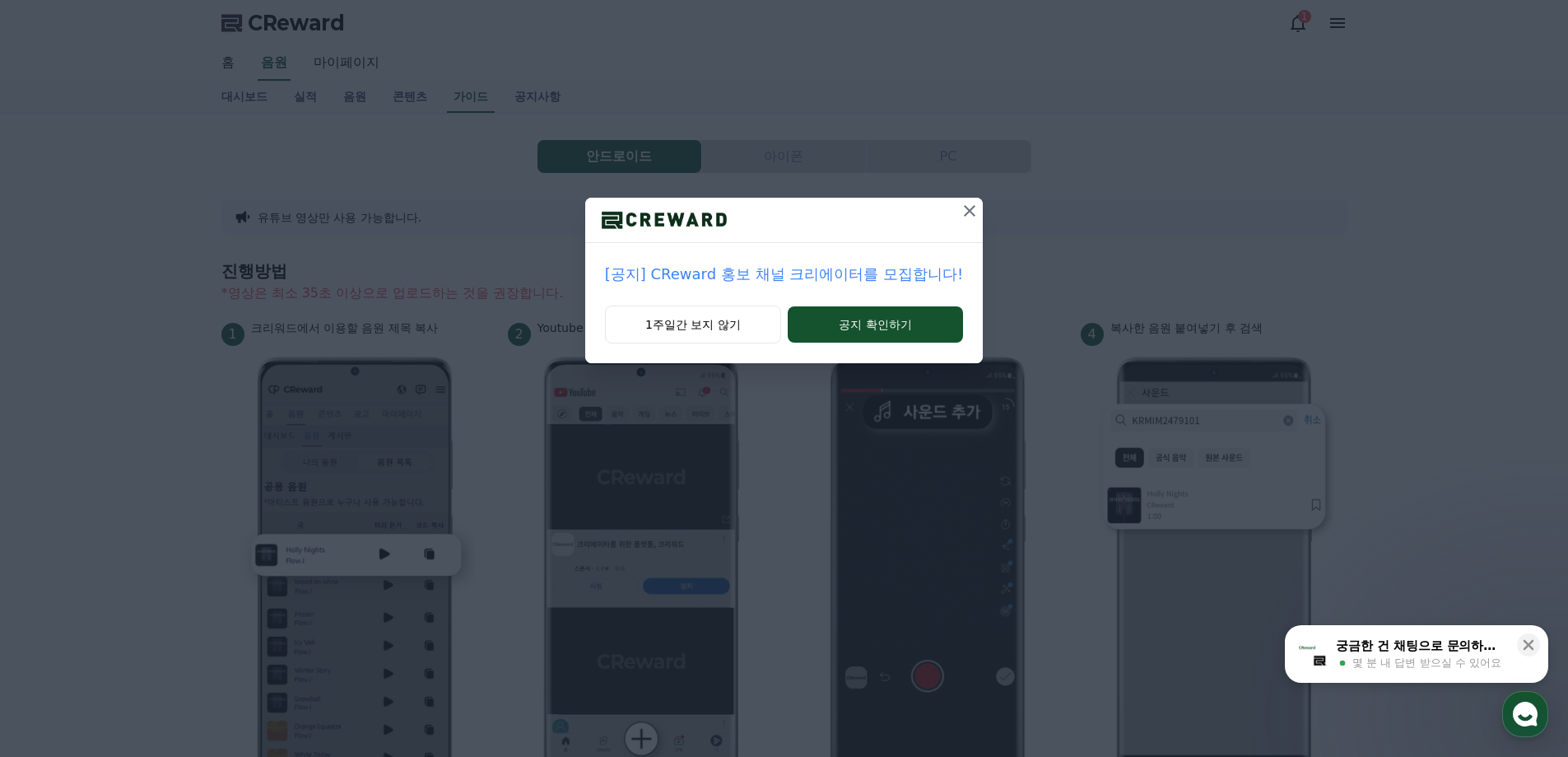
click at [1379, 636] on button "궁금한 건 채팅으로 문의하세요 몇 분 내 답변 받으실 수 있어요" at bounding box center [1417, 654] width 264 height 58
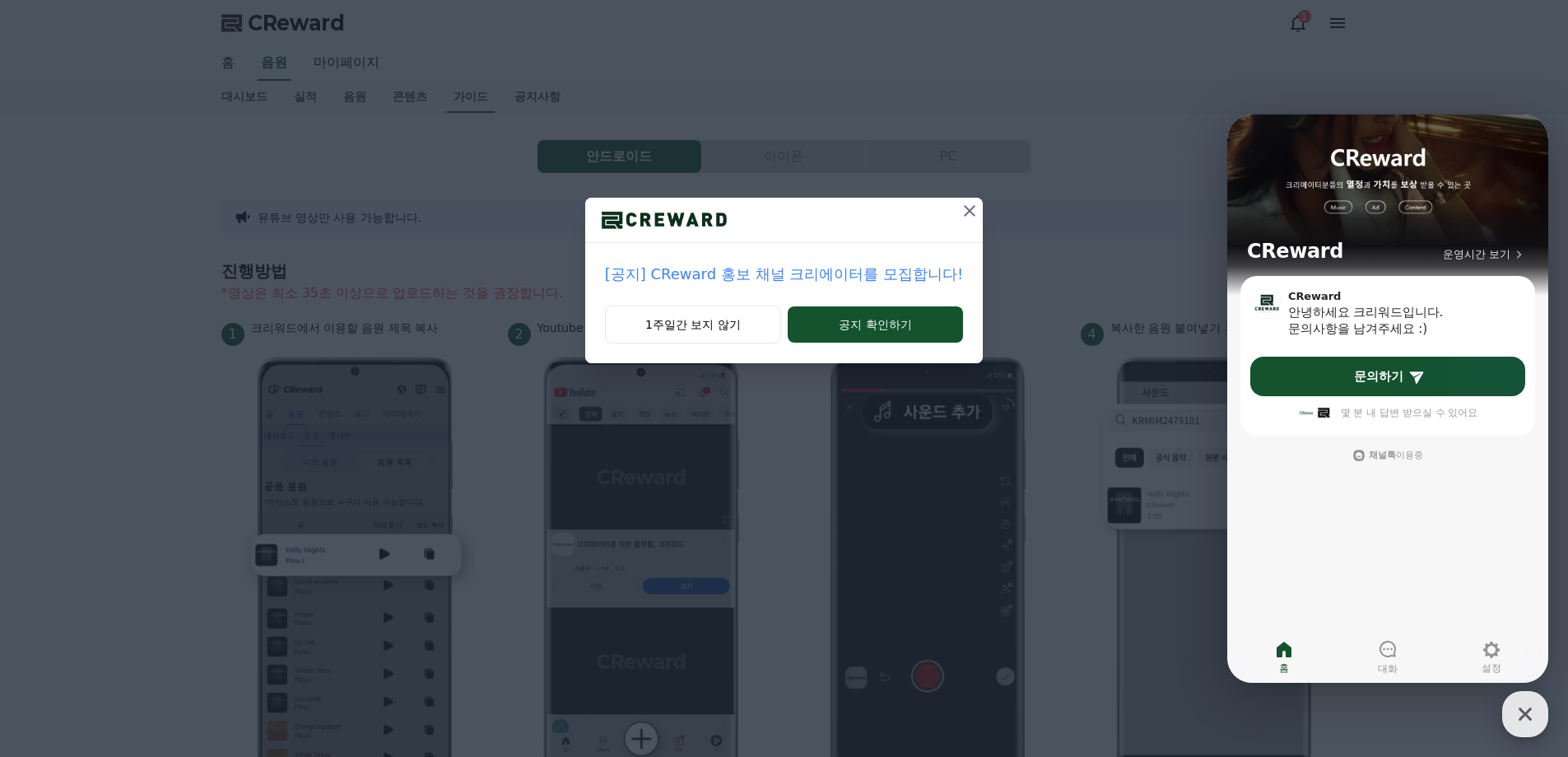
click at [1513, 716] on icon "button" at bounding box center [1525, 714] width 30 height 30
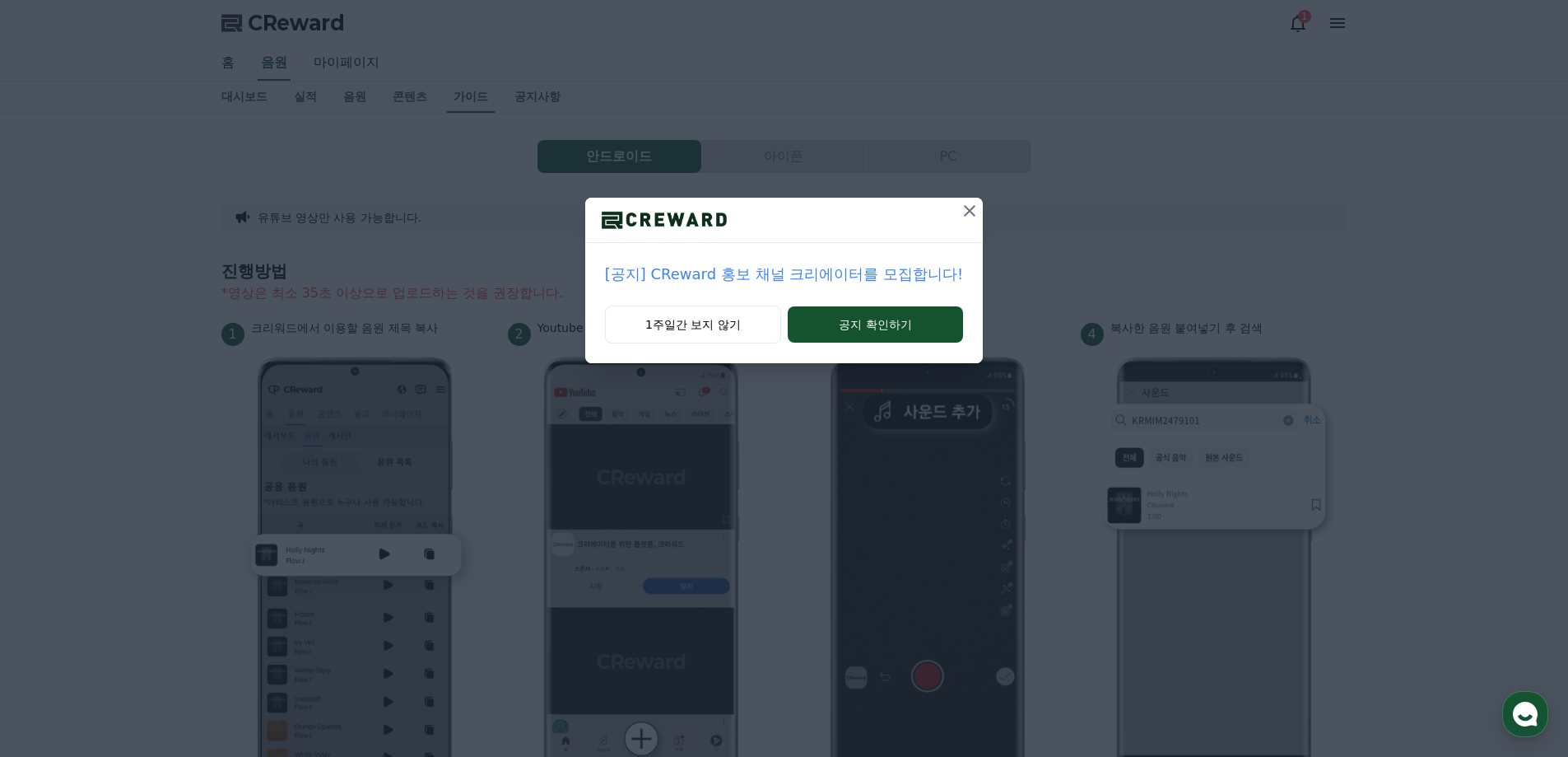
click at [965, 215] on icon at bounding box center [969, 210] width 19 height 20
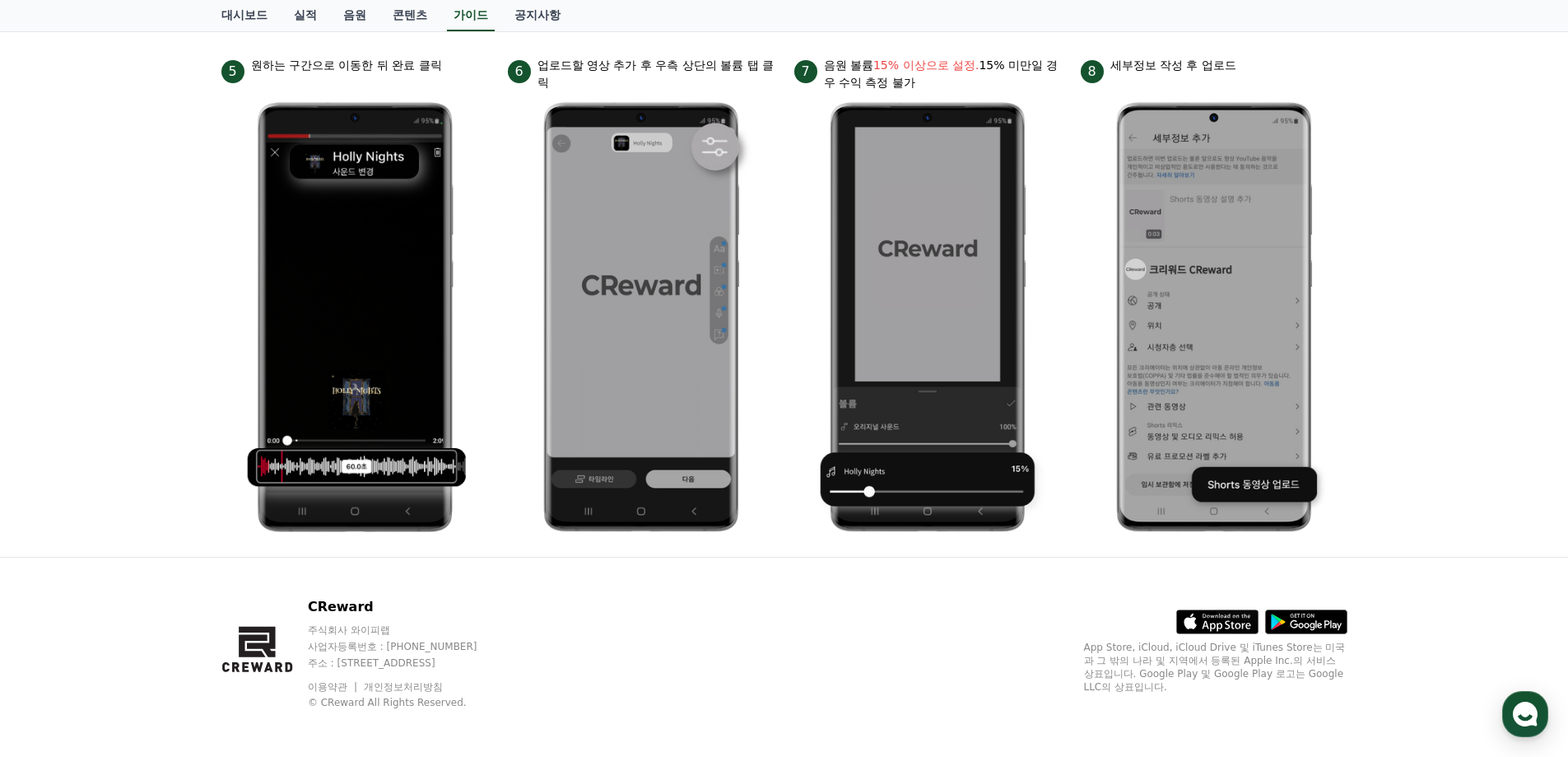
scroll to position [766, 0]
